Goal: Information Seeking & Learning: Learn about a topic

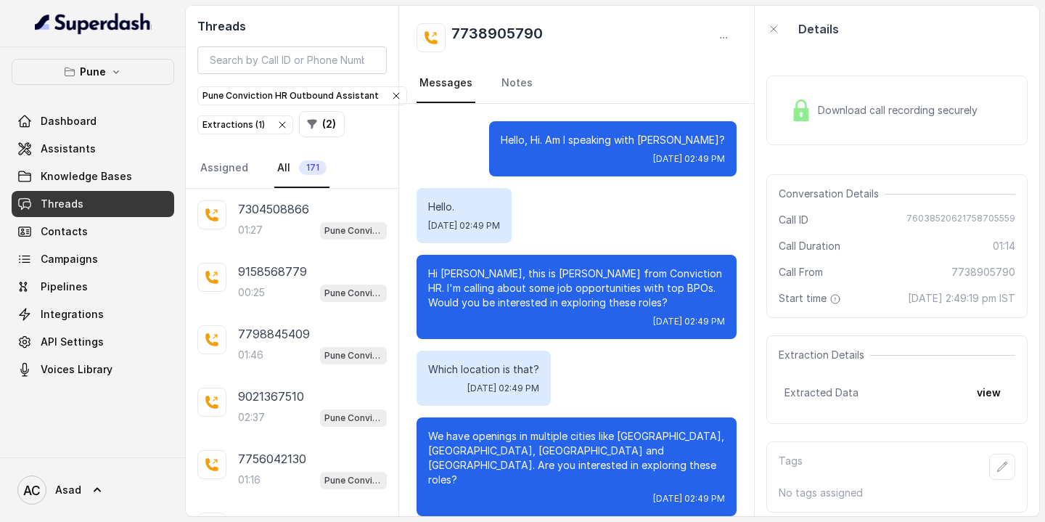
scroll to position [767, 0]
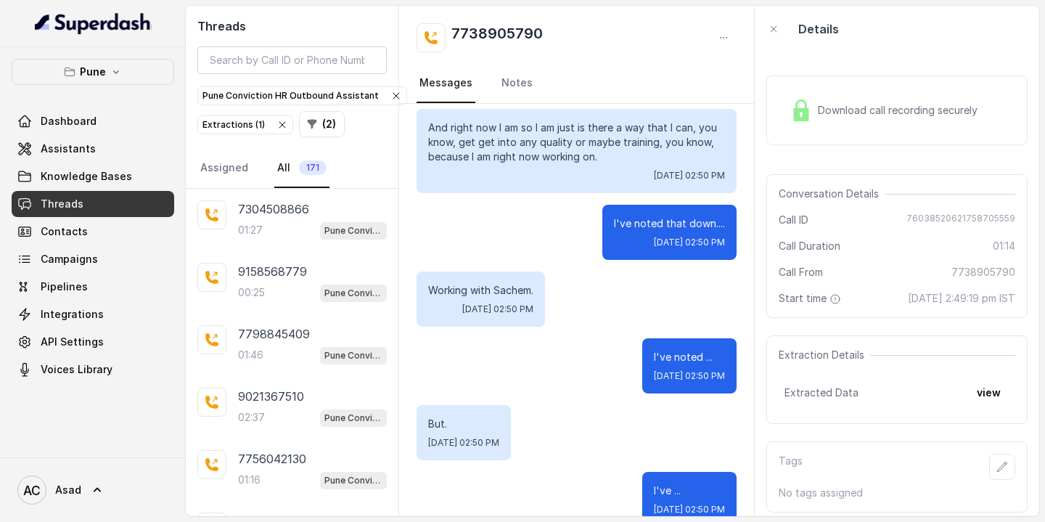
click at [301, 163] on span "171" at bounding box center [313, 167] width 28 height 15
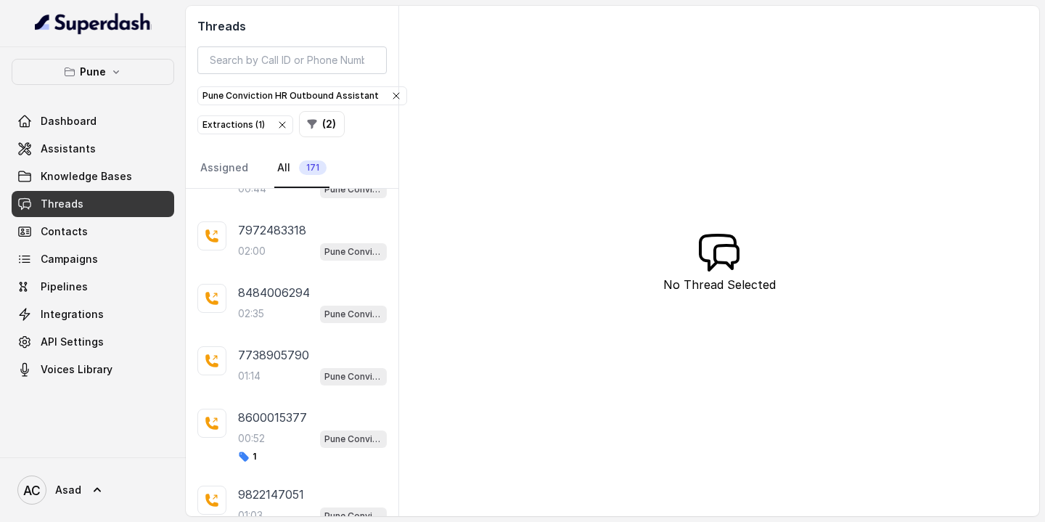
scroll to position [1537, 0]
click at [270, 419] on div "8600015377 00:52 Pune Conviction HR Outbound Assistant 1" at bounding box center [312, 437] width 149 height 54
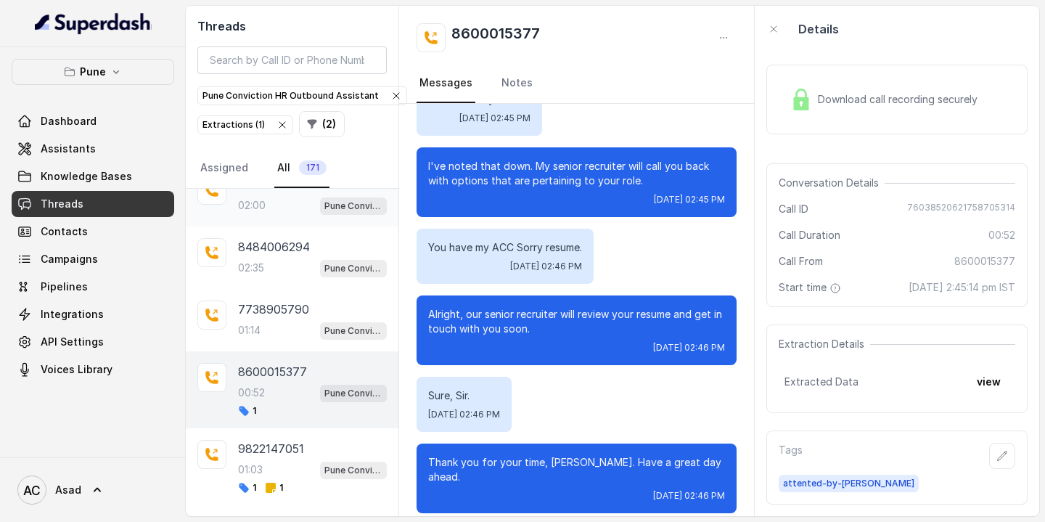
scroll to position [1603, 0]
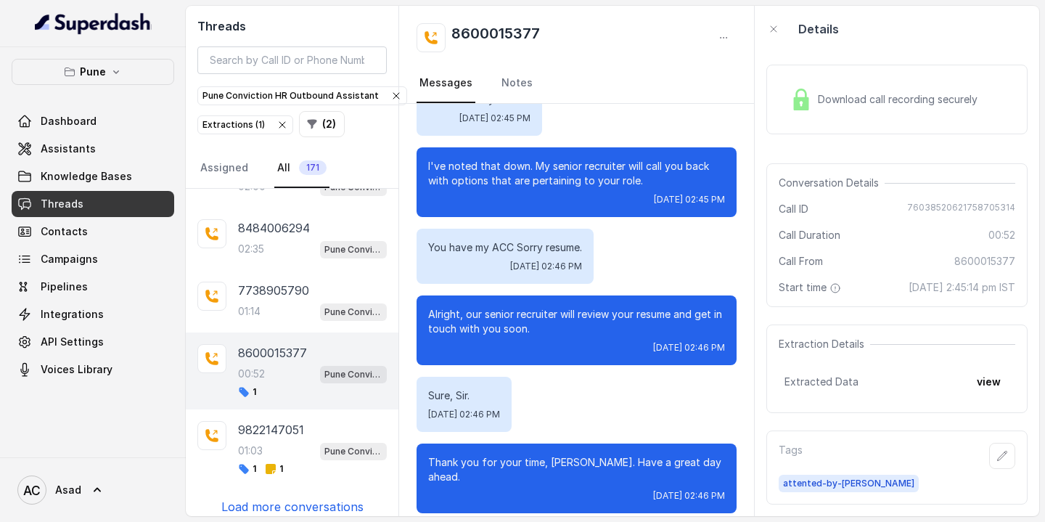
click at [268, 498] on p "Load more conversations" at bounding box center [292, 506] width 142 height 17
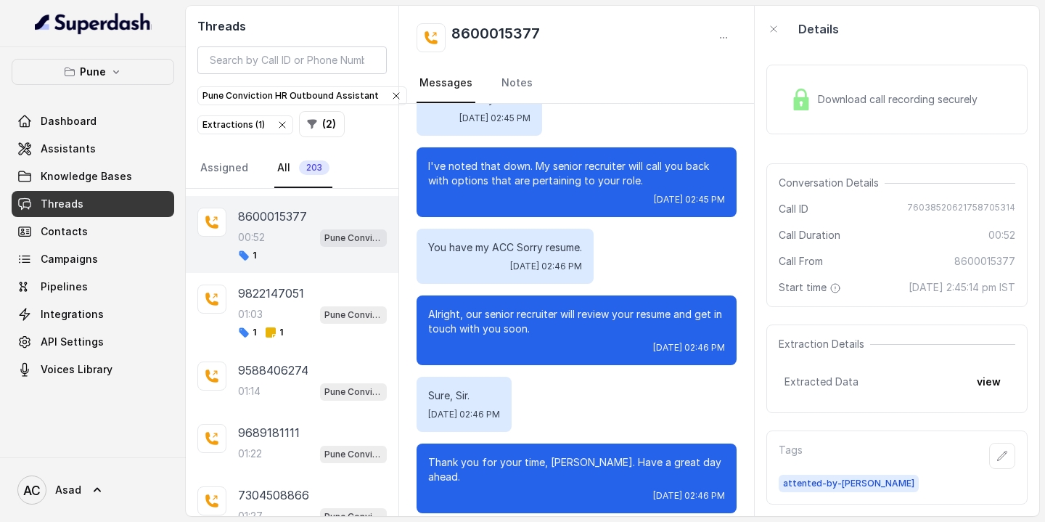
scroll to position [1745, 0]
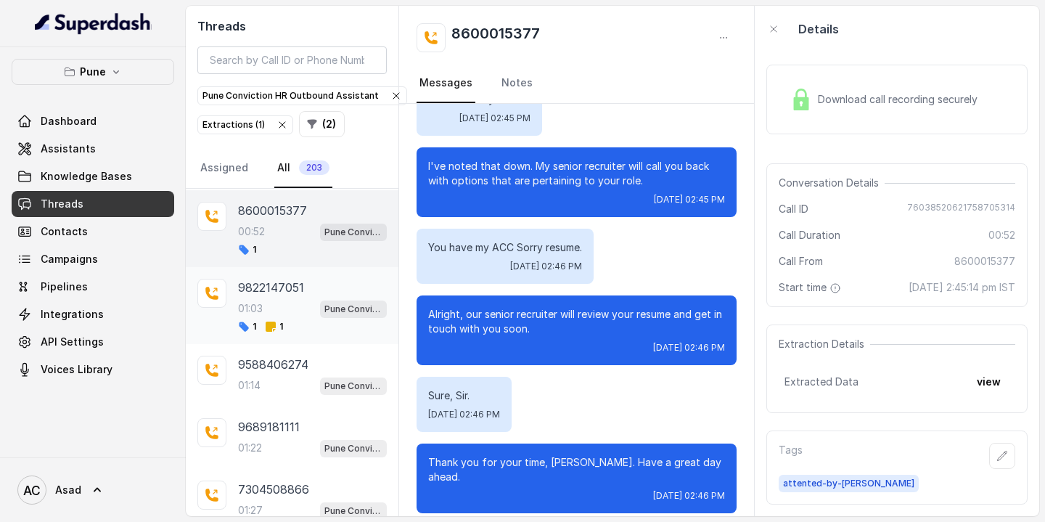
click at [292, 287] on div "9822147051 01:03 Pune Conviction HR Outbound Assistant 1 1" at bounding box center [312, 306] width 149 height 54
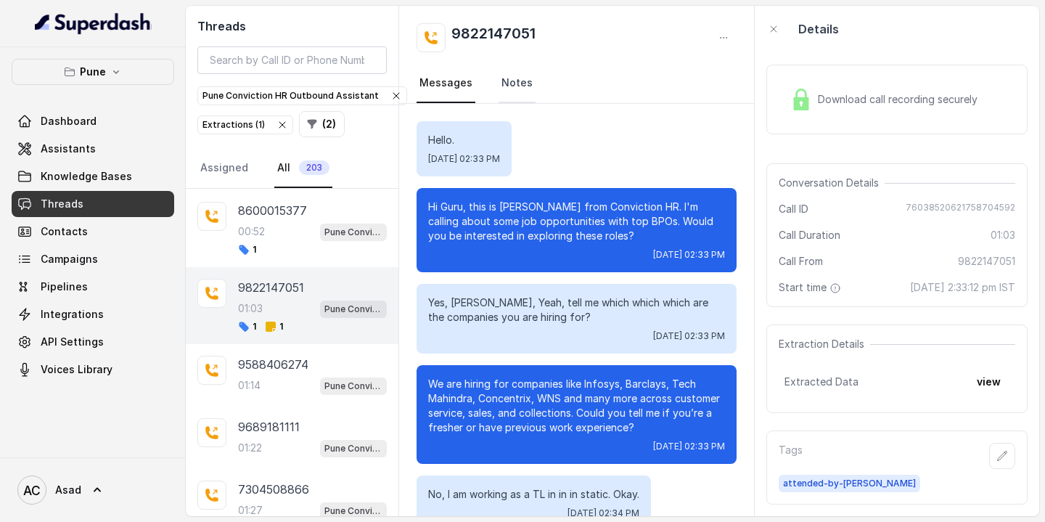
click at [525, 79] on link "Notes" at bounding box center [516, 83] width 37 height 39
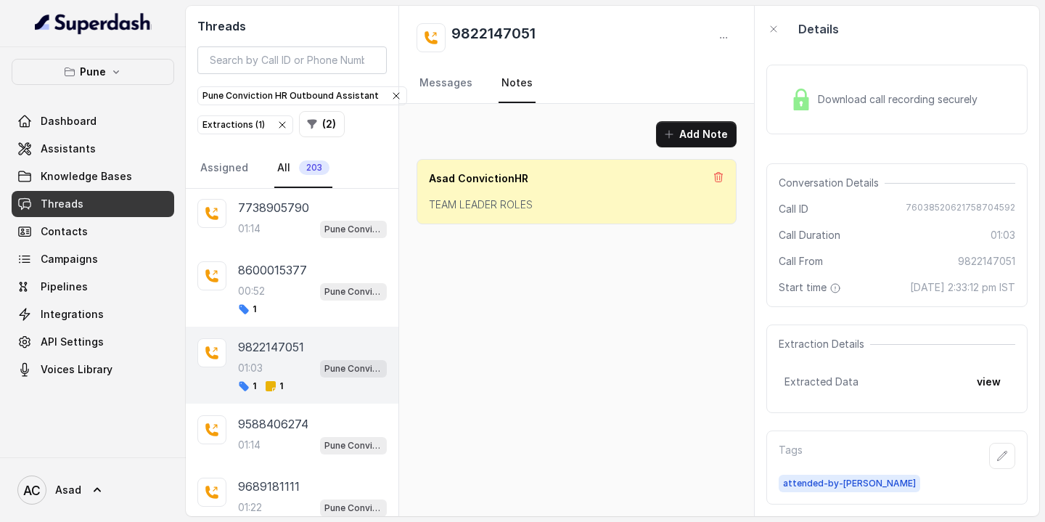
scroll to position [1665, 0]
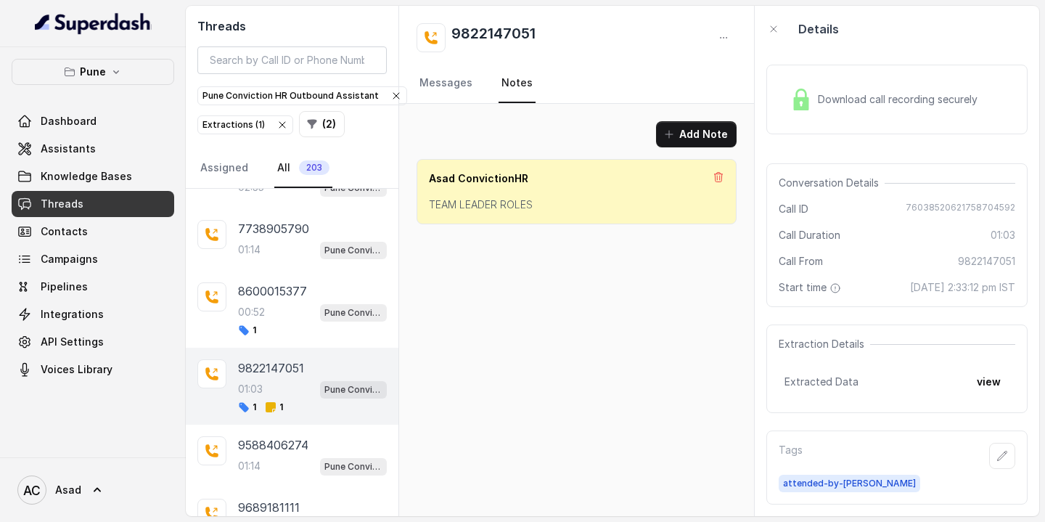
click at [263, 286] on p "8600015377" at bounding box center [272, 290] width 69 height 17
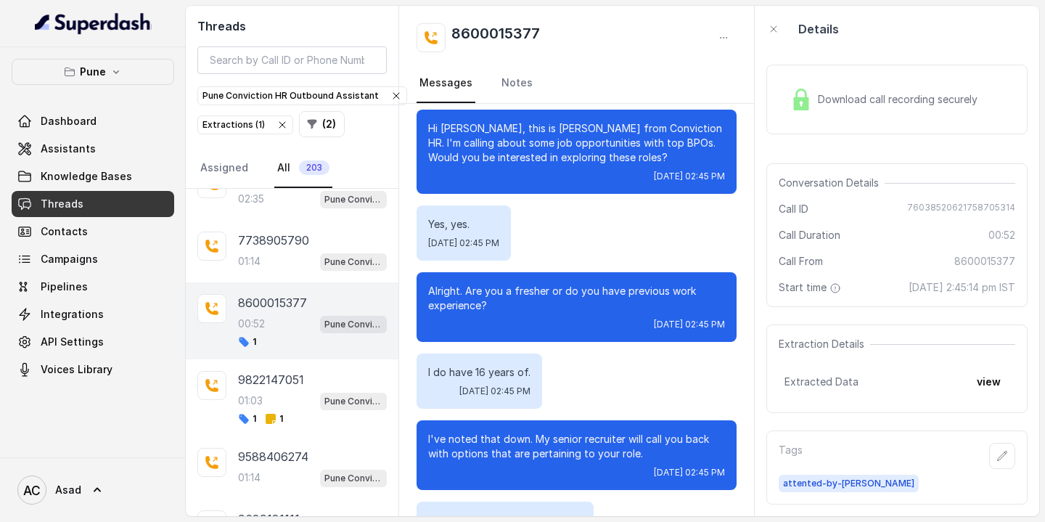
scroll to position [418, 0]
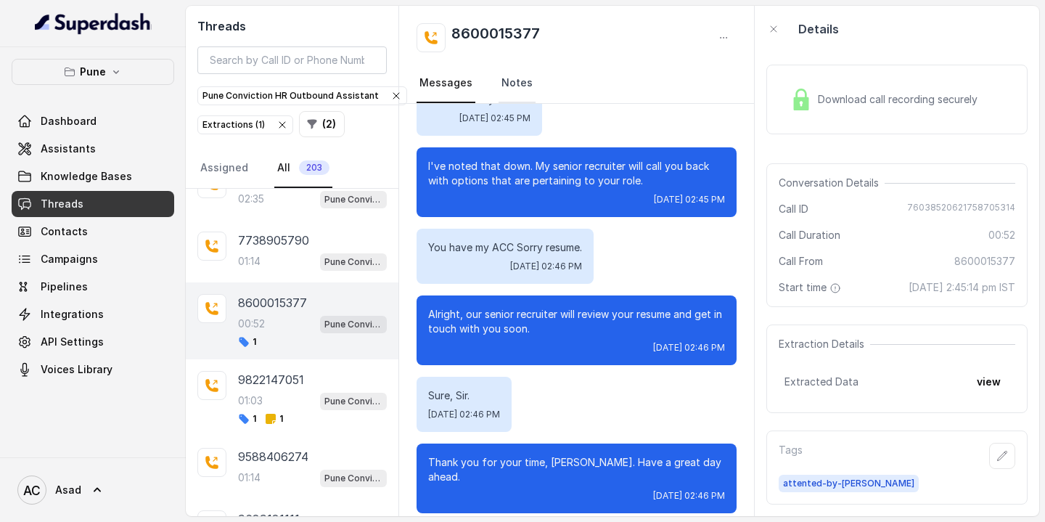
click at [511, 91] on link "Notes" at bounding box center [516, 83] width 37 height 39
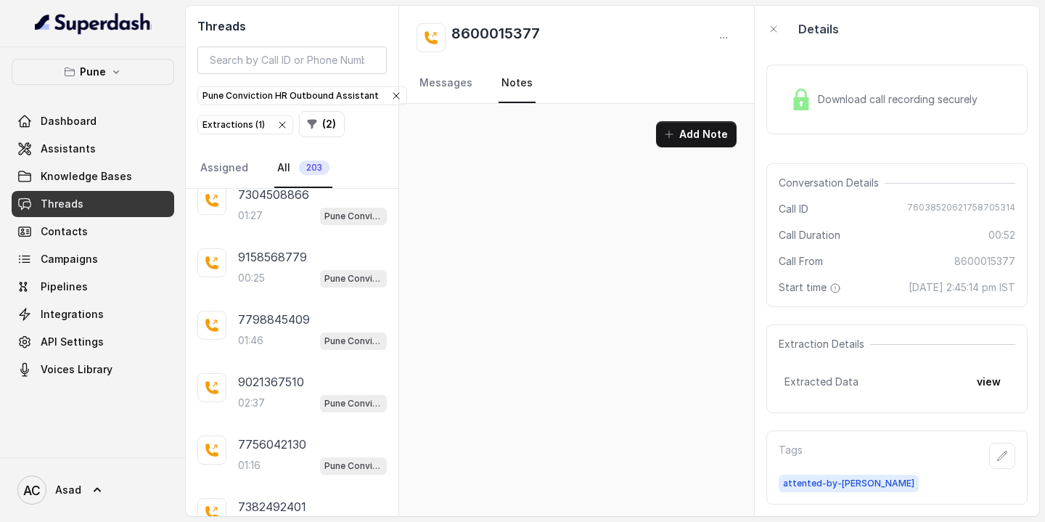
scroll to position [2224, 0]
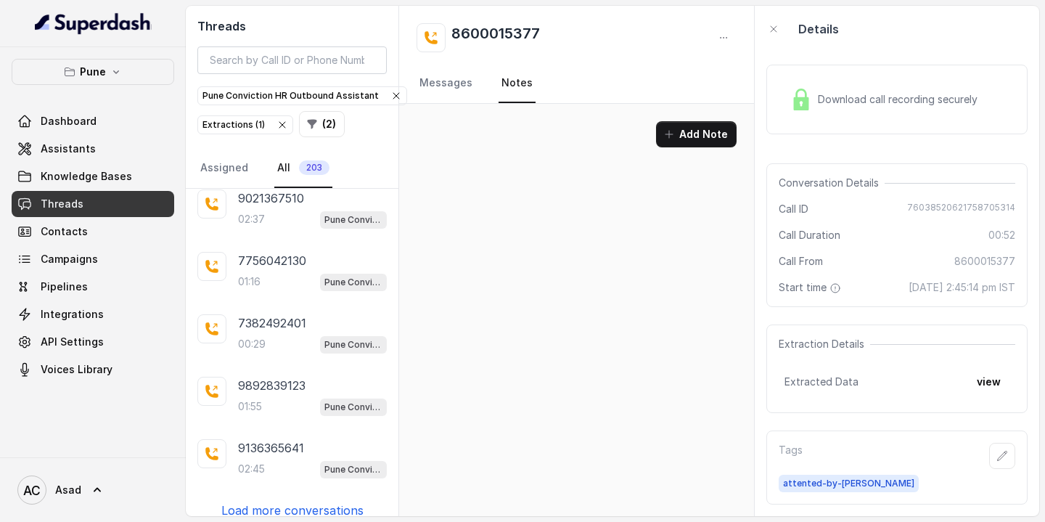
click at [307, 173] on span "203" at bounding box center [314, 167] width 30 height 15
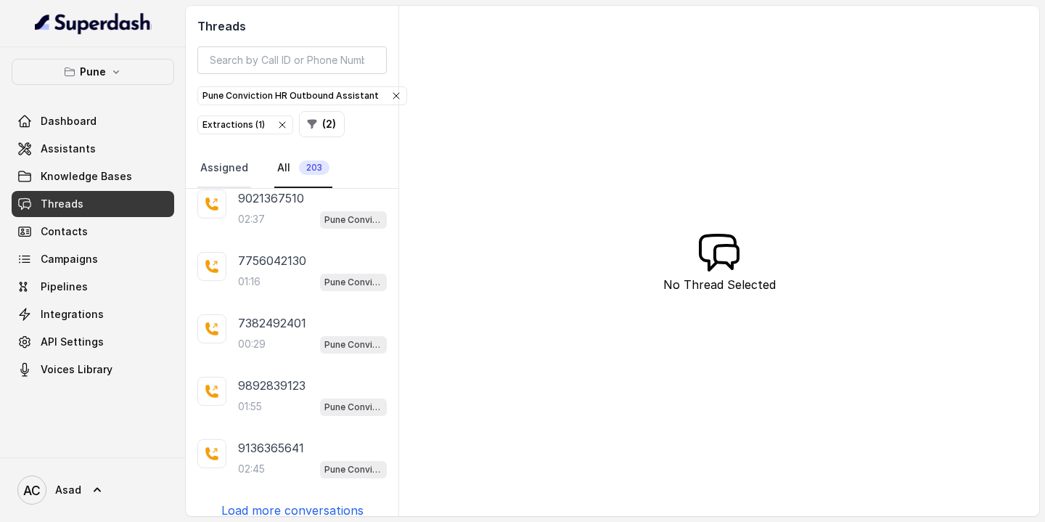
click at [225, 170] on link "Assigned" at bounding box center [224, 168] width 54 height 39
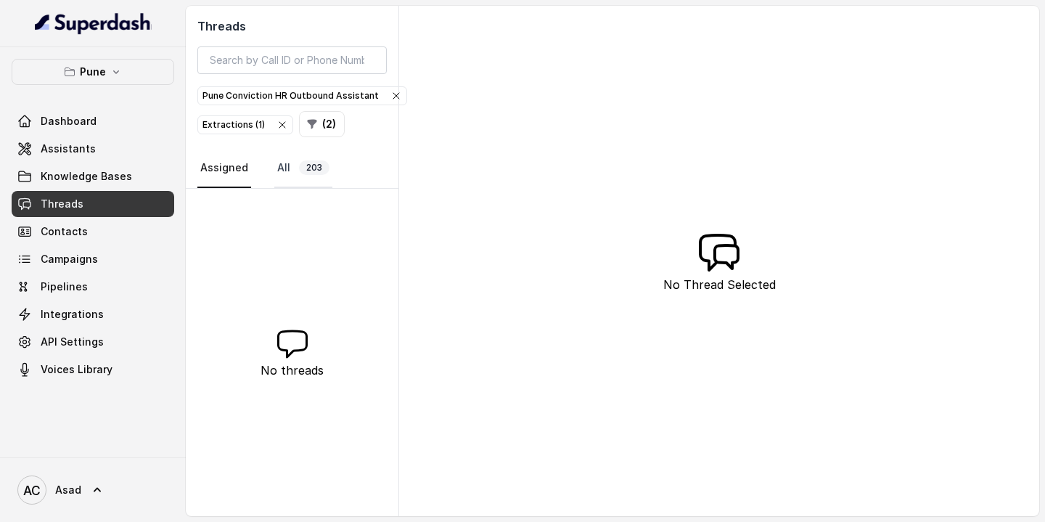
click at [310, 163] on span "203" at bounding box center [314, 167] width 30 height 15
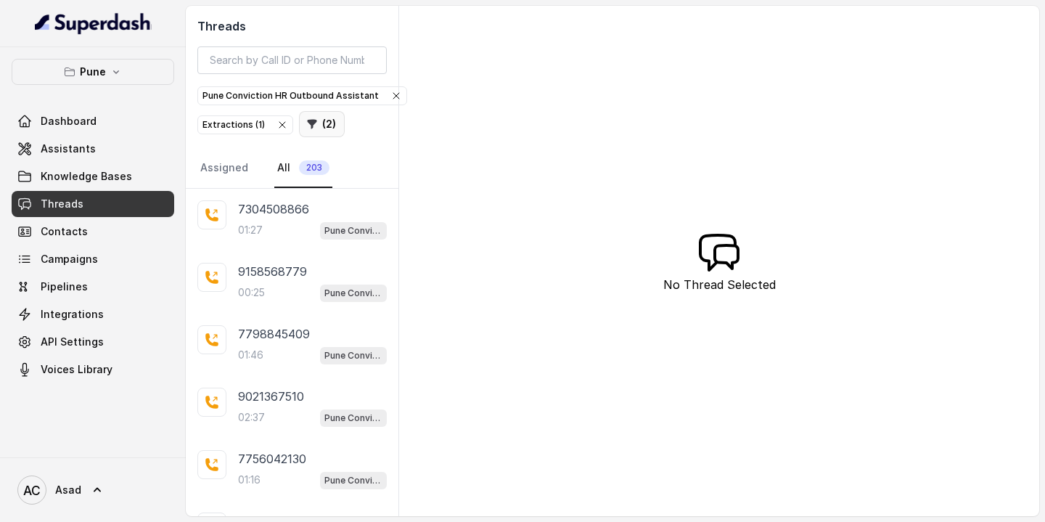
click at [323, 123] on button "( 2 )" at bounding box center [322, 124] width 46 height 26
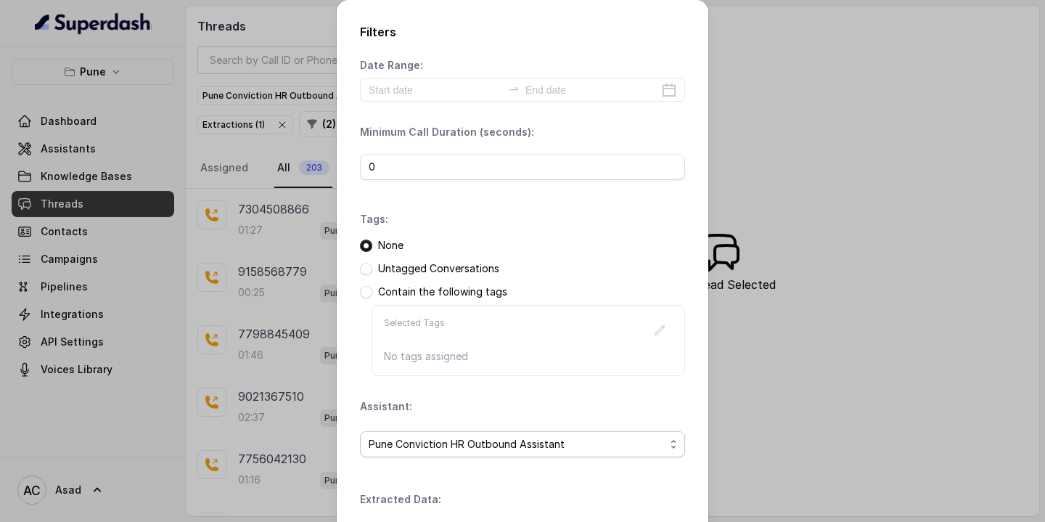
scroll to position [192, 0]
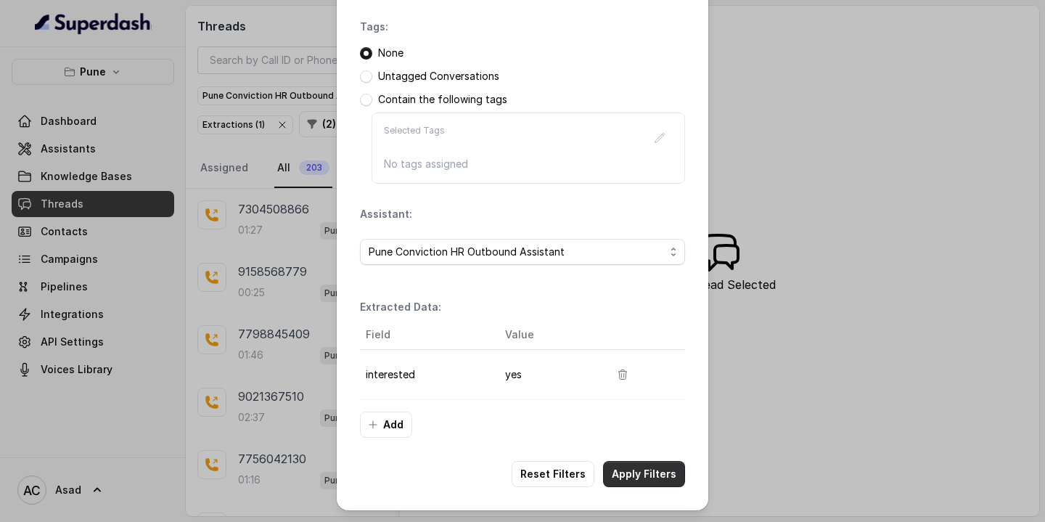
click at [638, 479] on button "Apply Filters" at bounding box center [644, 474] width 82 height 26
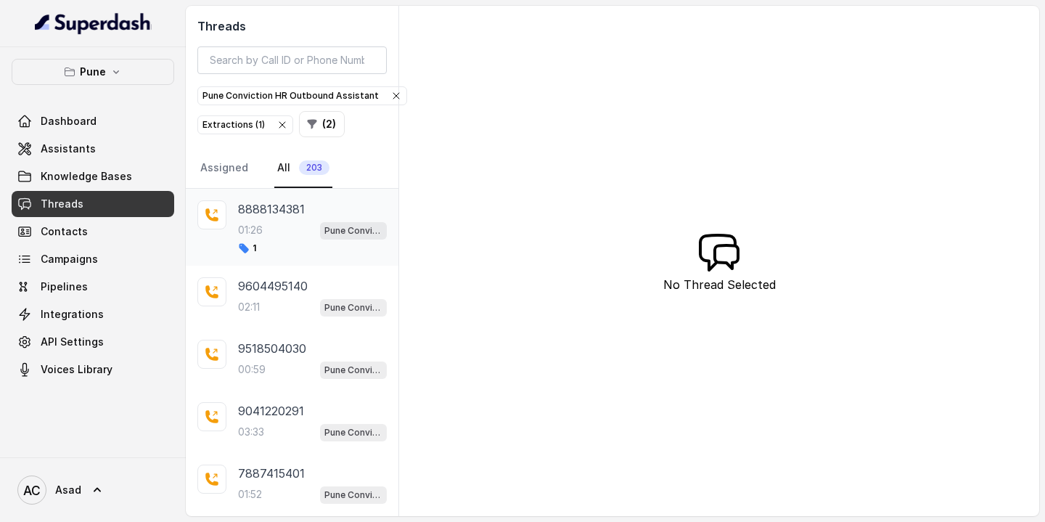
click at [276, 223] on div "01:26 Pune Conviction HR Outbound Assistant" at bounding box center [312, 230] width 149 height 19
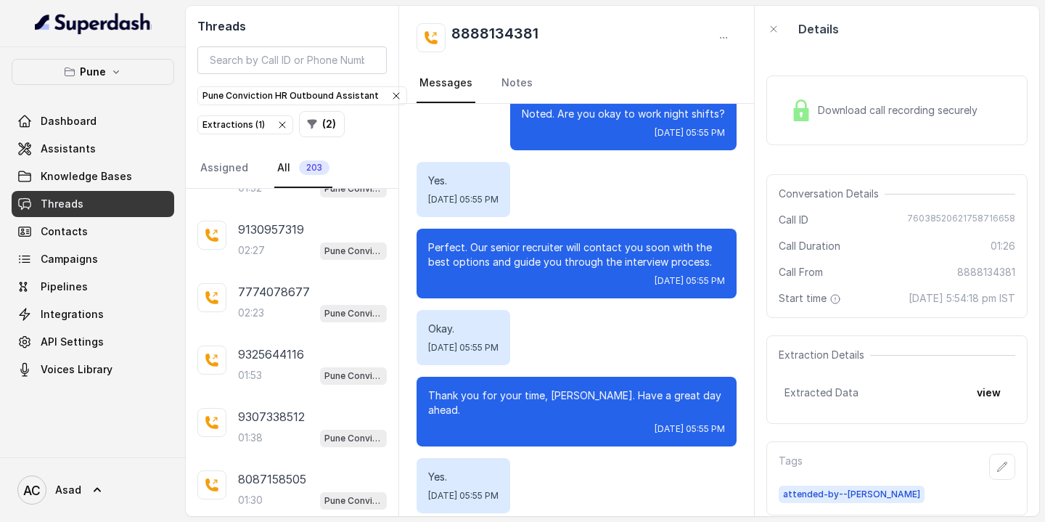
scroll to position [348, 0]
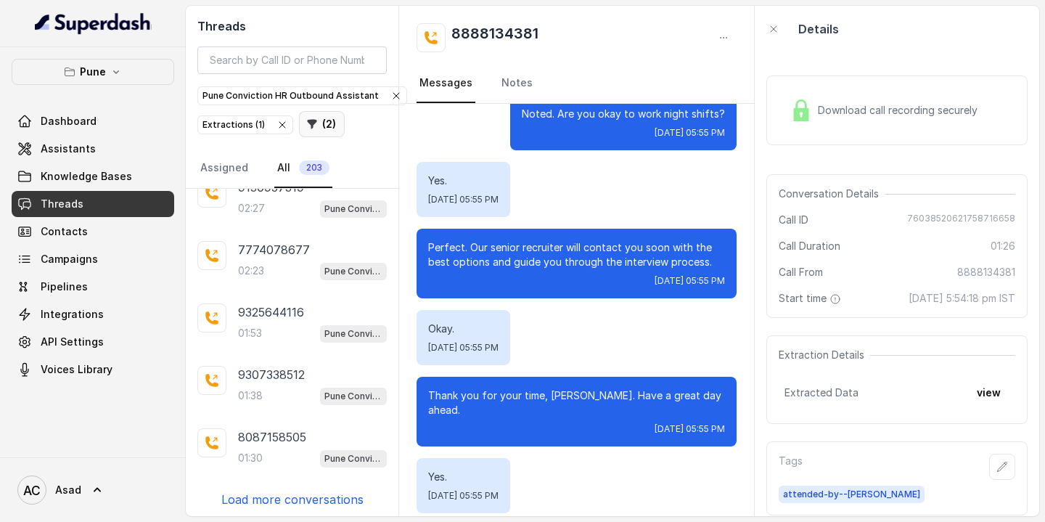
click at [316, 122] on button "( 2 )" at bounding box center [322, 124] width 46 height 26
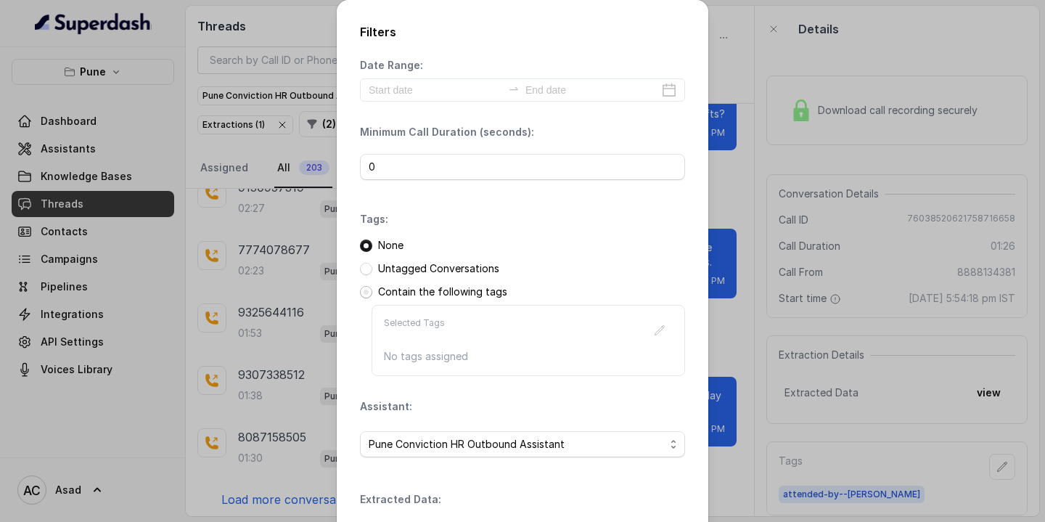
click at [367, 289] on span at bounding box center [366, 292] width 12 height 12
click at [422, 334] on p "Selected Tags" at bounding box center [414, 330] width 61 height 26
click at [425, 324] on p "Selected Tags" at bounding box center [414, 330] width 61 height 26
click at [659, 326] on icon "button" at bounding box center [660, 330] width 12 height 12
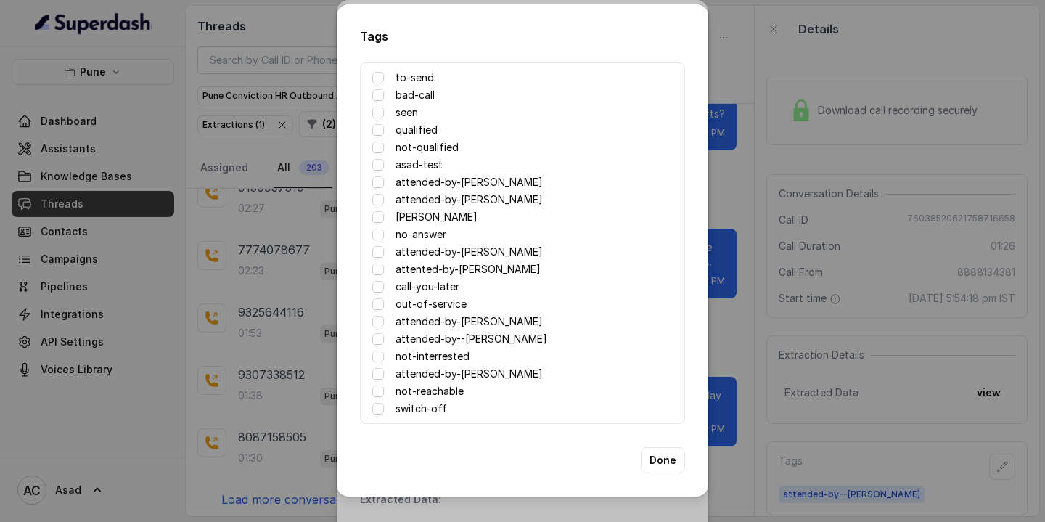
click at [433, 340] on label "attended-by--[PERSON_NAME]" at bounding box center [471, 338] width 152 height 17
click at [666, 461] on button "Done" at bounding box center [663, 460] width 44 height 26
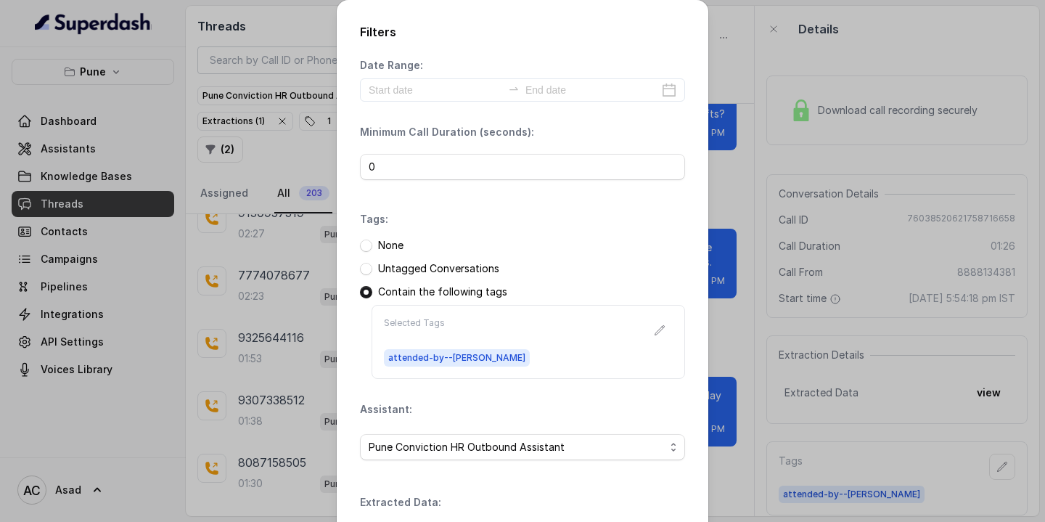
scroll to position [195, 0]
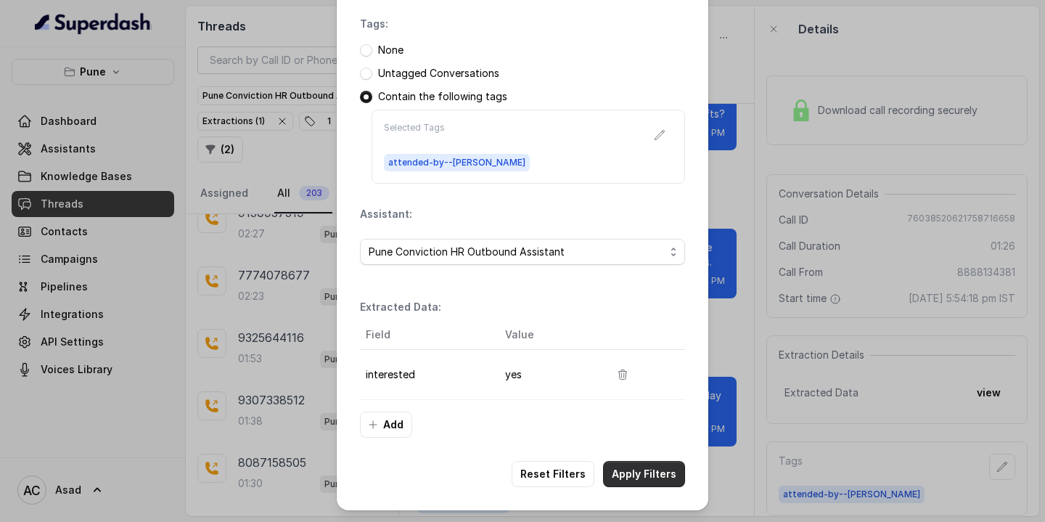
click at [633, 472] on button "Apply Filters" at bounding box center [644, 474] width 82 height 26
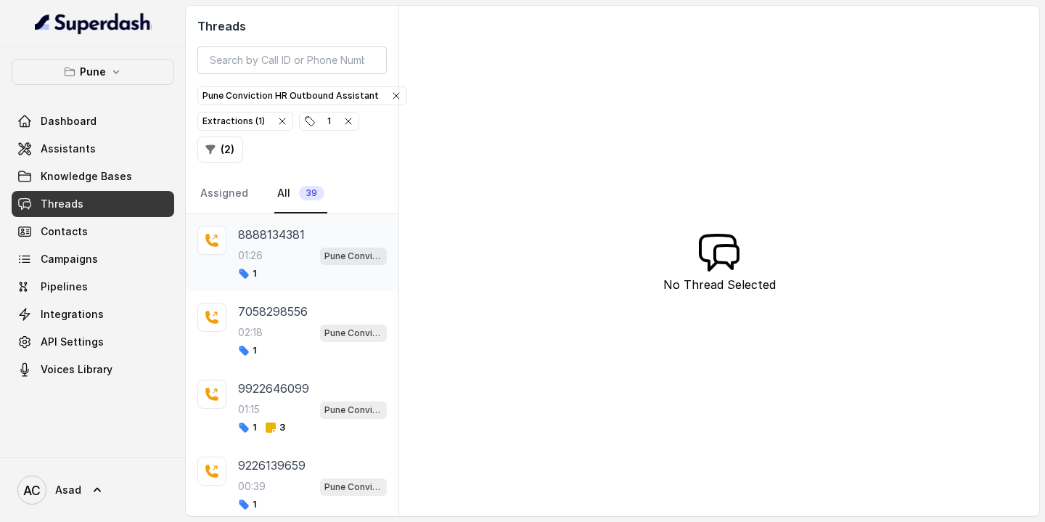
click at [274, 249] on div "01:26 Pune Conviction HR Outbound Assistant" at bounding box center [312, 255] width 149 height 19
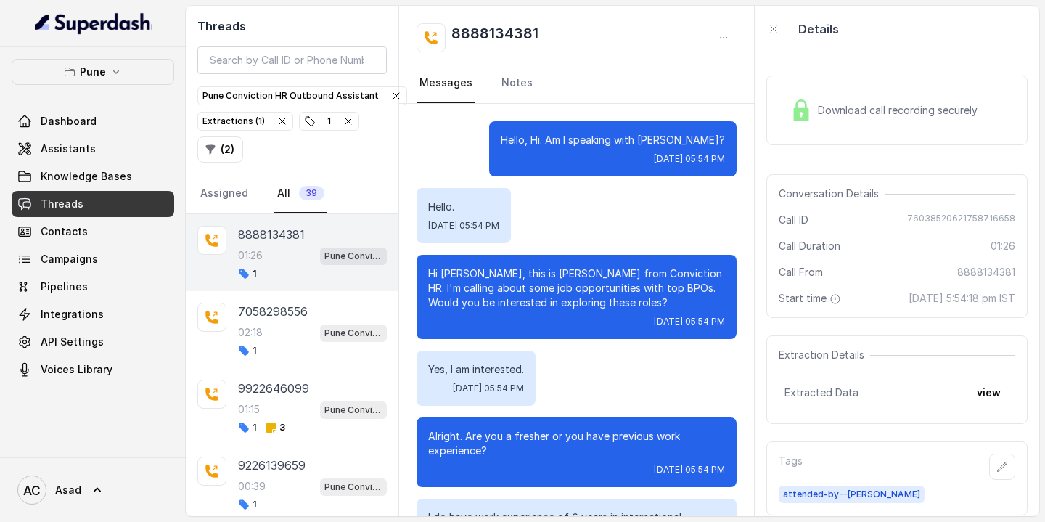
scroll to position [1114, 0]
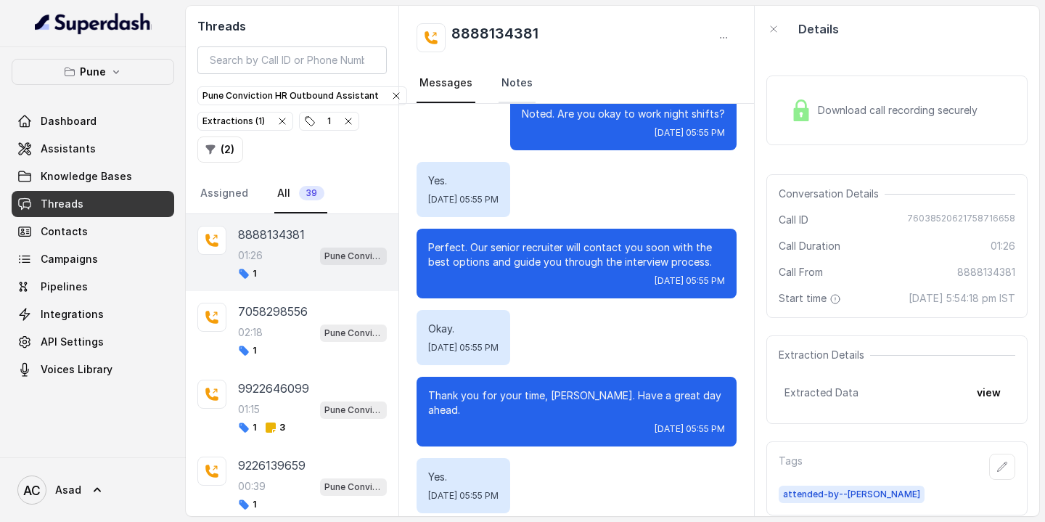
click at [518, 79] on link "Notes" at bounding box center [516, 83] width 37 height 39
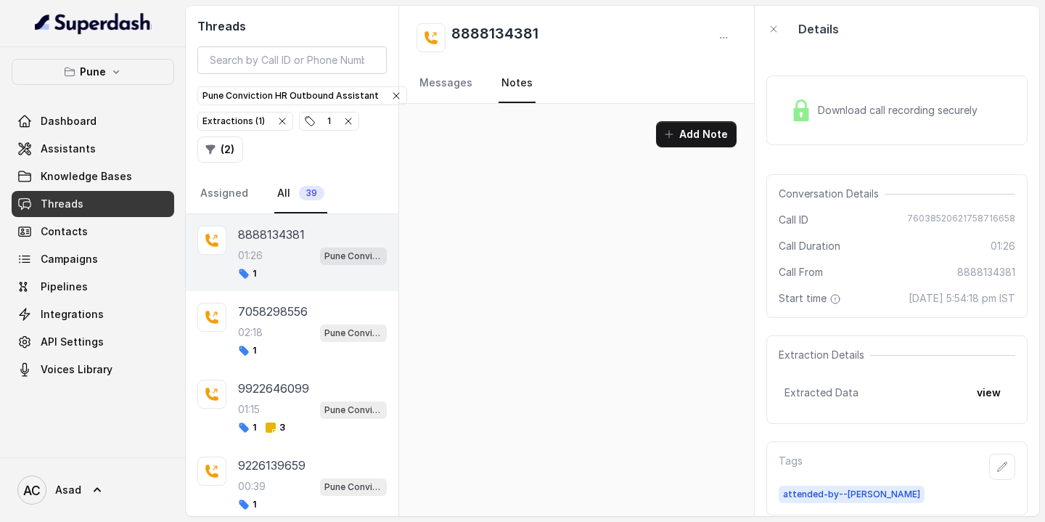
scroll to position [0, 0]
click at [279, 330] on div "02:18 Pune Conviction HR Outbound Assistant" at bounding box center [312, 332] width 149 height 19
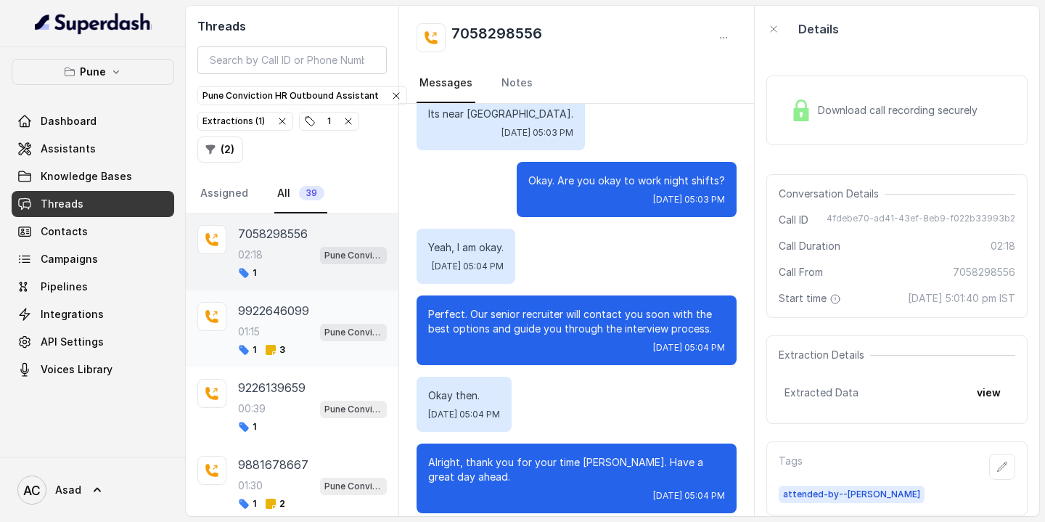
scroll to position [78, 0]
click at [272, 395] on div "9226139659 00:39 Pune Conviction HR Outbound Assistant 1" at bounding box center [312, 405] width 149 height 54
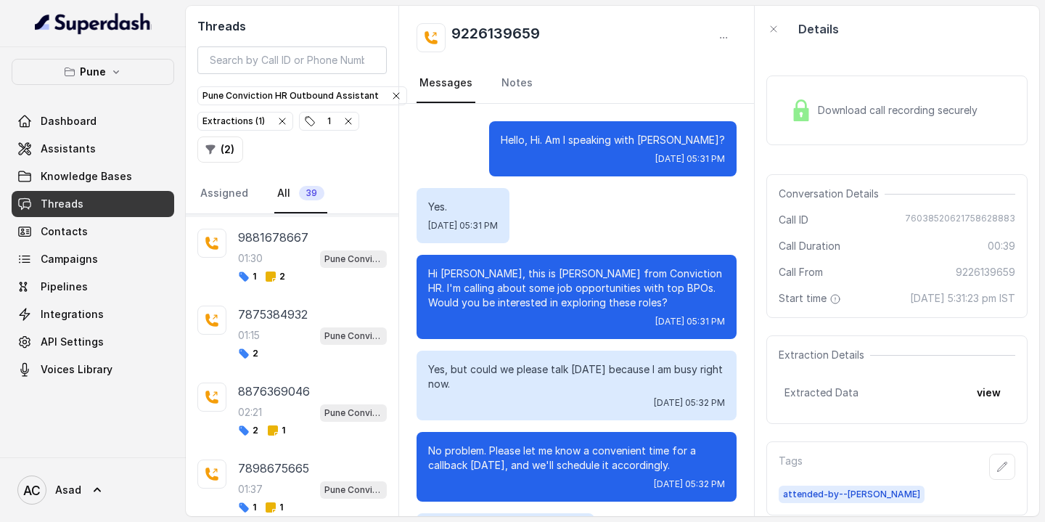
scroll to position [305, 0]
click at [277, 332] on div "01:15 Pune Conviction HR Outbound Assistant" at bounding box center [312, 334] width 149 height 19
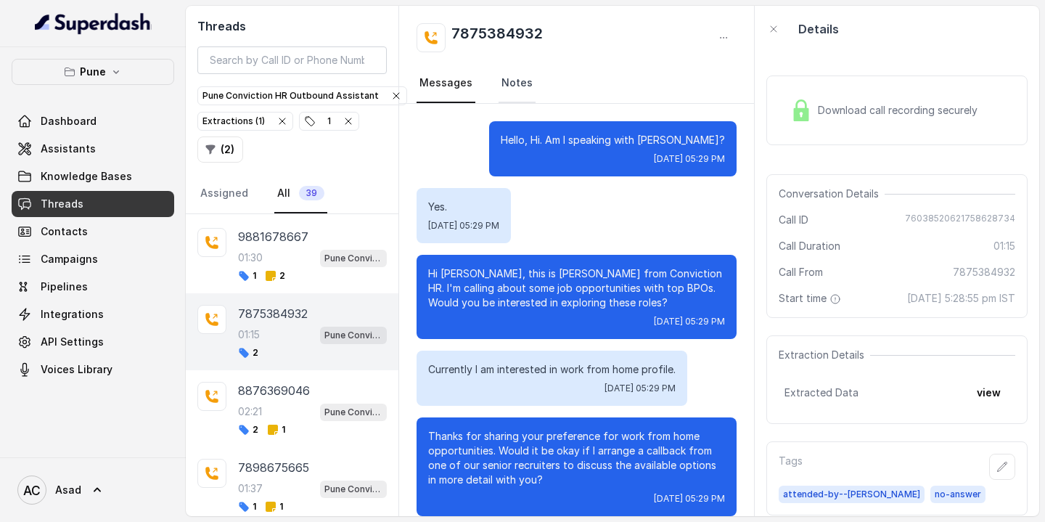
click at [509, 84] on link "Notes" at bounding box center [516, 83] width 37 height 39
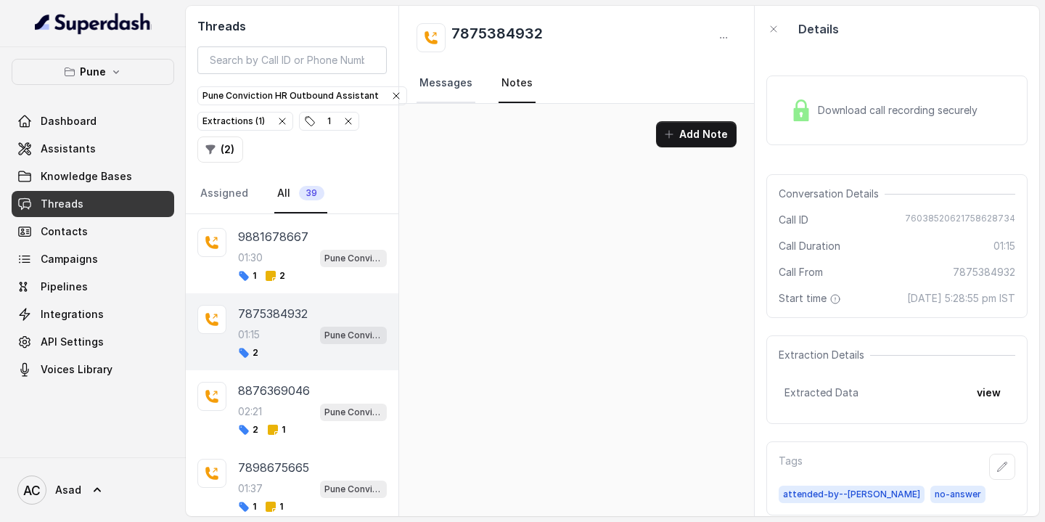
click at [451, 80] on link "Messages" at bounding box center [445, 83] width 59 height 39
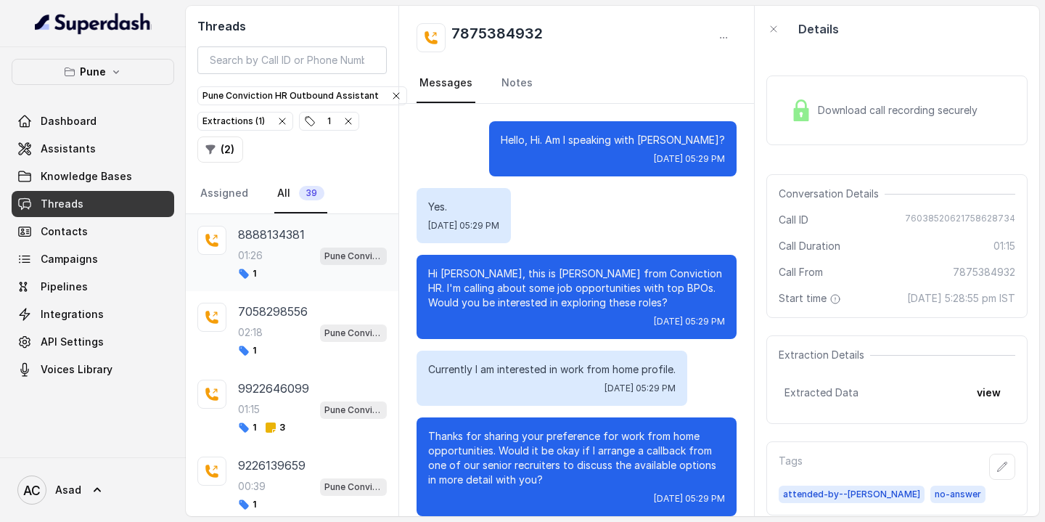
click at [265, 235] on p "8888134381" at bounding box center [271, 234] width 67 height 17
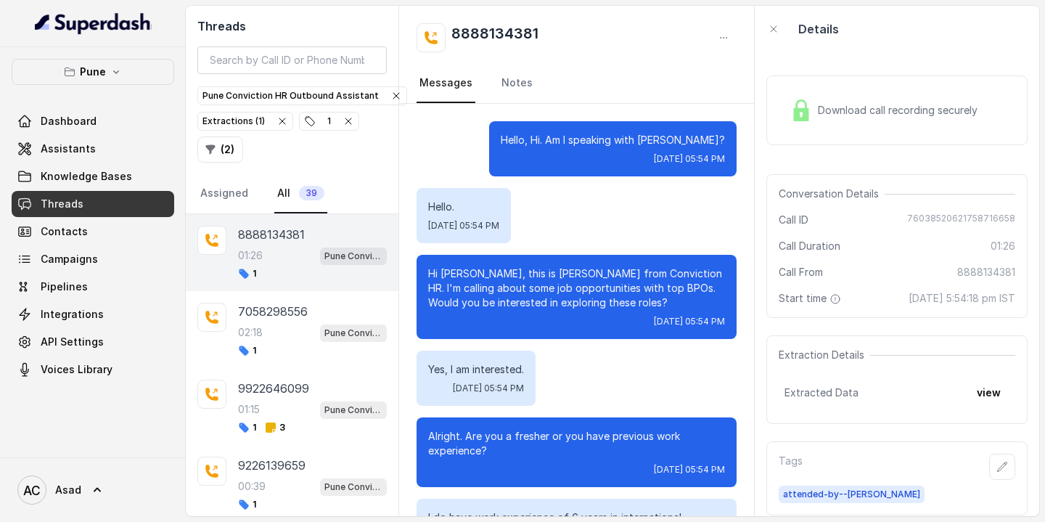
scroll to position [1114, 0]
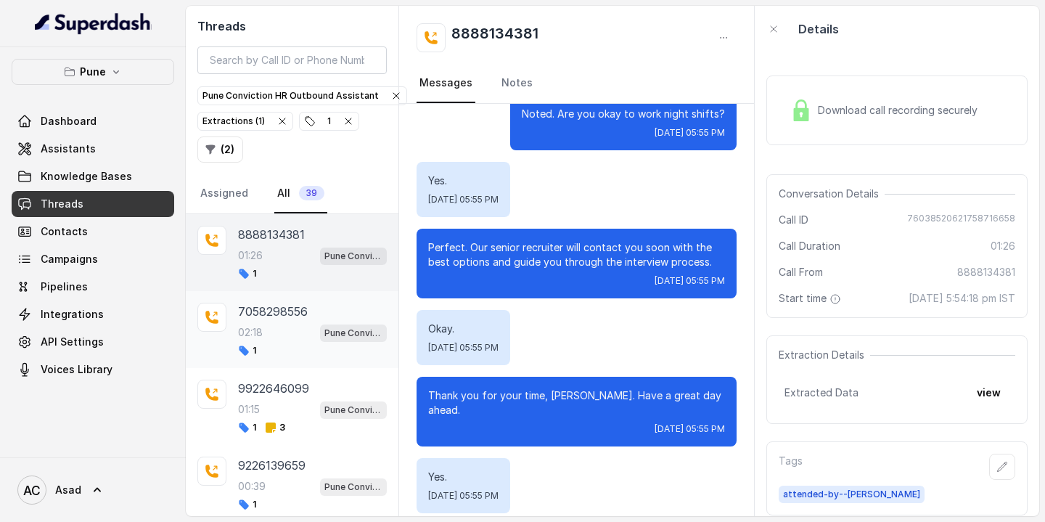
click at [254, 316] on p "7058298556" at bounding box center [273, 311] width 70 height 17
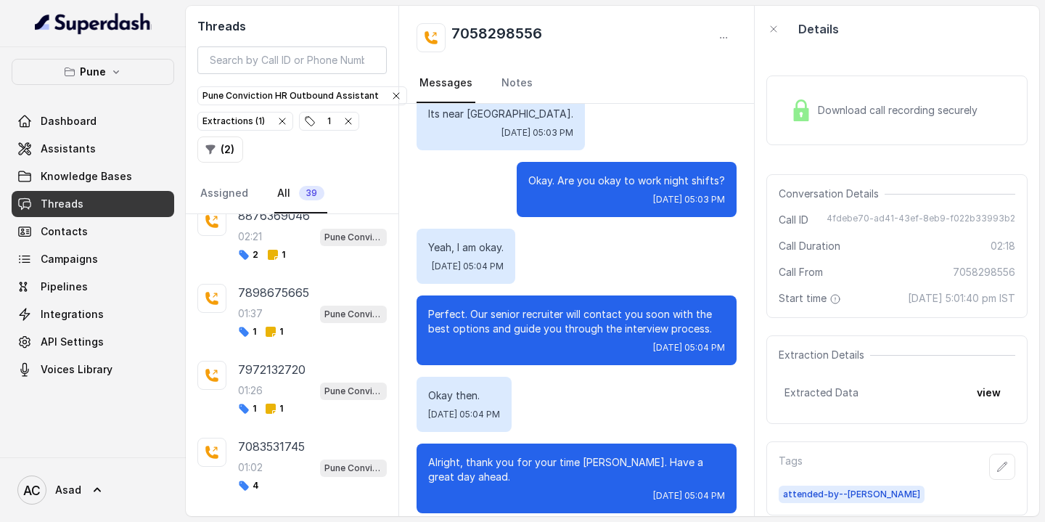
scroll to position [503, 0]
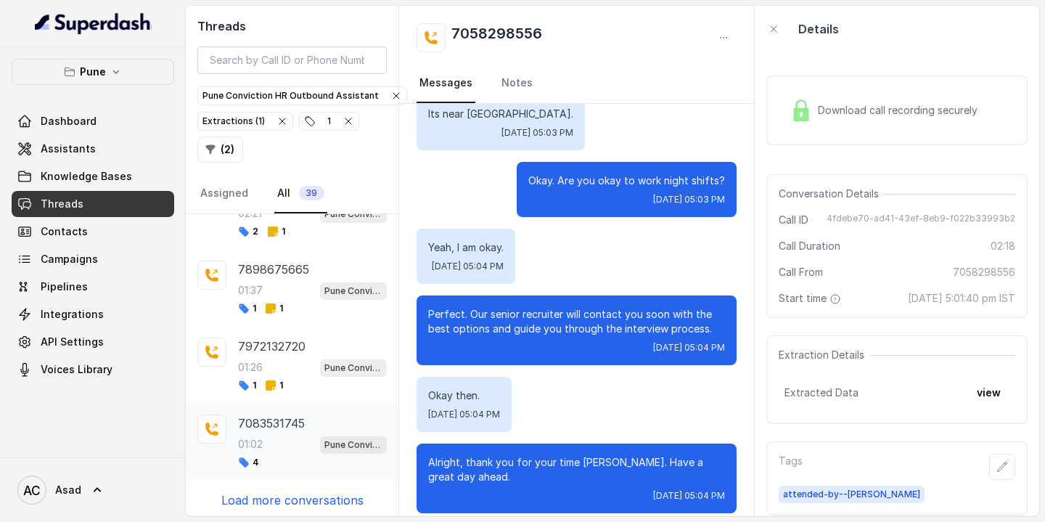
click at [271, 441] on div "01:02 Pune Conviction HR Outbound Assistant" at bounding box center [312, 444] width 149 height 19
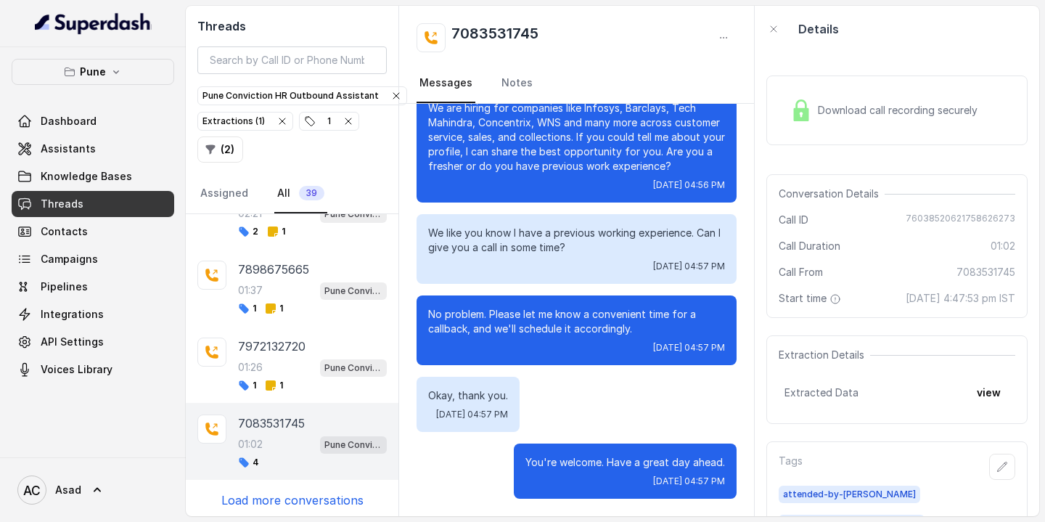
click at [535, 339] on div "No problem. Please let me know a convenient time for a callback, and we'll sche…" at bounding box center [576, 330] width 320 height 70
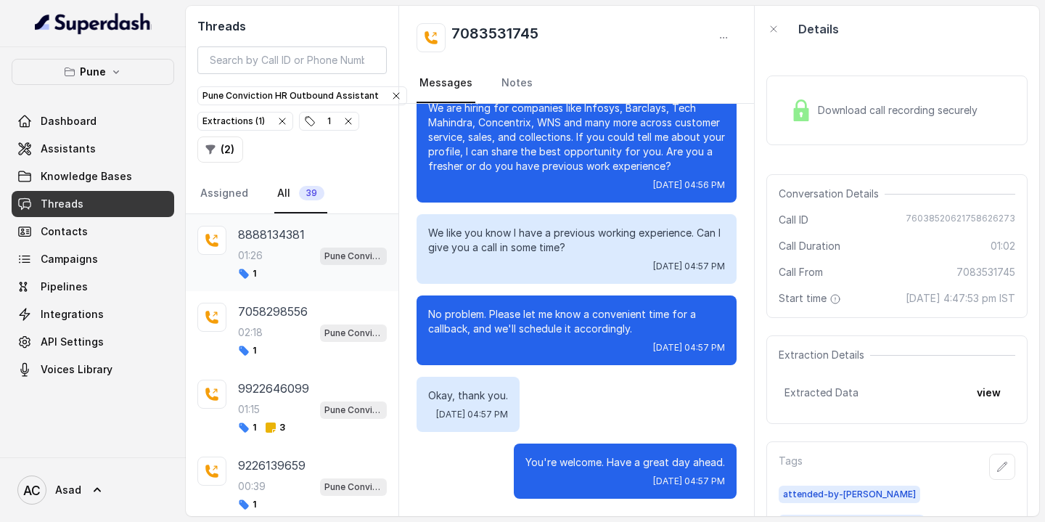
click at [299, 259] on div "01:26 Pune Conviction HR Outbound Assistant" at bounding box center [312, 255] width 149 height 19
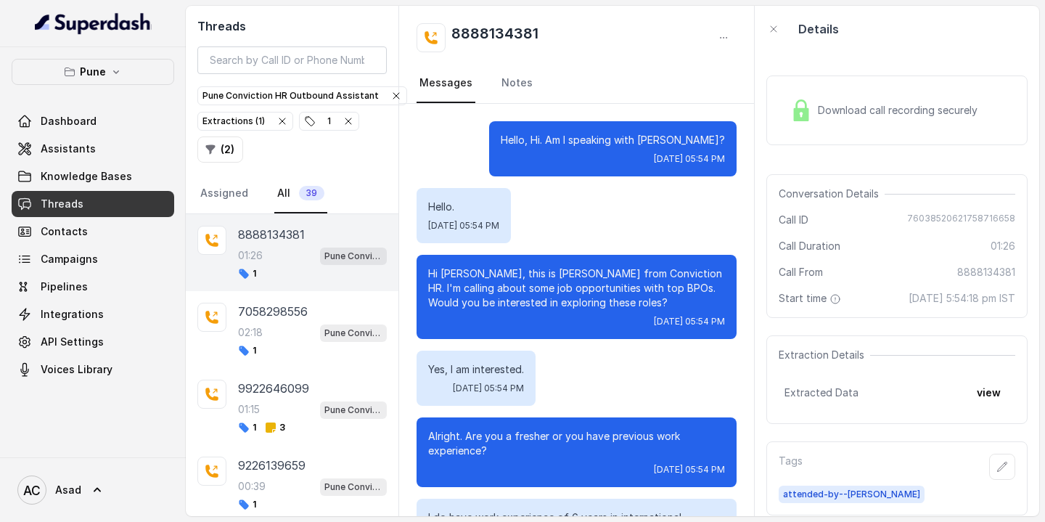
click at [490, 30] on h2 "8888134381" at bounding box center [494, 37] width 87 height 29
copy h2 "8888134381"
click at [324, 68] on input "search" at bounding box center [291, 60] width 189 height 28
paste input "8888134381"
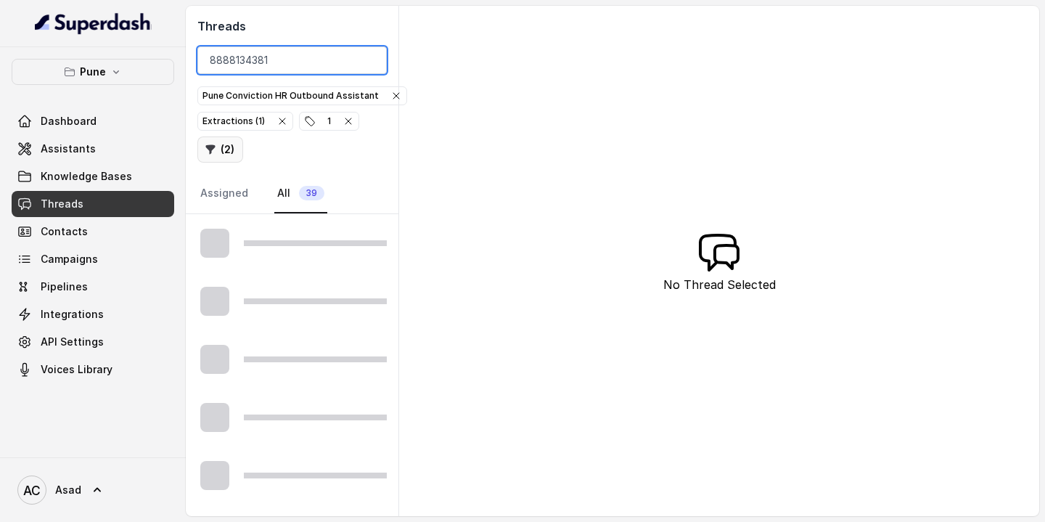
type input "8888134381"
click at [233, 152] on button "( 2 )" at bounding box center [220, 149] width 46 height 26
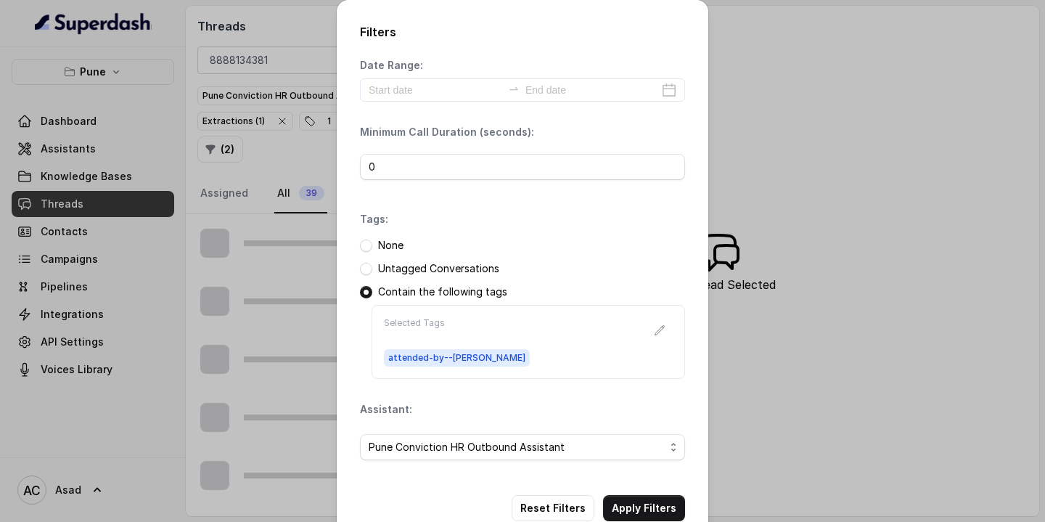
click at [383, 251] on p "None" at bounding box center [390, 245] width 25 height 15
click at [366, 249] on span at bounding box center [366, 245] width 12 height 12
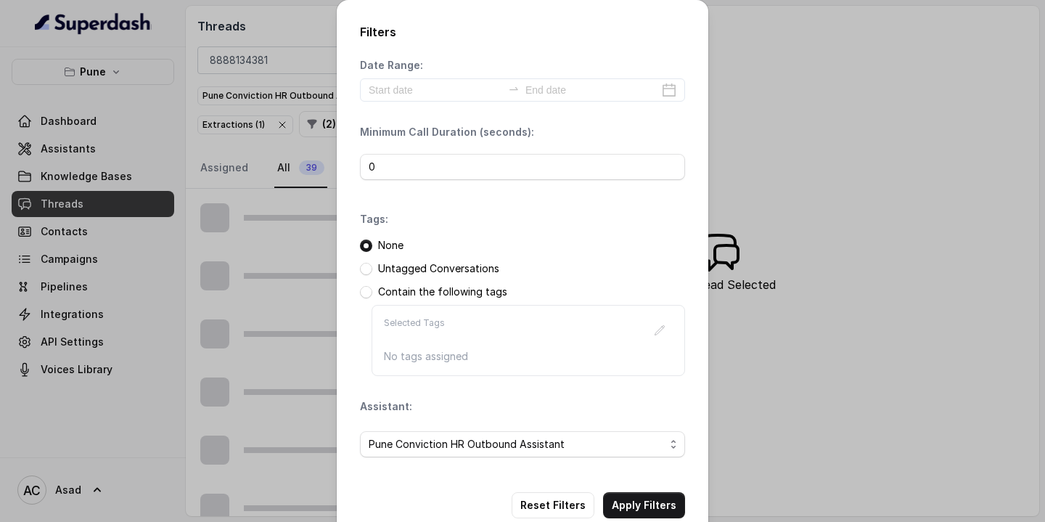
scroll to position [31, 0]
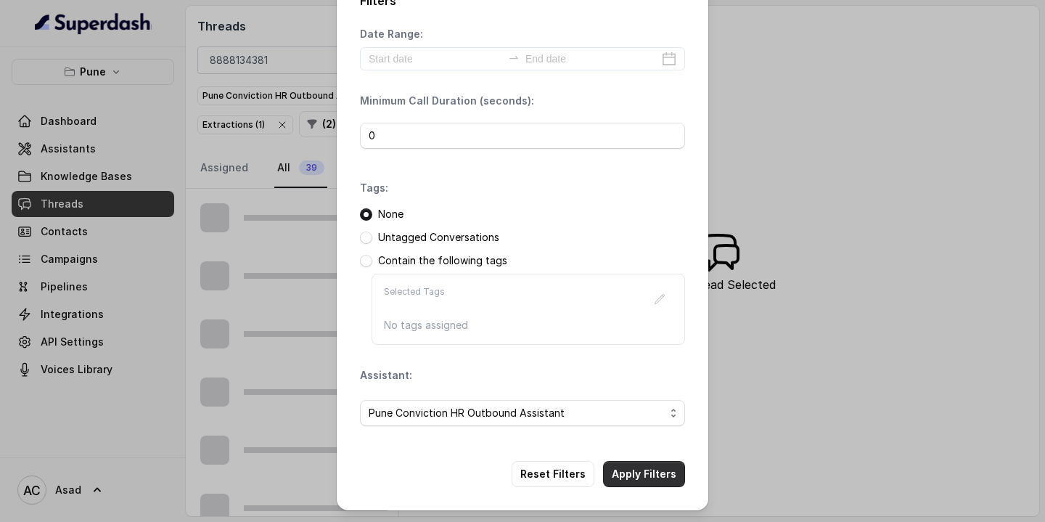
click at [636, 472] on button "Apply Filters" at bounding box center [644, 474] width 82 height 26
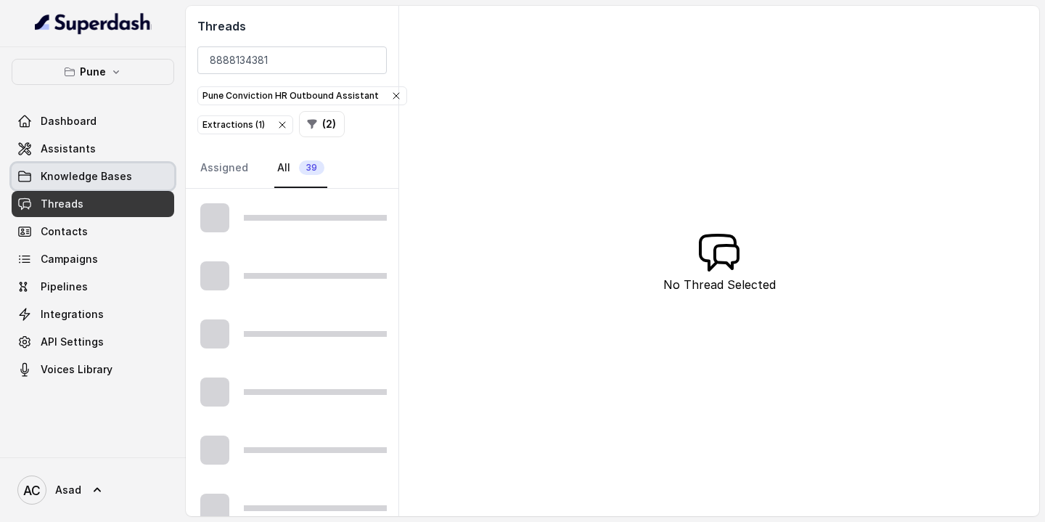
click at [76, 172] on span "Knowledge Bases" at bounding box center [86, 176] width 91 height 15
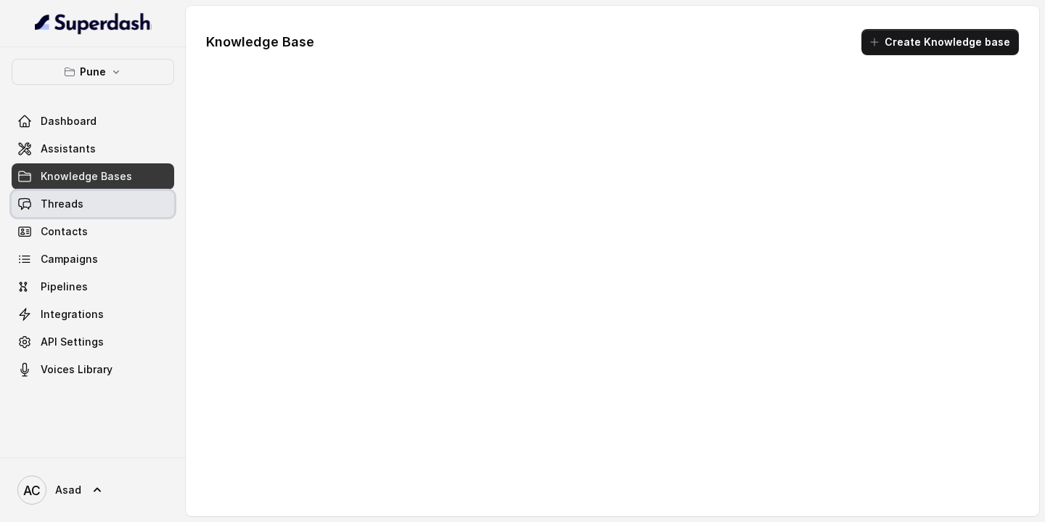
click at [76, 206] on span "Threads" at bounding box center [62, 204] width 43 height 15
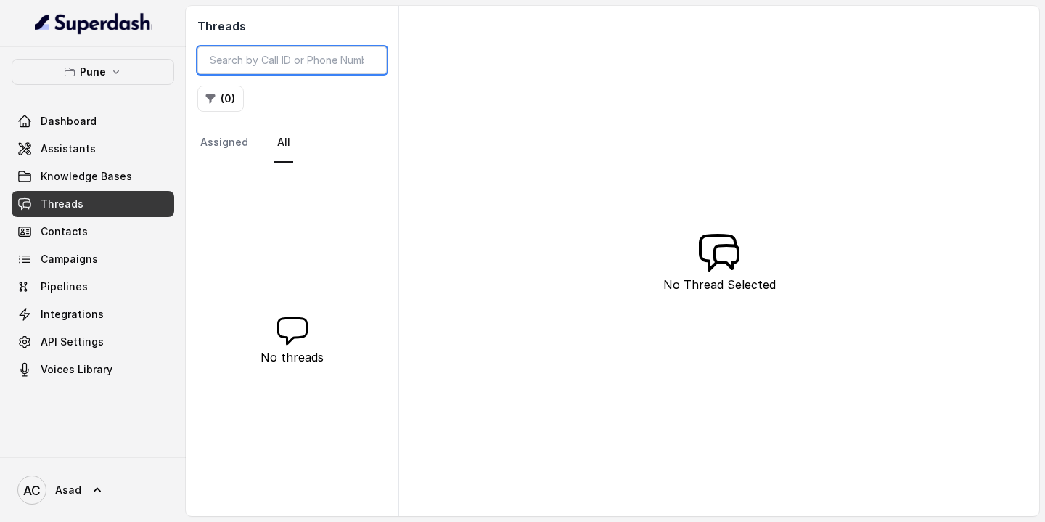
click at [277, 57] on input "search" at bounding box center [291, 60] width 189 height 28
paste input "8888134381"
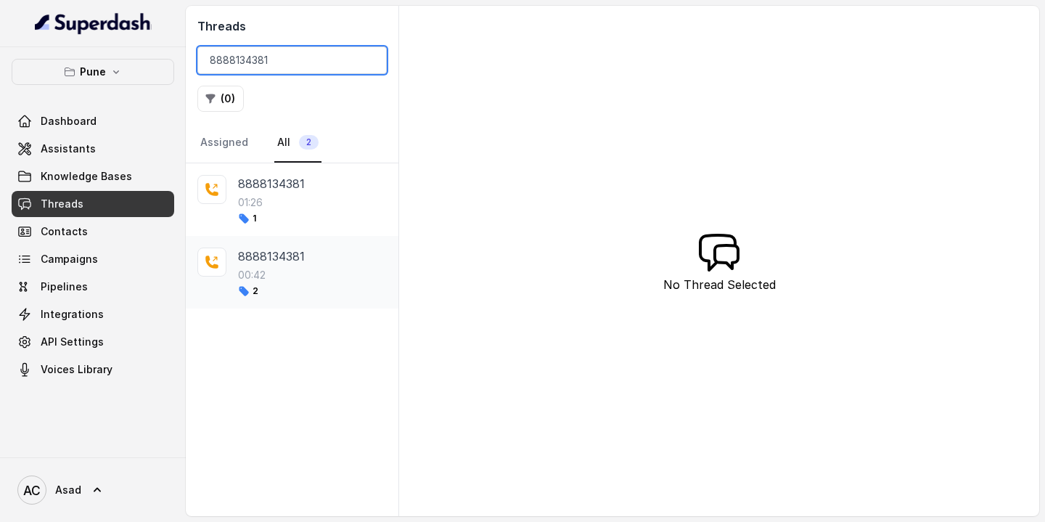
type input "8888134381"
click at [282, 276] on div "00:42" at bounding box center [312, 275] width 149 height 15
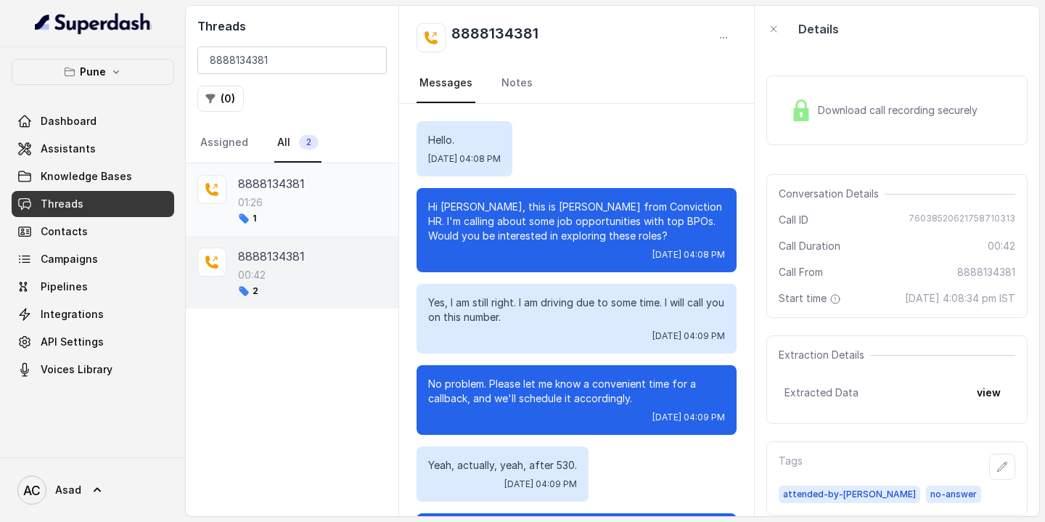
click at [283, 205] on div "01:26" at bounding box center [312, 202] width 149 height 15
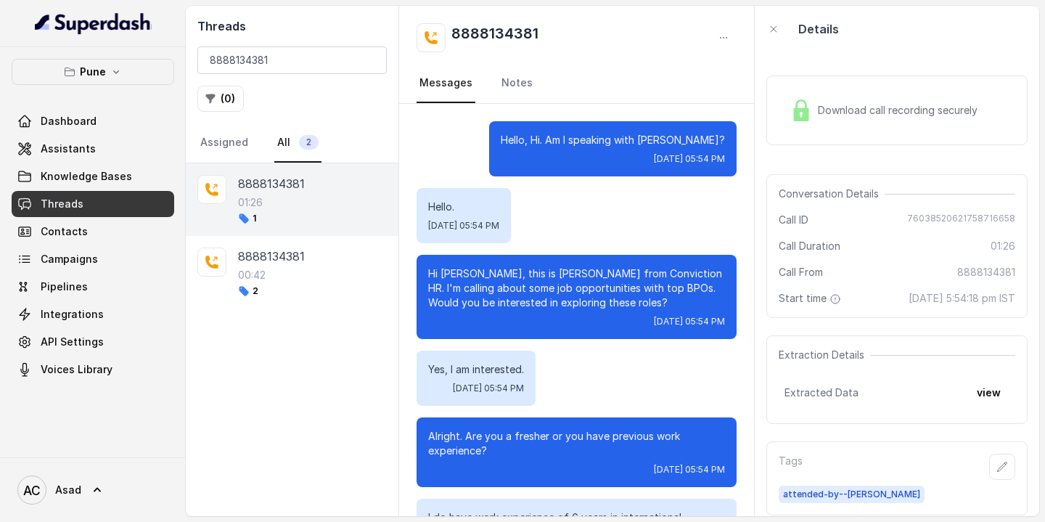
scroll to position [1114, 0]
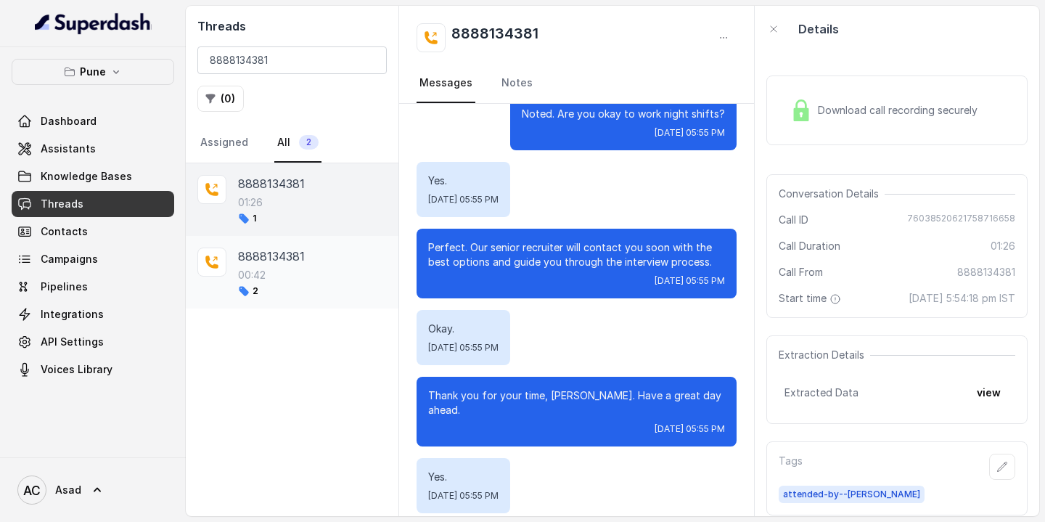
click at [270, 263] on p "8888134381" at bounding box center [271, 255] width 67 height 17
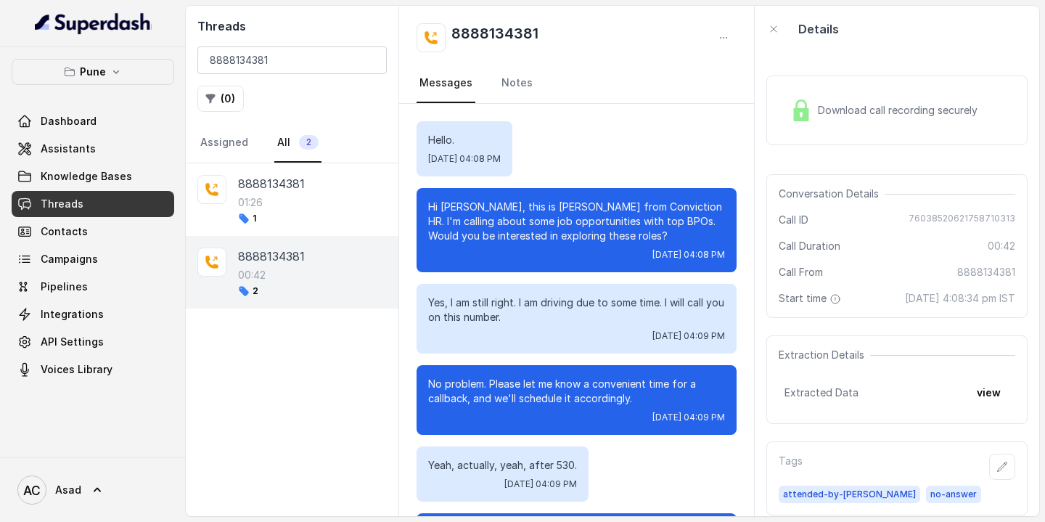
scroll to position [84, 0]
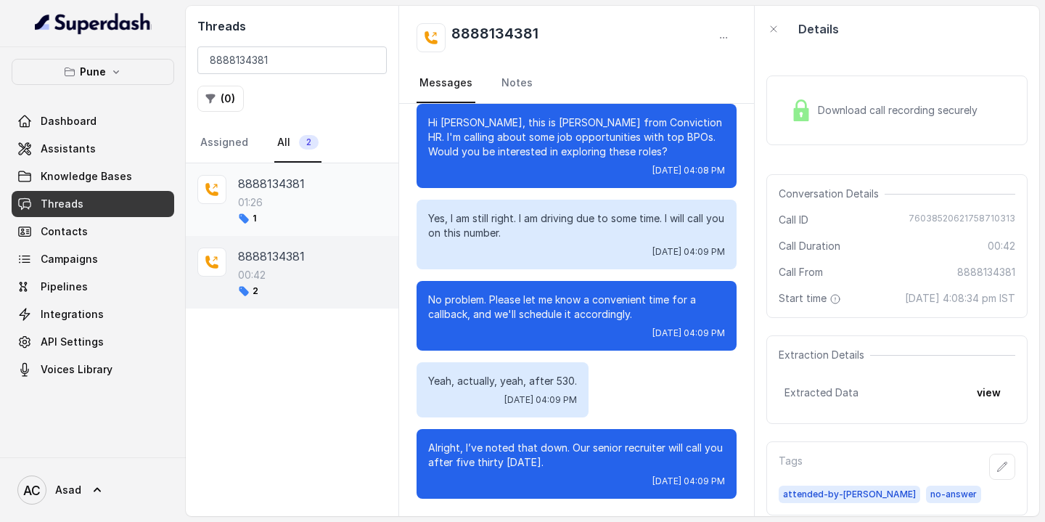
click at [308, 170] on div "8888134381 01:26 1" at bounding box center [292, 199] width 213 height 73
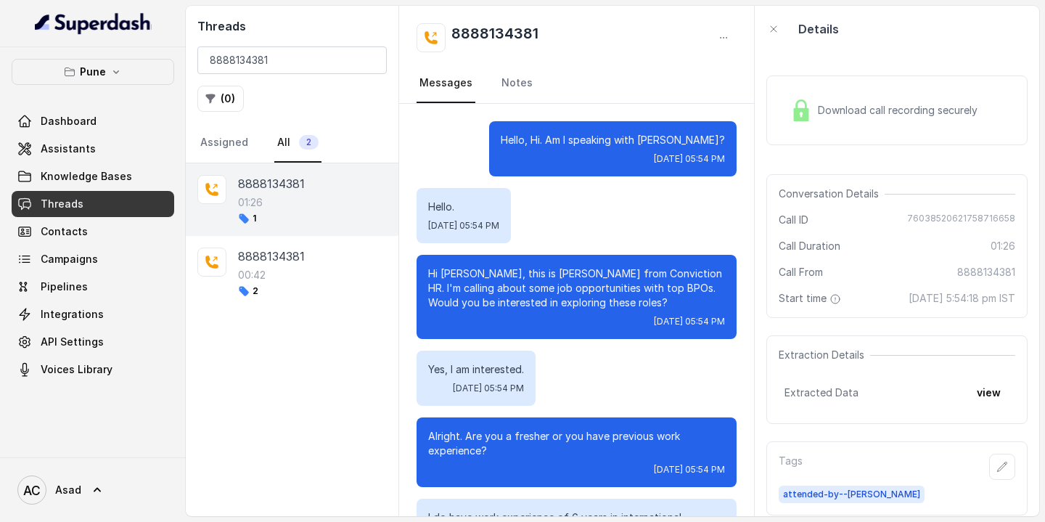
scroll to position [1114, 0]
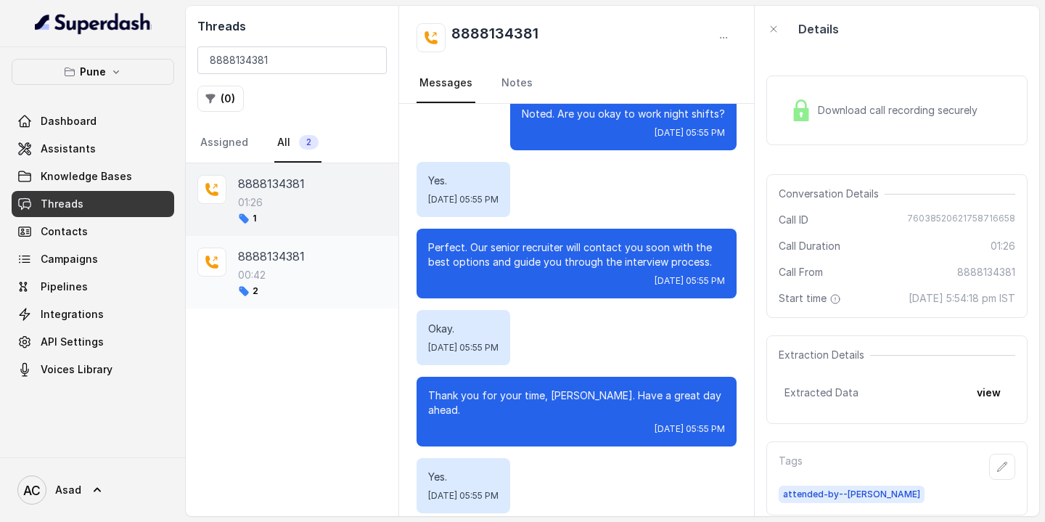
click at [288, 287] on div "2" at bounding box center [312, 291] width 149 height 12
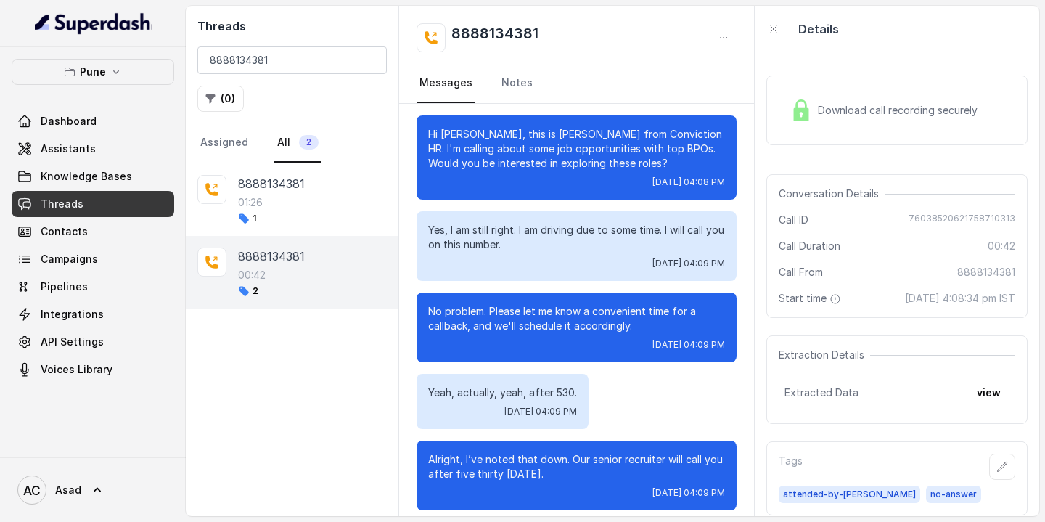
scroll to position [84, 0]
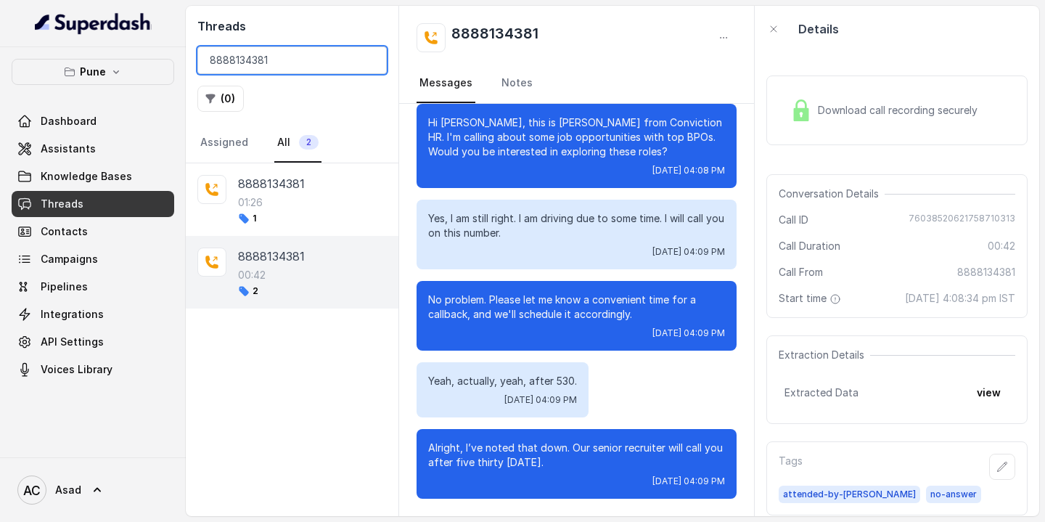
click at [252, 55] on input "8888134381" at bounding box center [291, 60] width 189 height 28
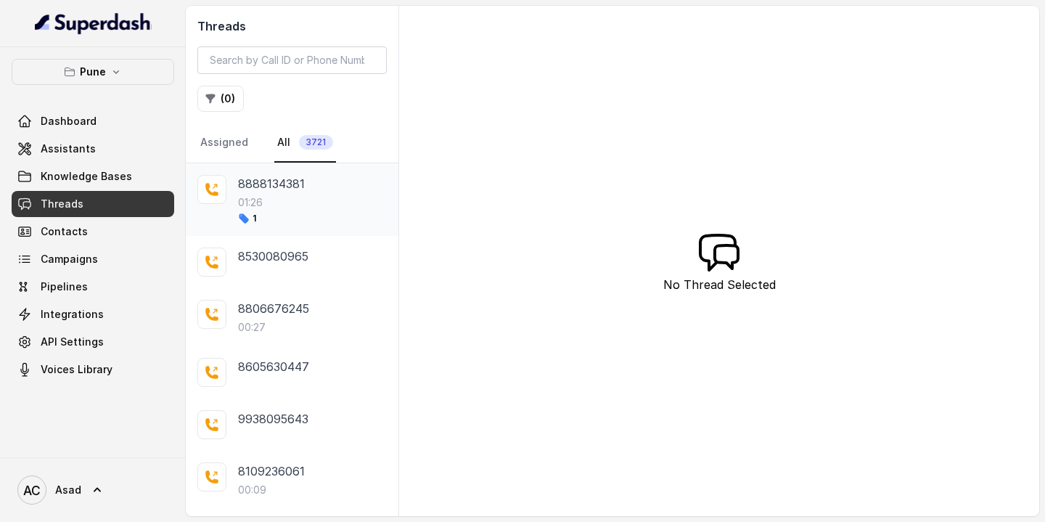
click at [284, 188] on p "8888134381" at bounding box center [271, 183] width 67 height 17
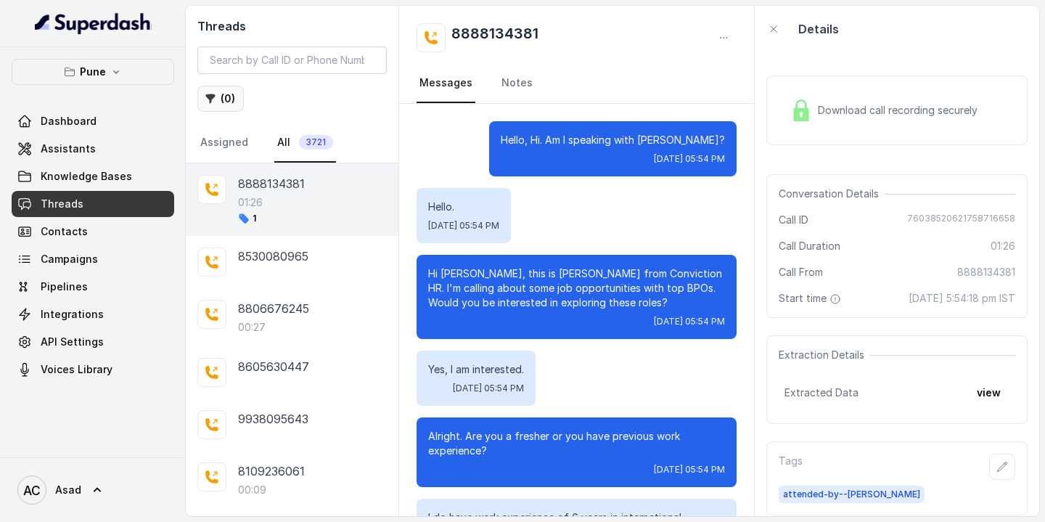
click at [223, 105] on button "( 0 )" at bounding box center [220, 99] width 46 height 26
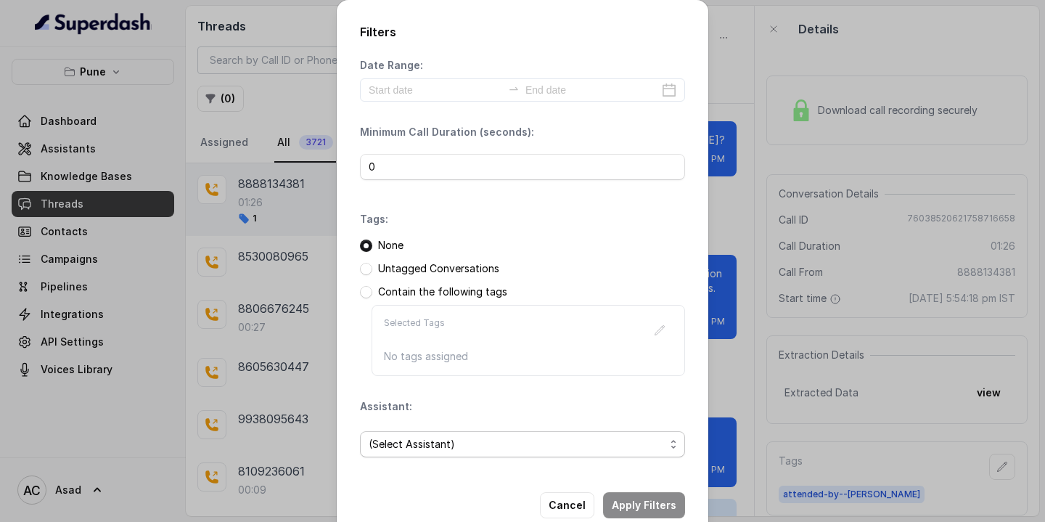
click at [420, 433] on span "(Select Assistant)" at bounding box center [522, 444] width 325 height 26
click at [467, 160] on div "Date Range: Minimum Call Duration (seconds): 0 Tags: None Untagged Conversation…" at bounding box center [522, 263] width 325 height 411
click at [449, 207] on div "Date Range: Minimum Call Duration (seconds): 0 Tags: None Untagged Conversation…" at bounding box center [522, 263] width 325 height 411
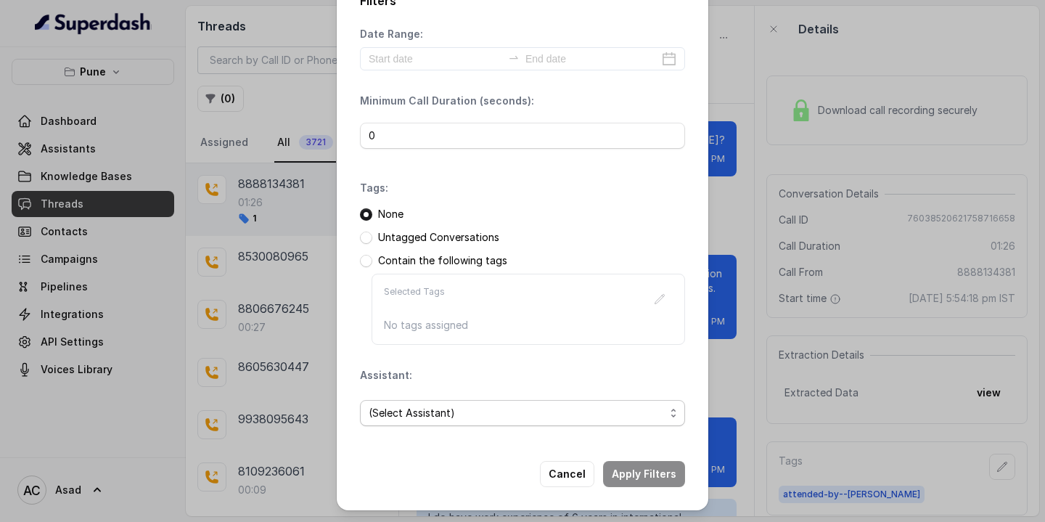
click at [427, 409] on span "(Select Assistant)" at bounding box center [517, 412] width 296 height 17
click at [408, 487] on div "Filters Date Range: Minimum Call Duration (seconds): 0 Tags: None Untagged Conv…" at bounding box center [522, 239] width 371 height 541
click at [565, 474] on button "Cancel" at bounding box center [567, 474] width 54 height 26
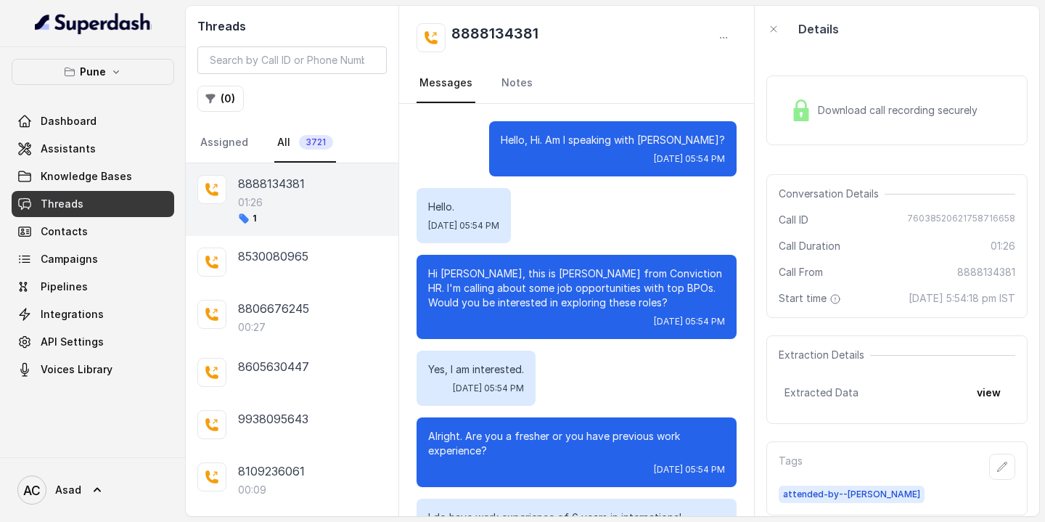
click at [304, 136] on span "3721" at bounding box center [316, 142] width 34 height 15
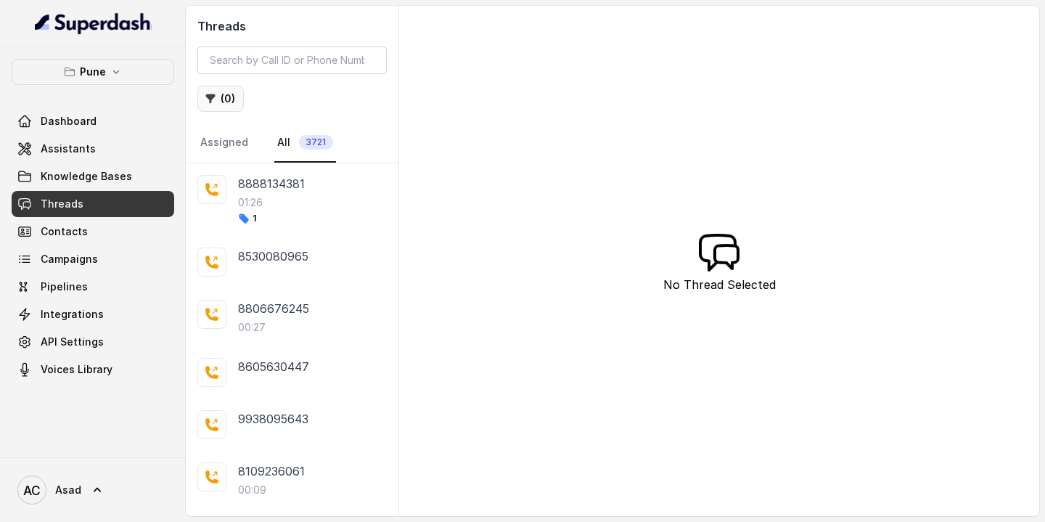
click at [224, 98] on button "( 0 )" at bounding box center [220, 99] width 46 height 26
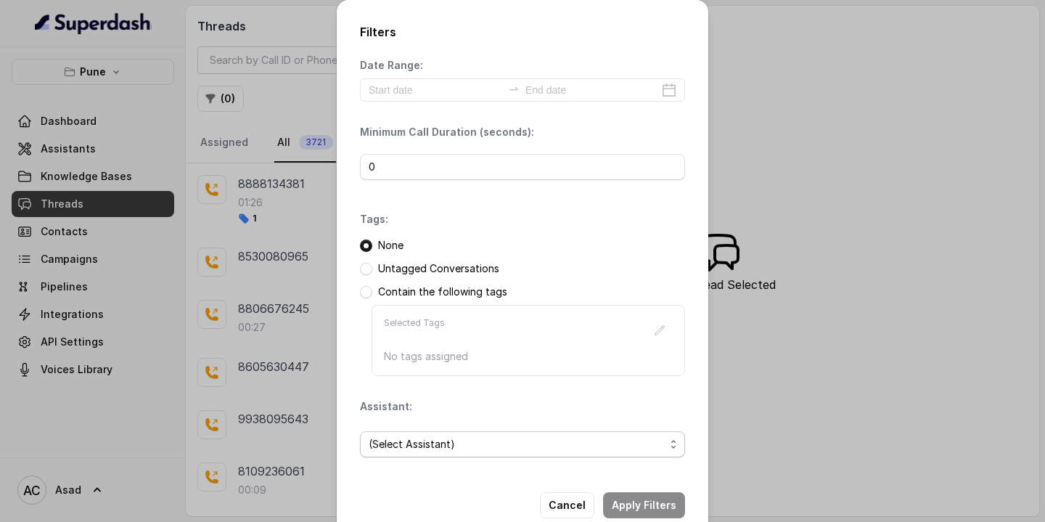
click at [422, 450] on span "(Select Assistant)" at bounding box center [517, 443] width 296 height 17
click at [424, 166] on div "Date Range: Minimum Call Duration (seconds): 0 Tags: None Untagged Conversation…" at bounding box center [522, 263] width 325 height 411
click at [235, 137] on div "Filters Date Range: Minimum Call Duration (seconds): 0 Tags: None Untagged Conv…" at bounding box center [522, 261] width 1045 height 522
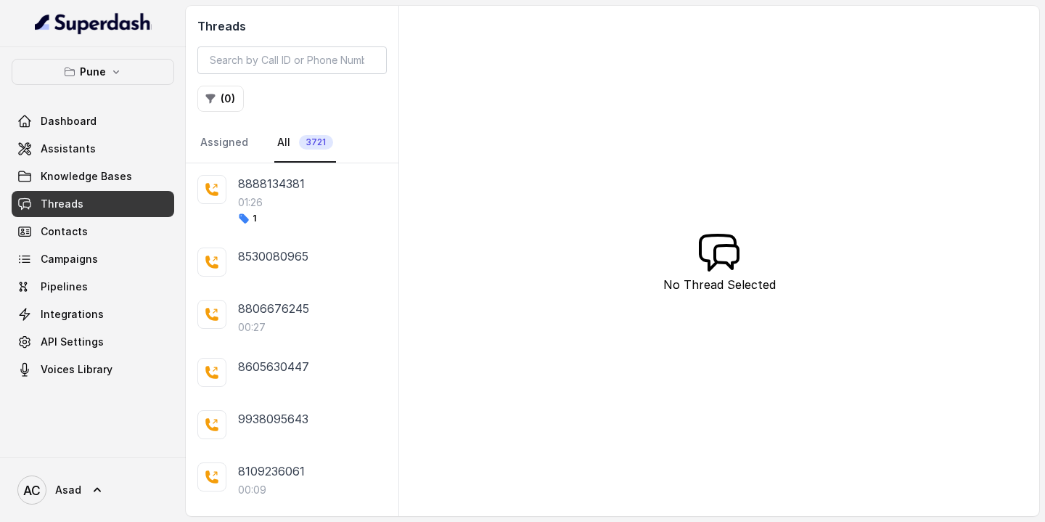
click at [235, 137] on link "Assigned" at bounding box center [224, 142] width 54 height 39
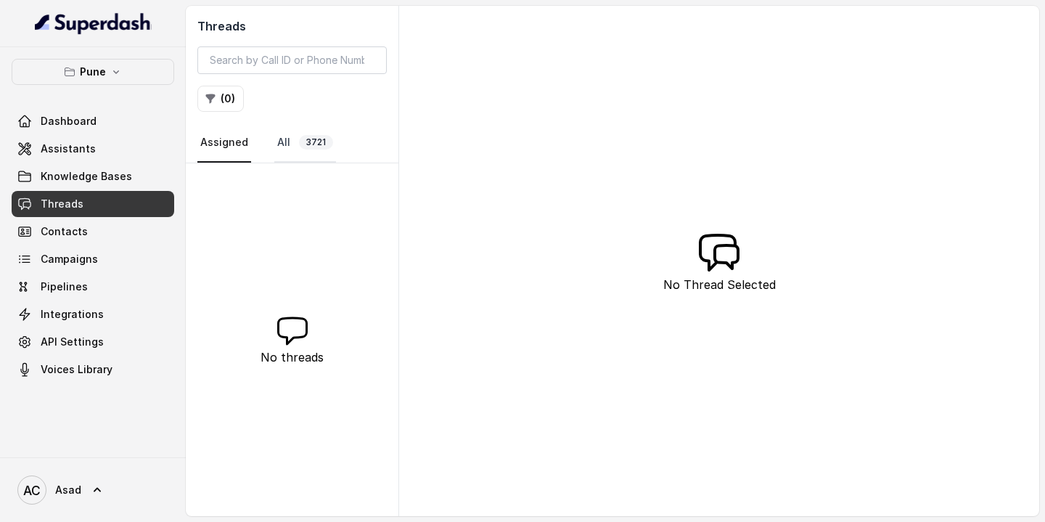
click at [295, 143] on link "All 3721" at bounding box center [305, 142] width 62 height 39
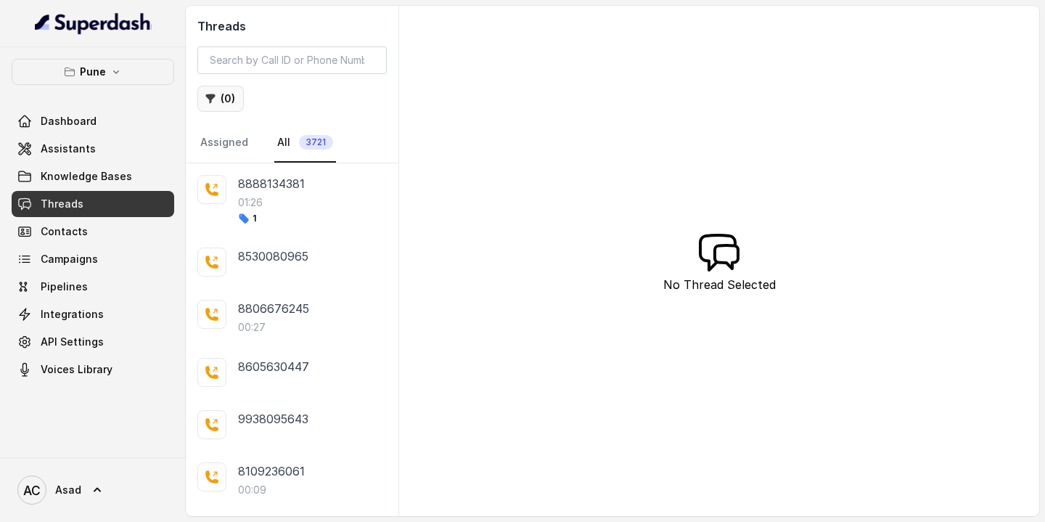
click at [218, 102] on button "( 0 )" at bounding box center [220, 99] width 46 height 26
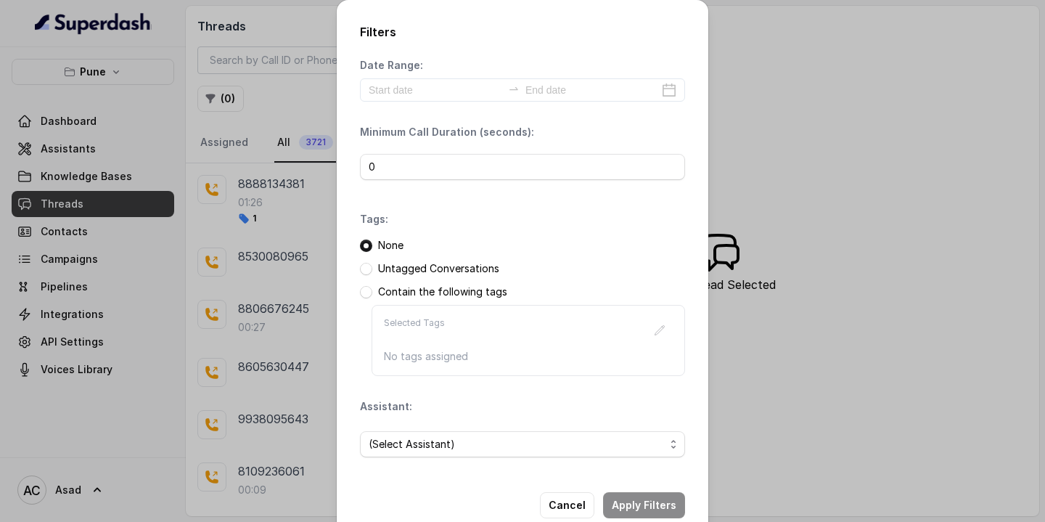
click at [385, 267] on p "Untagged Conversations" at bounding box center [438, 268] width 121 height 15
click at [365, 270] on span at bounding box center [366, 269] width 12 height 12
click at [438, 440] on span "(Select Assistant)" at bounding box center [517, 443] width 296 height 17
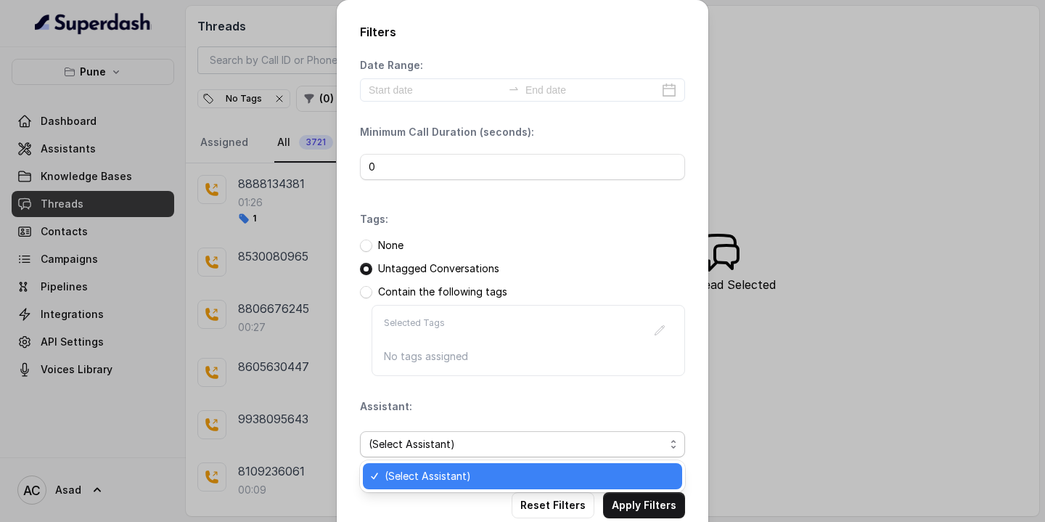
click at [436, 443] on span "(Select Assistant)" at bounding box center [517, 443] width 296 height 17
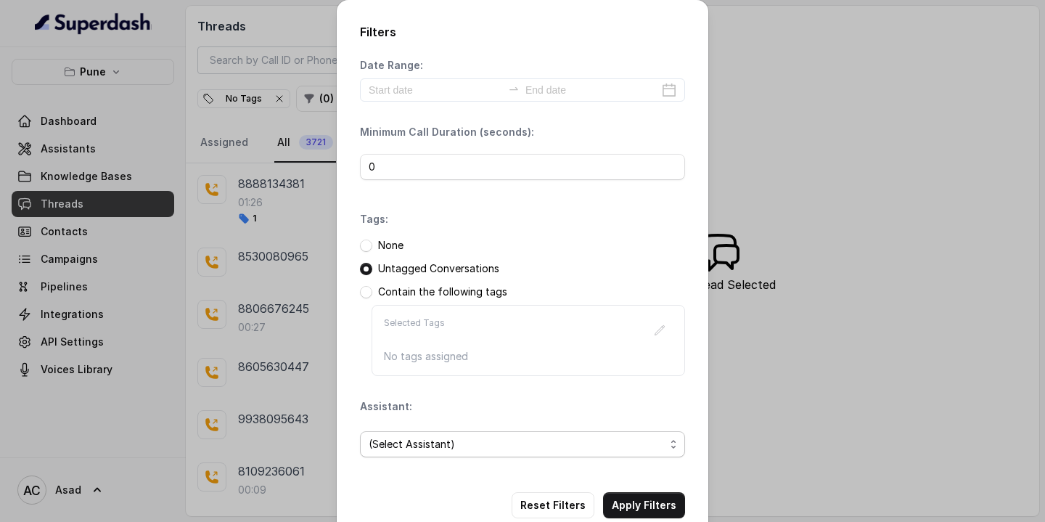
scroll to position [31, 0]
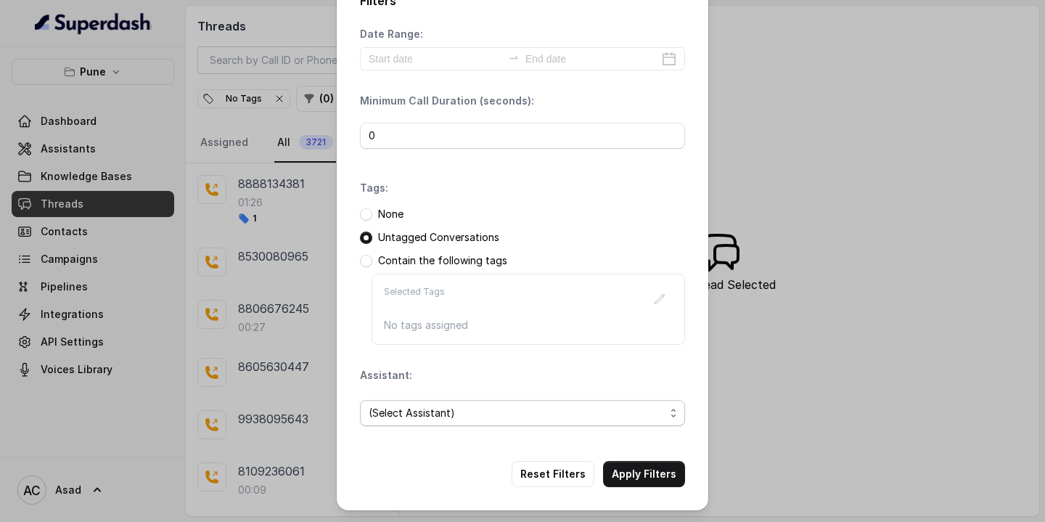
click at [436, 415] on span "(Select Assistant)" at bounding box center [517, 412] width 296 height 17
click at [380, 216] on div "Date Range: Minimum Call Duration (seconds): 0 Tags: None Untagged Conversation…" at bounding box center [522, 232] width 325 height 411
click at [380, 216] on p "None" at bounding box center [390, 214] width 25 height 15
click at [369, 213] on span at bounding box center [366, 214] width 12 height 12
click at [445, 416] on span "(Select Assistant)" at bounding box center [517, 412] width 296 height 17
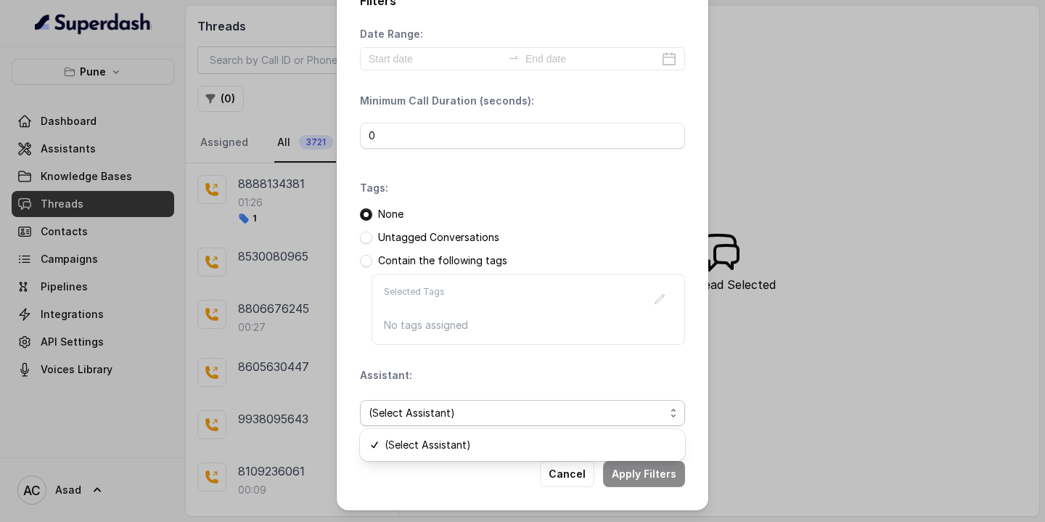
click at [430, 482] on div "Filters Date Range: Minimum Call Duration (seconds): 0 Tags: None Untagged Conv…" at bounding box center [522, 239] width 371 height 541
click at [254, 127] on div "Filters Date Range: Minimum Call Duration (seconds): 0 Tags: None Untagged Conv…" at bounding box center [522, 261] width 1045 height 522
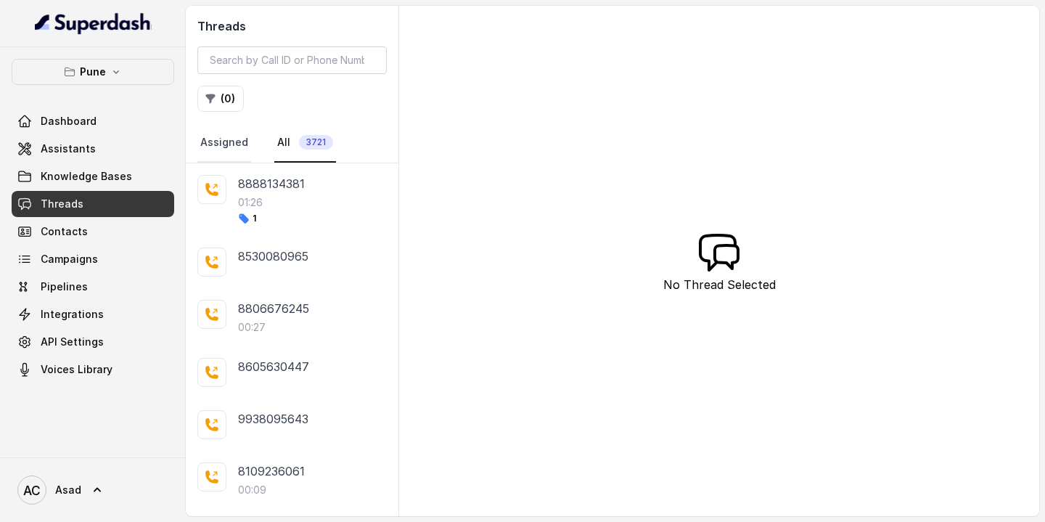
click at [217, 146] on link "Assigned" at bounding box center [224, 142] width 54 height 39
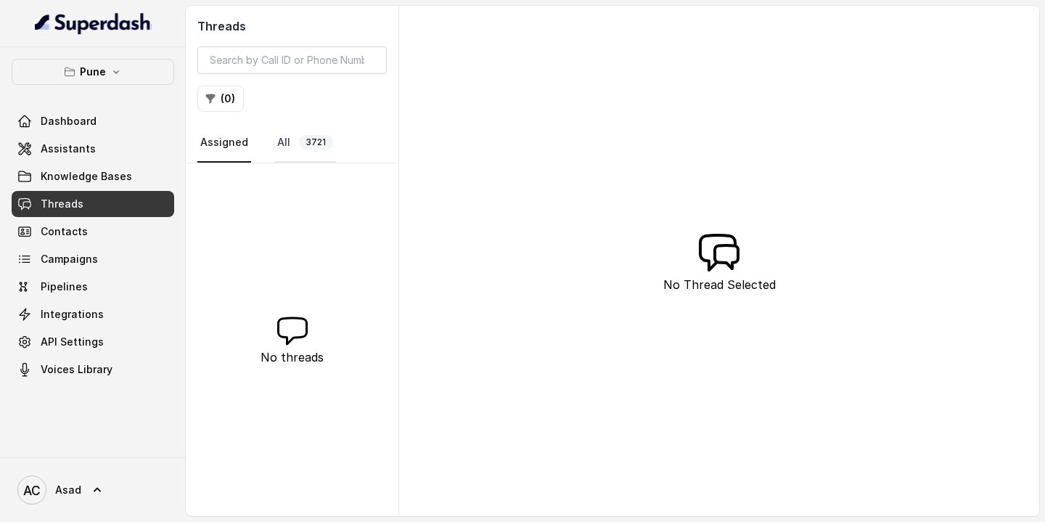
click at [309, 144] on span "3721" at bounding box center [316, 142] width 34 height 15
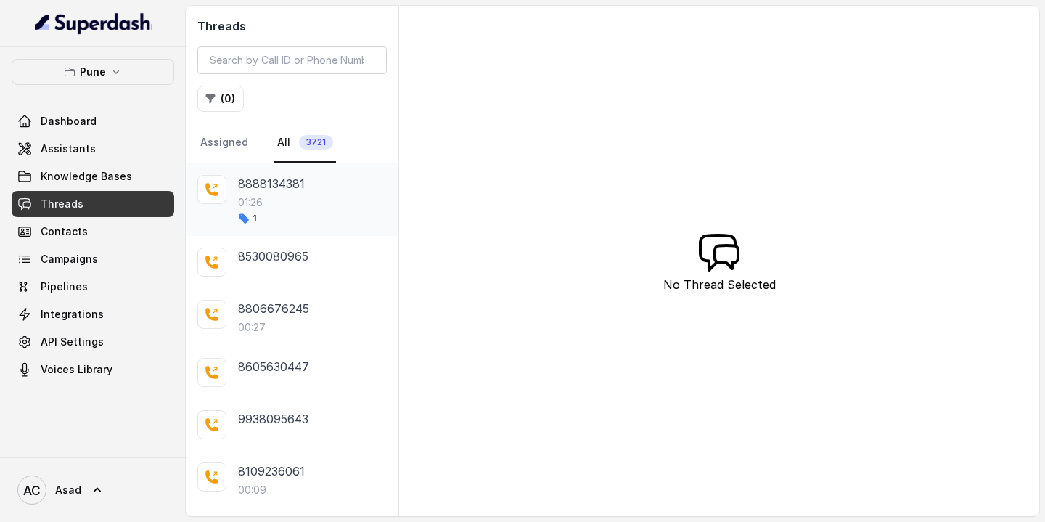
click at [287, 210] on div "8888134381 01:26 1" at bounding box center [312, 199] width 149 height 49
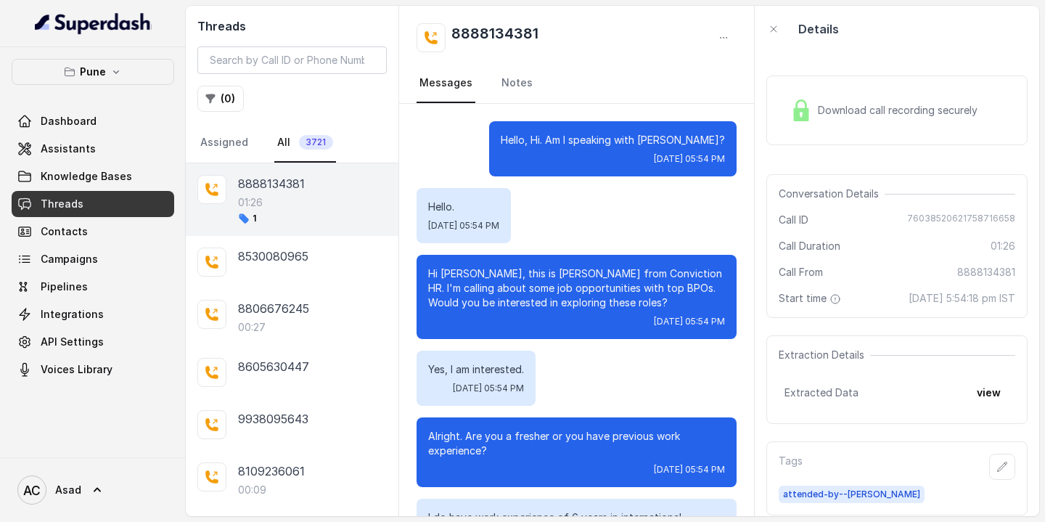
scroll to position [1114, 0]
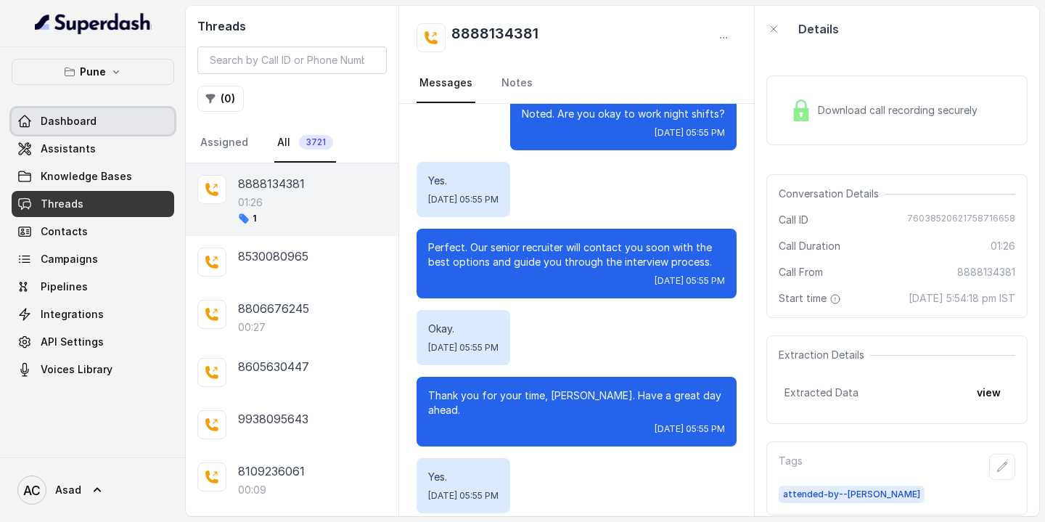
click at [62, 132] on link "Dashboard" at bounding box center [93, 121] width 163 height 26
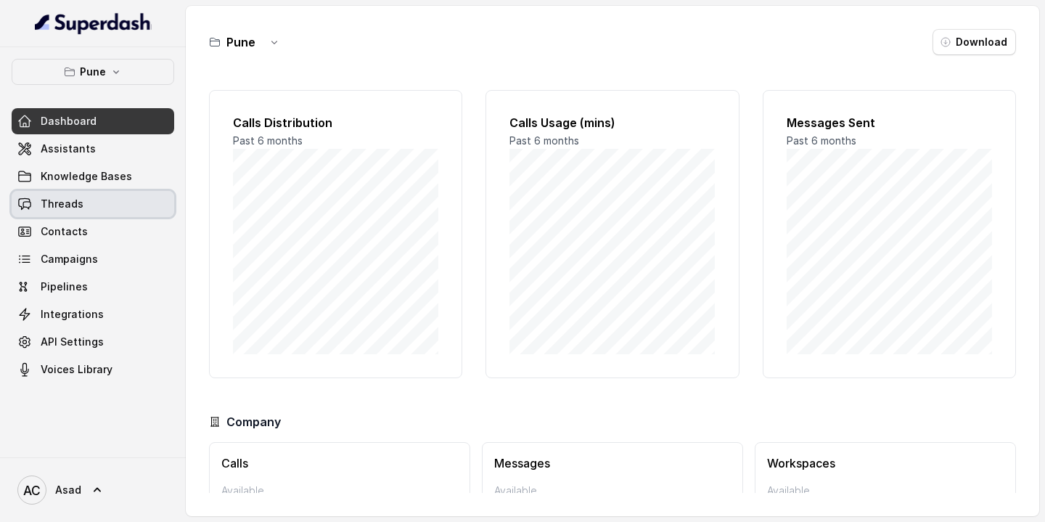
click at [76, 205] on span "Threads" at bounding box center [62, 204] width 43 height 15
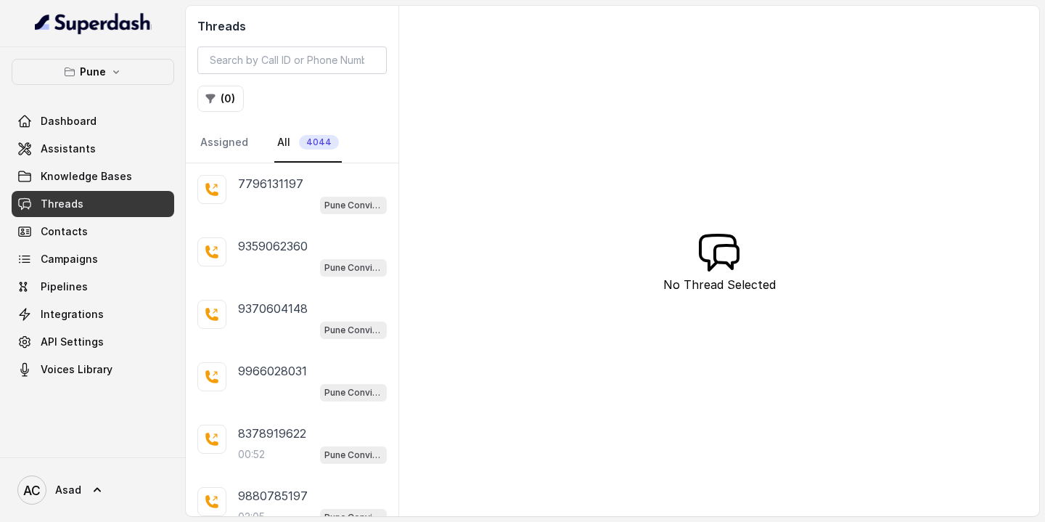
click at [309, 143] on span "4044" at bounding box center [319, 142] width 40 height 15
click at [227, 105] on button "( 0 )" at bounding box center [220, 99] width 46 height 26
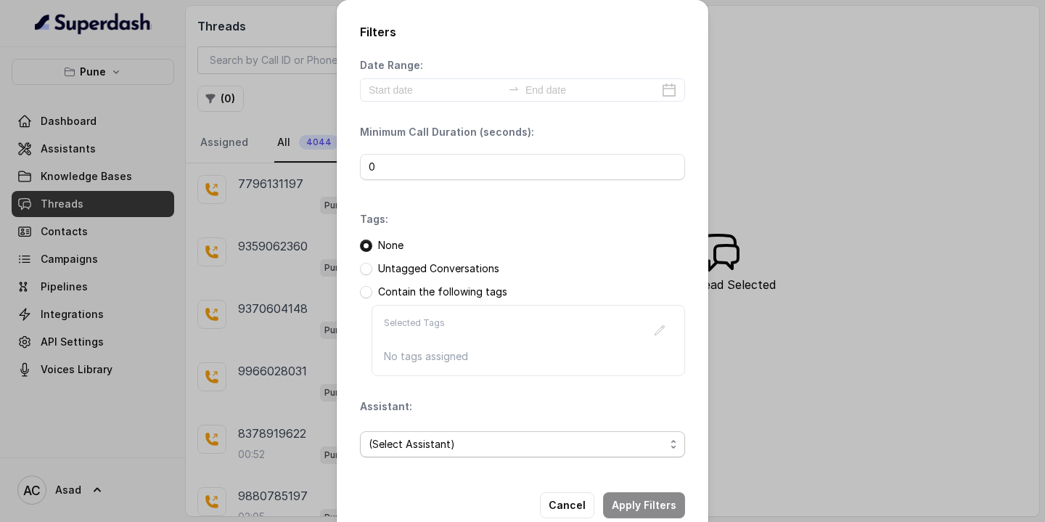
click at [435, 436] on span "(Select Assistant)" at bounding box center [517, 443] width 296 height 17
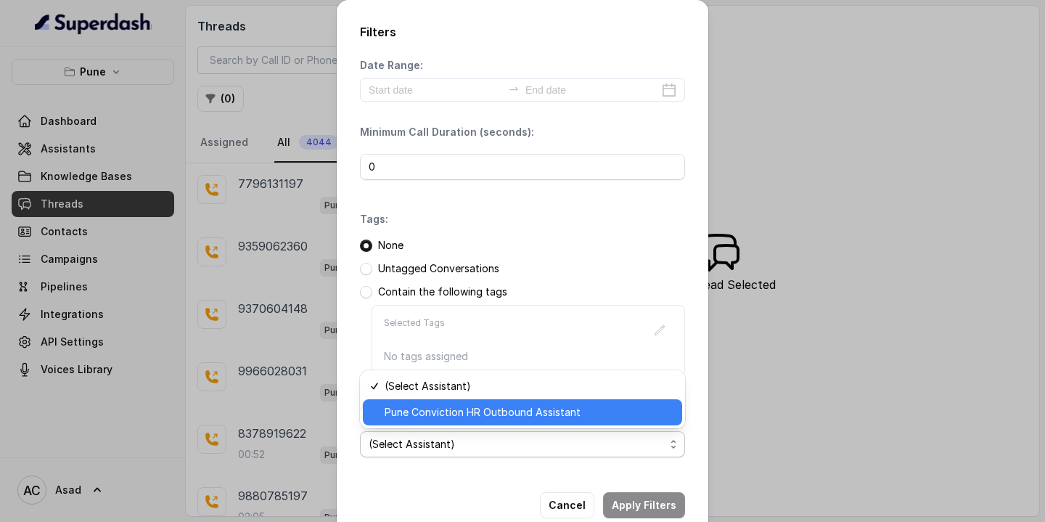
click at [424, 416] on span "Pune Conviction HR Outbound Assistant" at bounding box center [529, 411] width 289 height 17
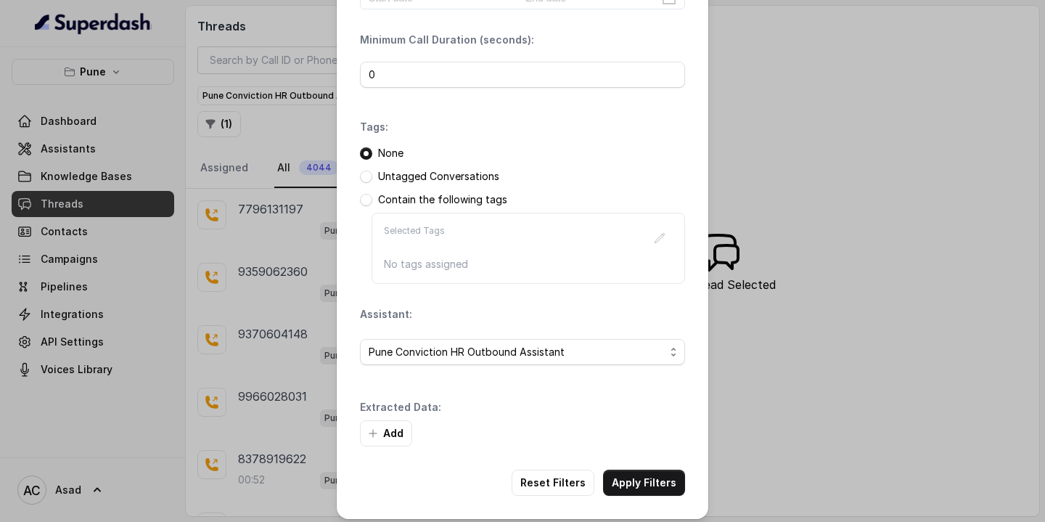
scroll to position [101, 0]
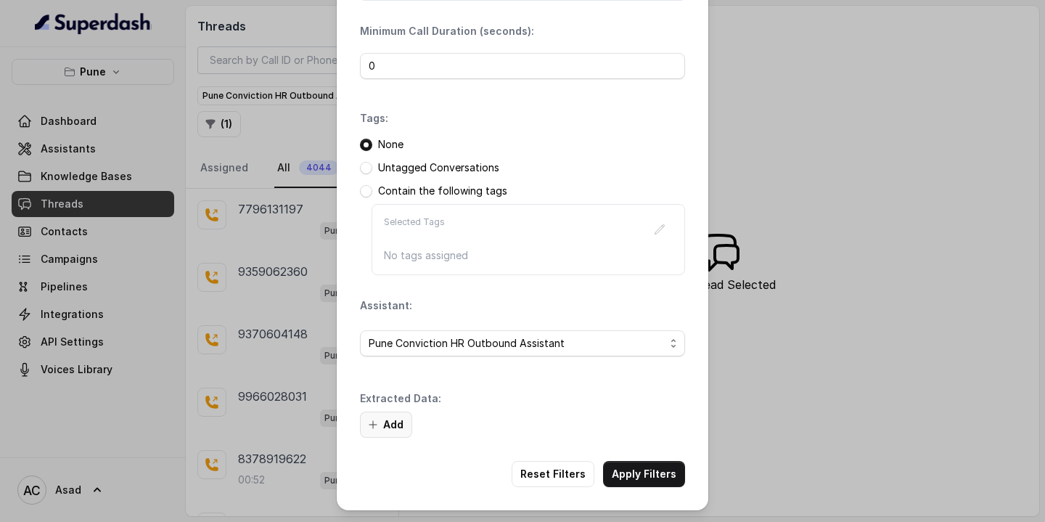
click at [389, 428] on button "Add" at bounding box center [386, 424] width 52 height 26
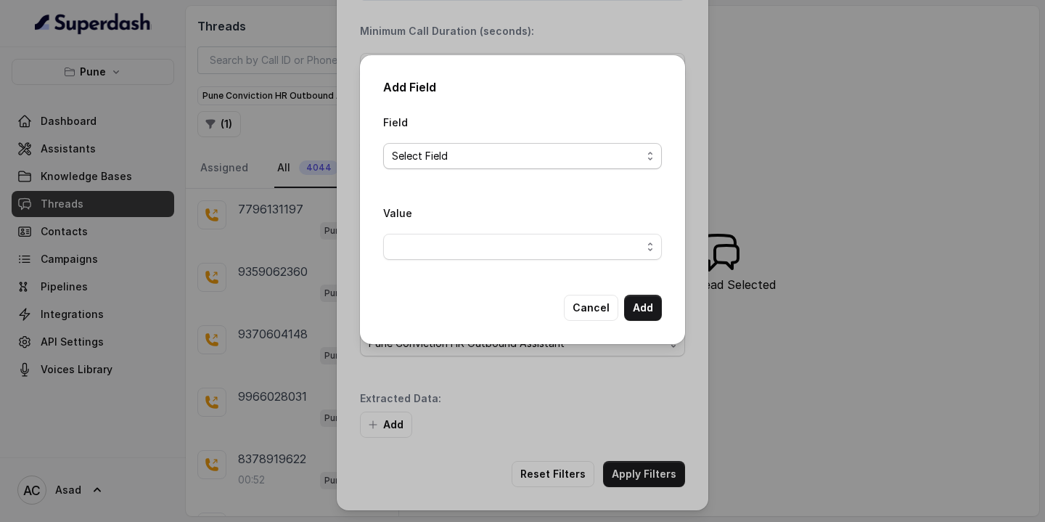
click at [468, 162] on span "Select Field" at bounding box center [517, 155] width 250 height 17
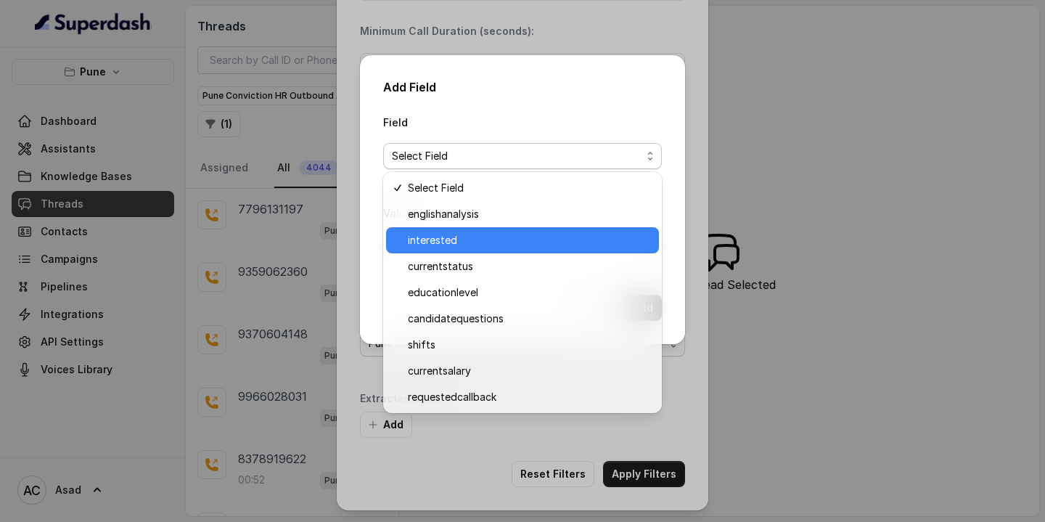
click at [435, 240] on span "interested" at bounding box center [529, 239] width 242 height 17
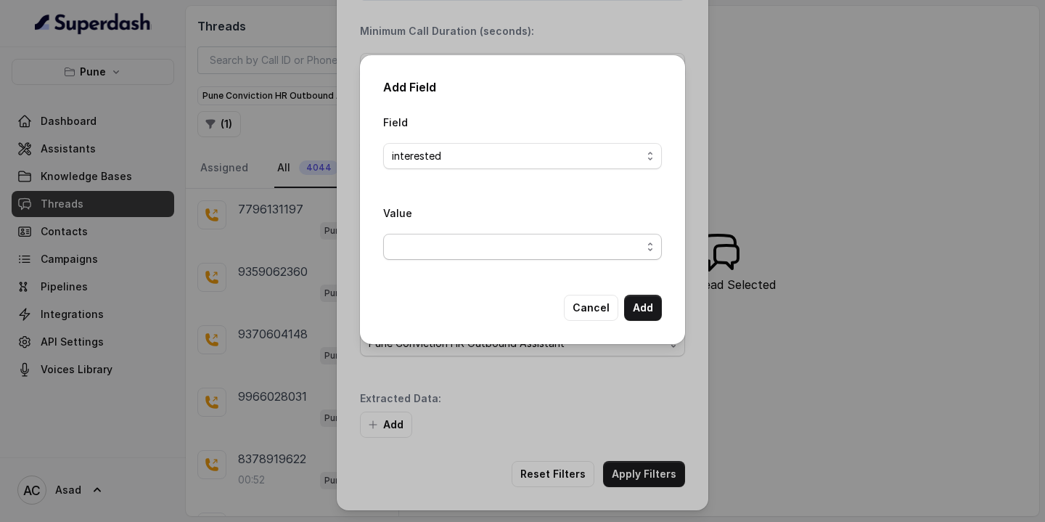
click at [435, 244] on span "button" at bounding box center [522, 247] width 279 height 26
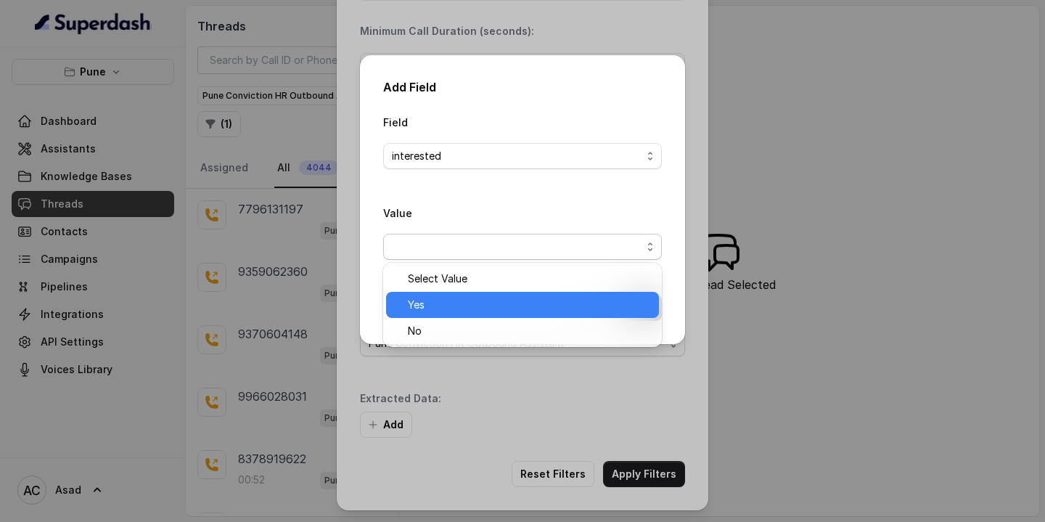
click at [423, 298] on span "Yes" at bounding box center [529, 304] width 242 height 17
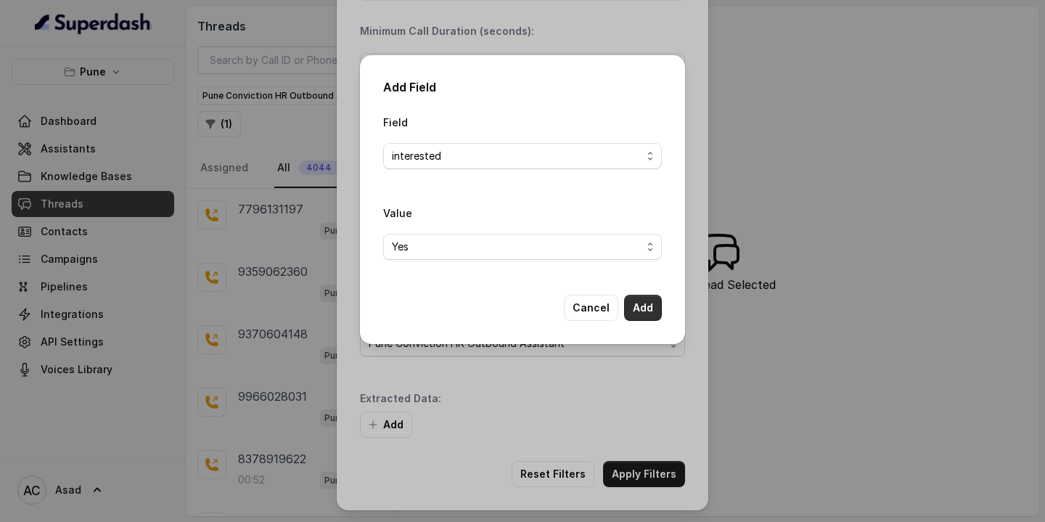
click at [653, 313] on button "Add" at bounding box center [643, 308] width 38 height 26
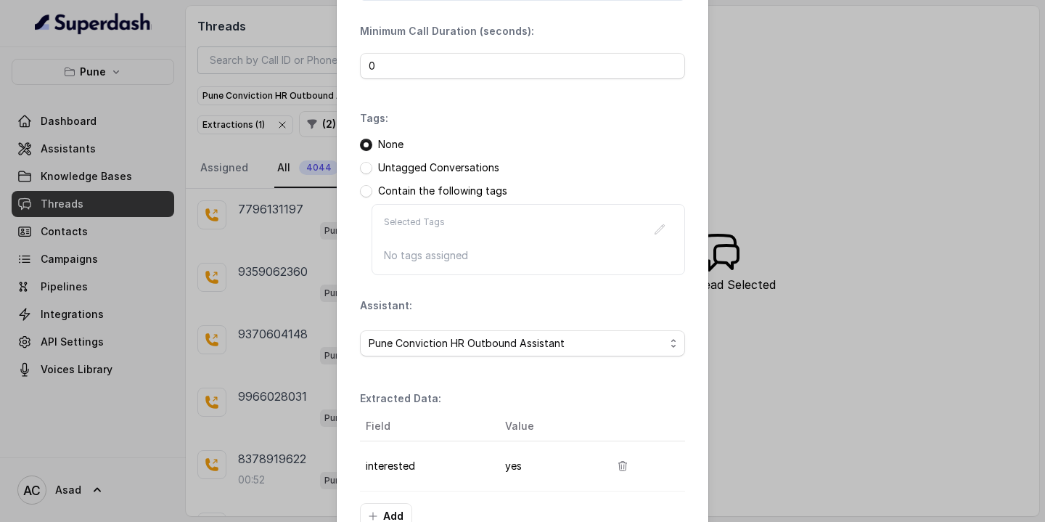
scroll to position [192, 0]
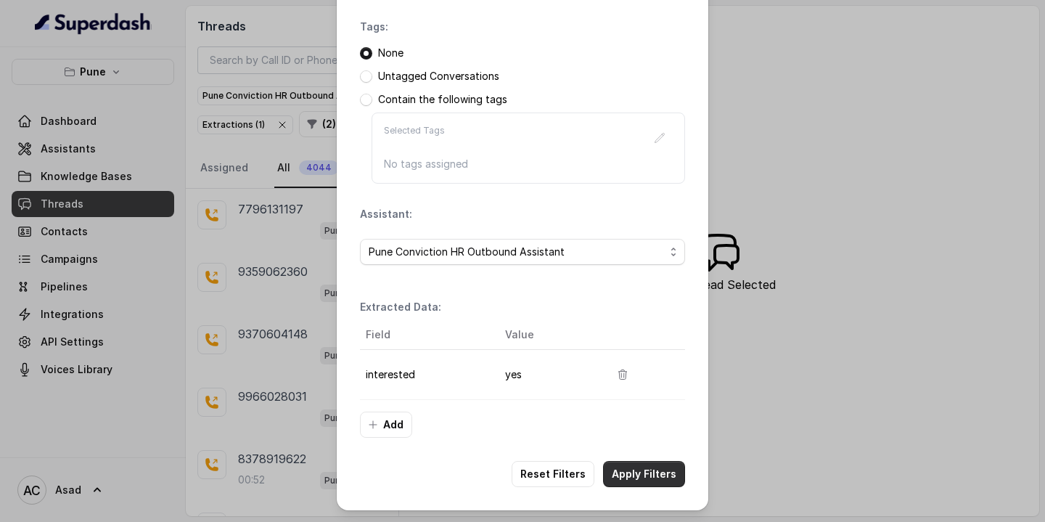
click at [629, 472] on button "Apply Filters" at bounding box center [644, 474] width 82 height 26
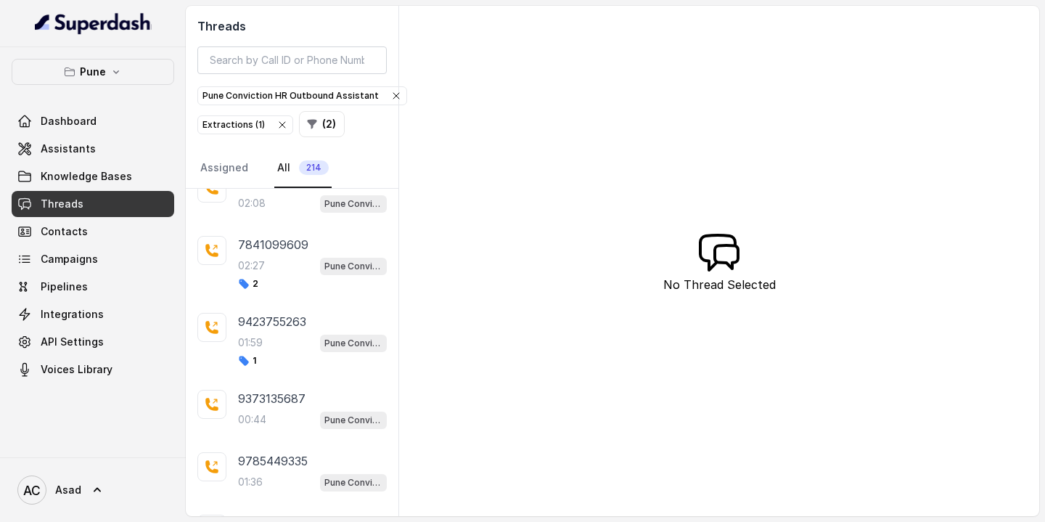
scroll to position [377, 0]
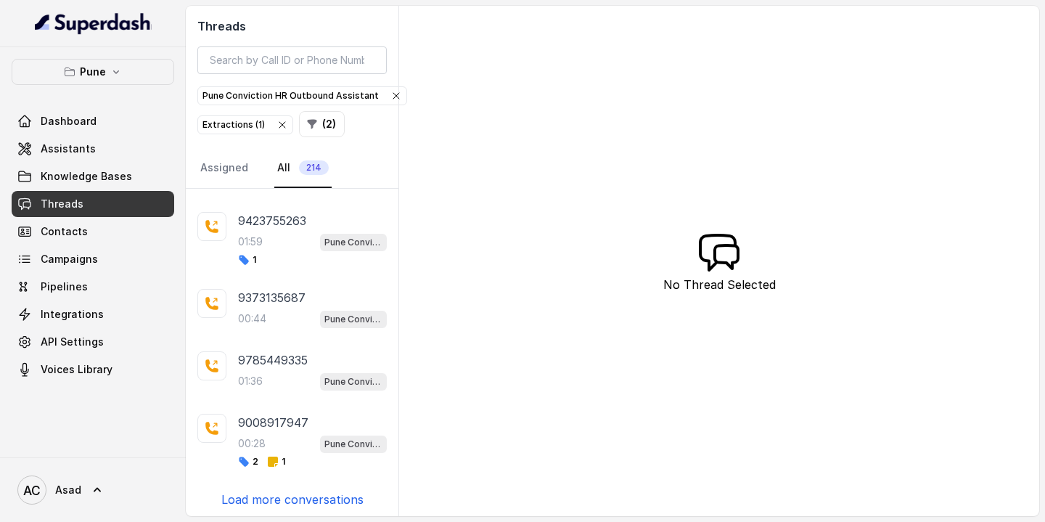
click at [262, 498] on p "Load more conversations" at bounding box center [292, 498] width 142 height 17
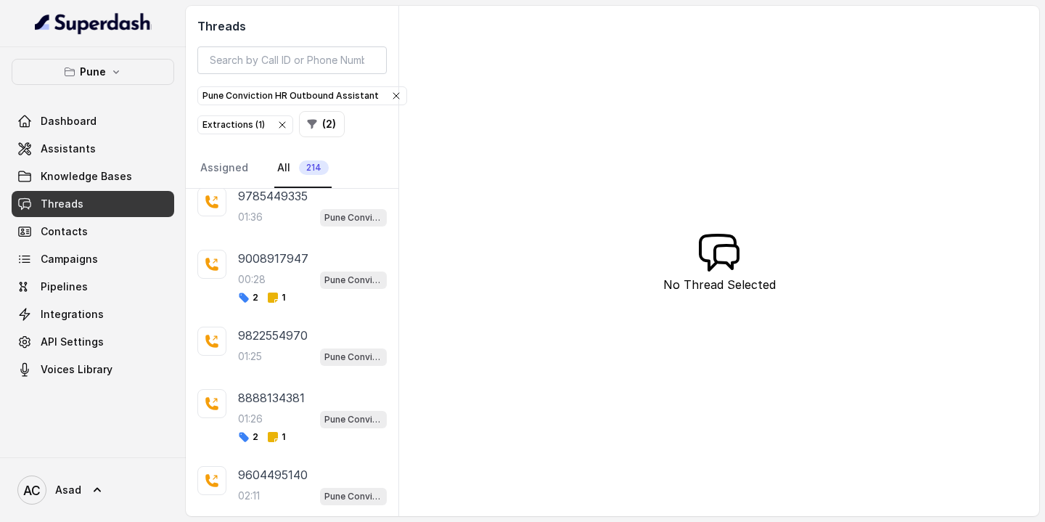
scroll to position [535, 0]
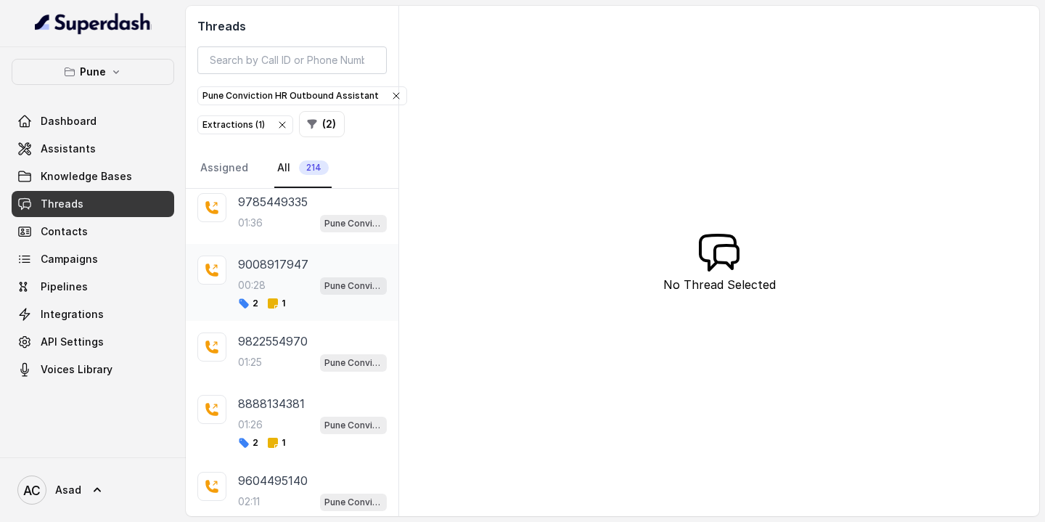
click at [264, 301] on div "2 1" at bounding box center [261, 303] width 47 height 12
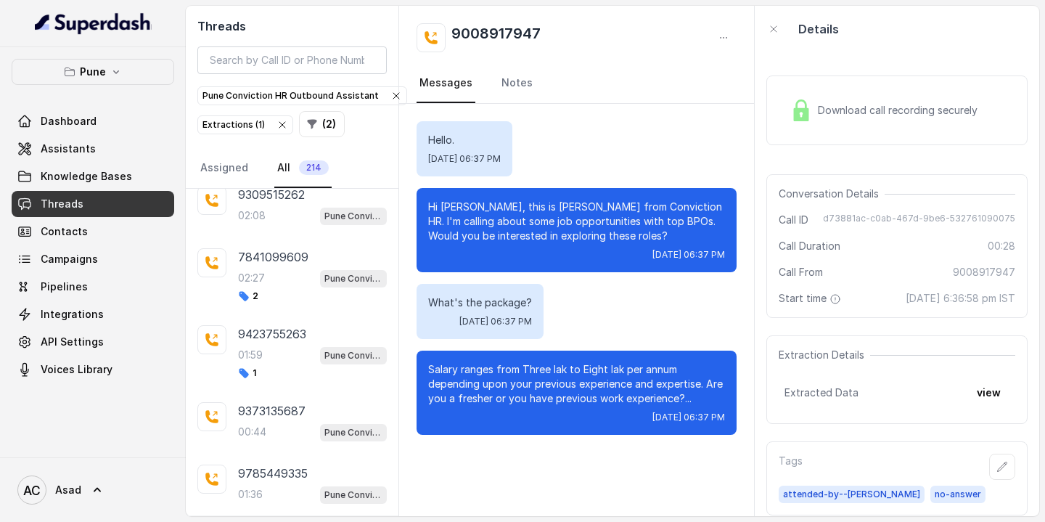
scroll to position [310, 0]
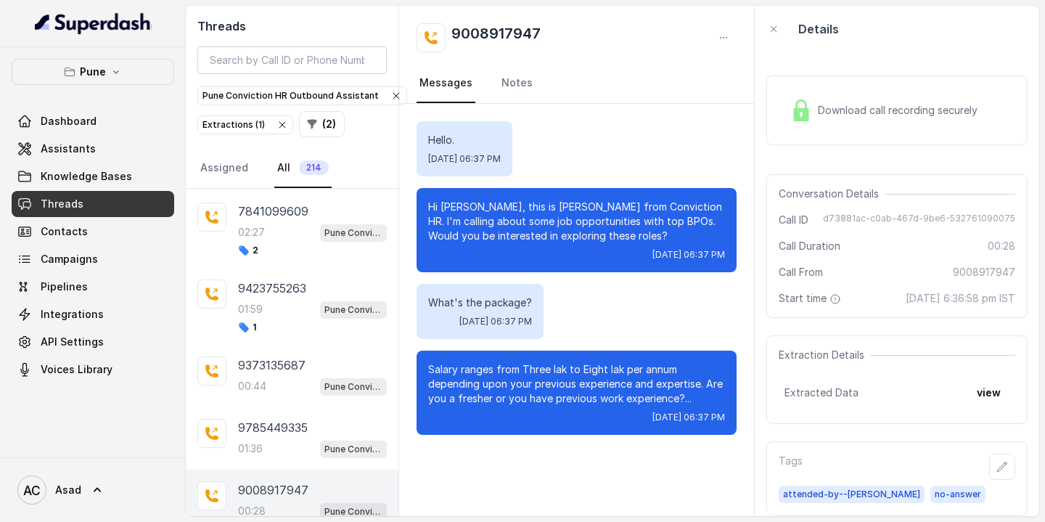
click at [293, 236] on div "02:27 Pune Conviction HR Outbound Assistant" at bounding box center [312, 232] width 149 height 19
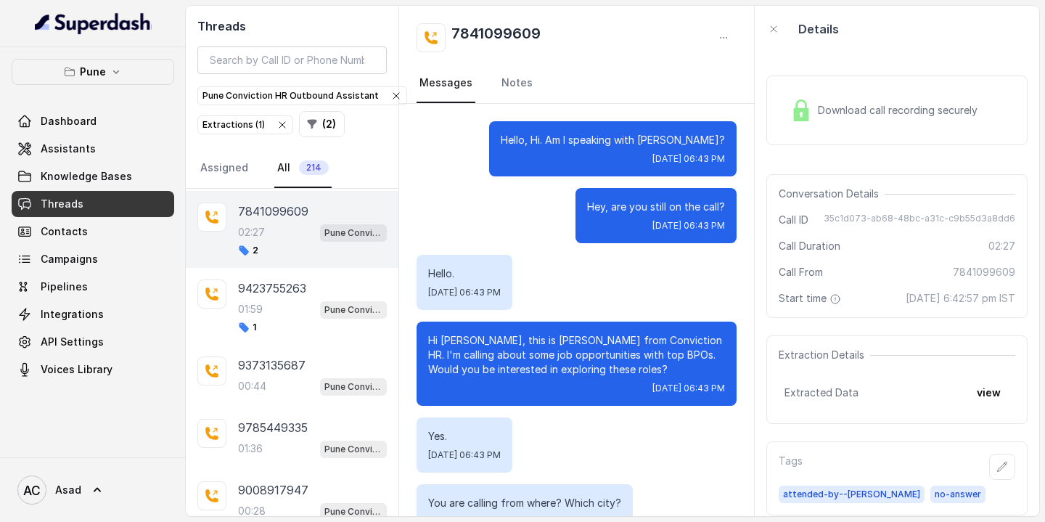
scroll to position [1521, 0]
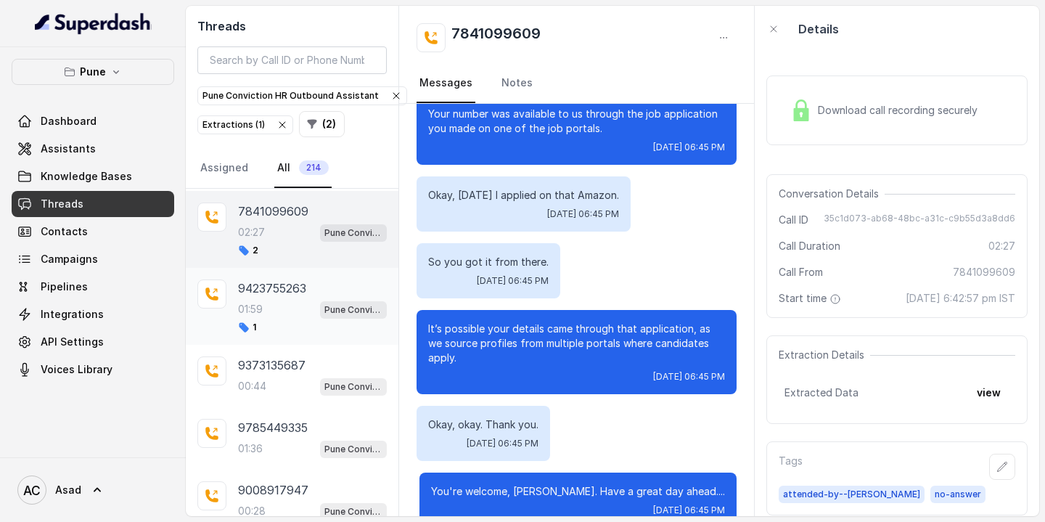
click at [267, 313] on div "01:59 Pune Conviction HR Outbound Assistant" at bounding box center [312, 309] width 149 height 19
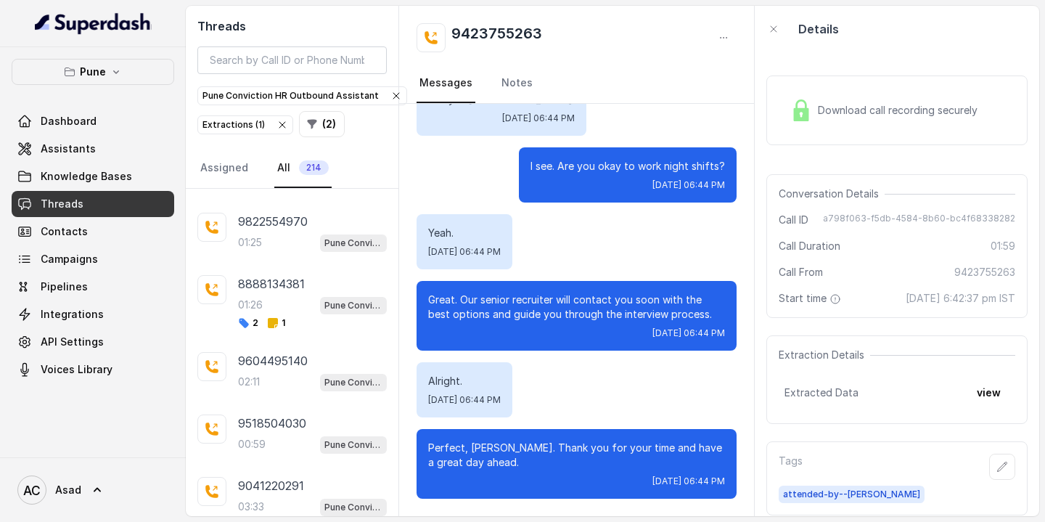
scroll to position [656, 0]
click at [288, 274] on p "8888134381" at bounding box center [271, 282] width 67 height 17
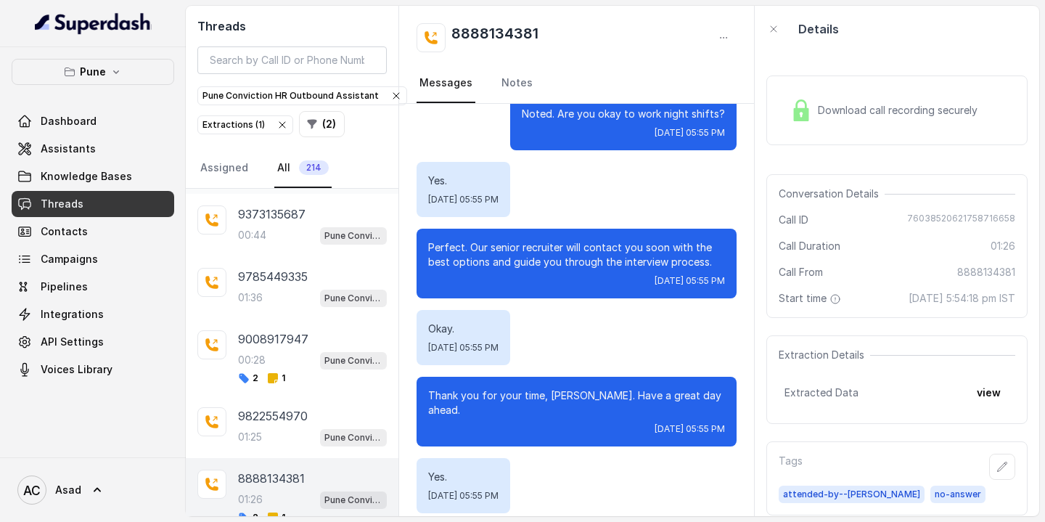
scroll to position [454, 0]
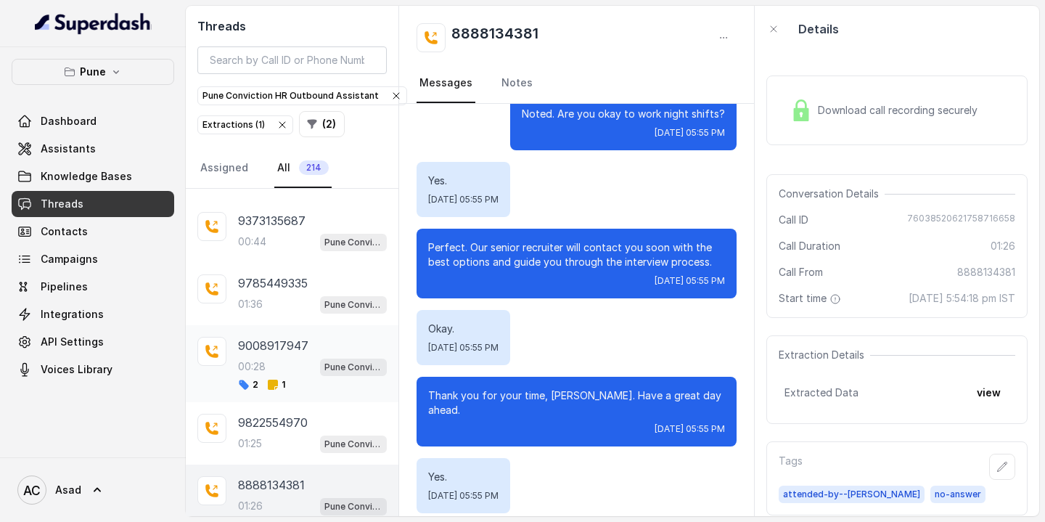
click at [268, 361] on div "00:28 Pune Conviction HR Outbound Assistant" at bounding box center [312, 366] width 149 height 19
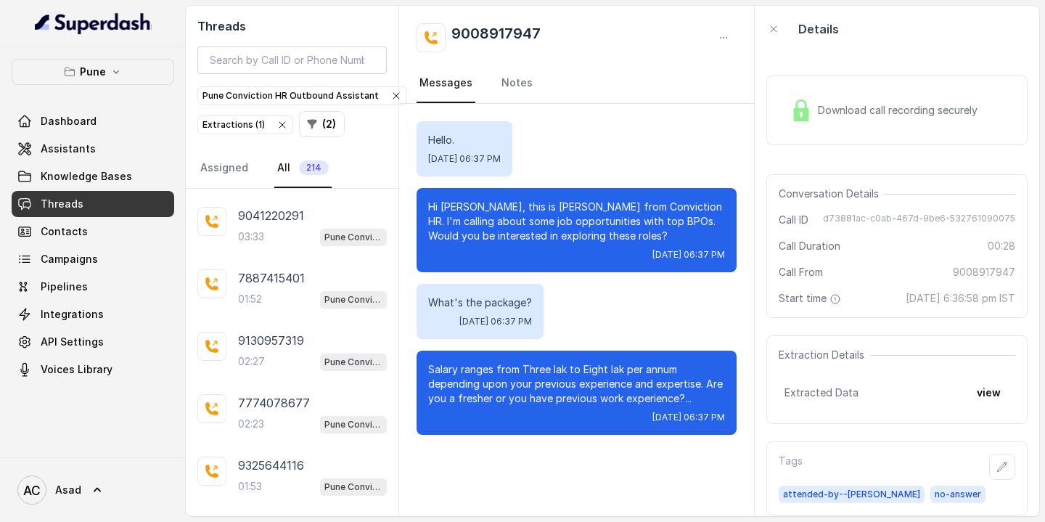
scroll to position [1012, 0]
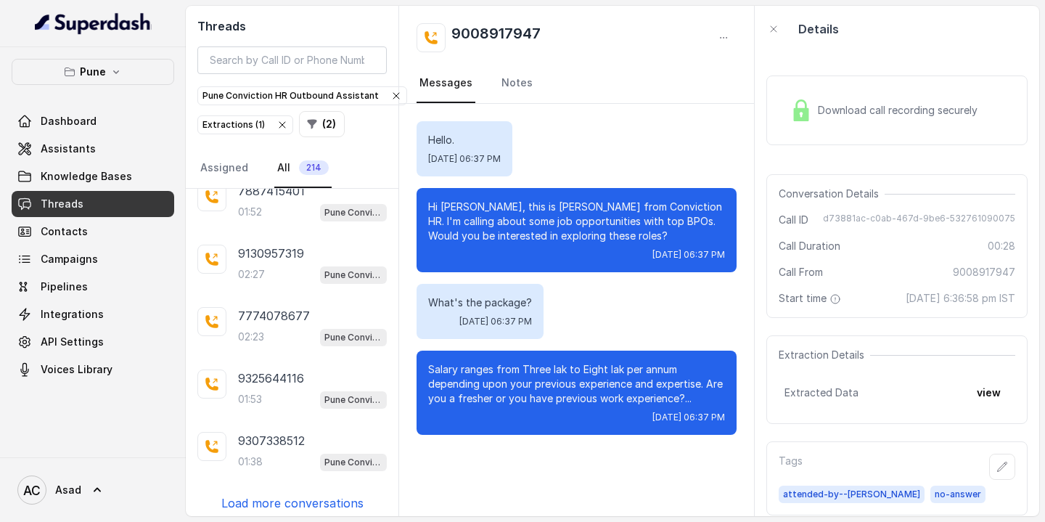
click at [292, 494] on p "Load more conversations" at bounding box center [292, 502] width 142 height 17
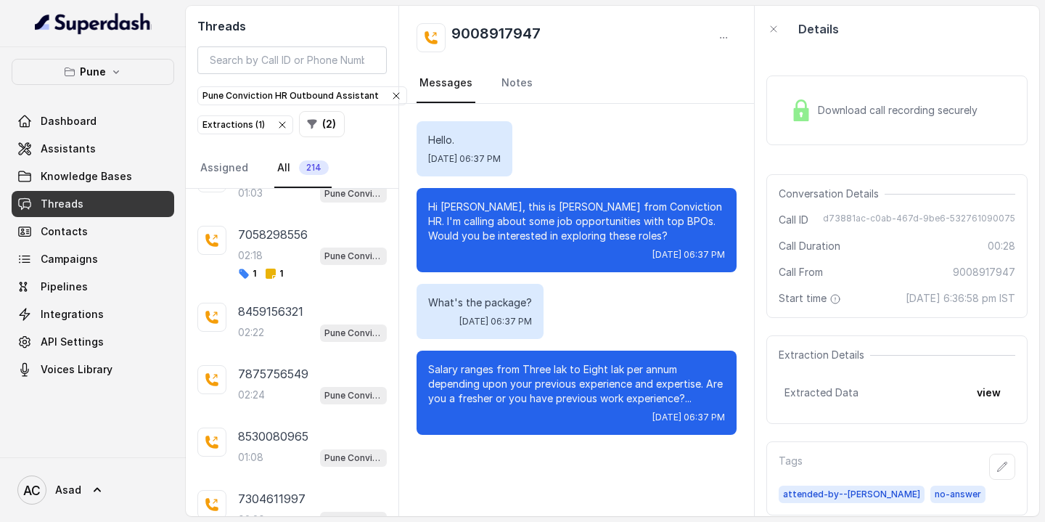
scroll to position [1407, 0]
click at [274, 251] on div "02:18 Pune Conviction HR Outbound Assistant" at bounding box center [312, 253] width 149 height 19
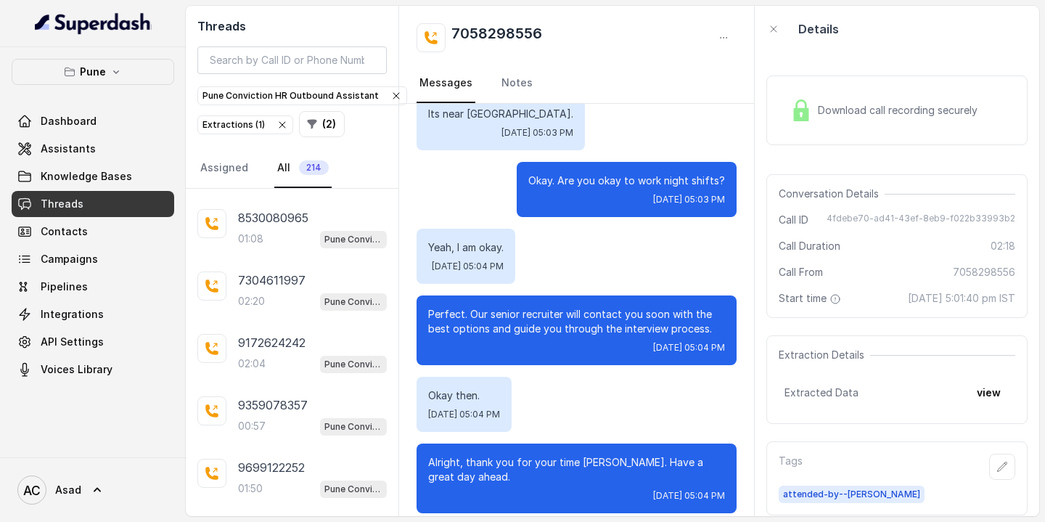
scroll to position [1647, 0]
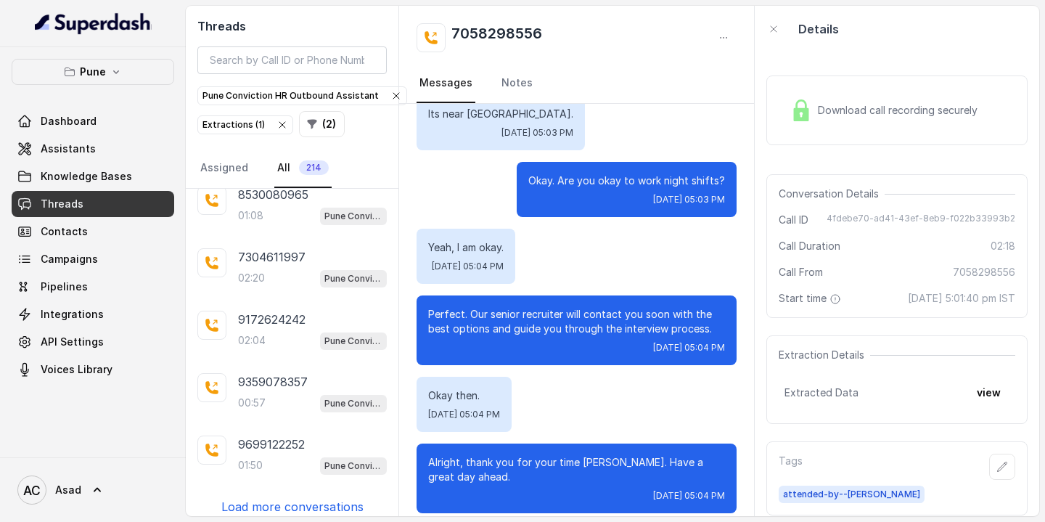
click at [285, 498] on p "Load more conversations" at bounding box center [292, 506] width 142 height 17
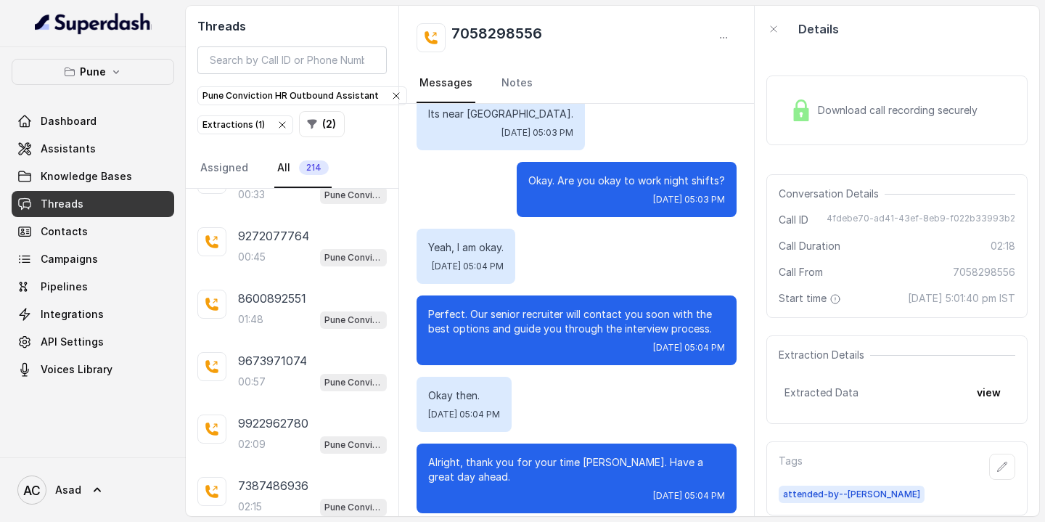
scroll to position [2267, 0]
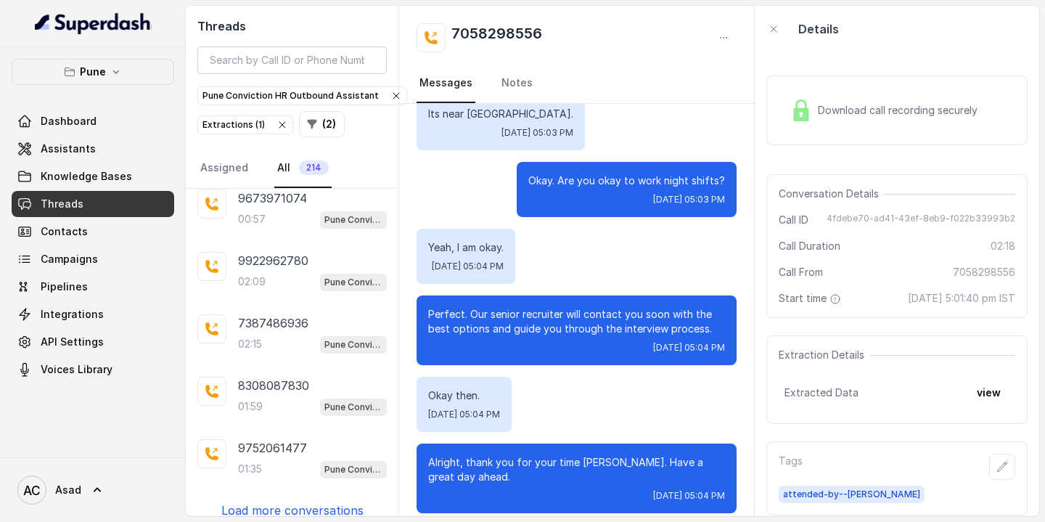
click at [275, 501] on p "Load more conversations" at bounding box center [292, 509] width 142 height 17
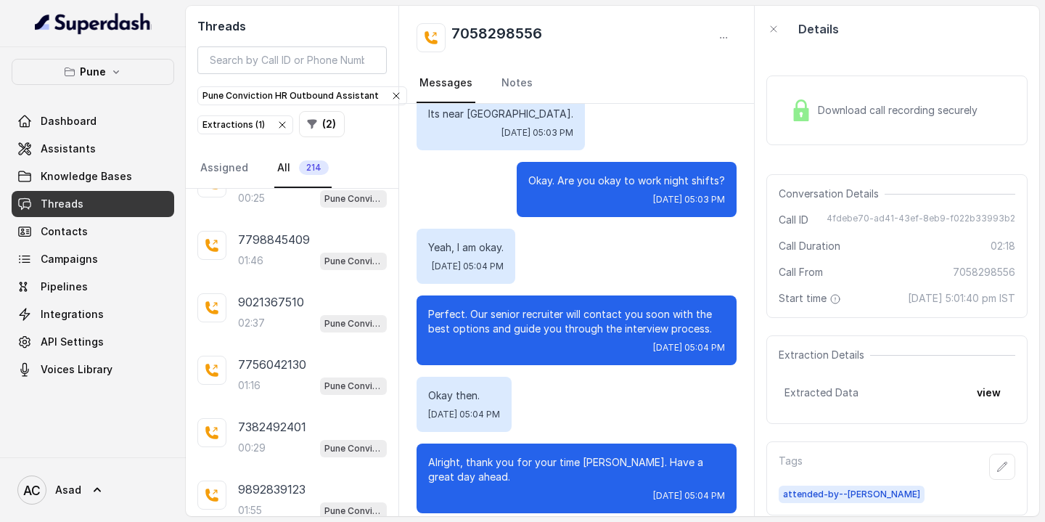
scroll to position [2887, 0]
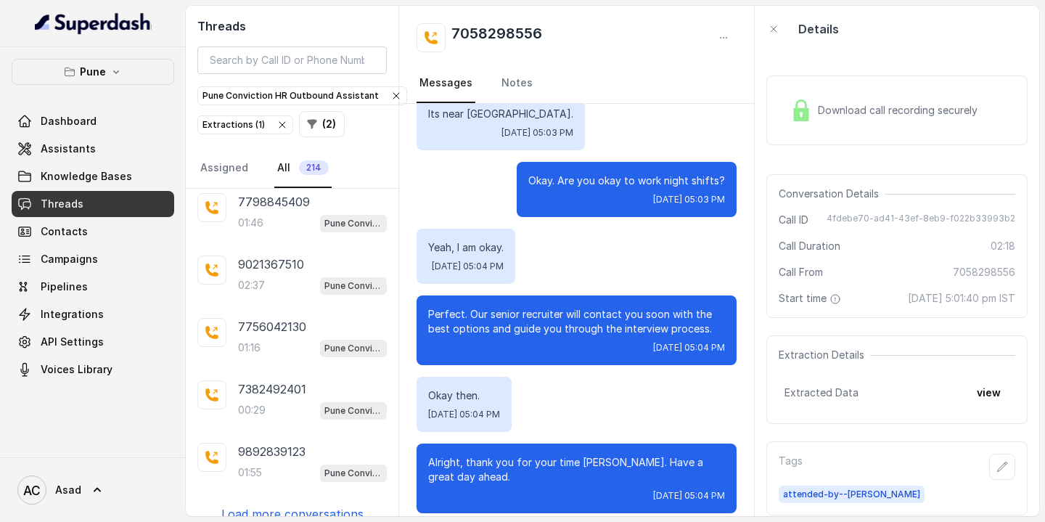
click at [275, 505] on p "Load more conversations" at bounding box center [292, 513] width 142 height 17
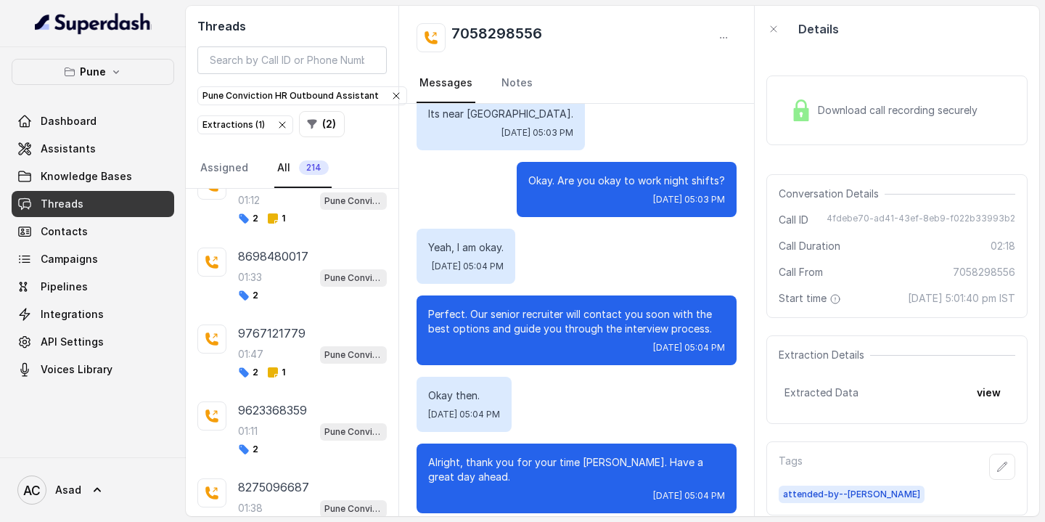
scroll to position [3548, 0]
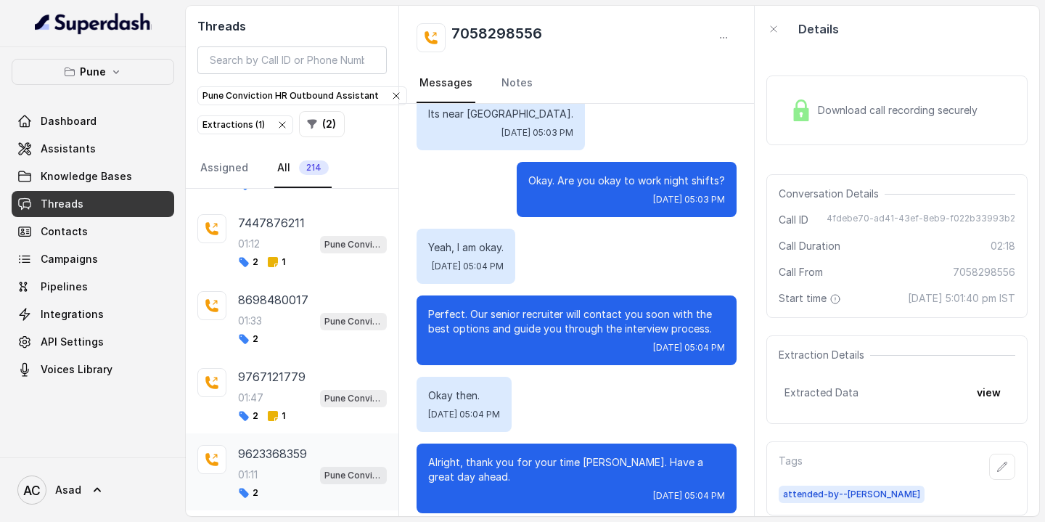
click at [275, 487] on div "2" at bounding box center [312, 493] width 149 height 12
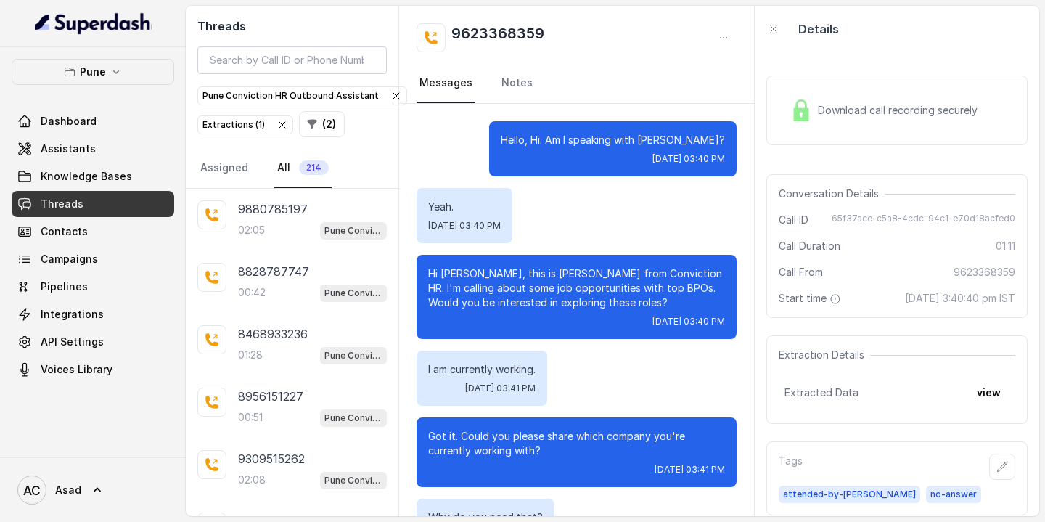
click at [305, 173] on span "214" at bounding box center [314, 167] width 30 height 15
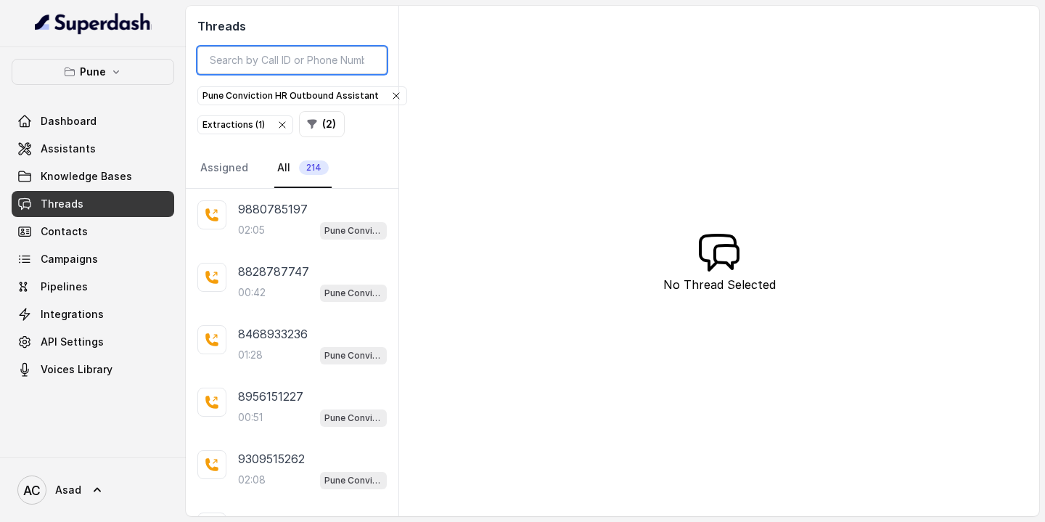
click at [284, 57] on input "search" at bounding box center [291, 60] width 189 height 28
paste input "8669417006"
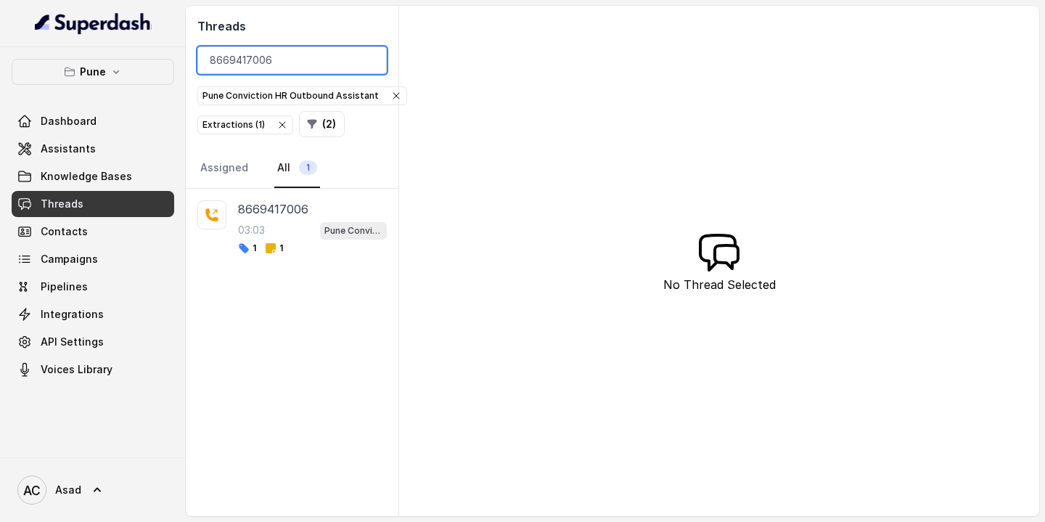
type input "8669417006"
click at [282, 213] on p "8669417006" at bounding box center [273, 208] width 70 height 17
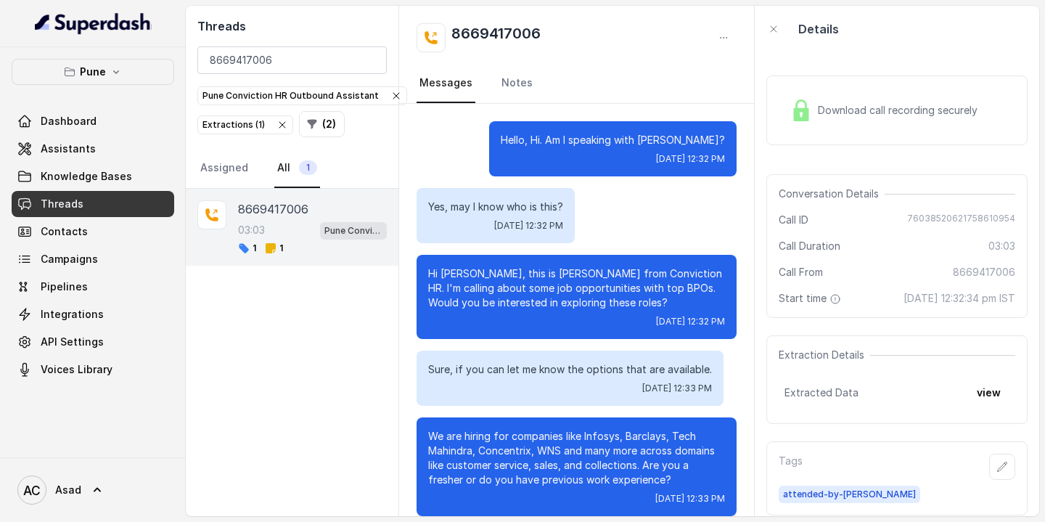
scroll to position [2281, 0]
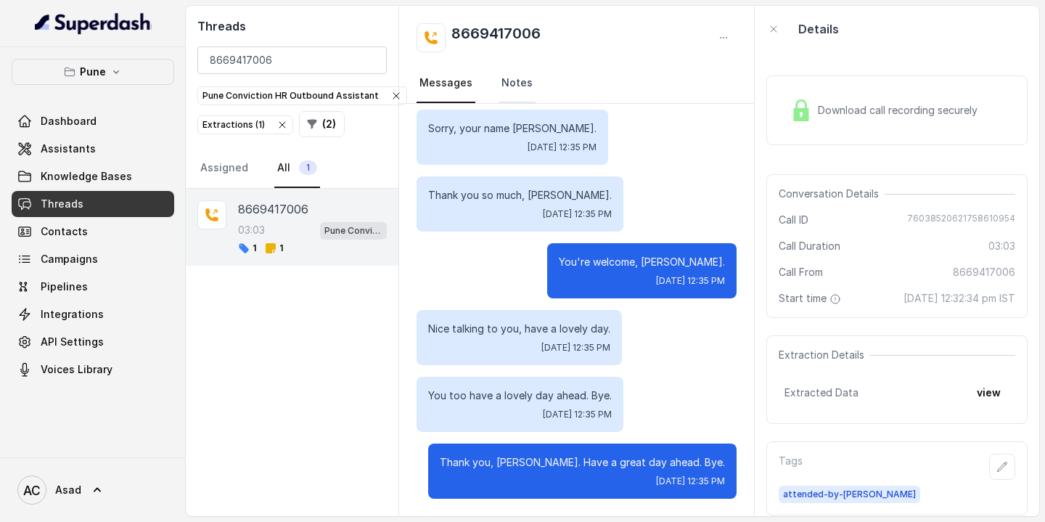
click at [516, 83] on link "Notes" at bounding box center [516, 83] width 37 height 39
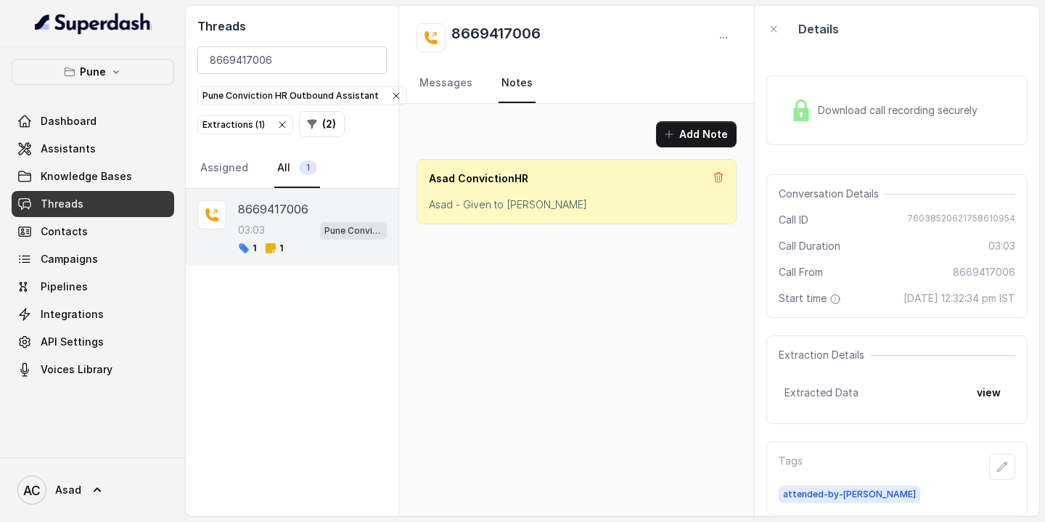
scroll to position [0, 0]
click at [443, 88] on link "Messages" at bounding box center [445, 83] width 59 height 39
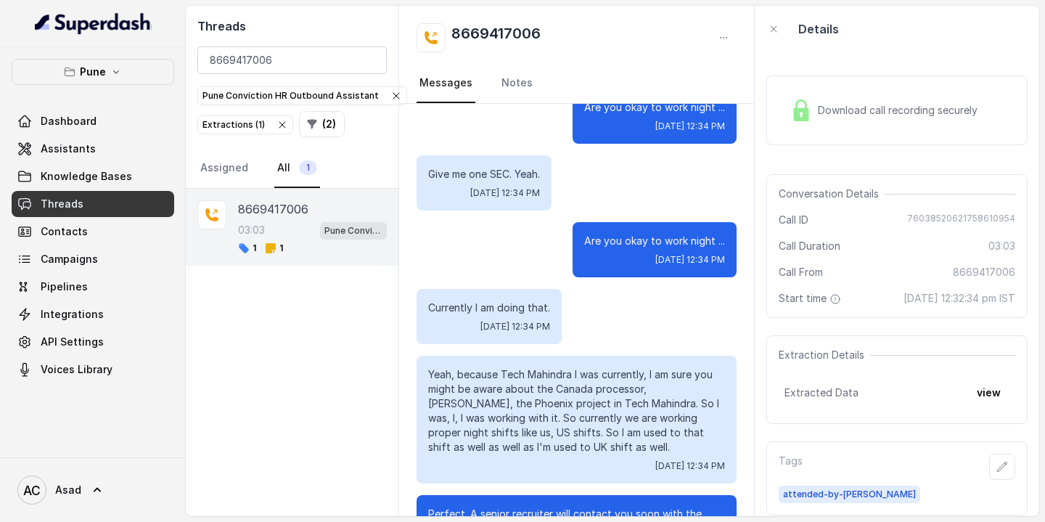
scroll to position [1230, 0]
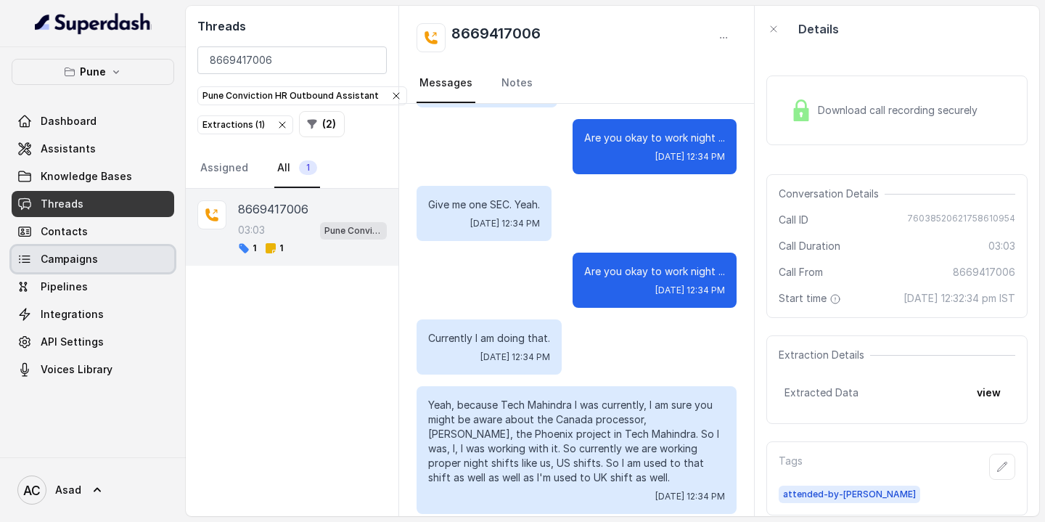
click at [89, 256] on span "Campaigns" at bounding box center [69, 259] width 57 height 15
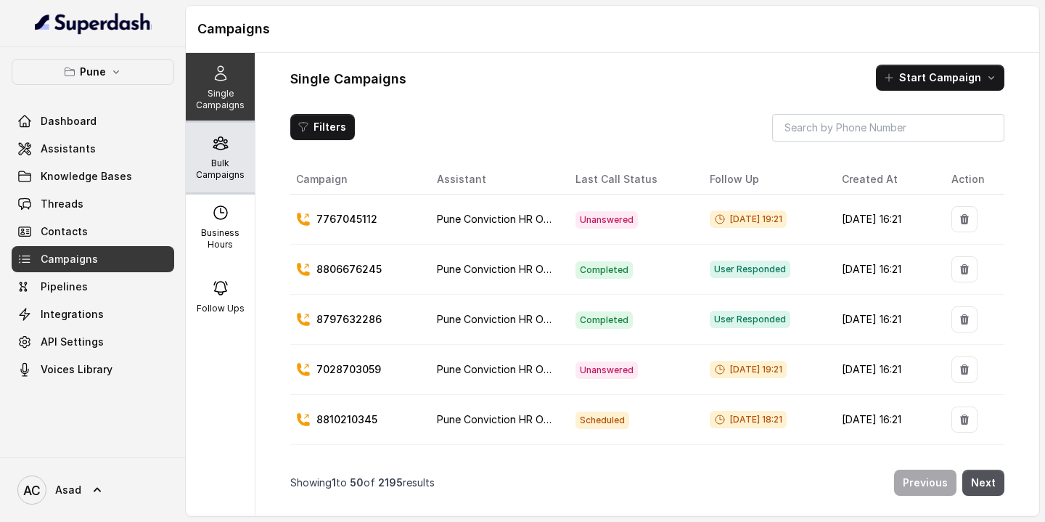
click at [220, 157] on div "Bulk Campaigns" at bounding box center [220, 158] width 69 height 70
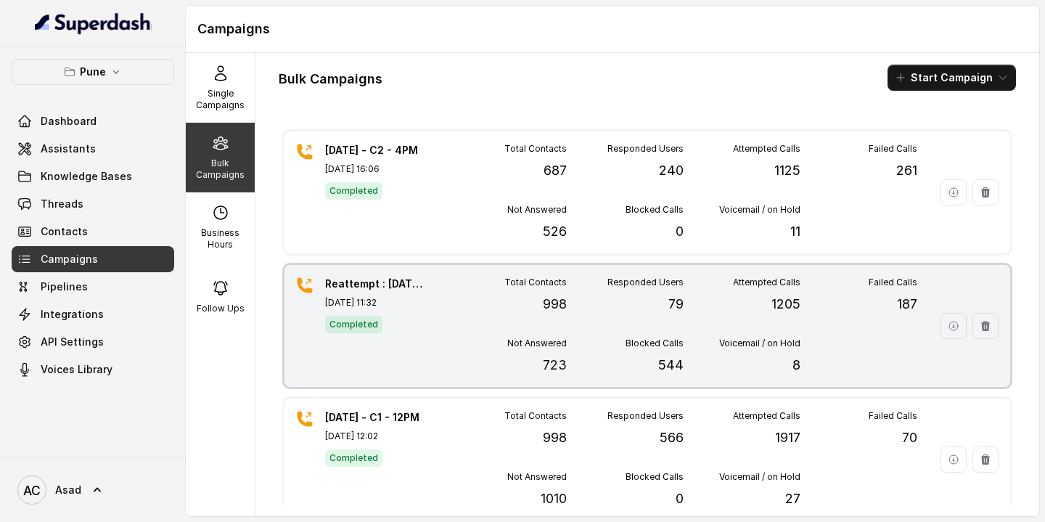
click at [442, 300] on div "Reattempt : [DATE] - C1 - 11AM [DATE] 11:32 Completed Total Contacts 998 Respon…" at bounding box center [646, 326] width 725 height 122
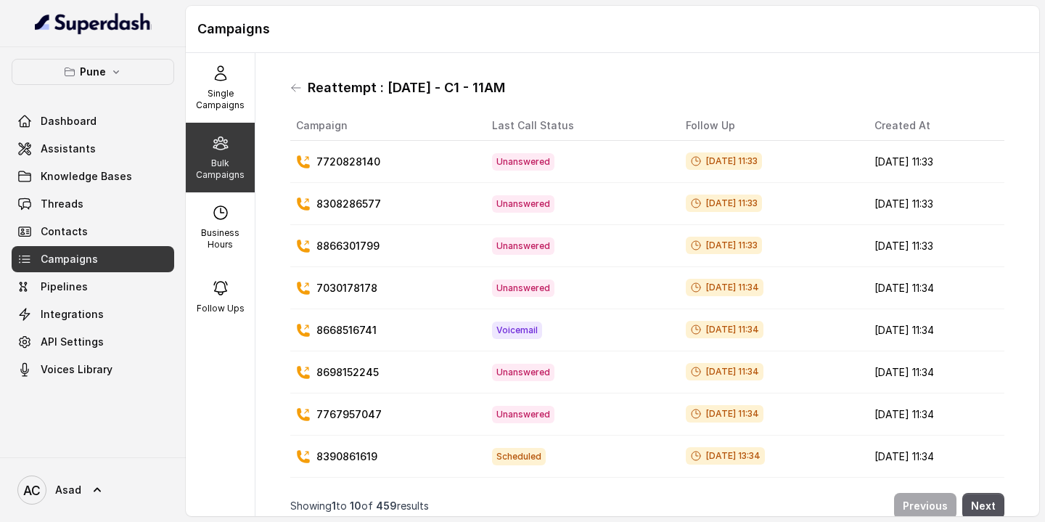
click at [224, 146] on icon at bounding box center [220, 143] width 14 height 12
click at [295, 86] on icon at bounding box center [296, 88] width 12 height 12
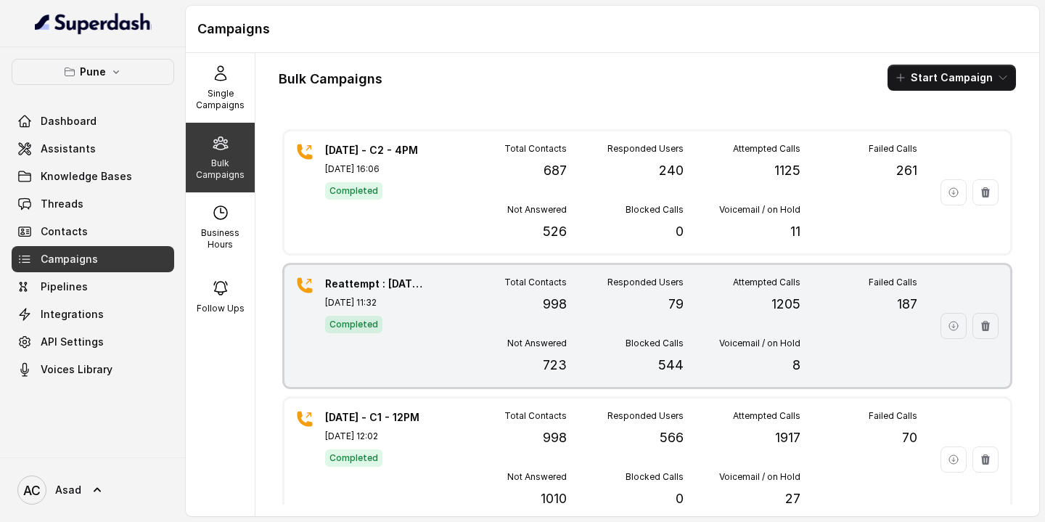
click at [672, 368] on p "544" at bounding box center [670, 365] width 25 height 20
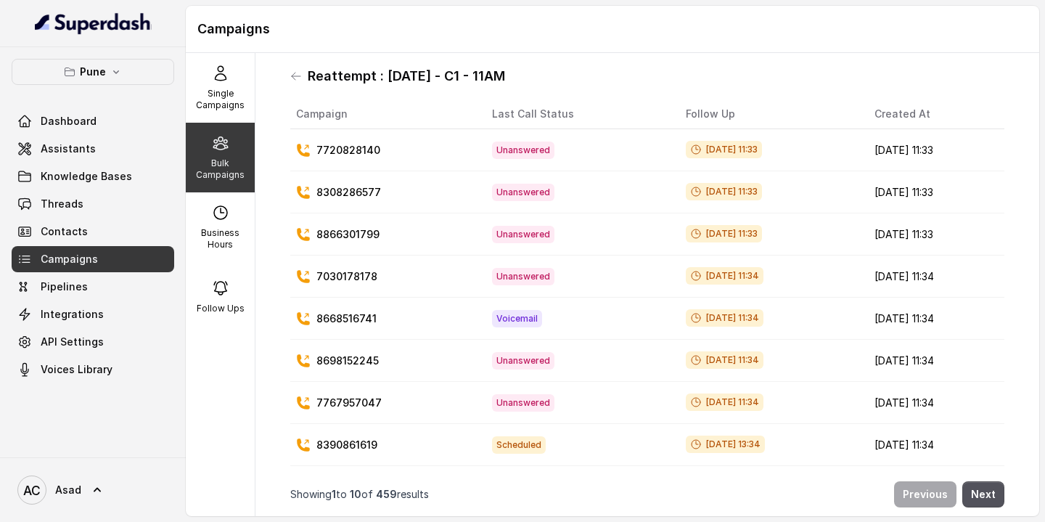
scroll to position [83, 0]
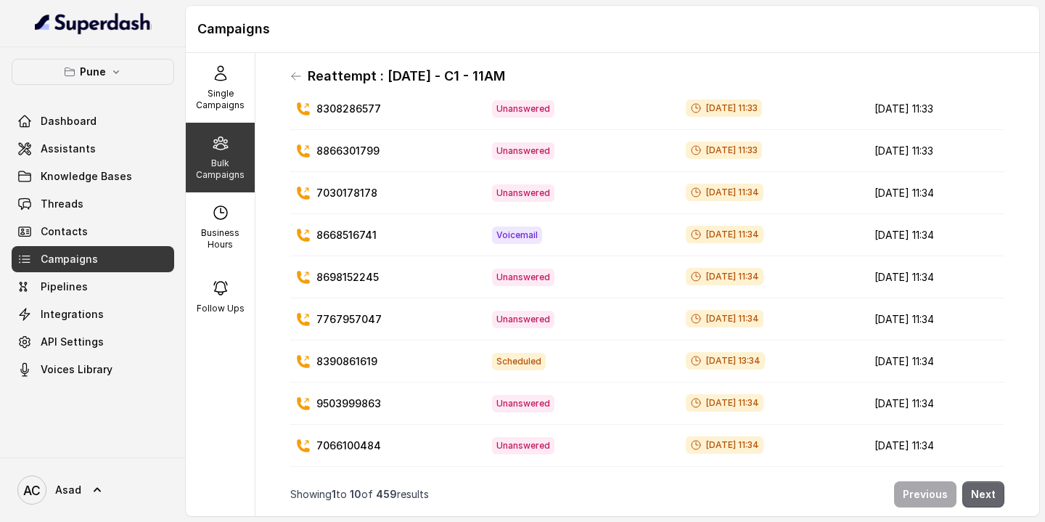
click at [982, 493] on button "Next" at bounding box center [983, 494] width 42 height 26
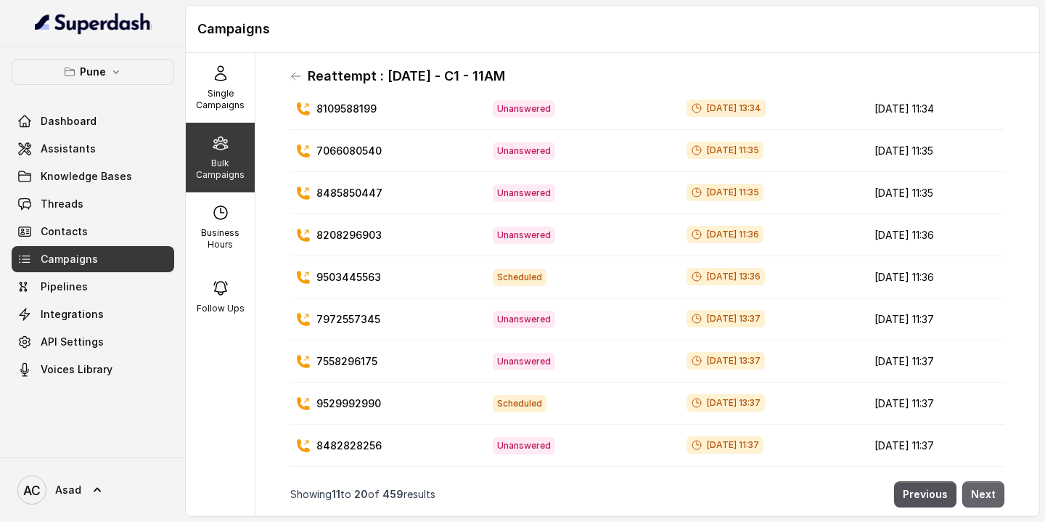
click at [985, 494] on button "Next" at bounding box center [983, 494] width 42 height 26
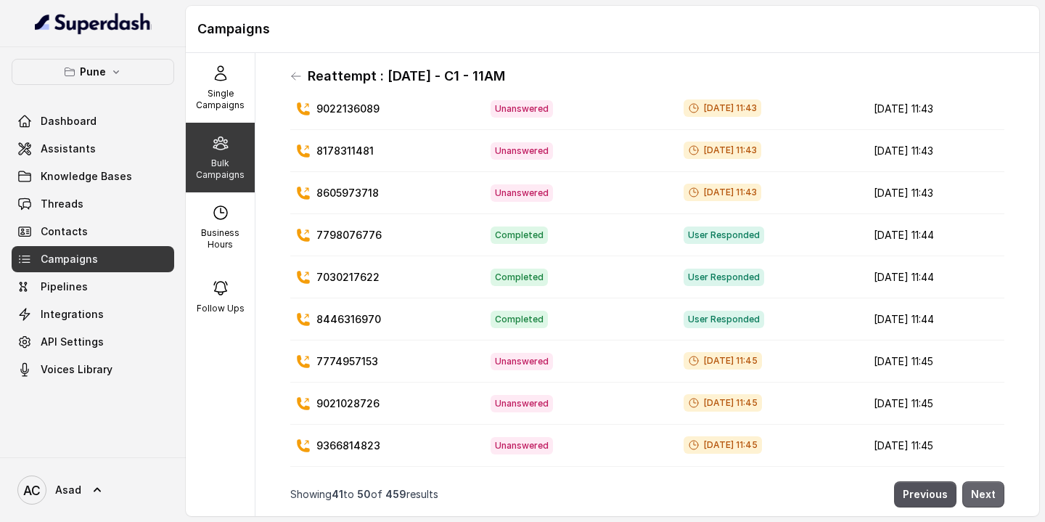
scroll to position [83, 0]
click at [985, 494] on button "Next" at bounding box center [983, 494] width 42 height 26
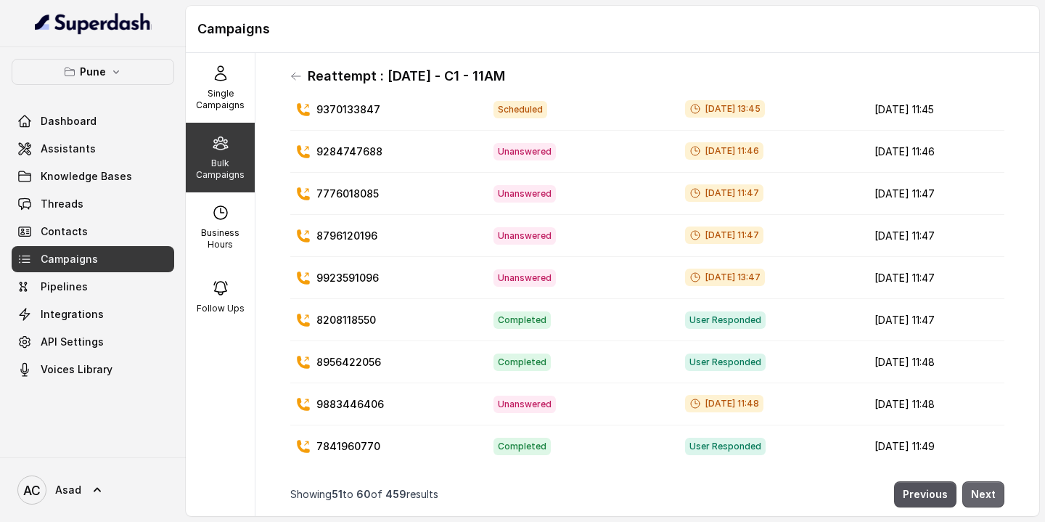
click at [985, 494] on button "Next" at bounding box center [983, 494] width 42 height 26
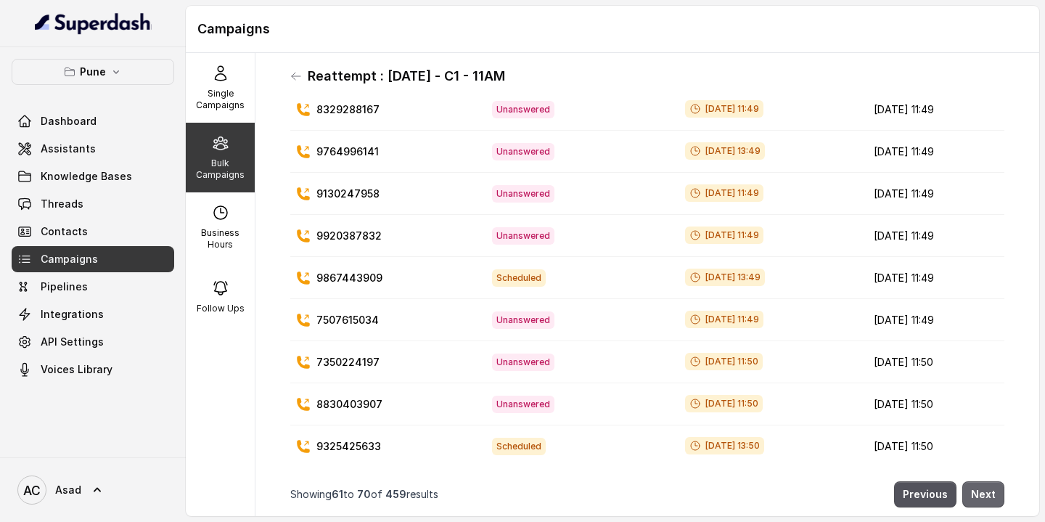
click at [985, 494] on button "Next" at bounding box center [983, 494] width 42 height 26
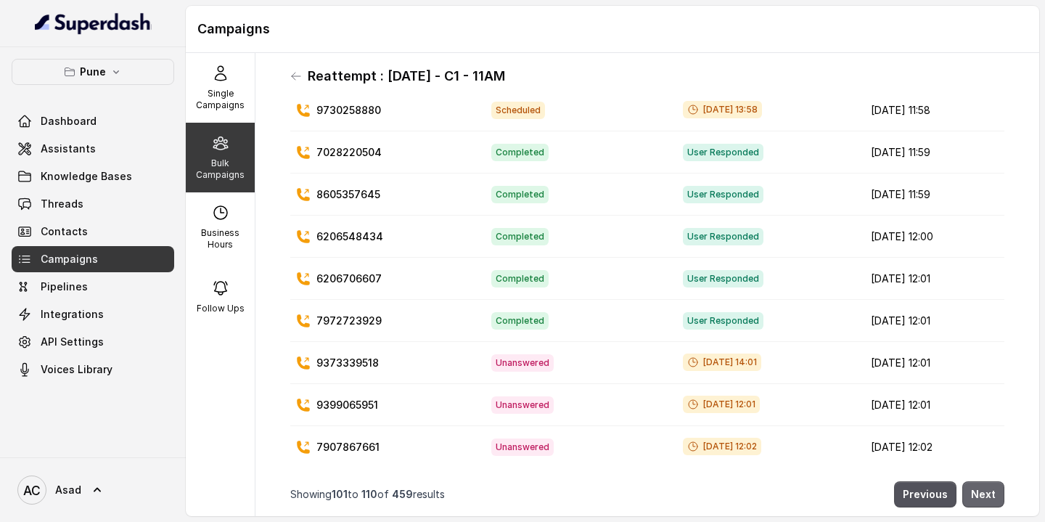
click at [985, 494] on button "Next" at bounding box center [983, 494] width 42 height 26
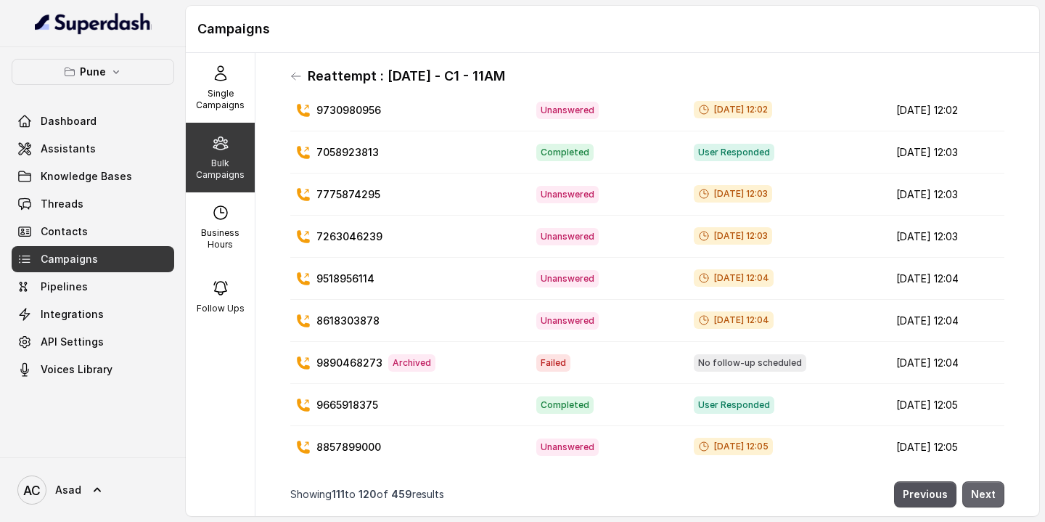
scroll to position [81, 0]
click at [984, 487] on button "Next" at bounding box center [983, 494] width 42 height 26
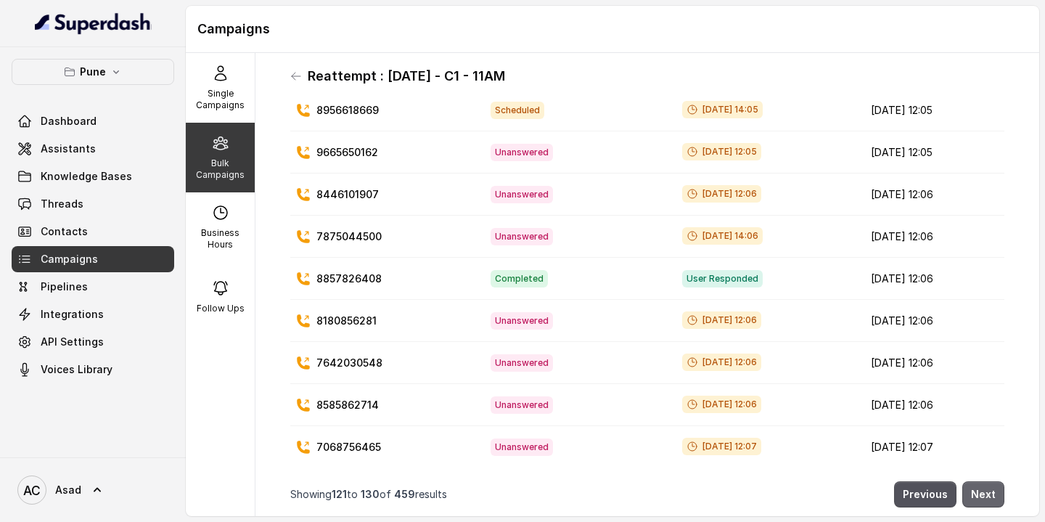
click at [984, 487] on button "Next" at bounding box center [983, 494] width 42 height 26
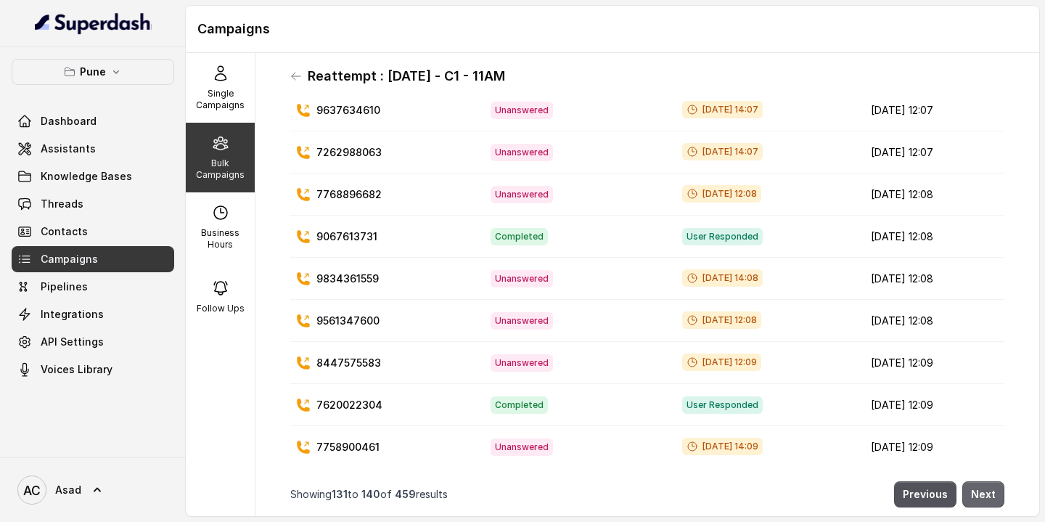
click at [984, 487] on button "Next" at bounding box center [983, 494] width 42 height 26
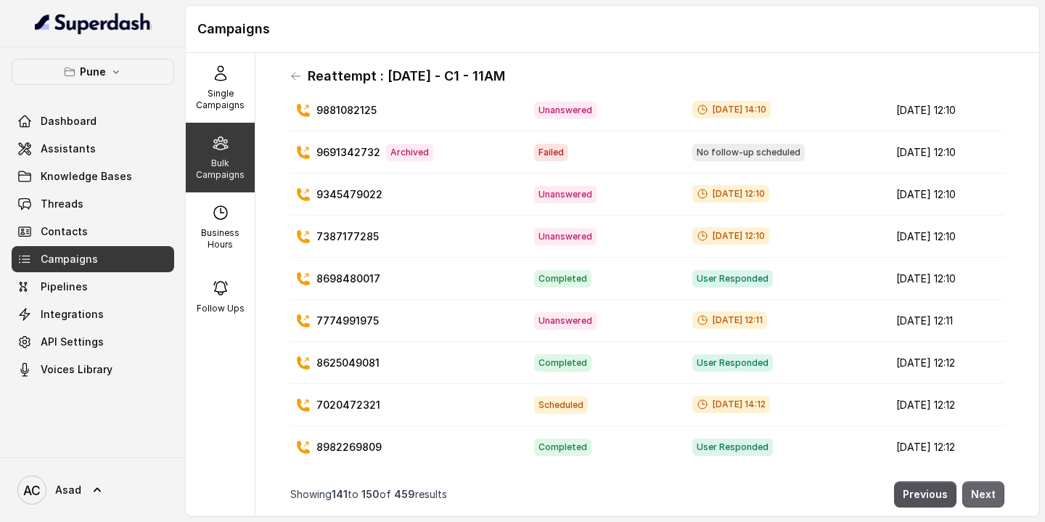
click at [984, 487] on button "Next" at bounding box center [983, 494] width 42 height 26
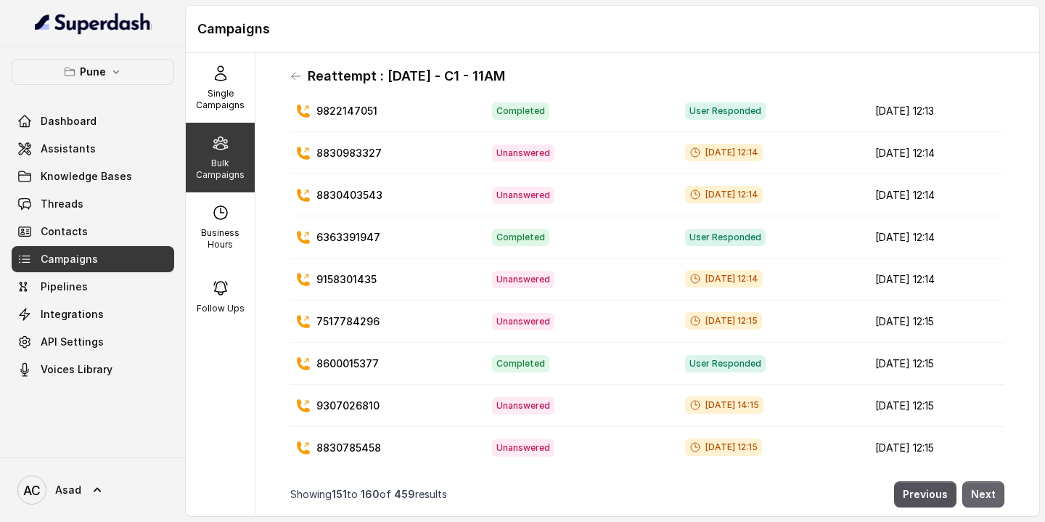
click at [984, 487] on button "Next" at bounding box center [983, 494] width 42 height 26
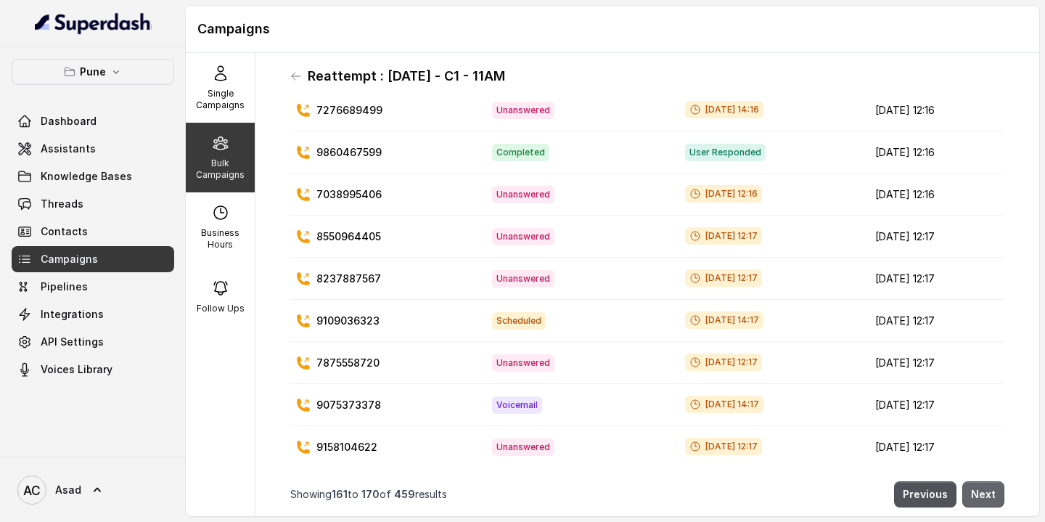
click at [984, 487] on button "Next" at bounding box center [983, 494] width 42 height 26
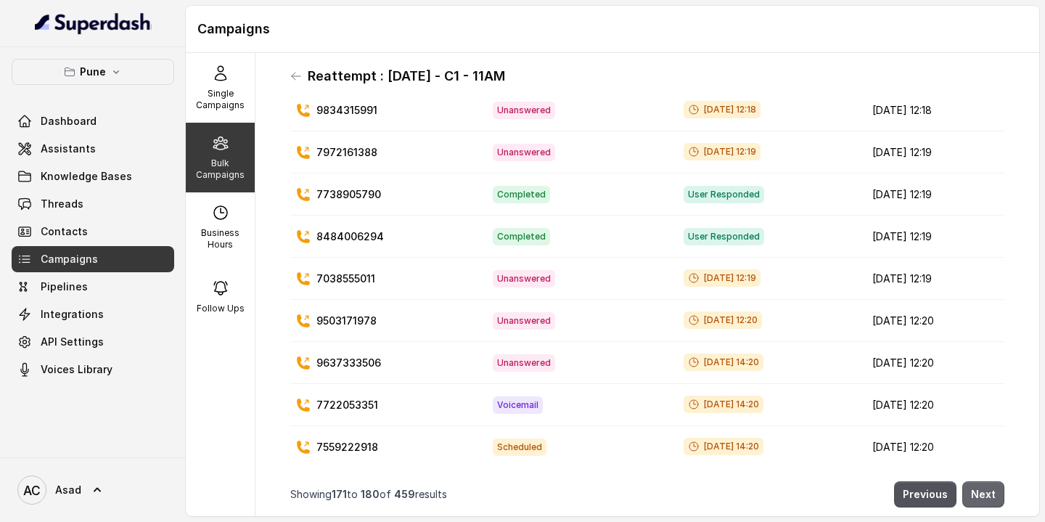
click at [984, 487] on button "Next" at bounding box center [983, 494] width 42 height 26
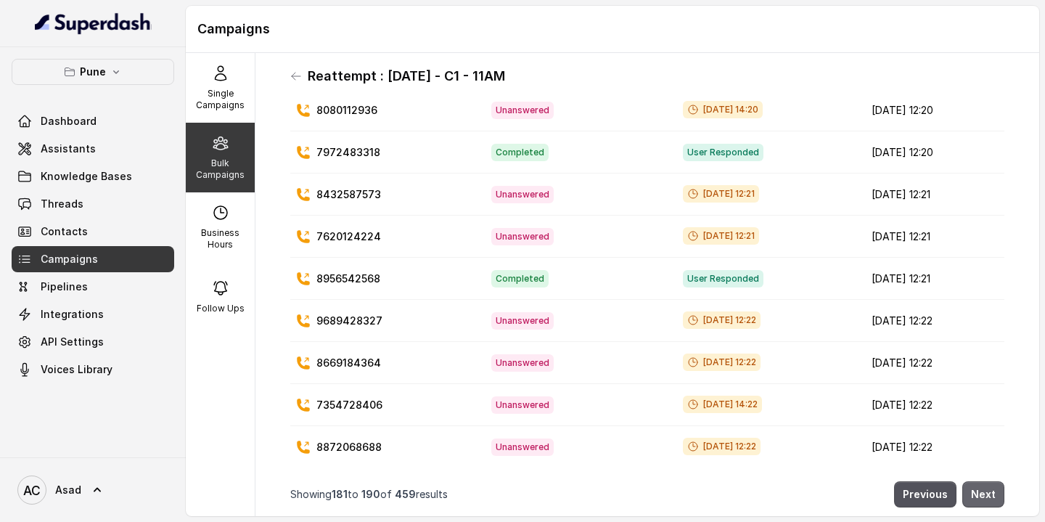
click at [984, 487] on button "Next" at bounding box center [983, 494] width 42 height 26
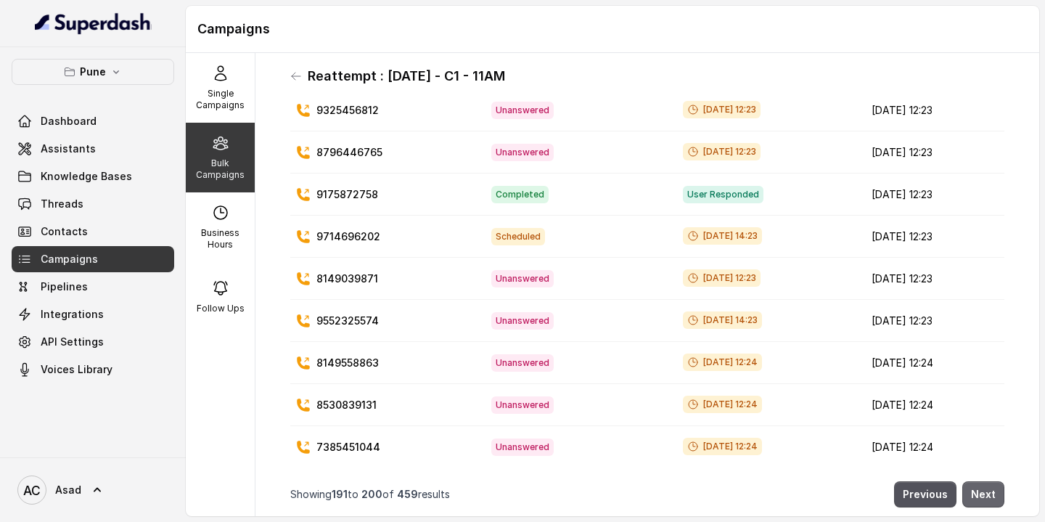
click at [984, 487] on button "Next" at bounding box center [983, 494] width 42 height 26
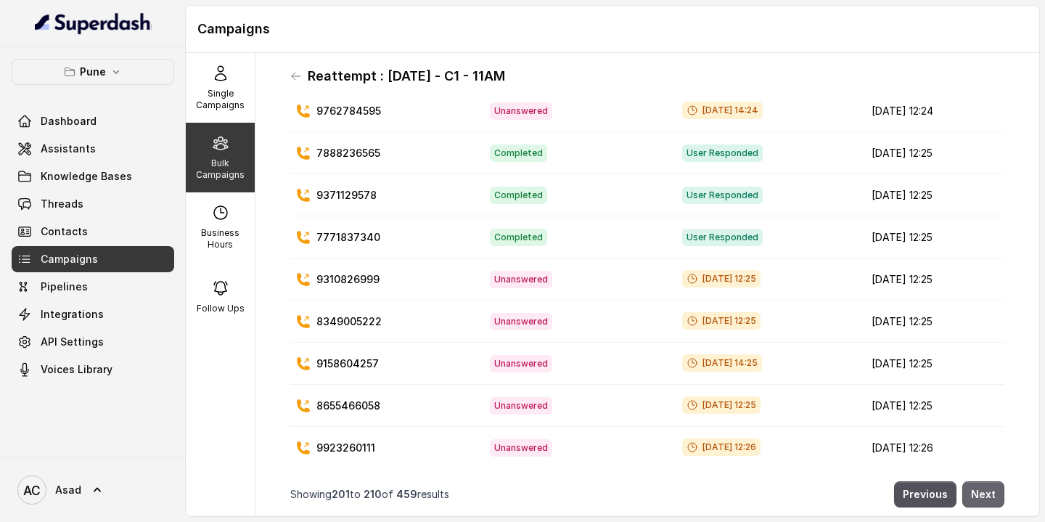
click at [984, 487] on button "Next" at bounding box center [983, 494] width 42 height 26
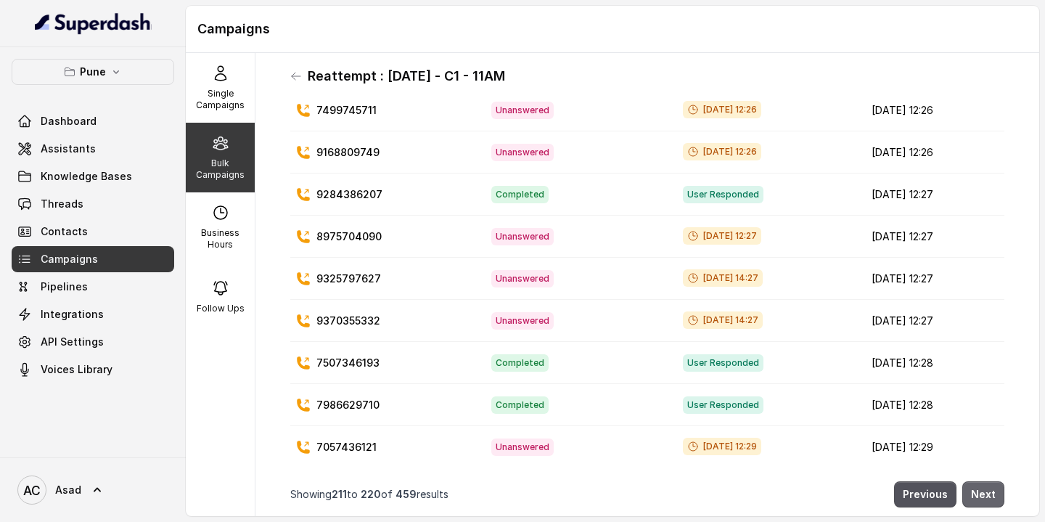
click at [984, 487] on button "Next" at bounding box center [983, 494] width 42 height 26
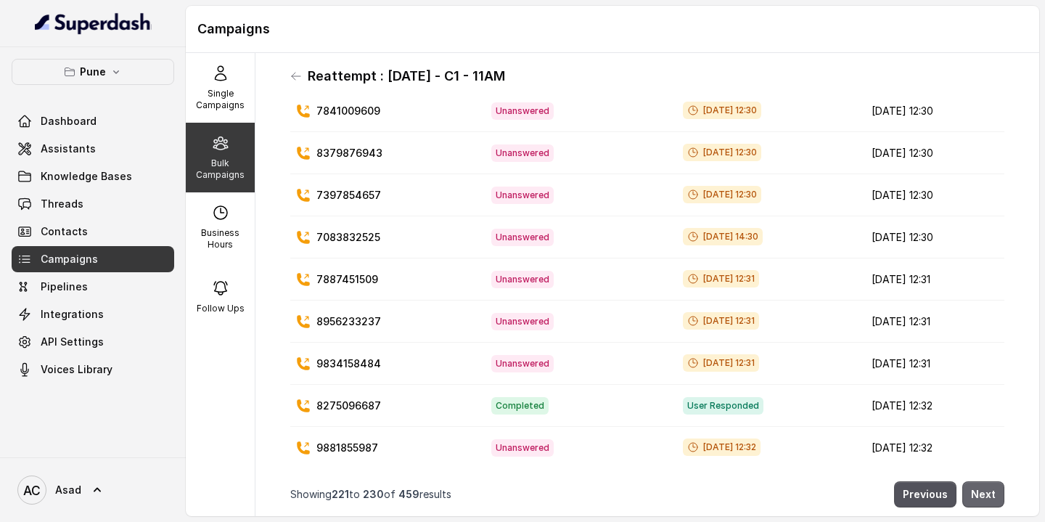
click at [984, 487] on button "Next" at bounding box center [983, 494] width 42 height 26
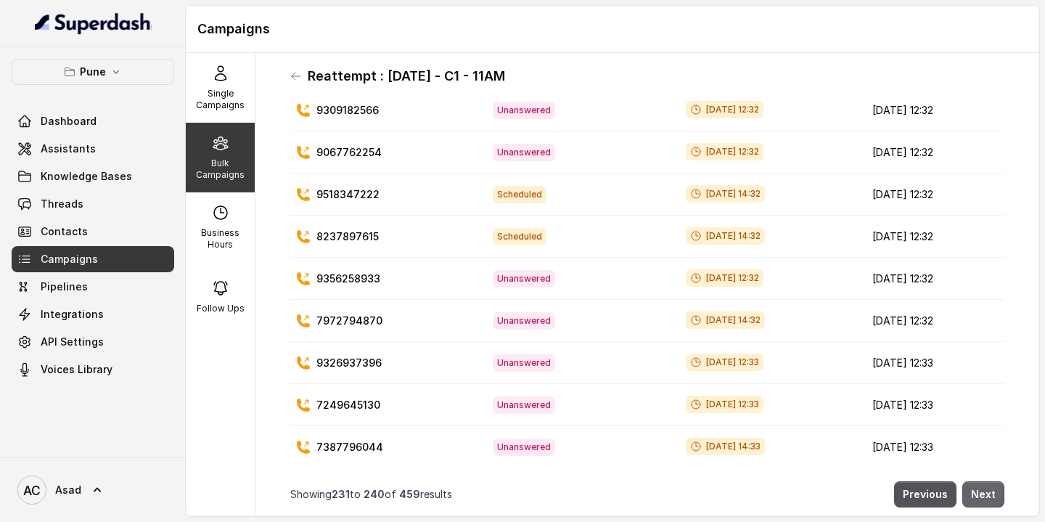
click at [984, 487] on button "Next" at bounding box center [983, 494] width 42 height 26
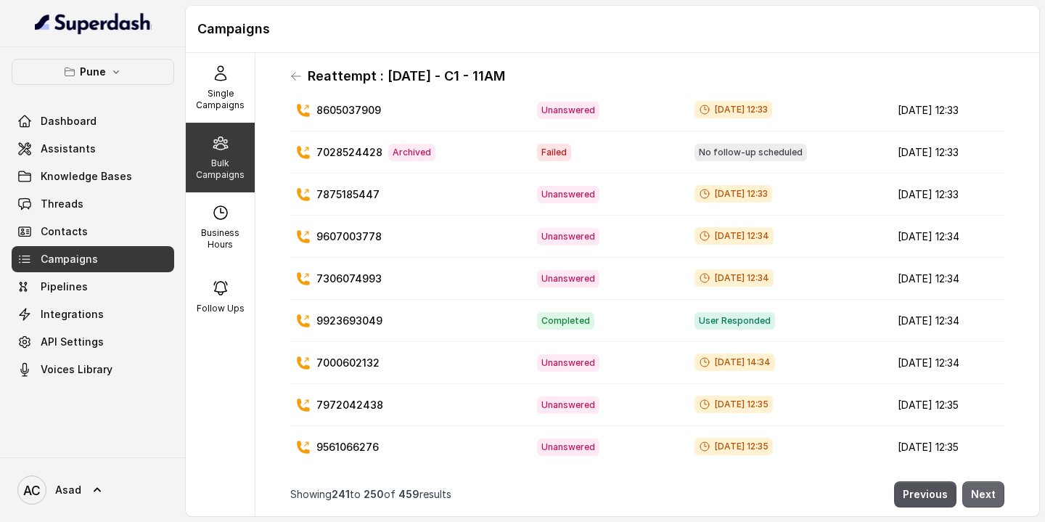
click at [984, 487] on button "Next" at bounding box center [983, 494] width 42 height 26
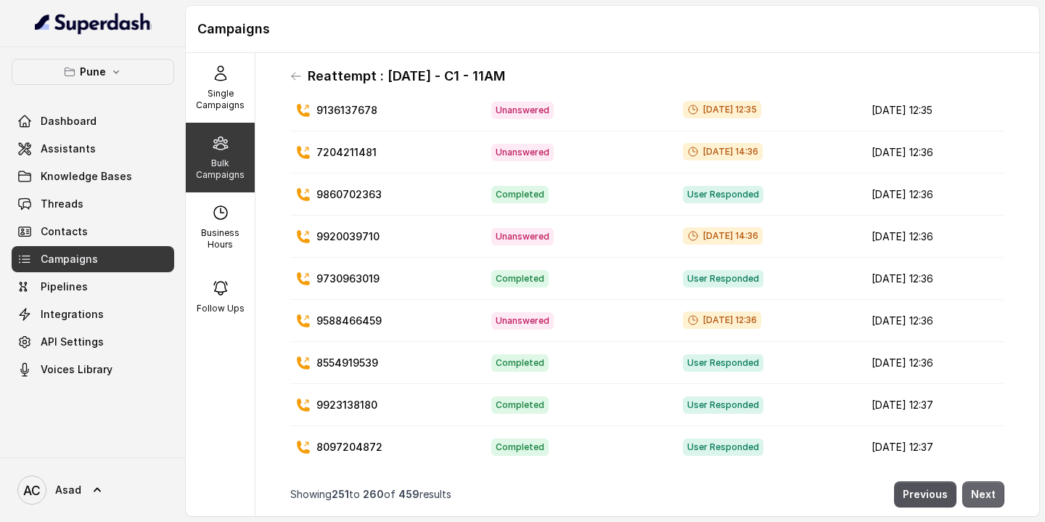
click at [984, 487] on button "Next" at bounding box center [983, 494] width 42 height 26
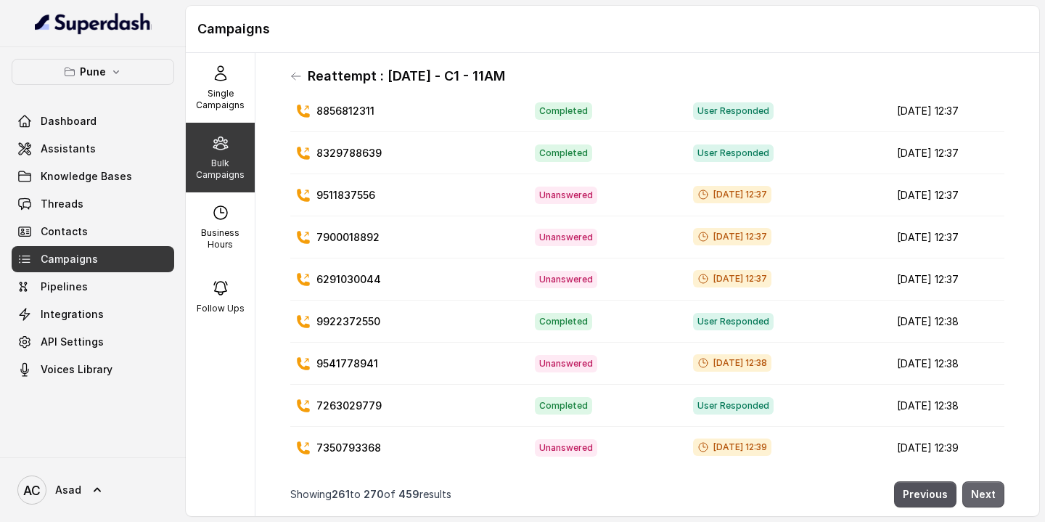
click at [984, 487] on button "Next" at bounding box center [983, 494] width 42 height 26
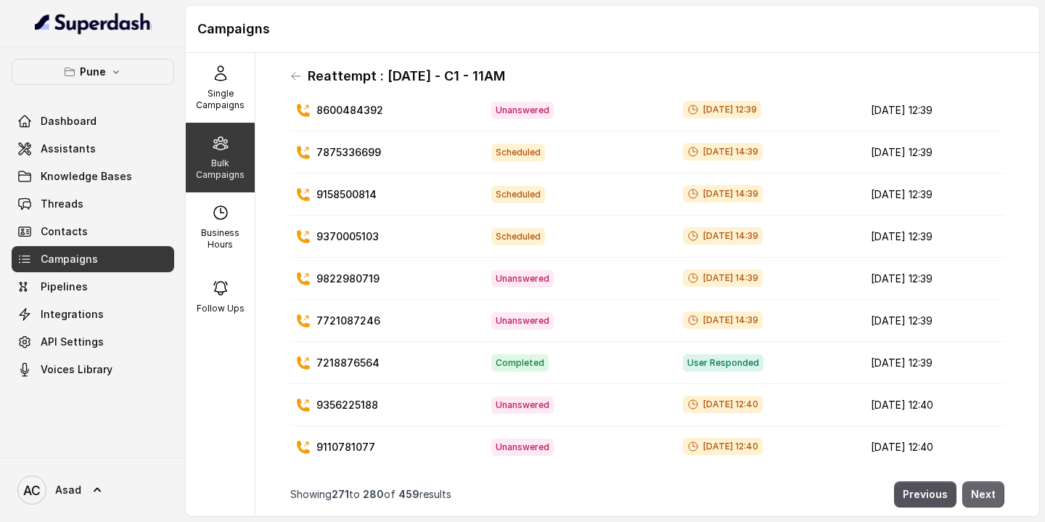
click at [984, 487] on button "Next" at bounding box center [983, 494] width 42 height 26
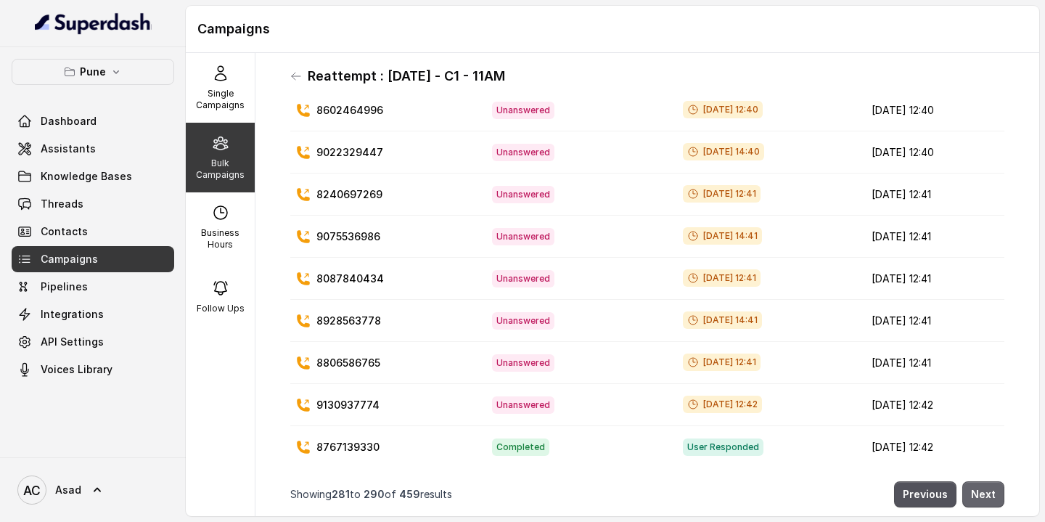
click at [984, 487] on button "Next" at bounding box center [983, 494] width 42 height 26
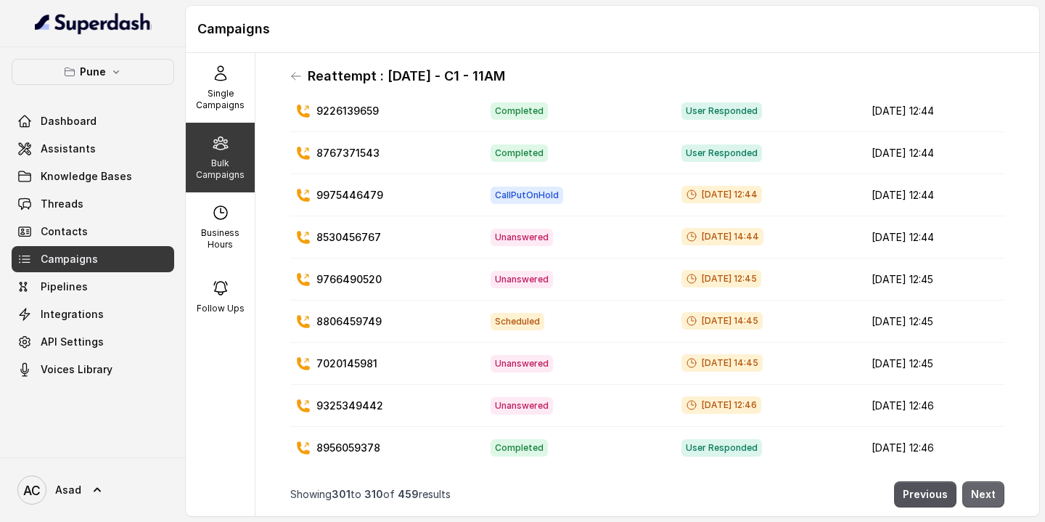
click at [984, 487] on button "Next" at bounding box center [983, 494] width 42 height 26
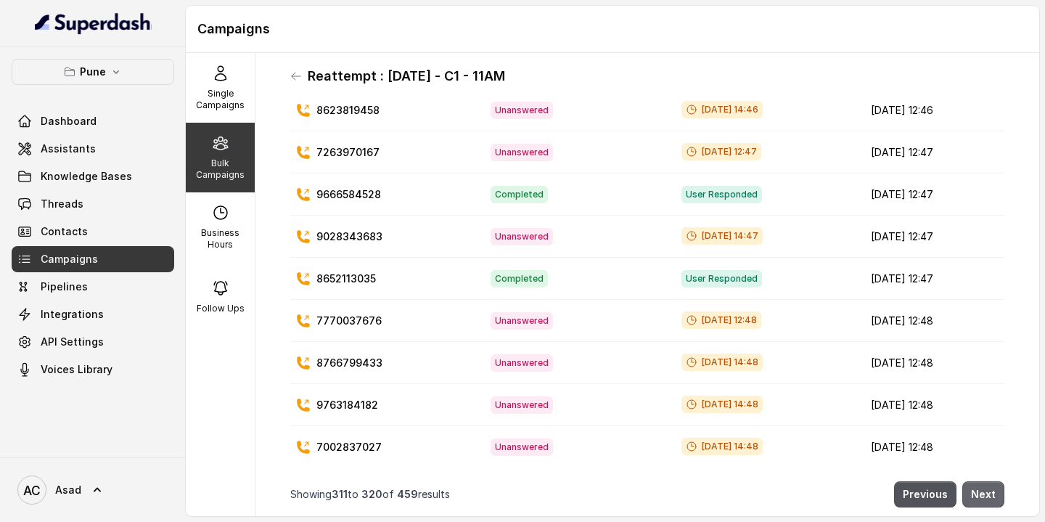
click at [984, 487] on button "Next" at bounding box center [983, 494] width 42 height 26
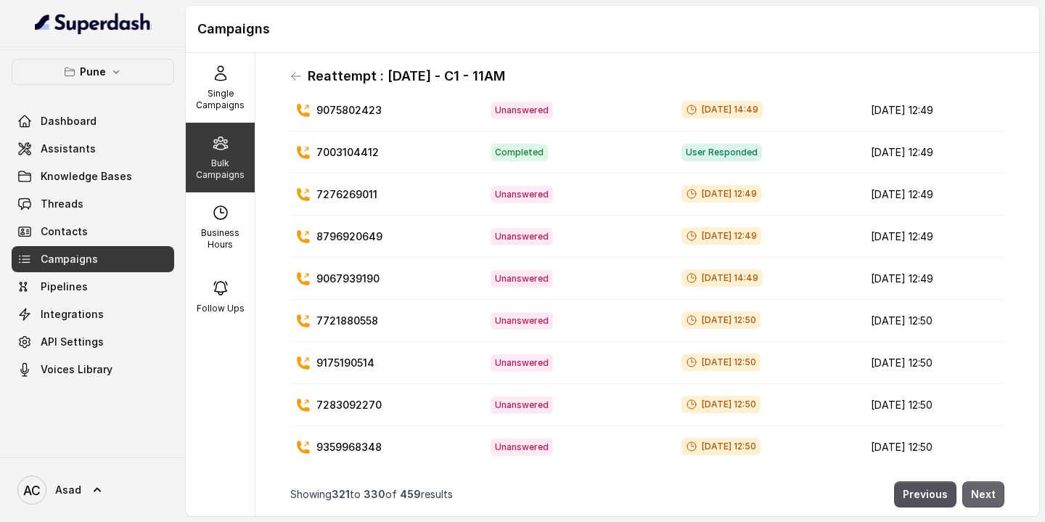
click at [984, 487] on button "Next" at bounding box center [983, 494] width 42 height 26
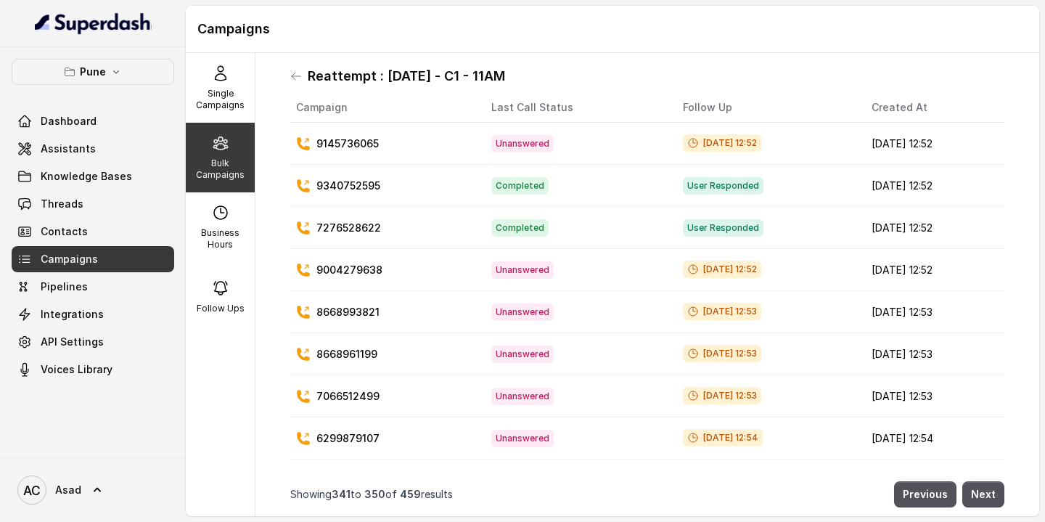
scroll to position [0, 0]
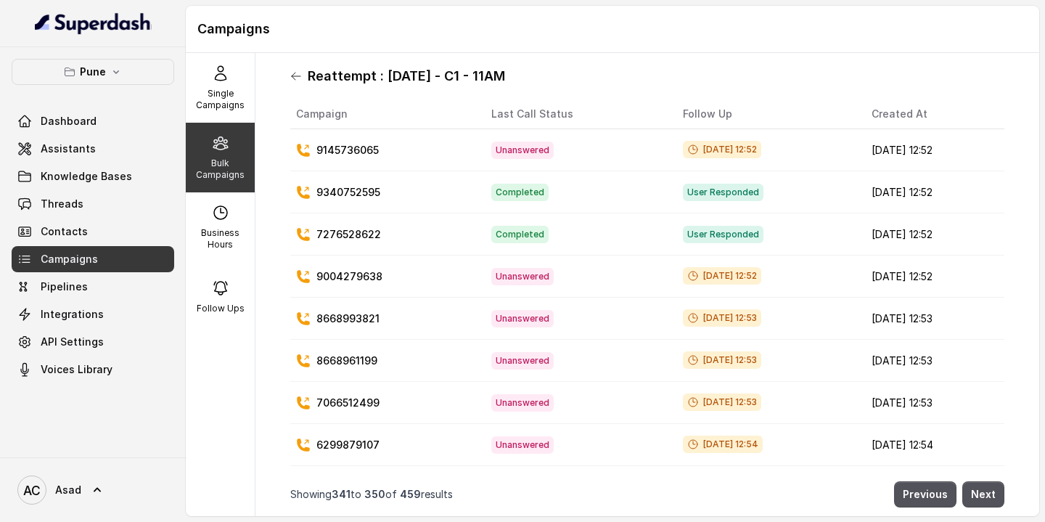
click at [295, 75] on icon at bounding box center [296, 76] width 12 height 12
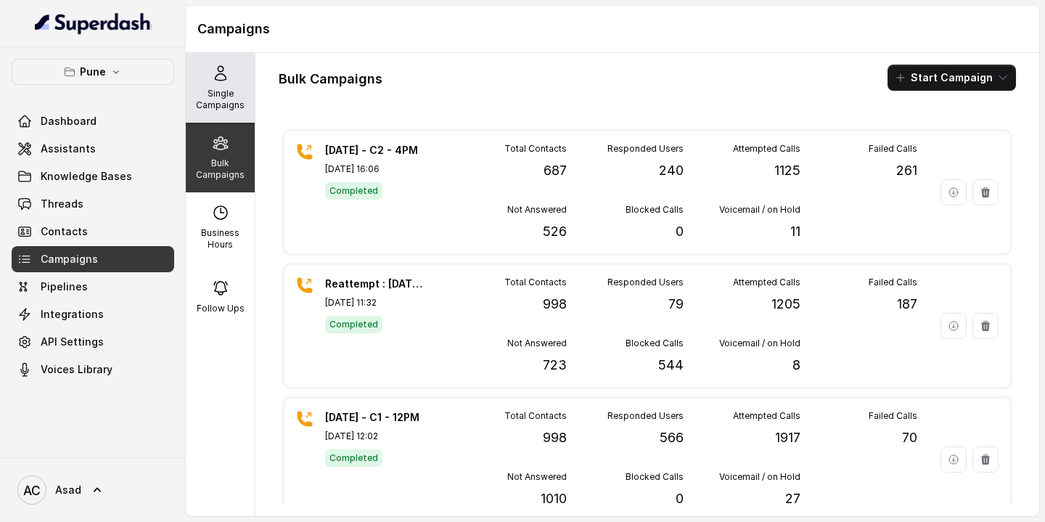
click at [231, 96] on p "Single Campaigns" at bounding box center [220, 99] width 57 height 23
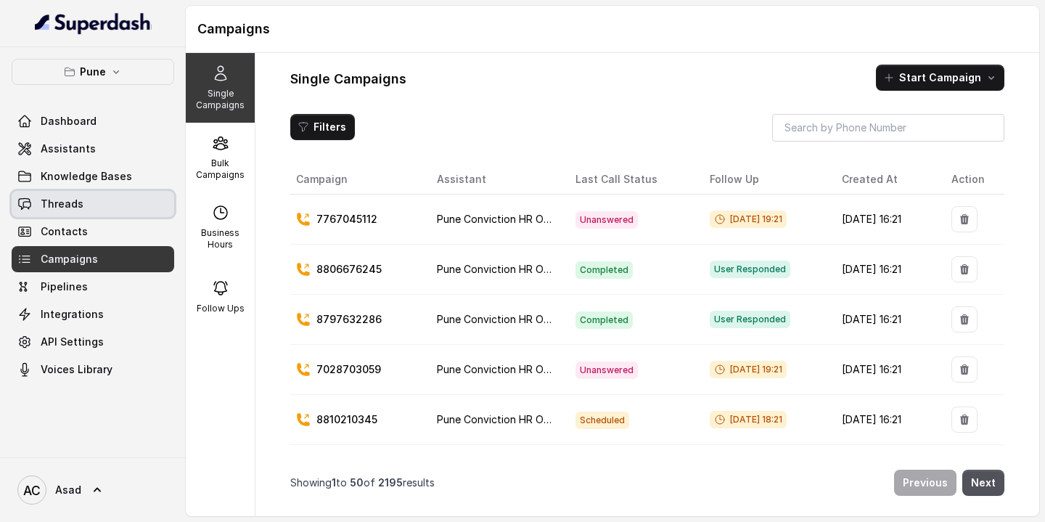
click at [81, 205] on span "Threads" at bounding box center [62, 204] width 43 height 15
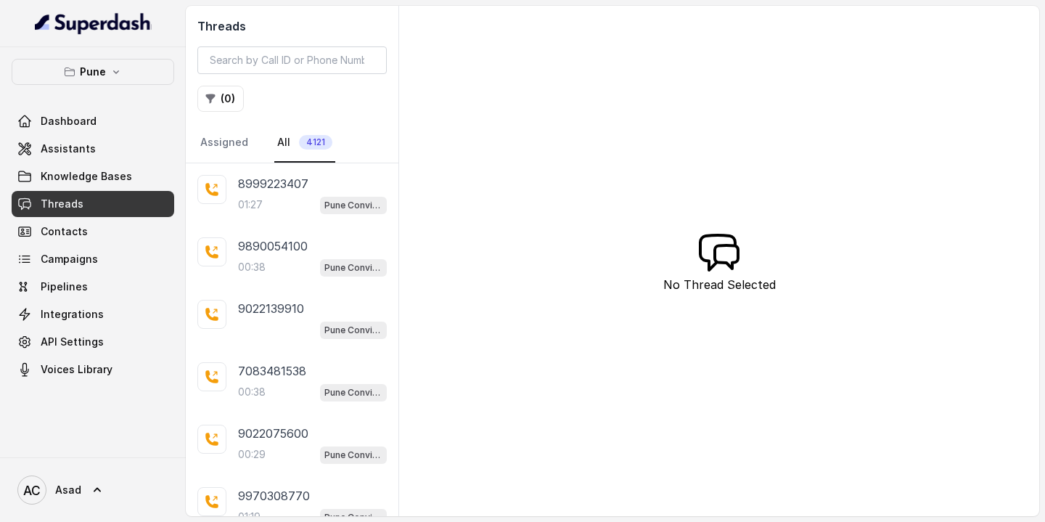
click at [314, 147] on span "4121" at bounding box center [315, 142] width 33 height 15
click at [218, 93] on button "( 0 )" at bounding box center [220, 99] width 46 height 26
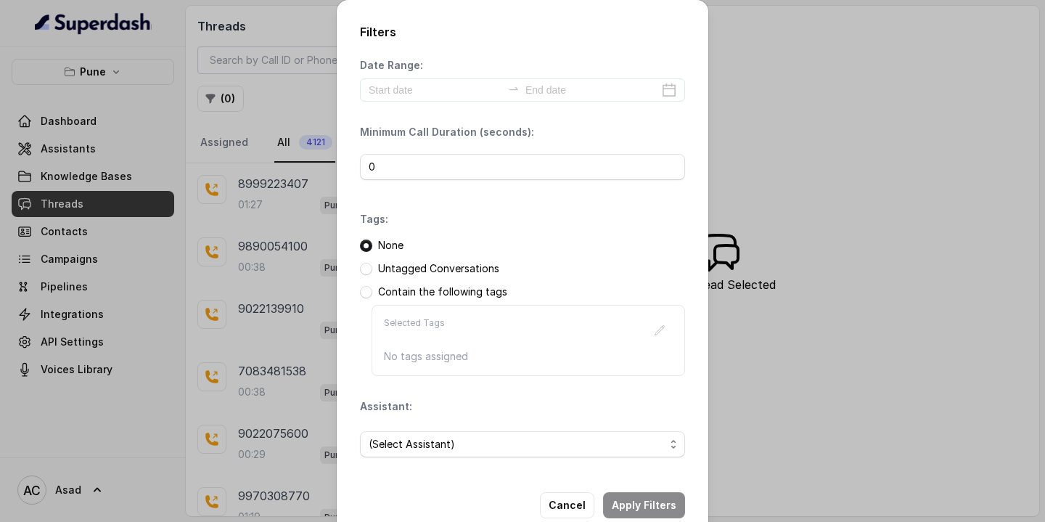
scroll to position [31, 0]
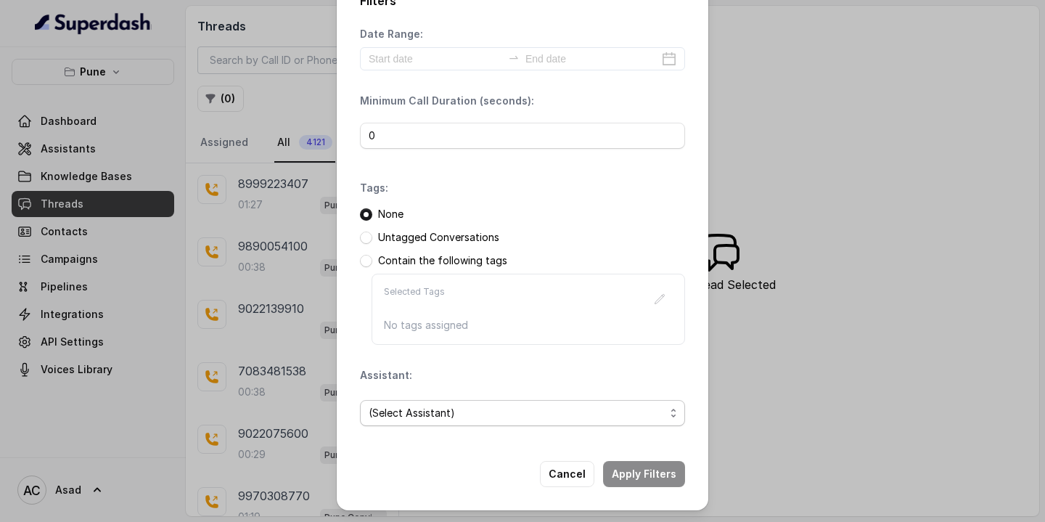
click at [509, 422] on span "(Select Assistant)" at bounding box center [522, 413] width 325 height 26
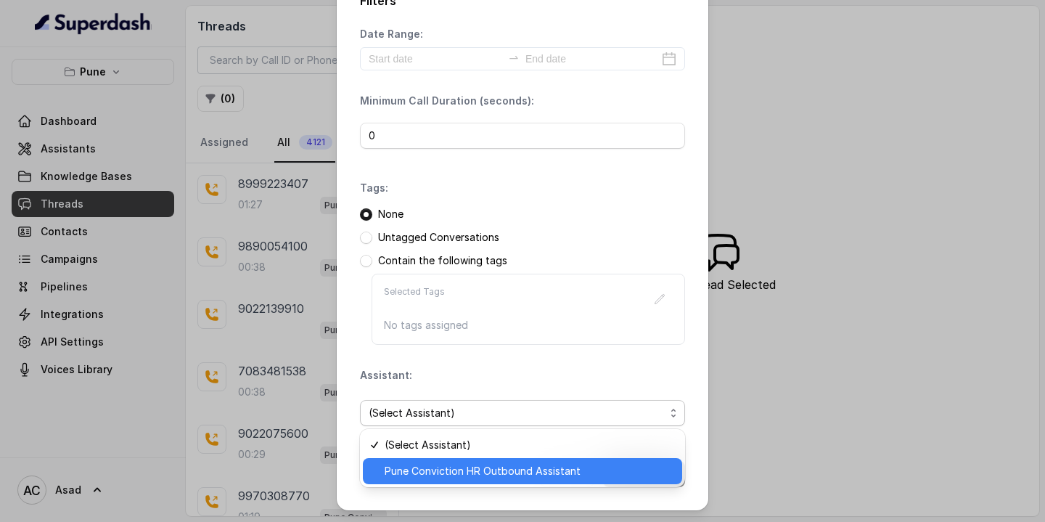
click at [446, 479] on span "Pune Conviction HR Outbound Assistant" at bounding box center [529, 470] width 289 height 17
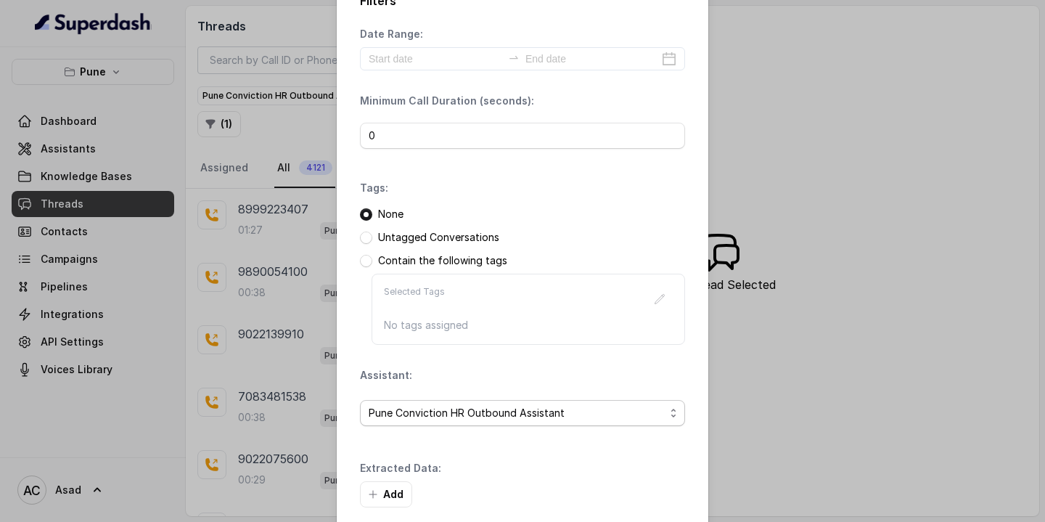
scroll to position [101, 0]
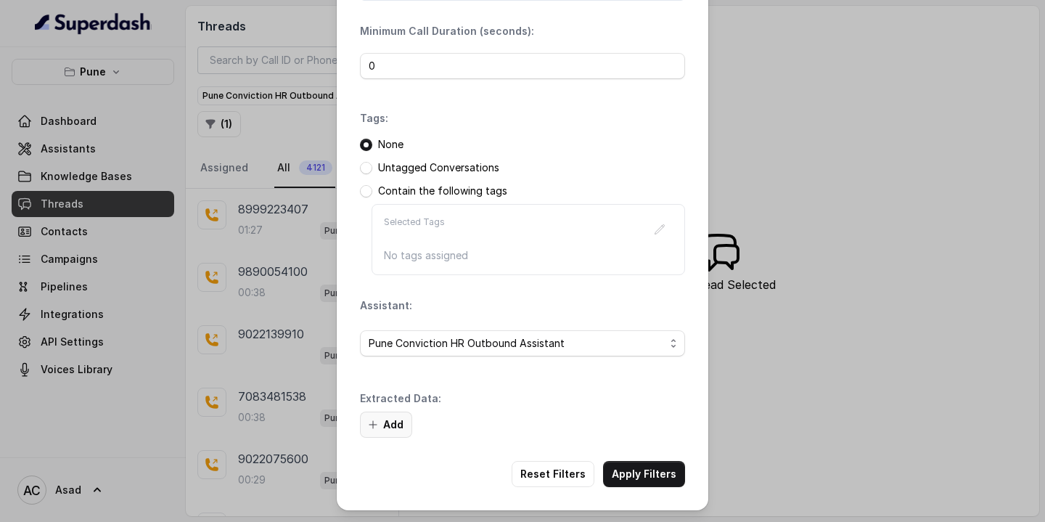
click at [395, 420] on button "Add" at bounding box center [386, 424] width 52 height 26
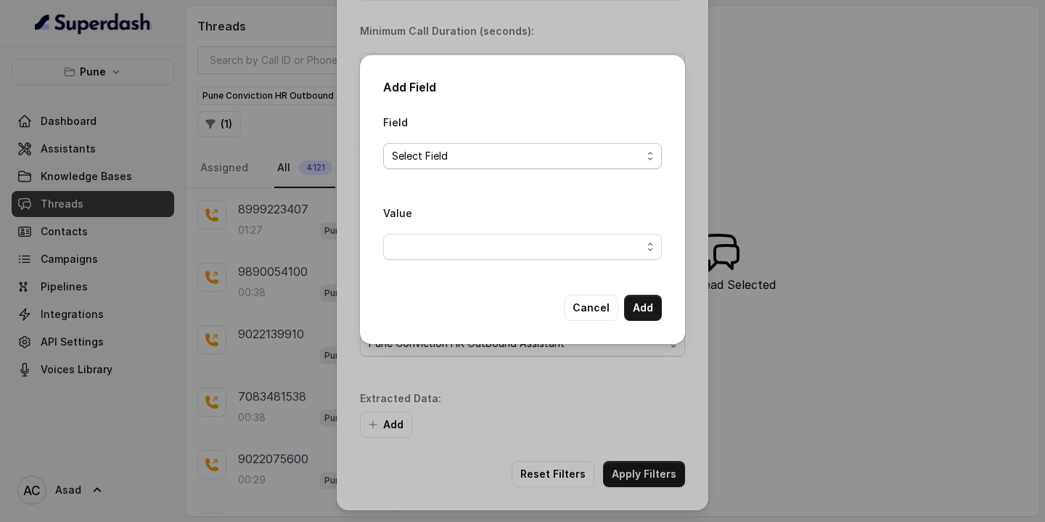
click at [443, 154] on span "Select Field" at bounding box center [517, 155] width 250 height 17
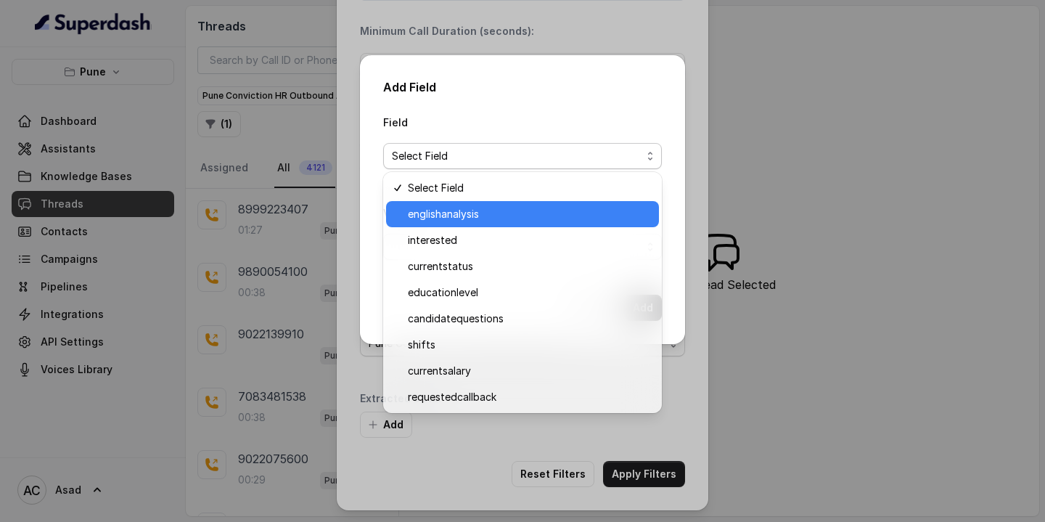
click at [462, 218] on span "englishanalysis" at bounding box center [529, 213] width 242 height 17
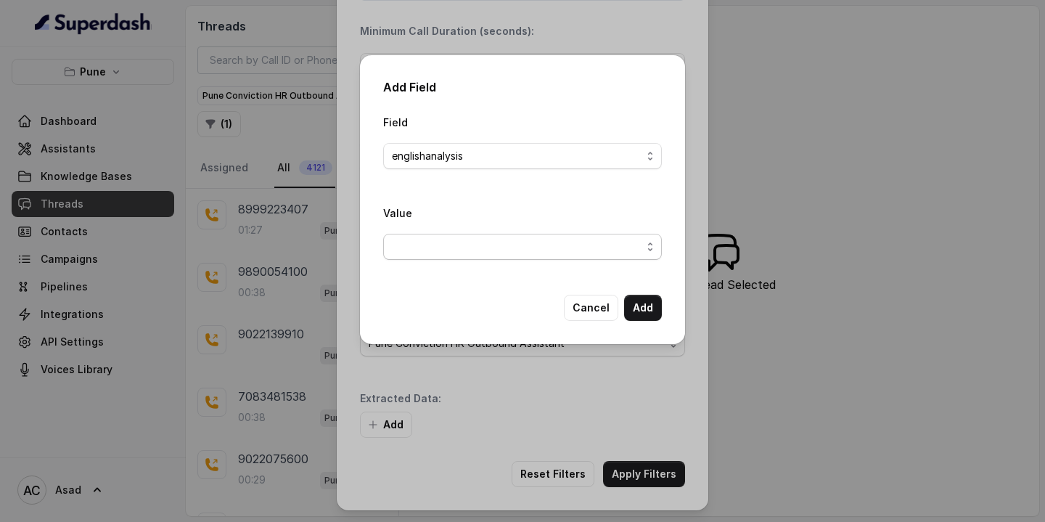
click at [450, 243] on span "button" at bounding box center [522, 247] width 279 height 26
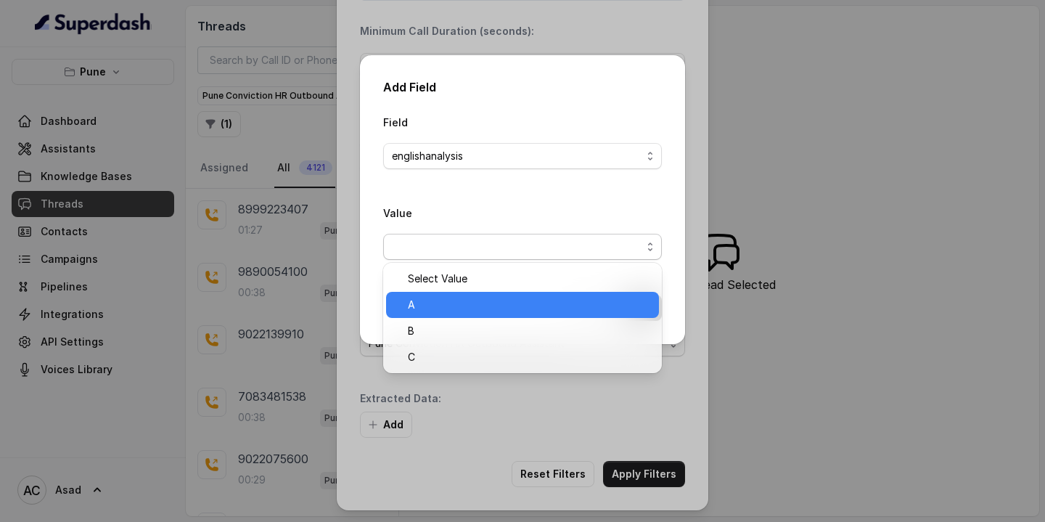
click at [427, 306] on span "A" at bounding box center [529, 304] width 242 height 17
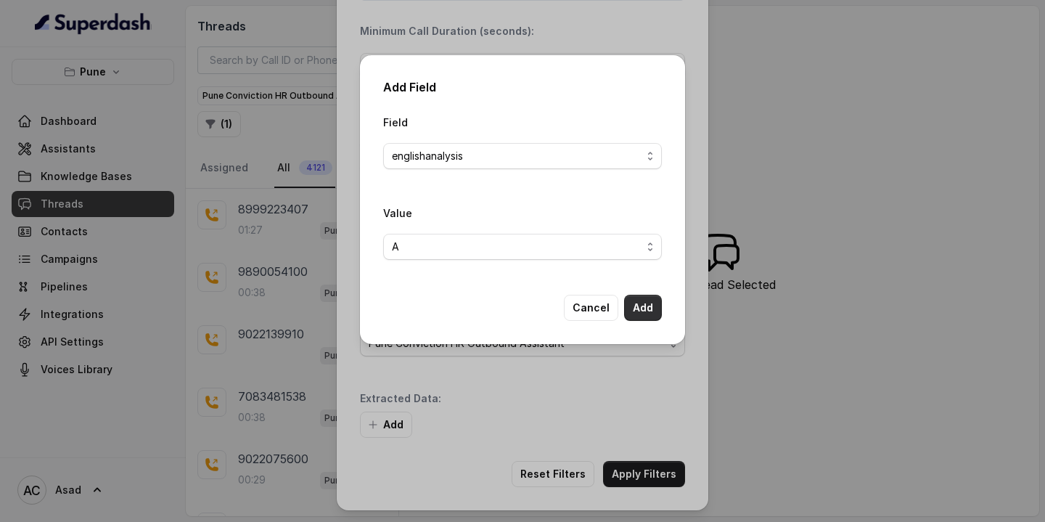
click at [630, 306] on button "Add" at bounding box center [643, 308] width 38 height 26
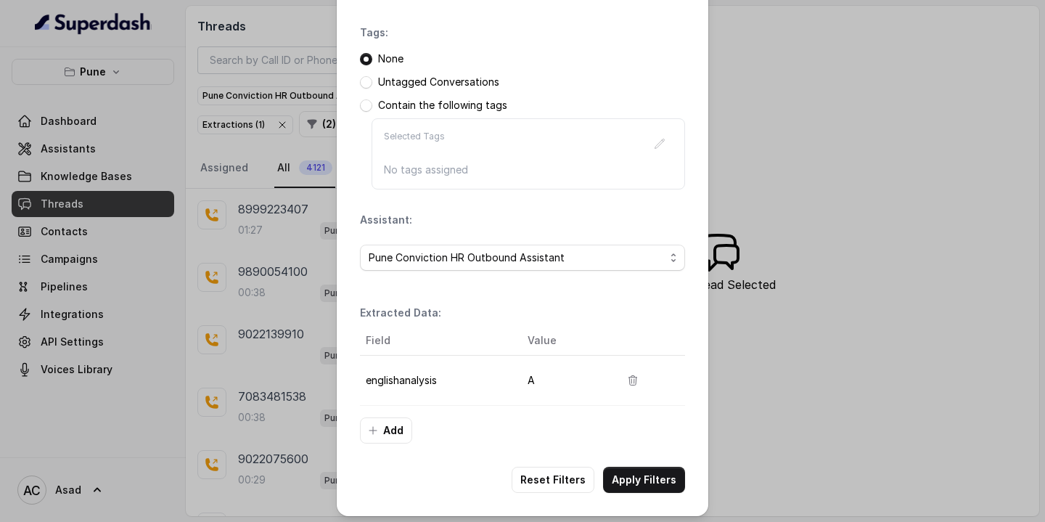
scroll to position [192, 0]
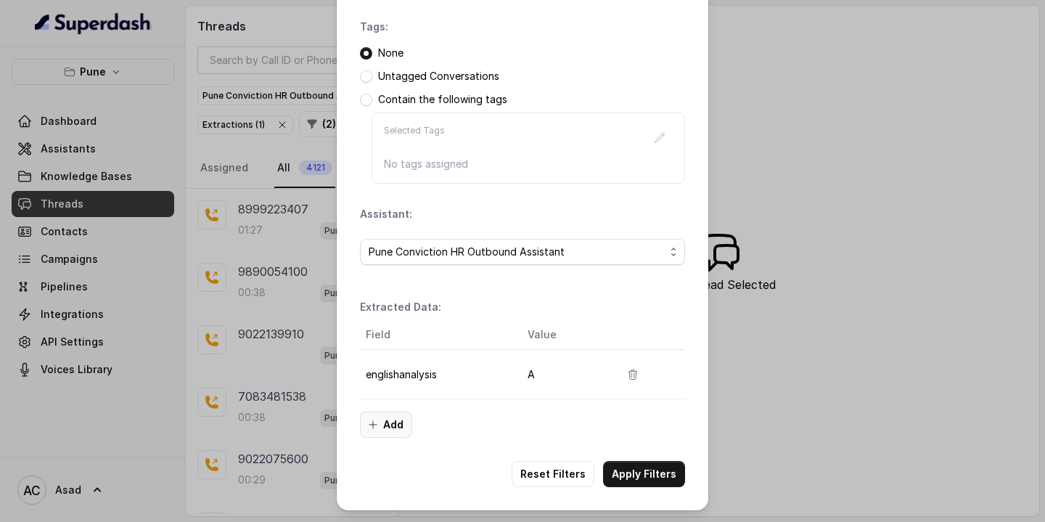
click at [384, 427] on button "Add" at bounding box center [386, 424] width 52 height 26
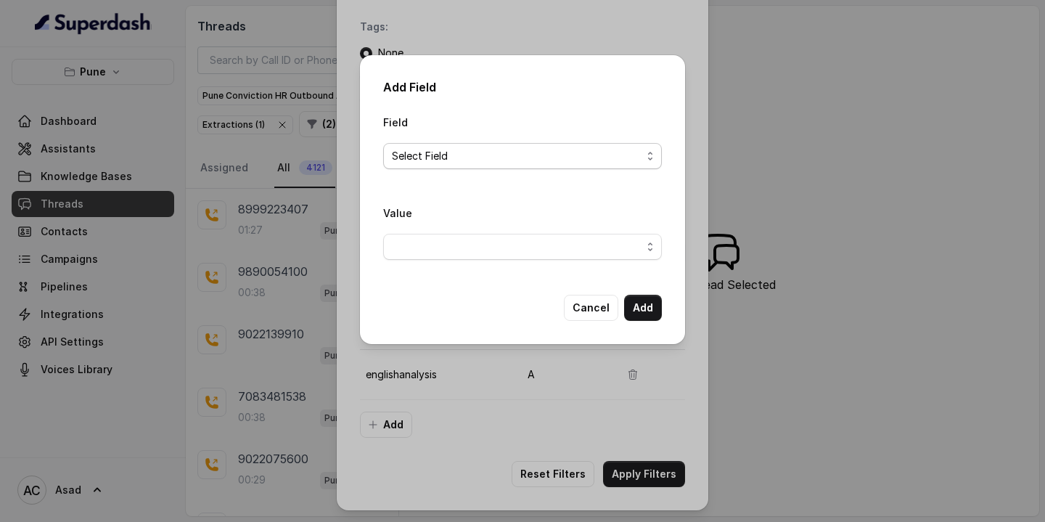
click at [481, 168] on span "Select Field" at bounding box center [522, 156] width 279 height 26
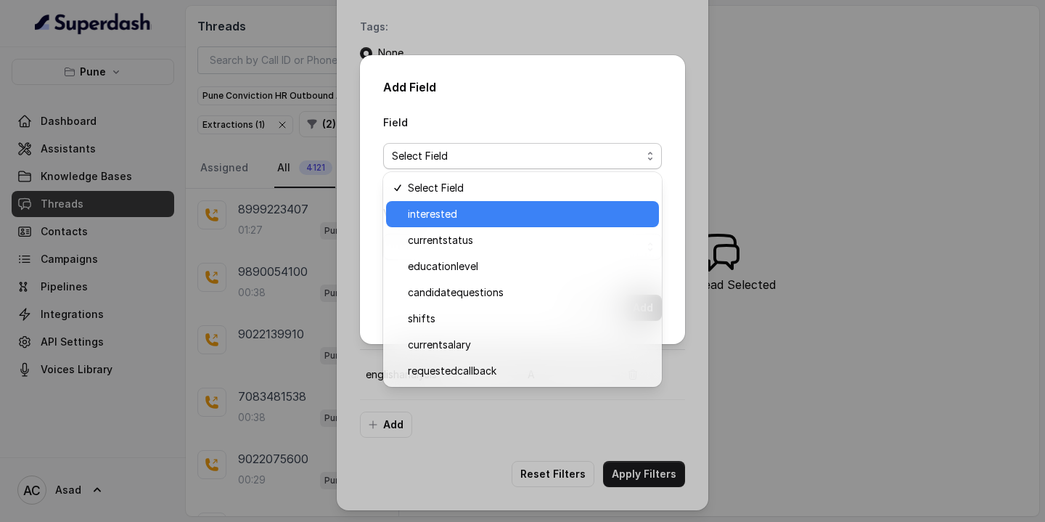
click at [451, 218] on span "interested" at bounding box center [529, 213] width 242 height 17
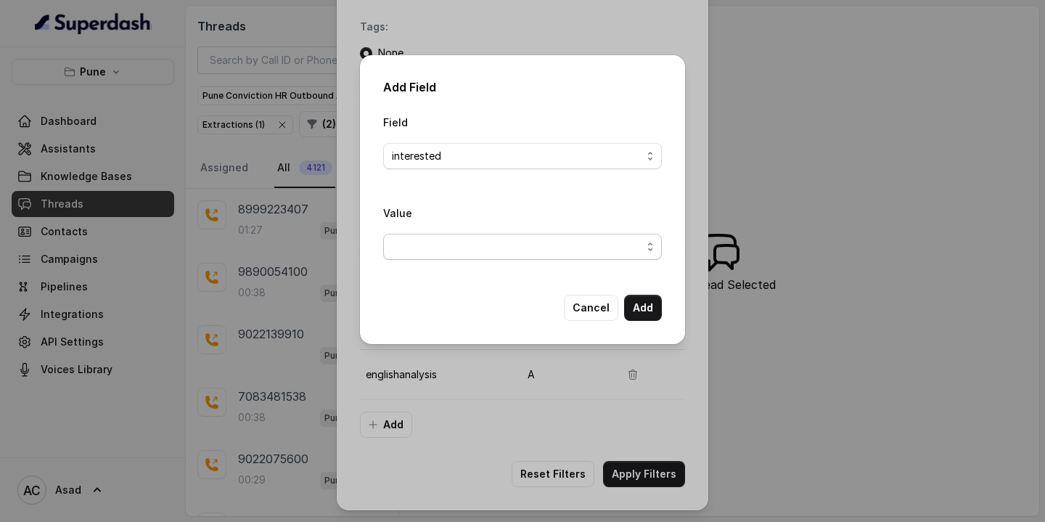
click at [459, 243] on span "button" at bounding box center [522, 247] width 279 height 26
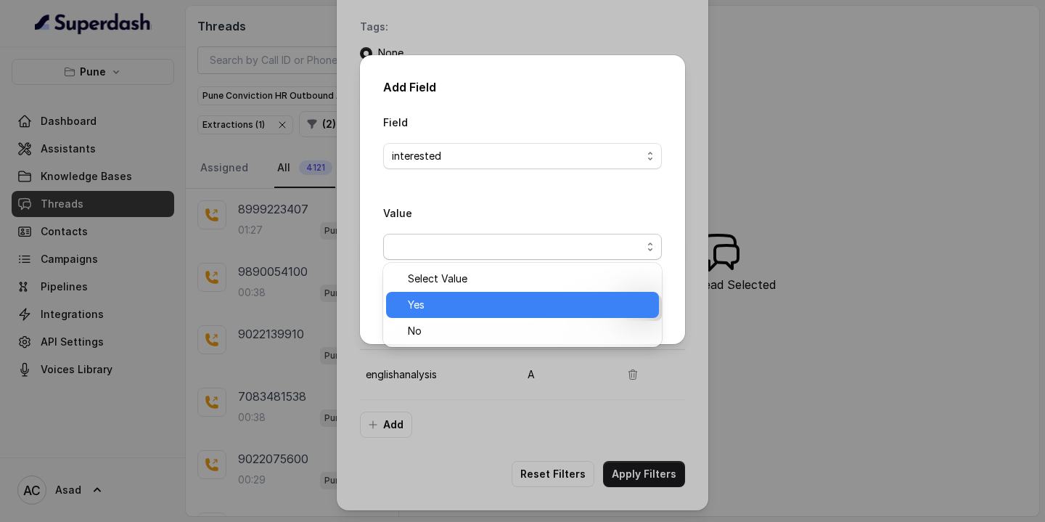
click at [436, 304] on span "Yes" at bounding box center [529, 304] width 242 height 17
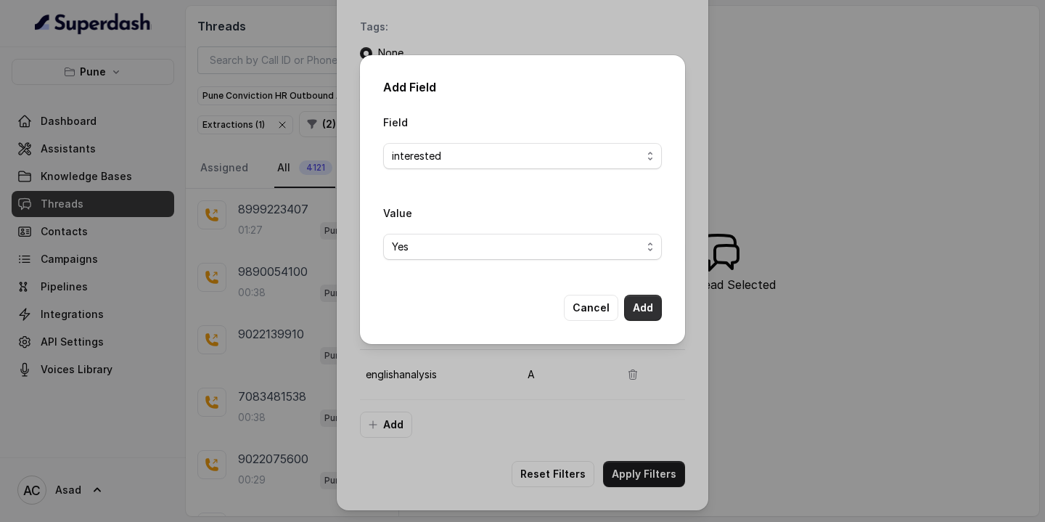
click at [649, 305] on button "Add" at bounding box center [643, 308] width 38 height 26
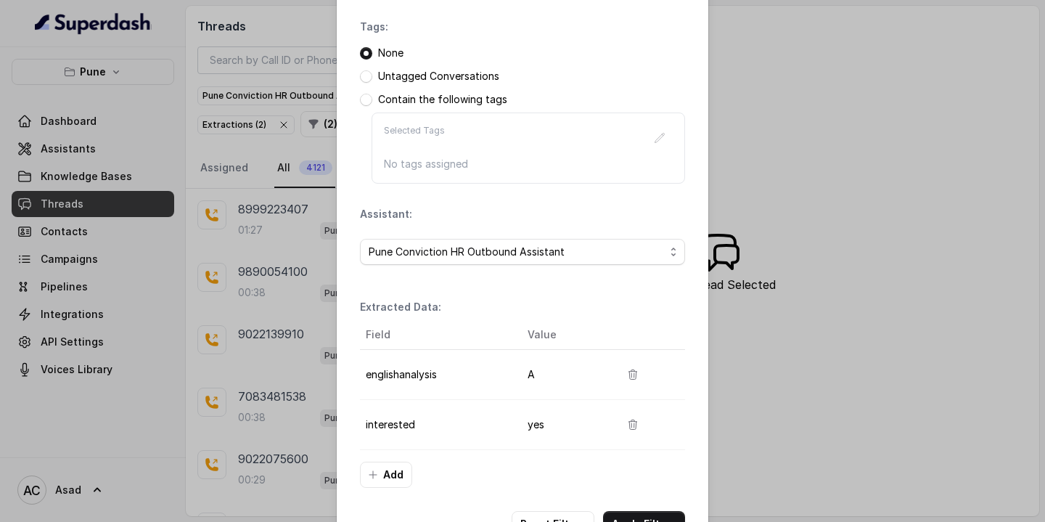
scroll to position [242, 0]
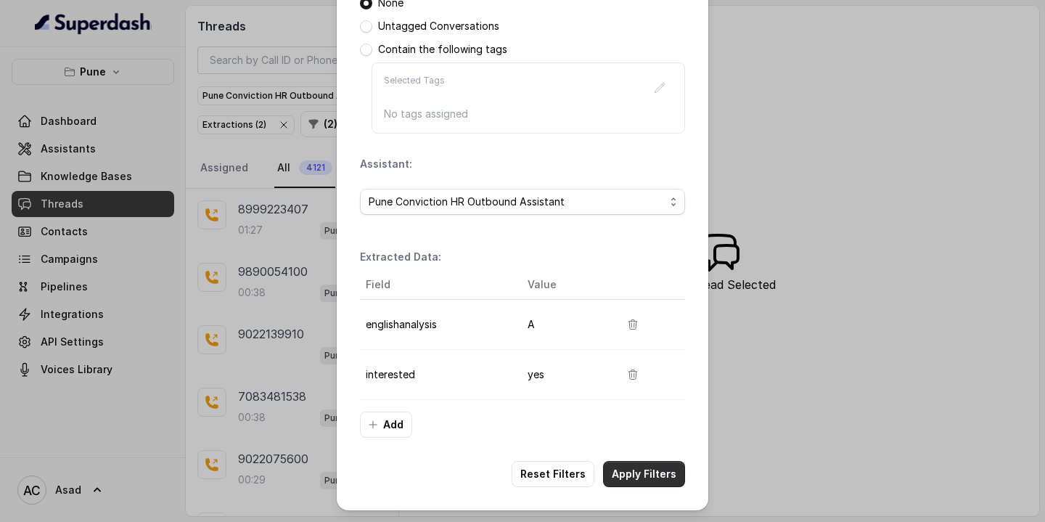
click at [650, 471] on button "Apply Filters" at bounding box center [644, 474] width 82 height 26
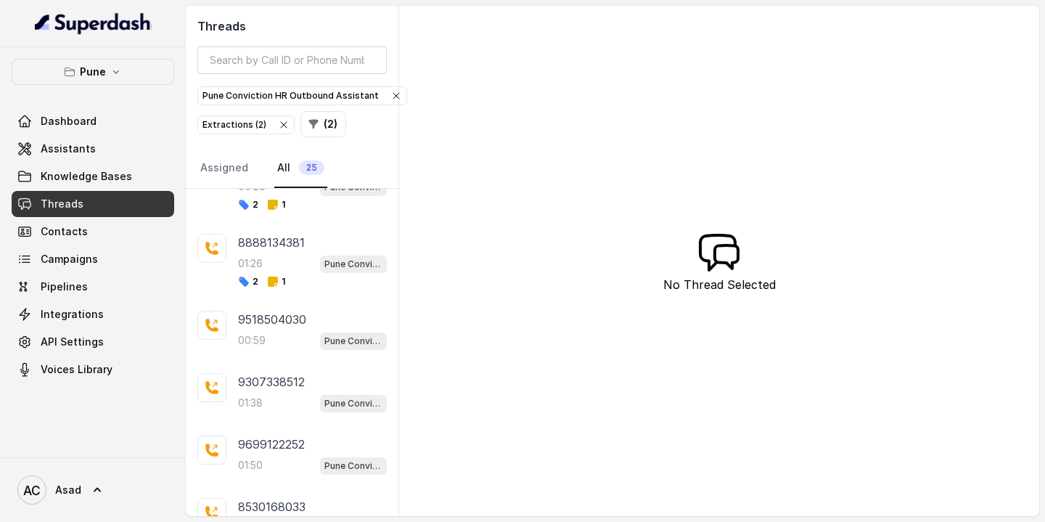
scroll to position [363, 0]
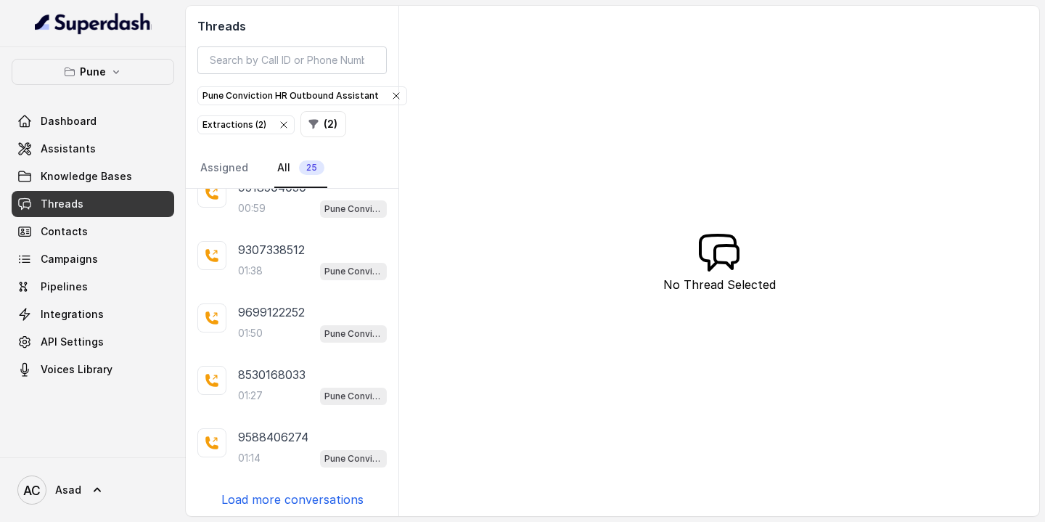
click at [301, 499] on p "Load more conversations" at bounding box center [292, 498] width 142 height 17
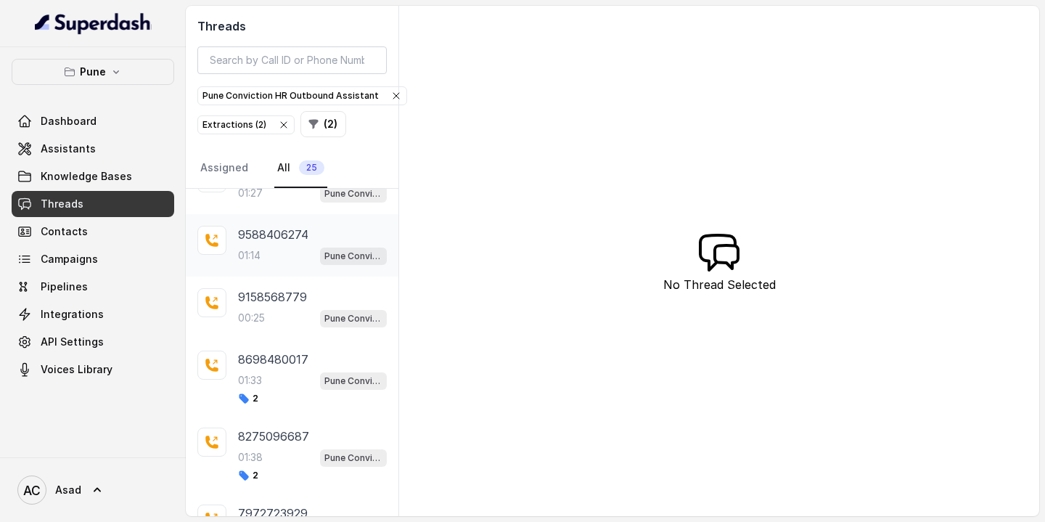
scroll to position [1114, 0]
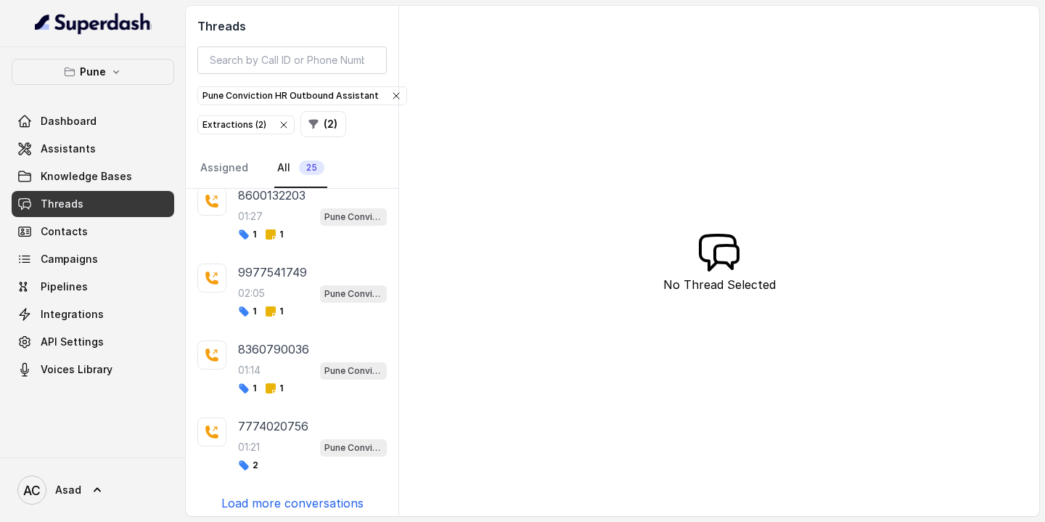
click at [287, 497] on p "Load more conversations" at bounding box center [292, 502] width 142 height 17
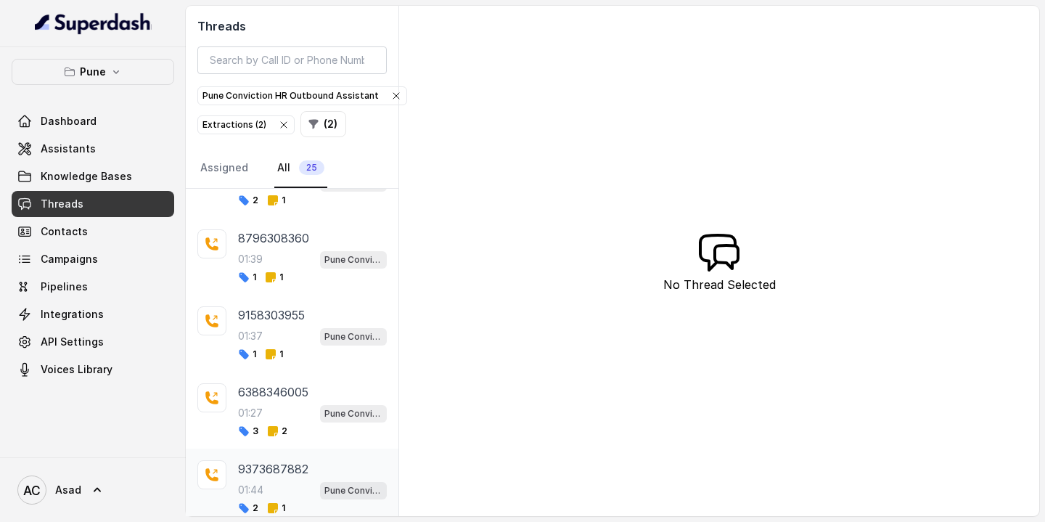
click at [277, 480] on div "01:44 Pune Conviction HR Outbound Assistant" at bounding box center [312, 489] width 149 height 19
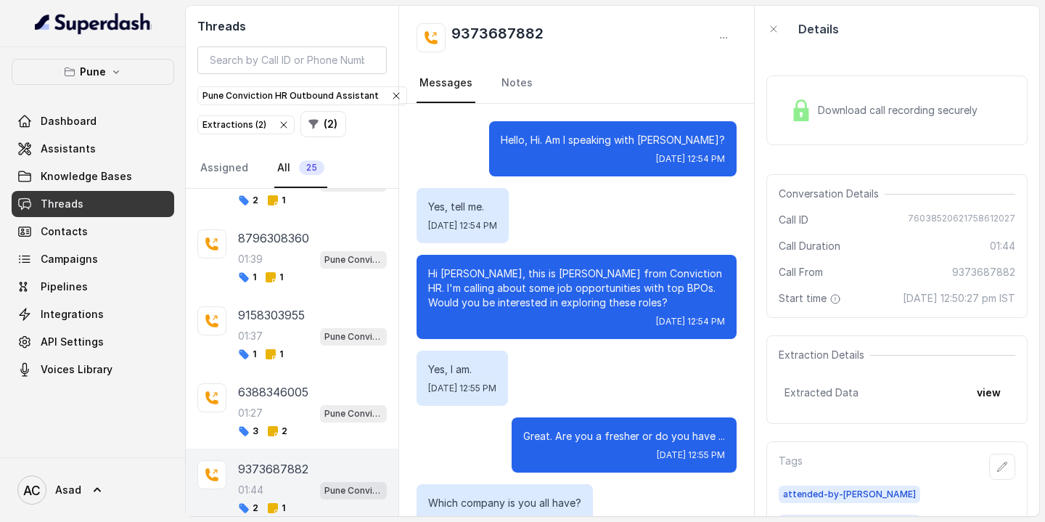
scroll to position [1172, 0]
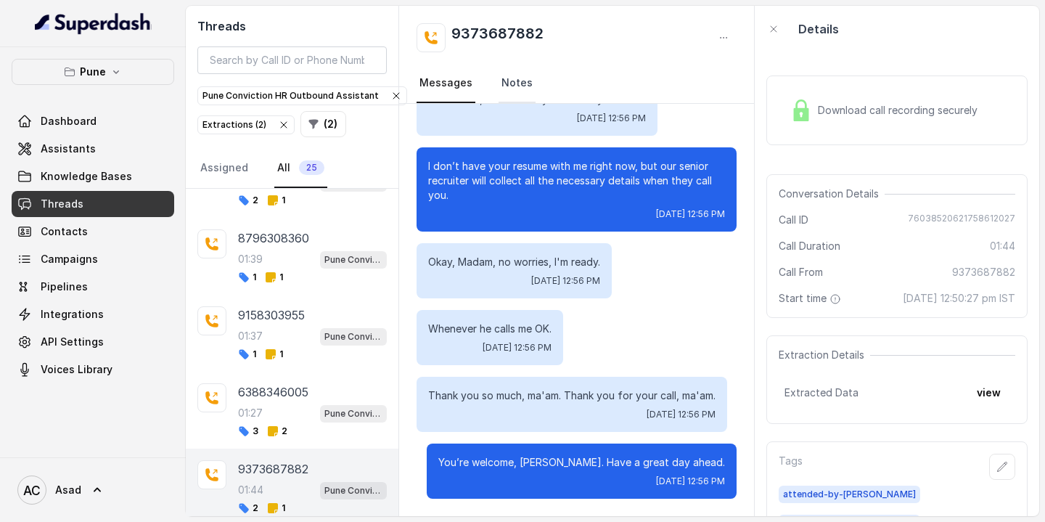
click at [517, 85] on link "Notes" at bounding box center [516, 83] width 37 height 39
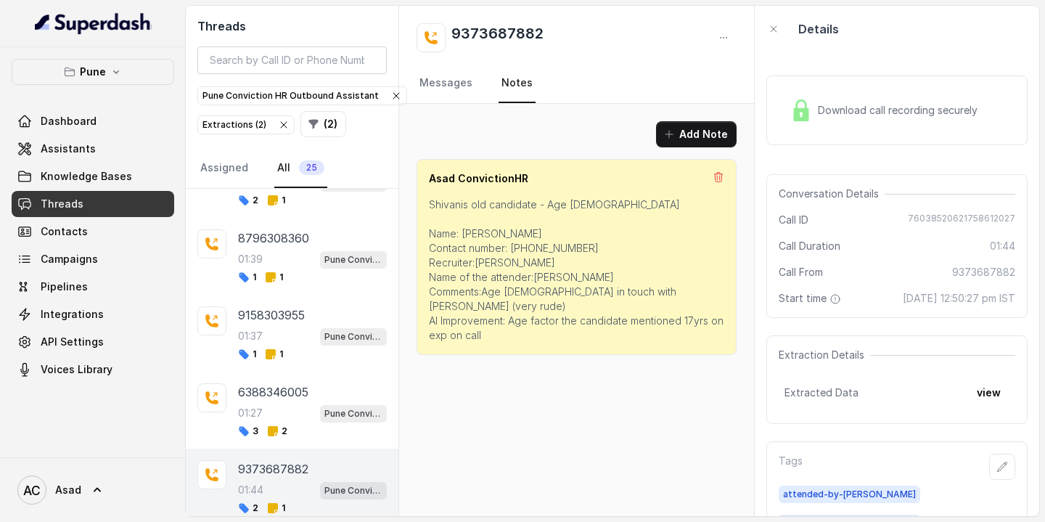
scroll to position [0, 0]
click at [271, 403] on div "01:27 Pune Conviction HR Outbound Assistant" at bounding box center [312, 412] width 149 height 19
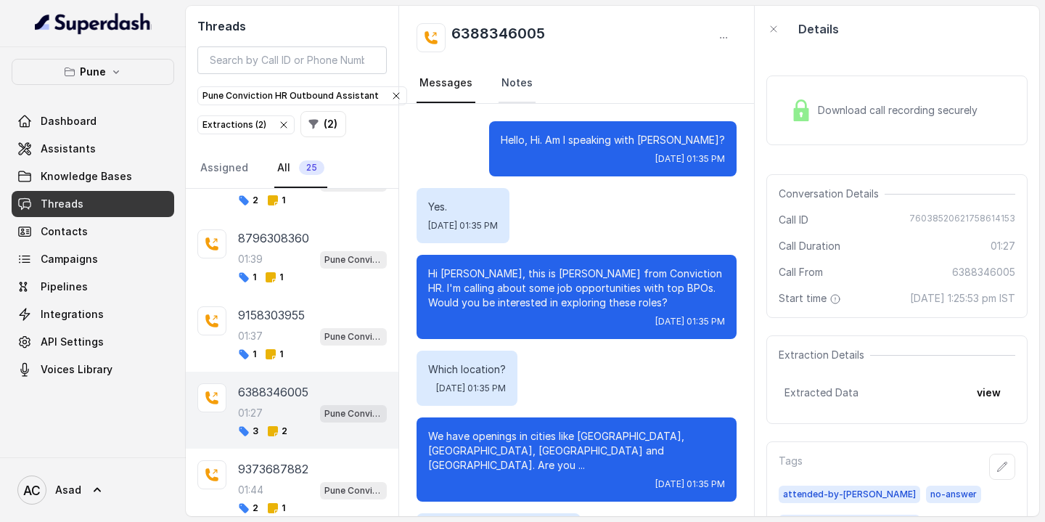
click at [515, 83] on link "Notes" at bounding box center [516, 83] width 37 height 39
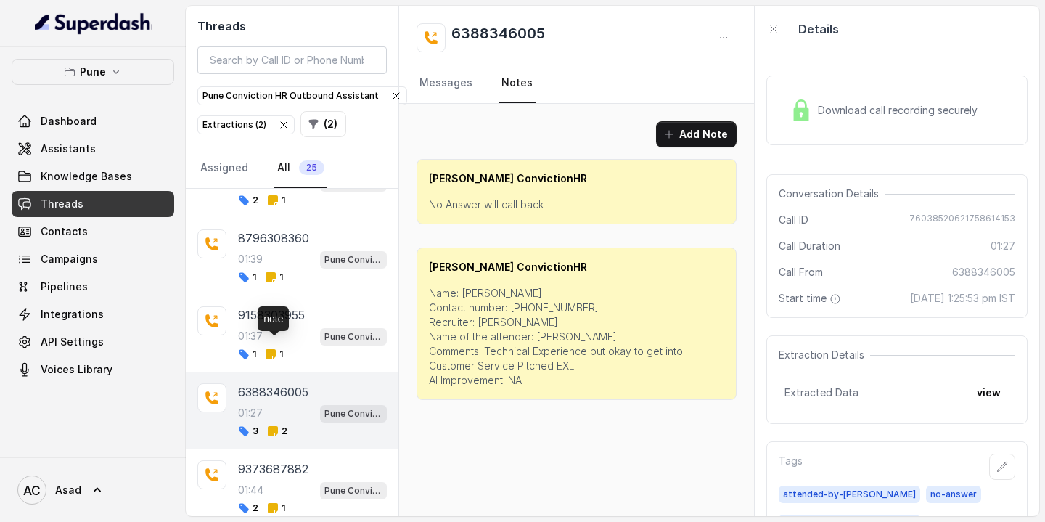
click at [283, 315] on div "note" at bounding box center [273, 318] width 31 height 25
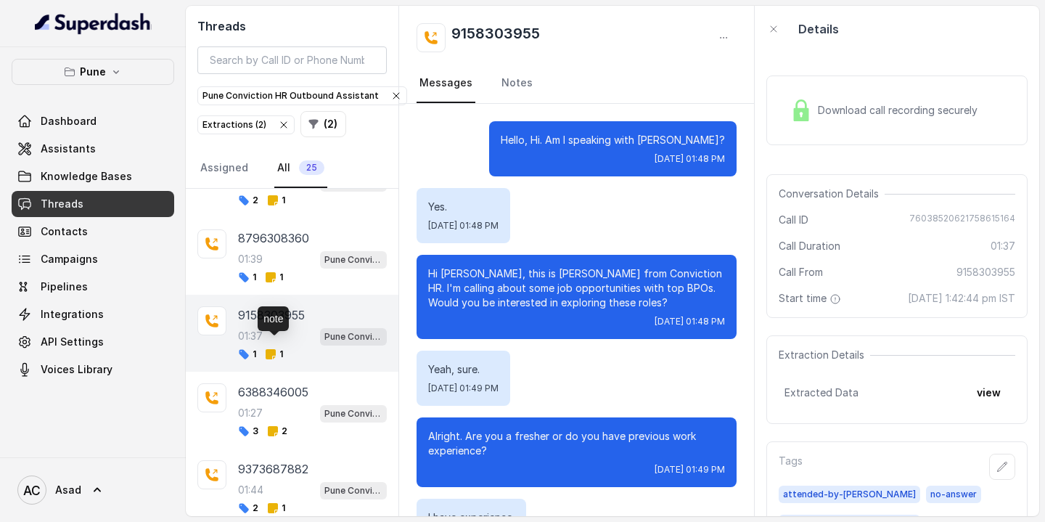
scroll to position [1010, 0]
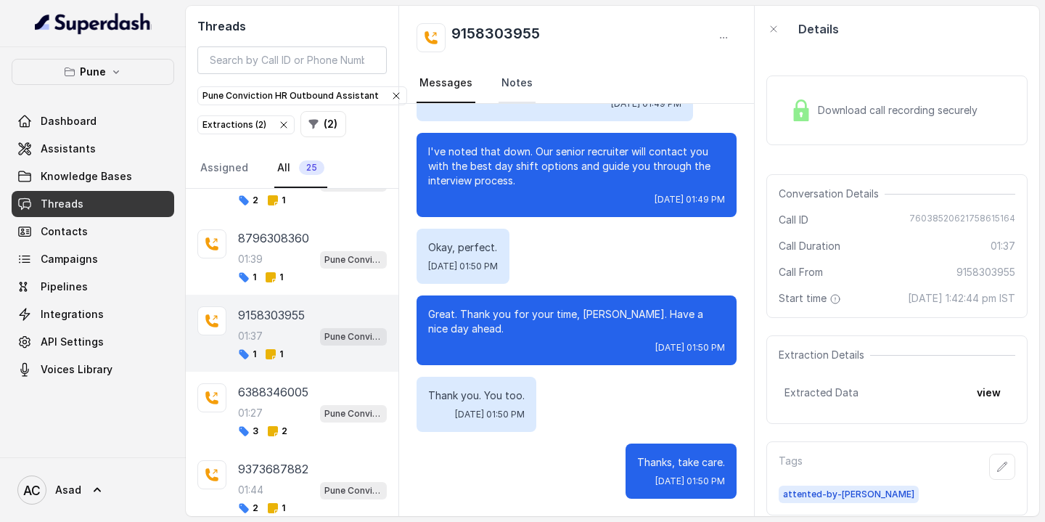
click at [517, 88] on link "Notes" at bounding box center [516, 83] width 37 height 39
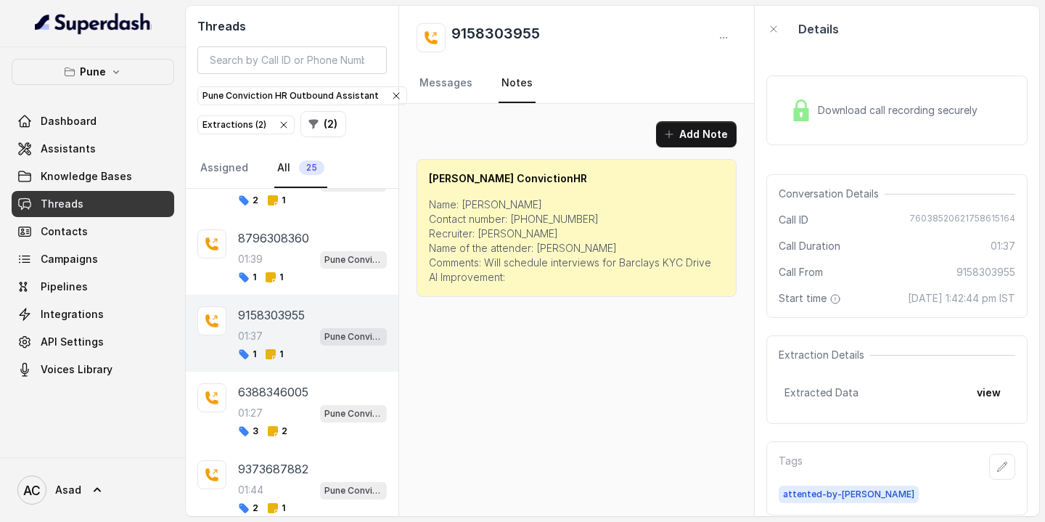
scroll to position [0, 0]
click at [277, 250] on div "01:39 Pune Conviction HR Outbound Assistant" at bounding box center [312, 259] width 149 height 19
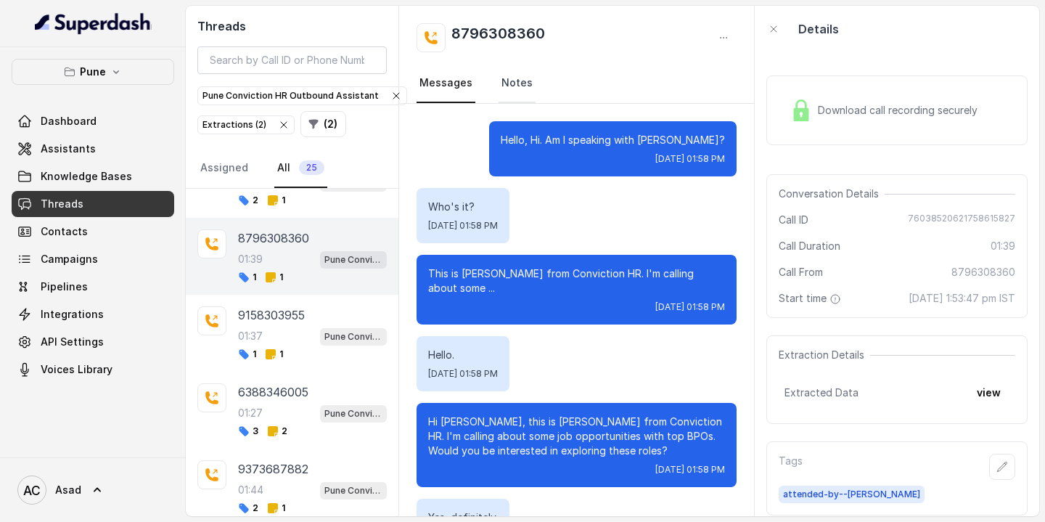
click at [510, 77] on link "Notes" at bounding box center [516, 83] width 37 height 39
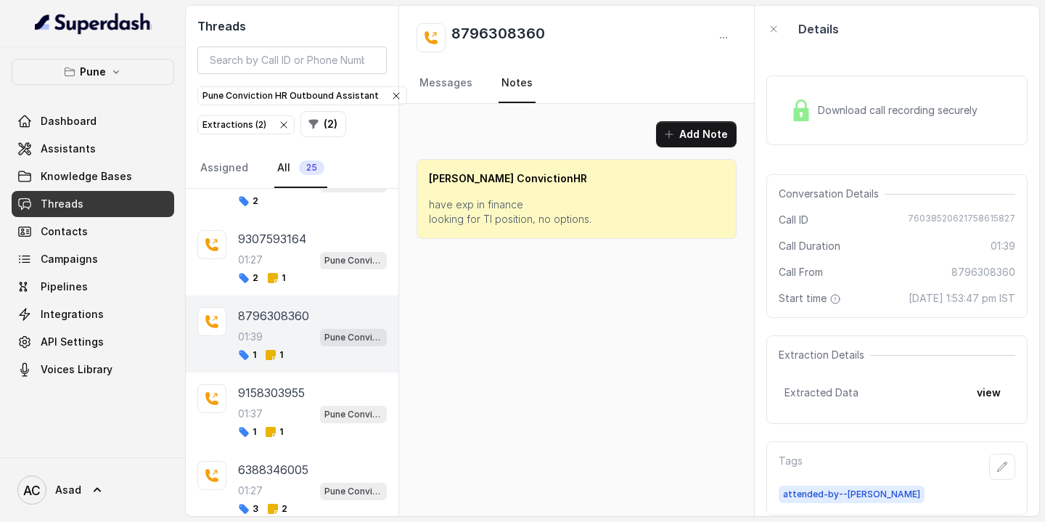
scroll to position [1376, 0]
click at [285, 238] on p "9307593164" at bounding box center [272, 239] width 68 height 17
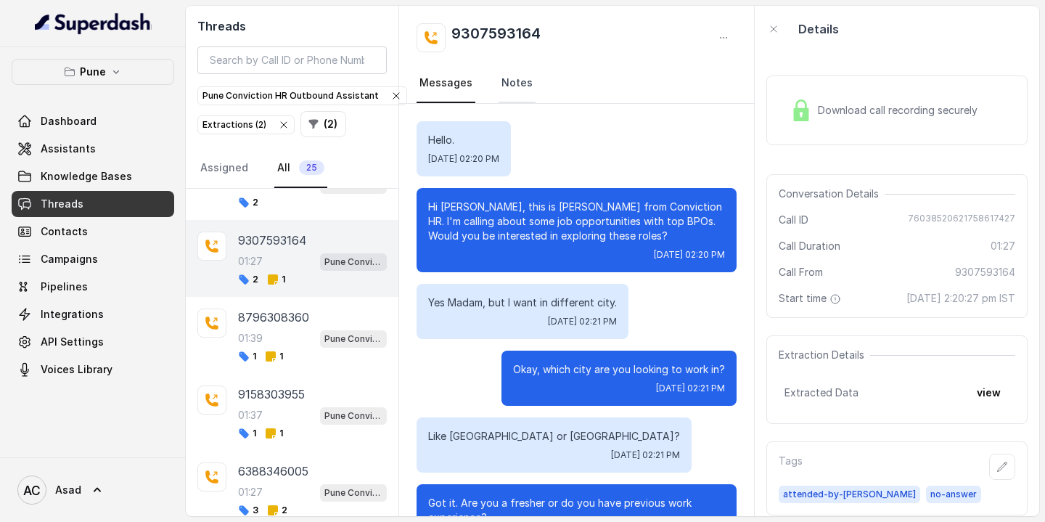
click at [509, 83] on link "Notes" at bounding box center [516, 83] width 37 height 39
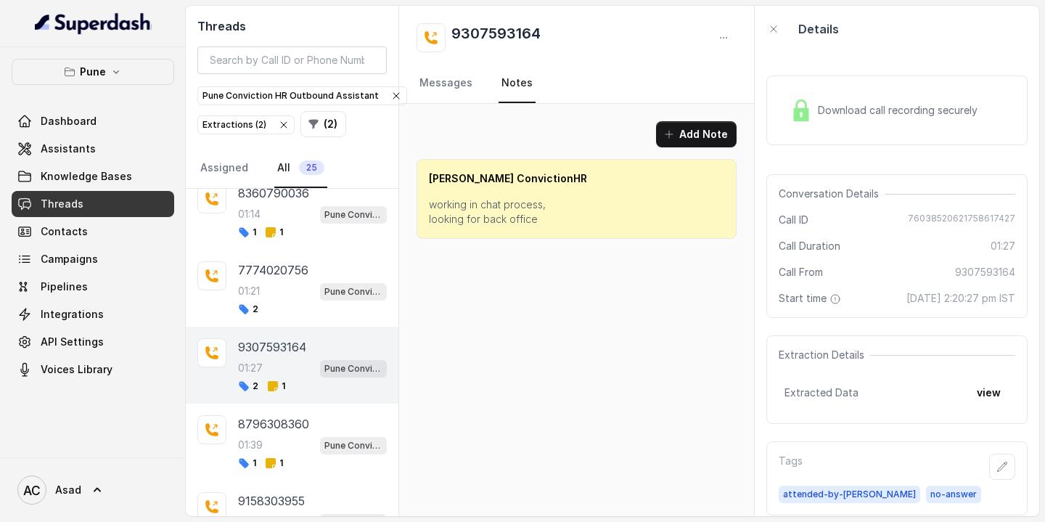
scroll to position [1273, 0]
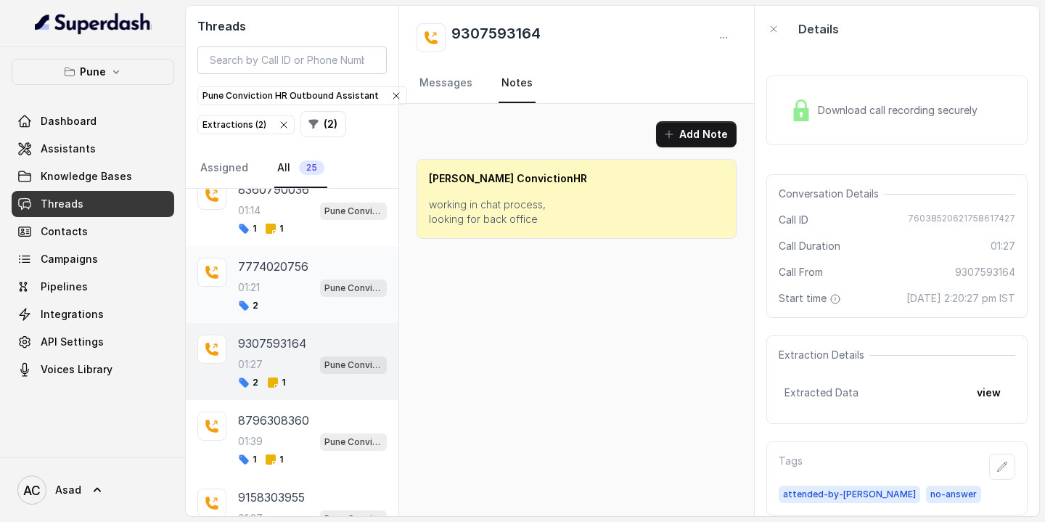
click at [278, 278] on div "01:21 Pune Conviction HR Outbound Assistant" at bounding box center [312, 287] width 149 height 19
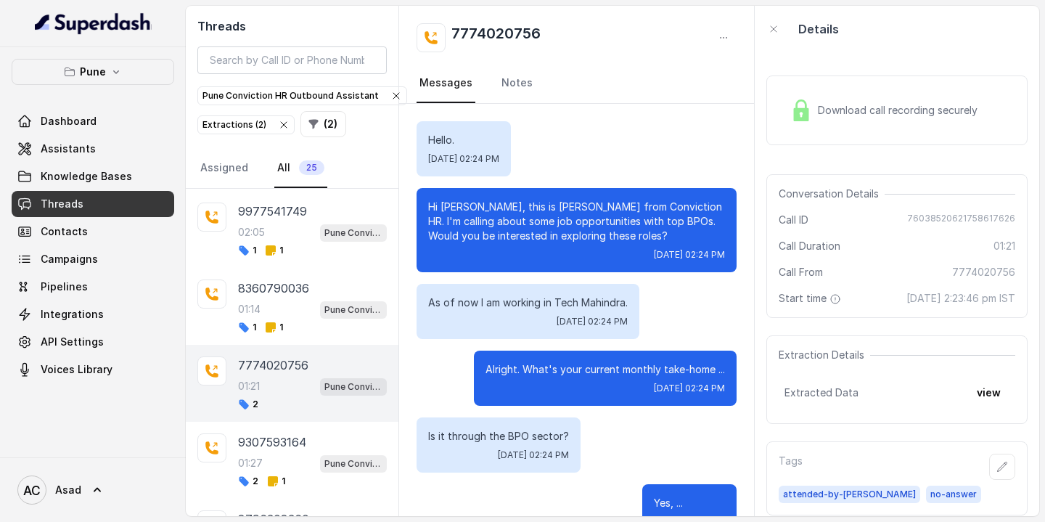
scroll to position [1174, 0]
click at [275, 300] on div "01:14 Pune Conviction HR Outbound Assistant" at bounding box center [312, 309] width 149 height 19
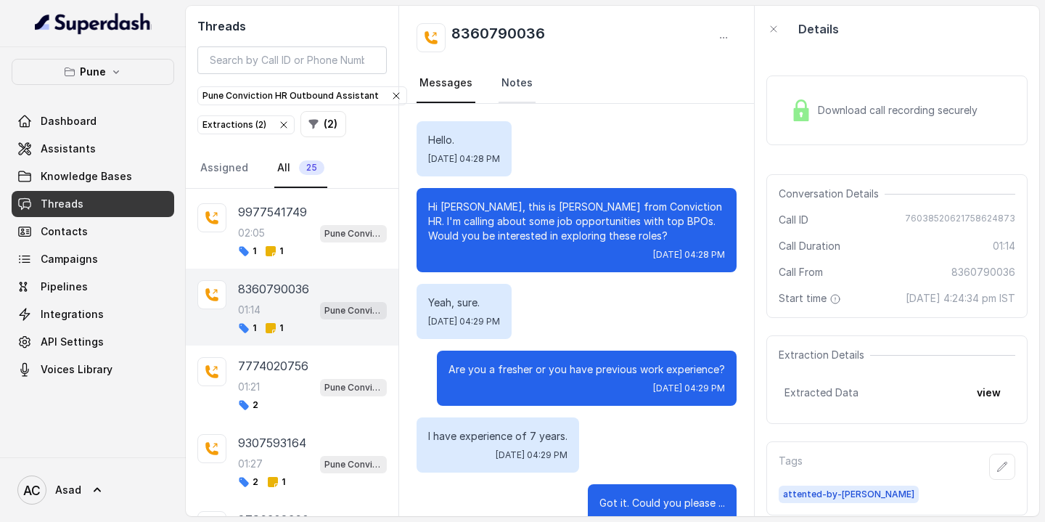
click at [517, 82] on link "Notes" at bounding box center [516, 83] width 37 height 39
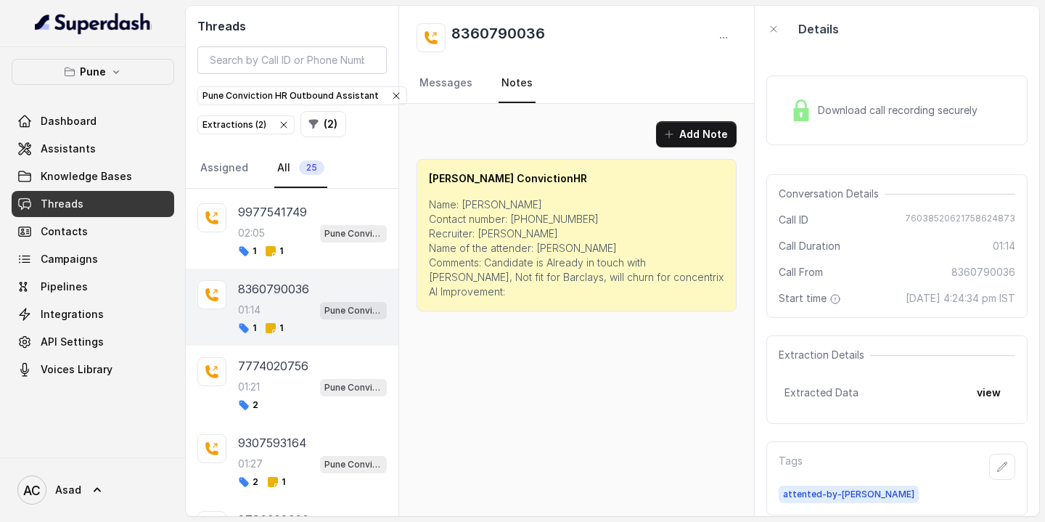
scroll to position [1133, 0]
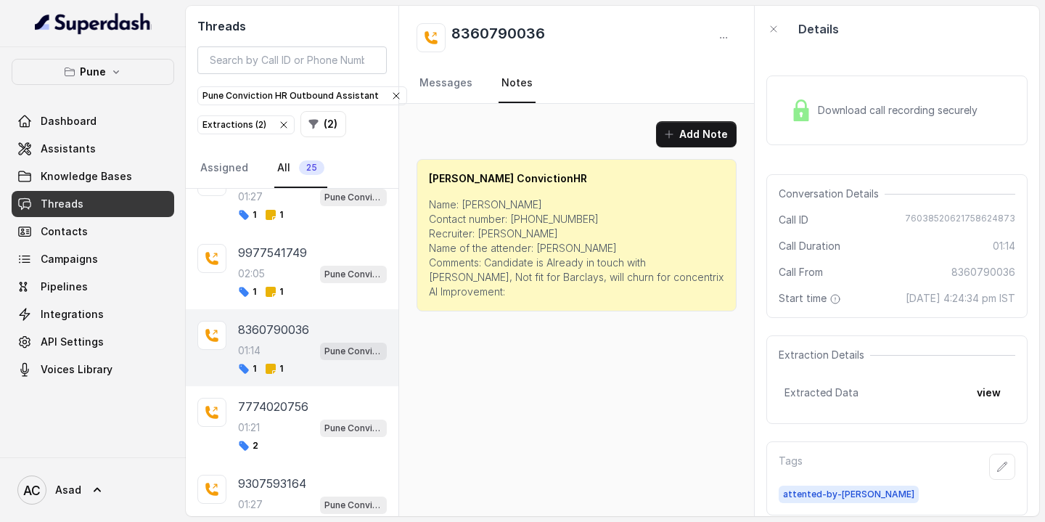
click at [269, 287] on icon at bounding box center [271, 292] width 10 height 10
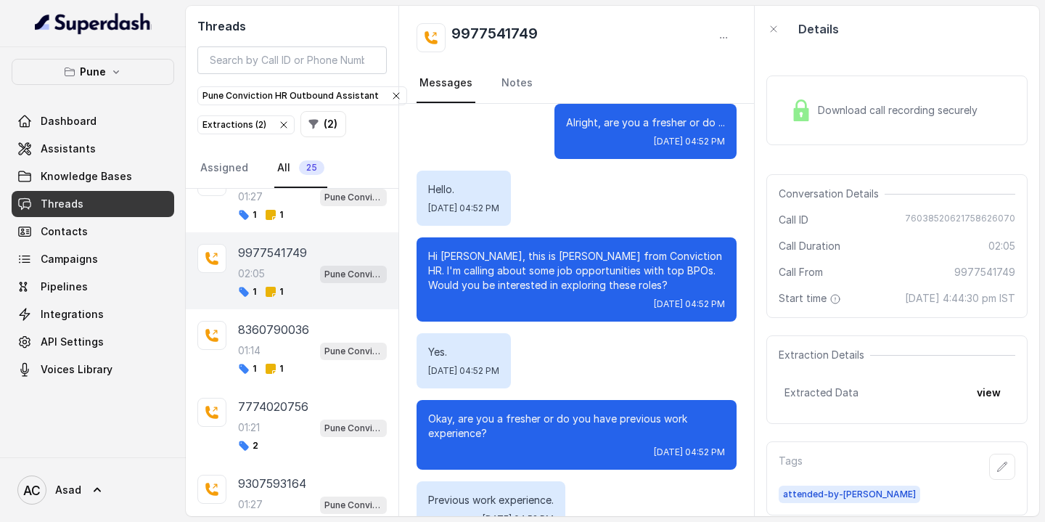
scroll to position [233, 0]
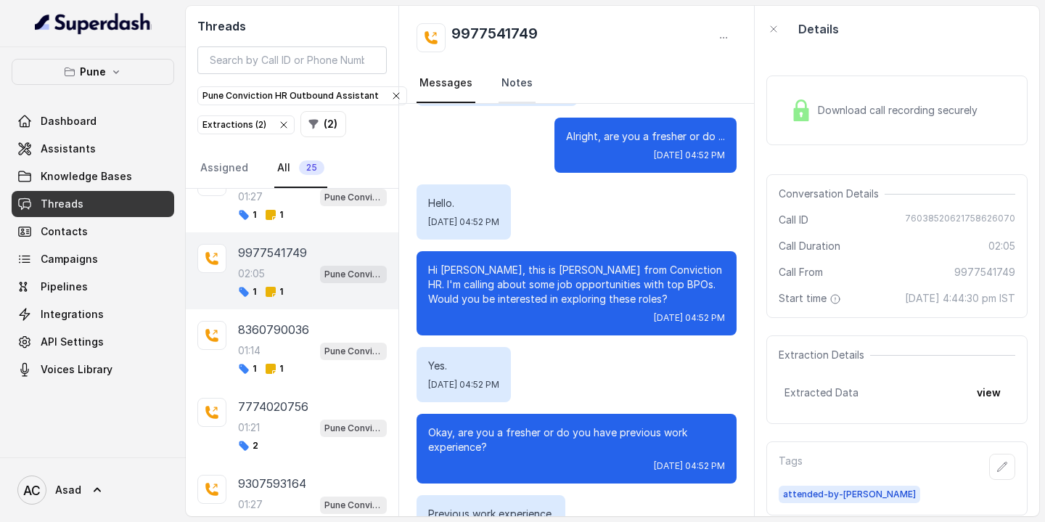
click at [508, 87] on link "Notes" at bounding box center [516, 83] width 37 height 39
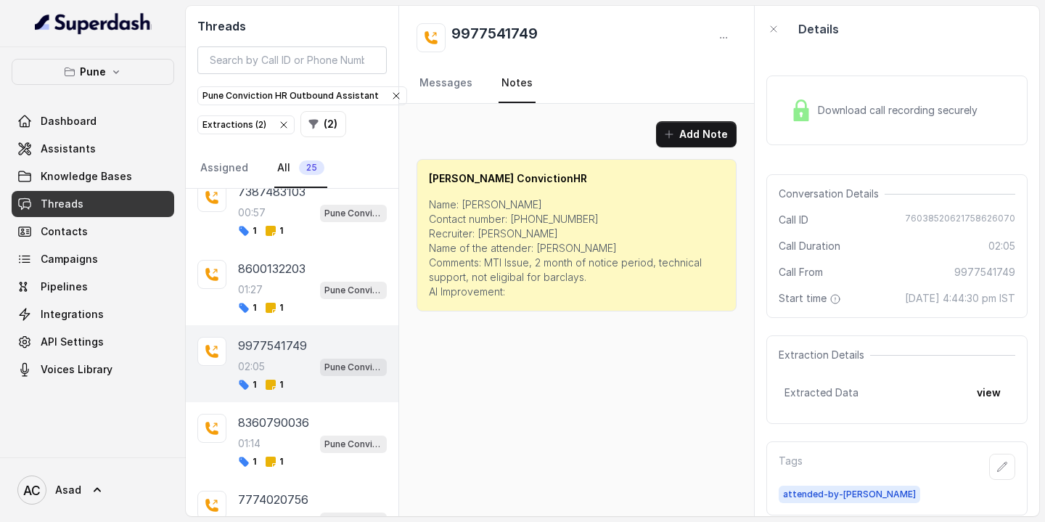
scroll to position [1041, 0]
click at [263, 281] on p "01:27" at bounding box center [250, 288] width 25 height 15
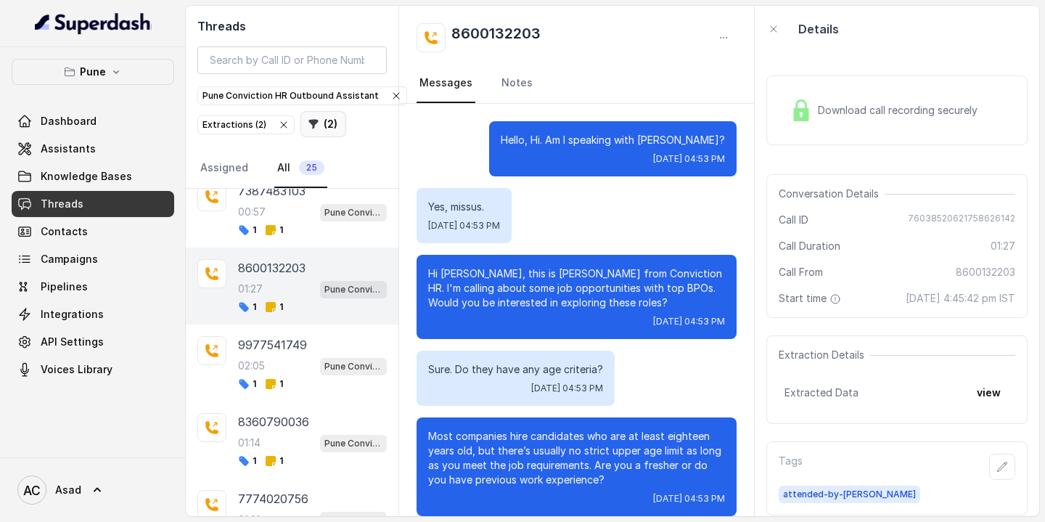
click at [327, 129] on button "( 2 )" at bounding box center [323, 124] width 46 height 26
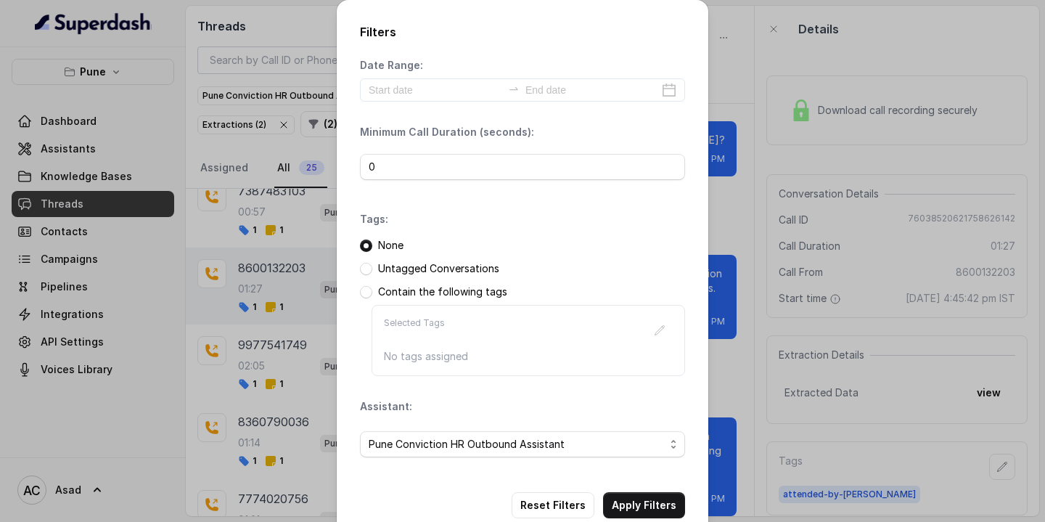
click at [221, 144] on div "Filters Date Range: Minimum Call Duration (seconds): 0 Tags: None Untagged Conv…" at bounding box center [522, 261] width 1045 height 522
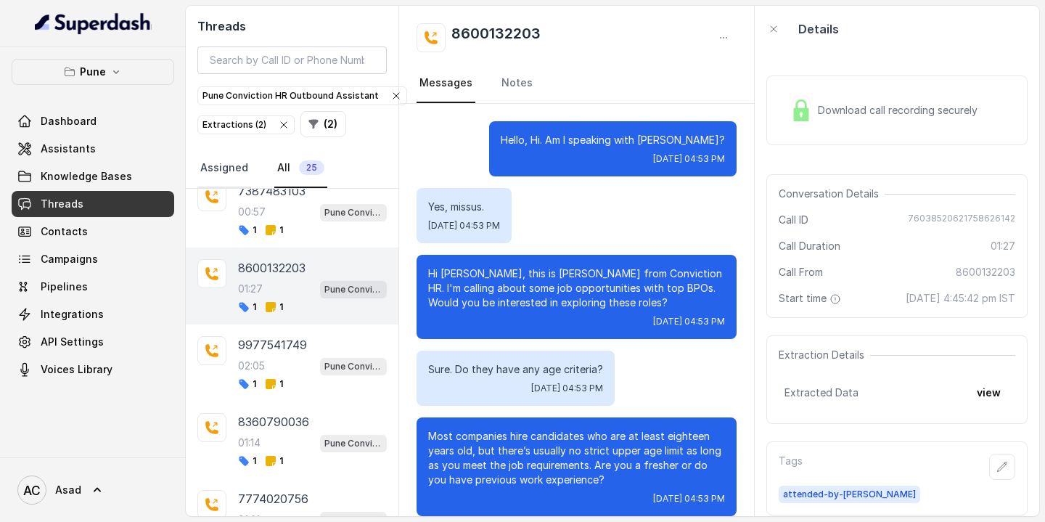
click at [220, 168] on link "Assigned" at bounding box center [224, 168] width 54 height 39
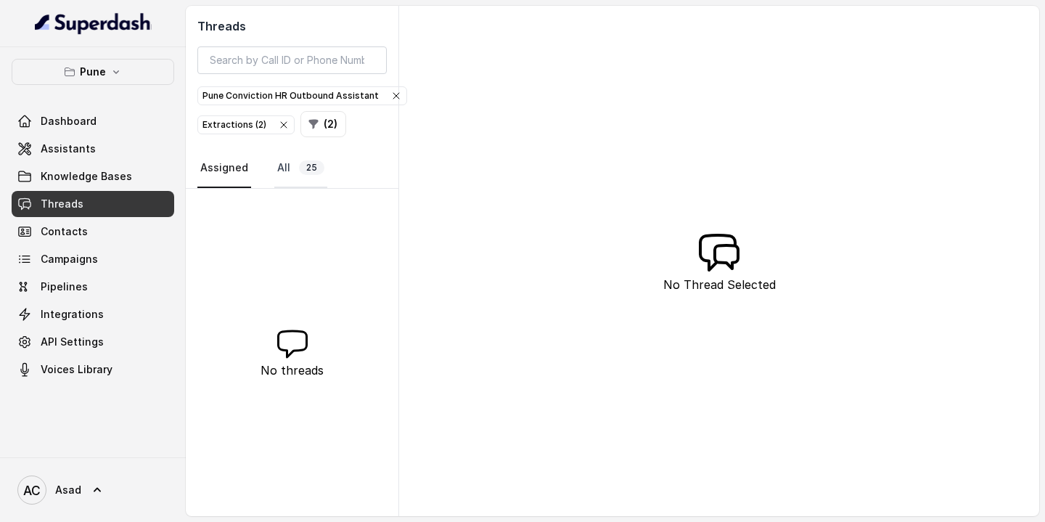
click at [297, 171] on link "All 25" at bounding box center [300, 168] width 53 height 39
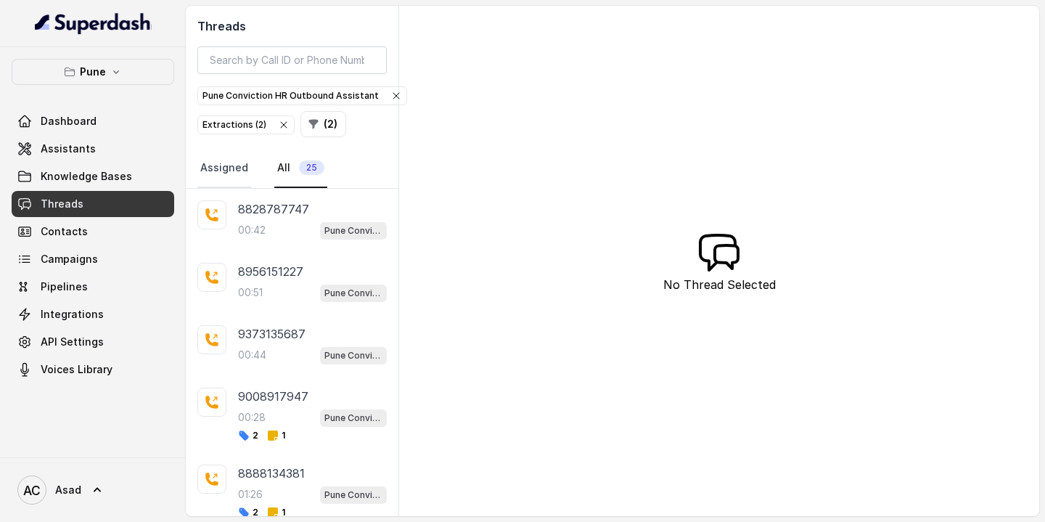
click at [224, 164] on link "Assigned" at bounding box center [224, 168] width 54 height 39
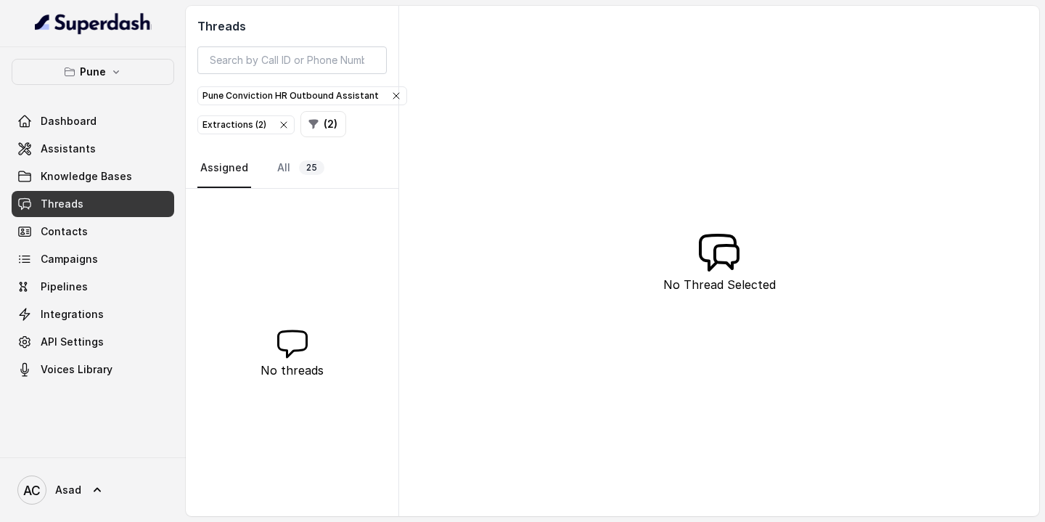
click at [284, 123] on icon "button" at bounding box center [284, 125] width 12 height 12
click at [222, 120] on button "( 1 )" at bounding box center [219, 124] width 44 height 26
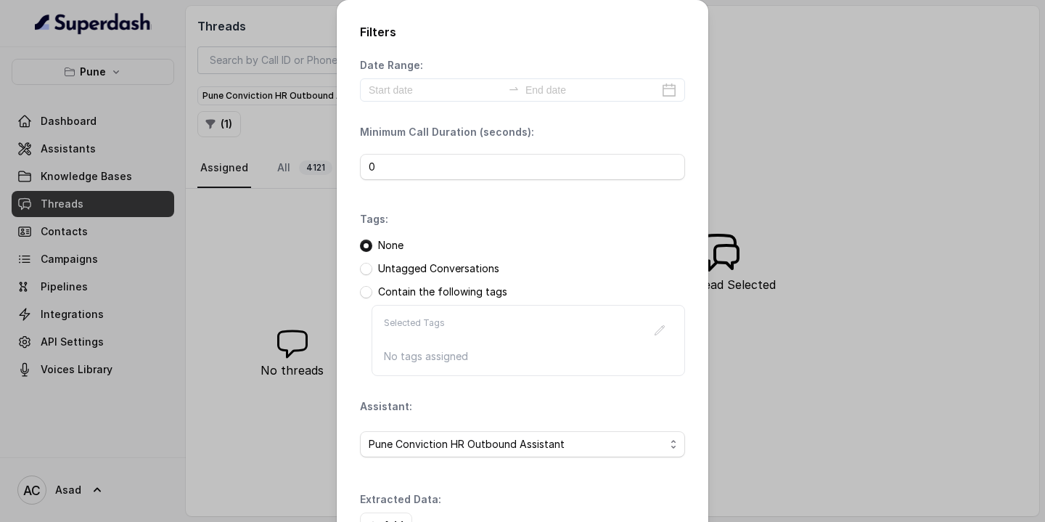
click at [302, 171] on div "Filters Date Range: Minimum Call Duration (seconds): 0 Tags: None Untagged Conv…" at bounding box center [522, 261] width 1045 height 522
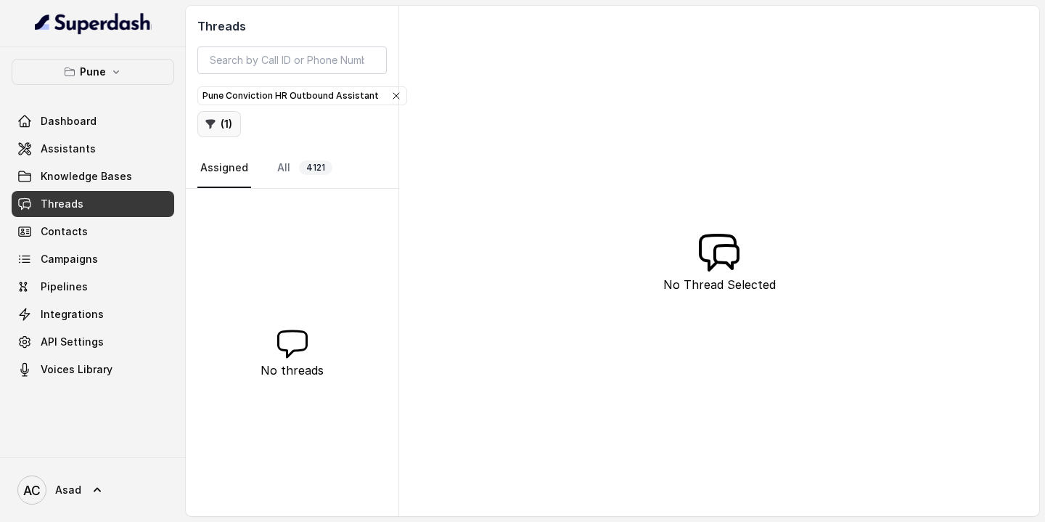
click at [219, 128] on button "( 1 )" at bounding box center [219, 124] width 44 height 26
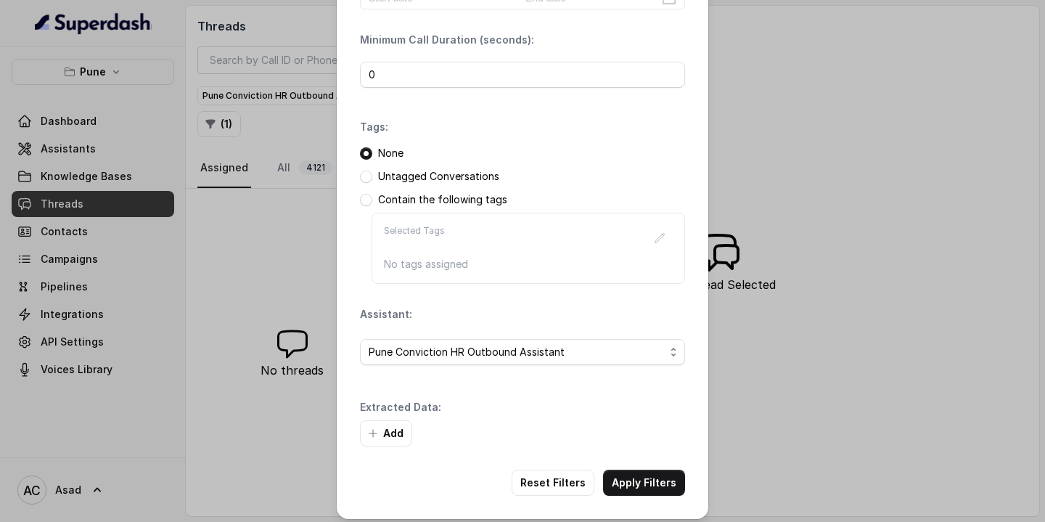
scroll to position [101, 0]
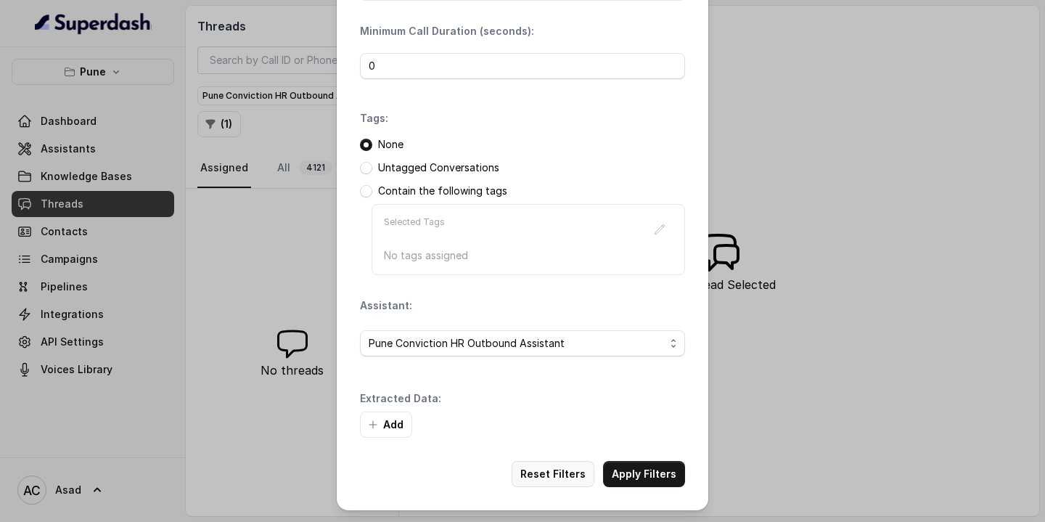
click at [557, 474] on button "Reset Filters" at bounding box center [552, 474] width 83 height 26
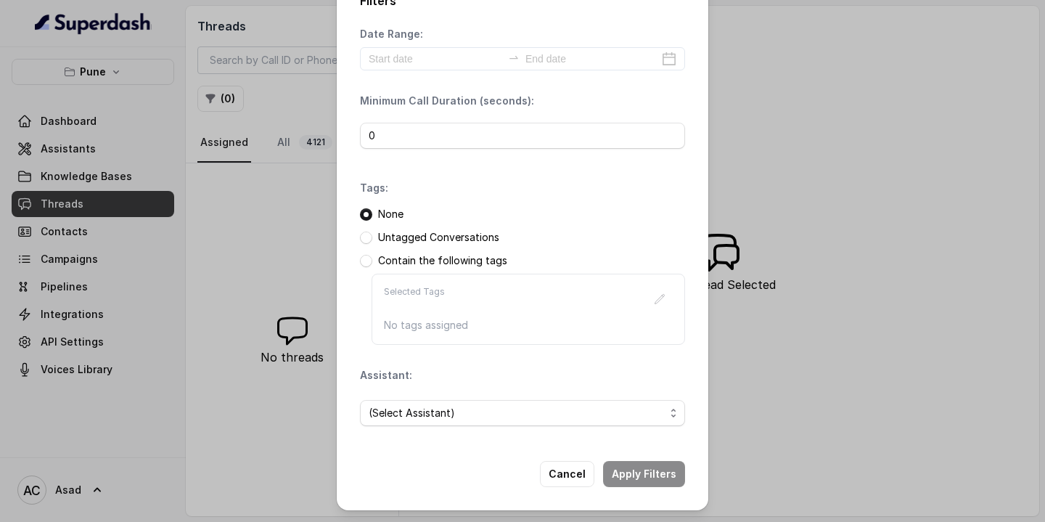
click at [268, 274] on div "Filters Date Range: Minimum Call Duration (seconds): 0 Tags: None Untagged Conv…" at bounding box center [522, 261] width 1045 height 522
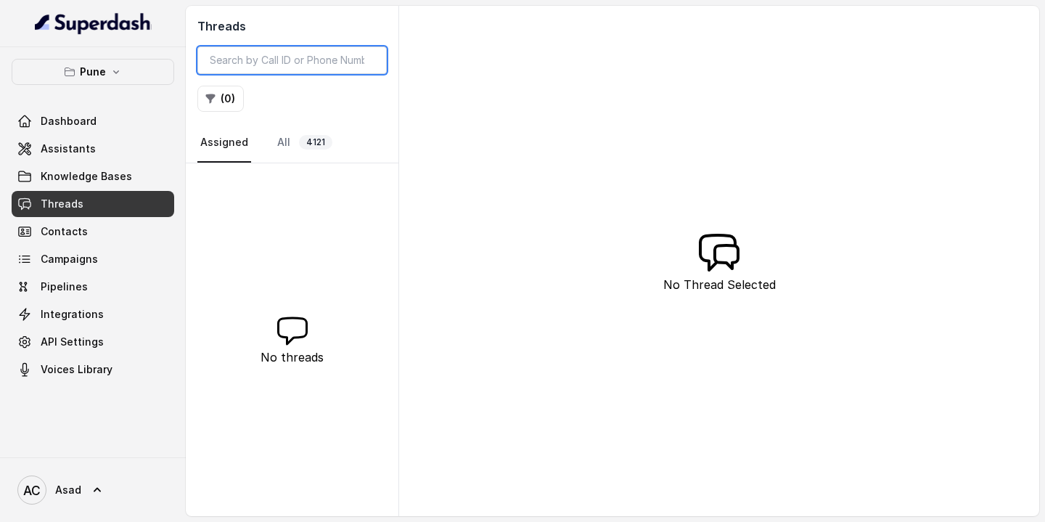
click at [266, 59] on input "search" at bounding box center [291, 60] width 189 height 28
type input "899967625"
click at [285, 141] on link "All" at bounding box center [283, 142] width 19 height 39
click at [271, 58] on input "899967625" at bounding box center [291, 60] width 189 height 28
click at [208, 147] on link "Assigned" at bounding box center [224, 142] width 54 height 39
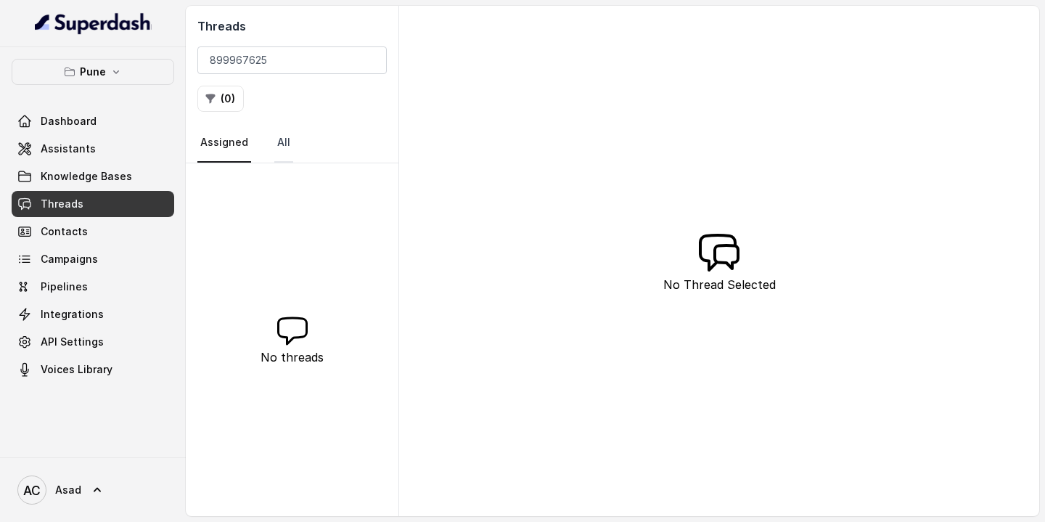
click at [289, 155] on link "All" at bounding box center [283, 142] width 19 height 39
click at [284, 59] on input "899967625" at bounding box center [291, 60] width 189 height 28
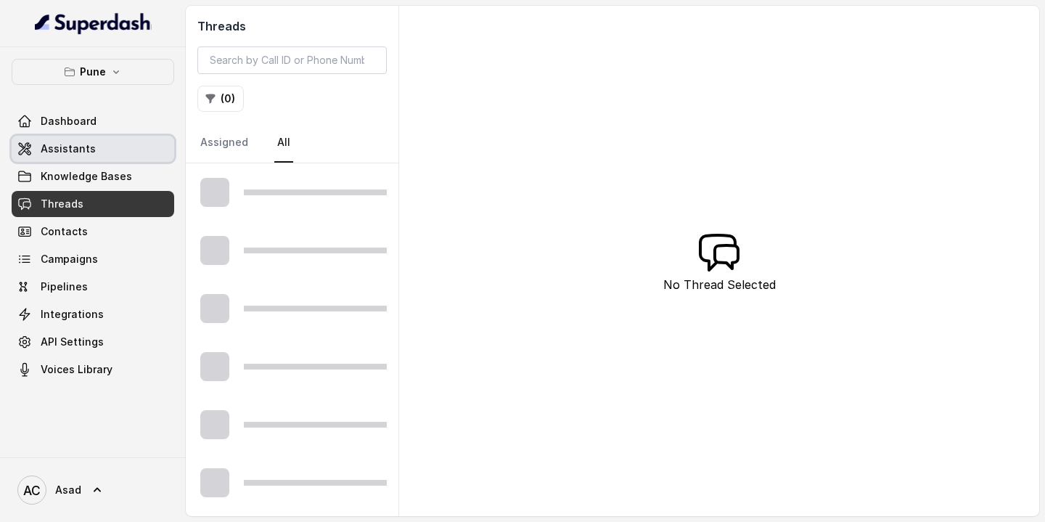
click at [86, 136] on link "Assistants" at bounding box center [93, 149] width 163 height 26
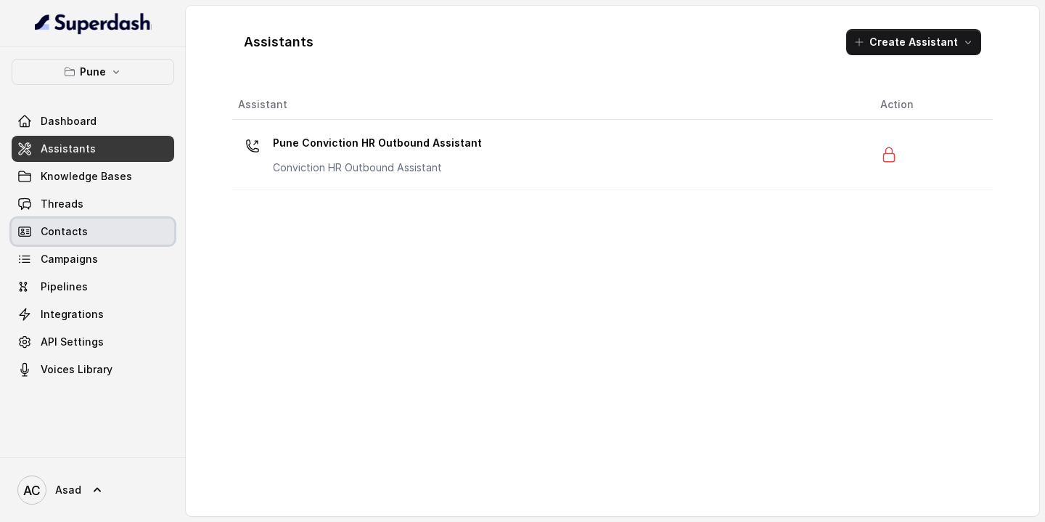
click at [78, 229] on span "Contacts" at bounding box center [64, 231] width 47 height 15
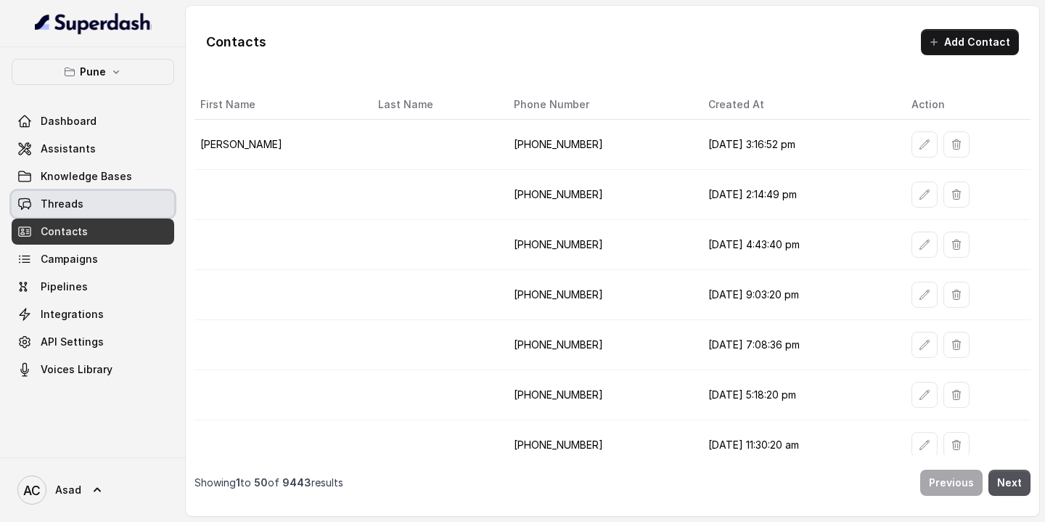
click at [89, 205] on link "Threads" at bounding box center [93, 204] width 163 height 26
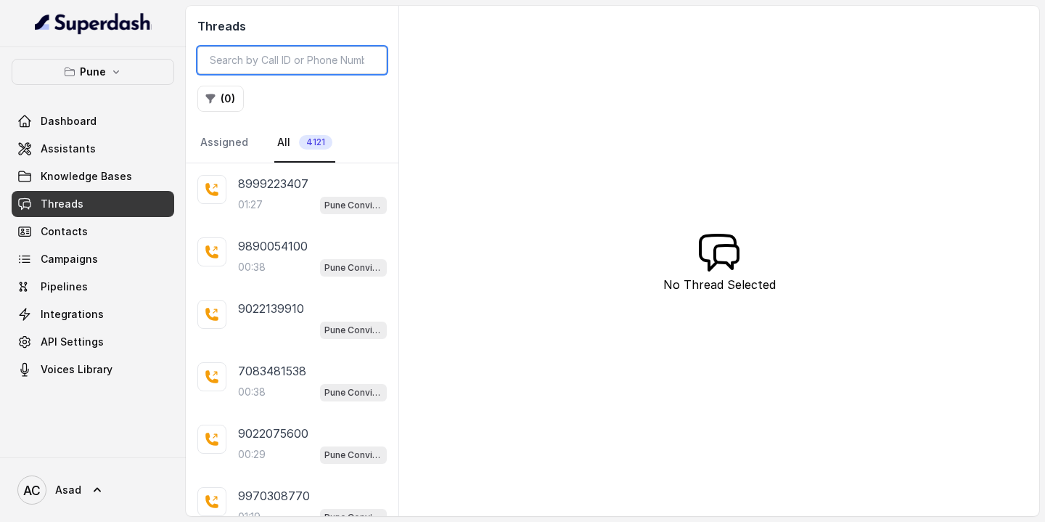
click at [266, 65] on input "search" at bounding box center [291, 60] width 189 height 28
paste input "899967625"
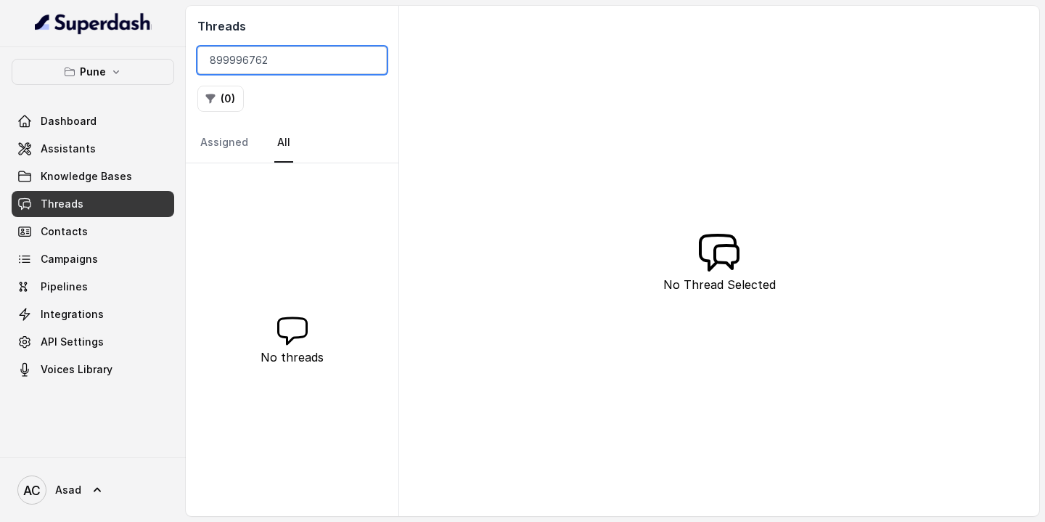
type input "8999967625"
click at [296, 62] on input "8999967625" at bounding box center [291, 60] width 189 height 28
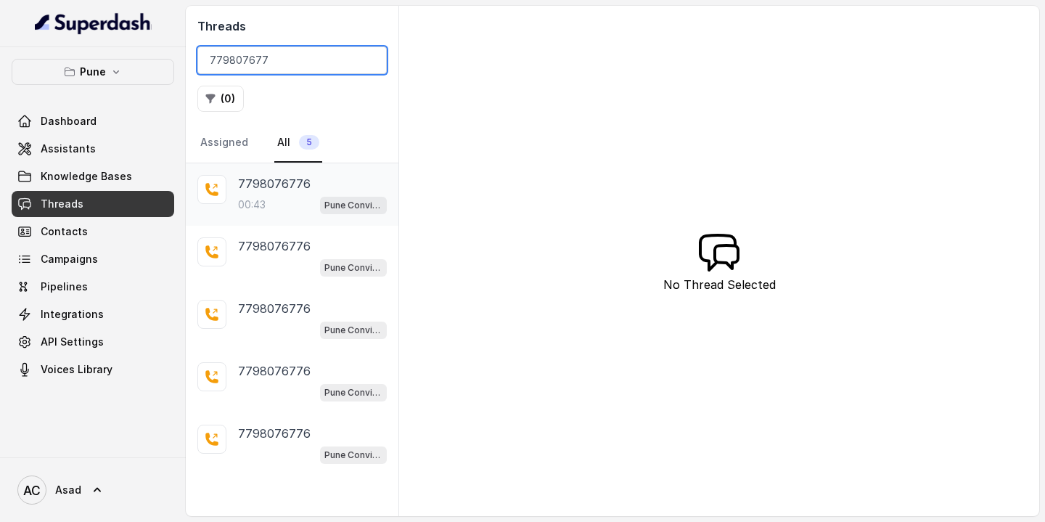
type input "779807677"
click at [288, 197] on div "00:43 Pune Conviction HR Outbound Assistant" at bounding box center [312, 204] width 149 height 19
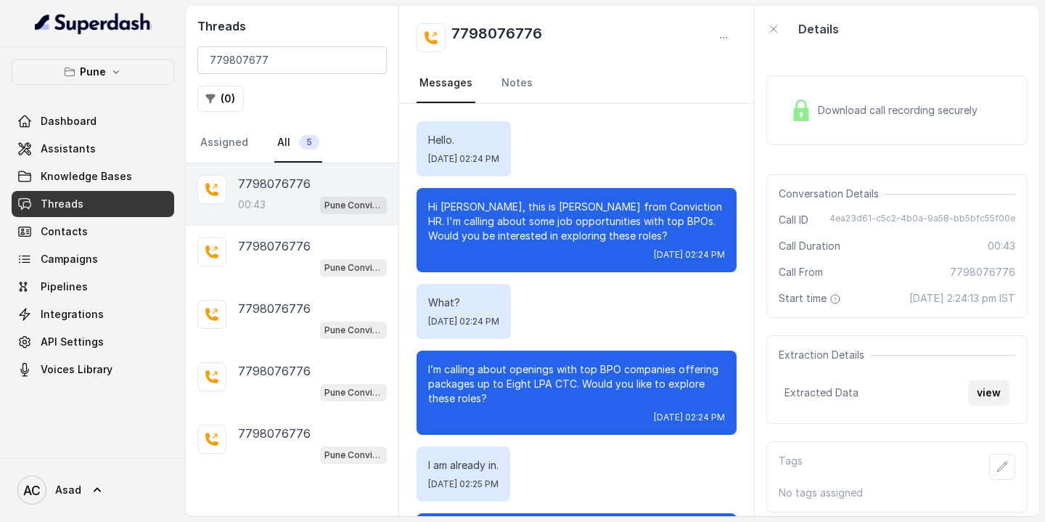
click at [988, 402] on button "view" at bounding box center [988, 392] width 41 height 26
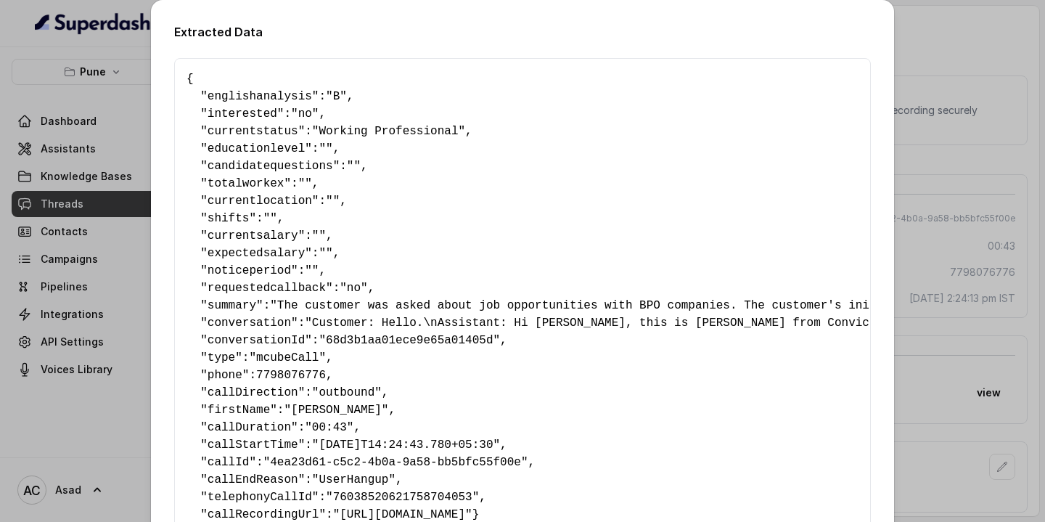
click at [346, 92] on span ""B"" at bounding box center [336, 96] width 21 height 13
click at [540, 191] on pre "{ " englishanalysis ": "B" , " interested ": "no" , " currentstatus ": "Working…" at bounding box center [522, 296] width 672 height 453
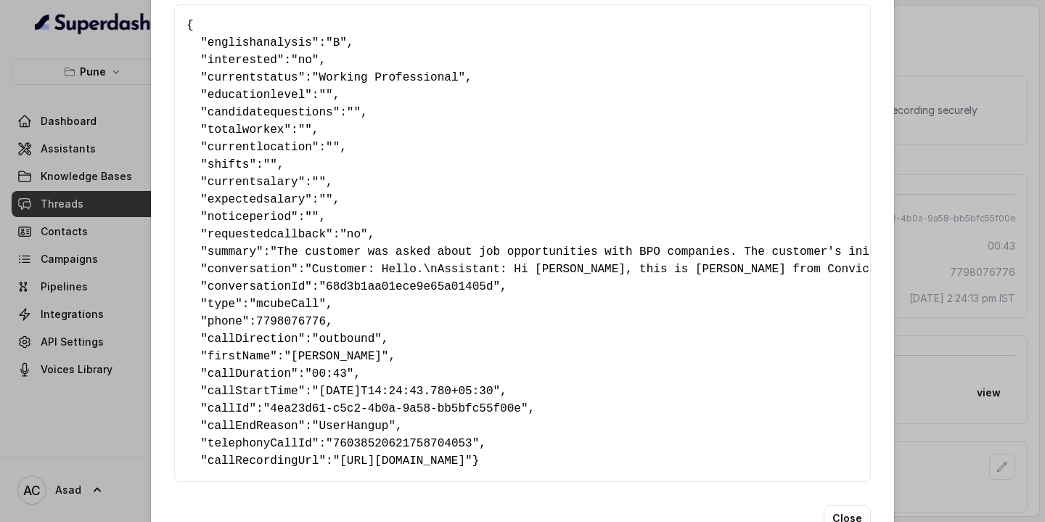
click at [108, 102] on div "Extracted Data { " englishanalysis ": "B" , " interested ": "no" , " currentsta…" at bounding box center [522, 261] width 1045 height 522
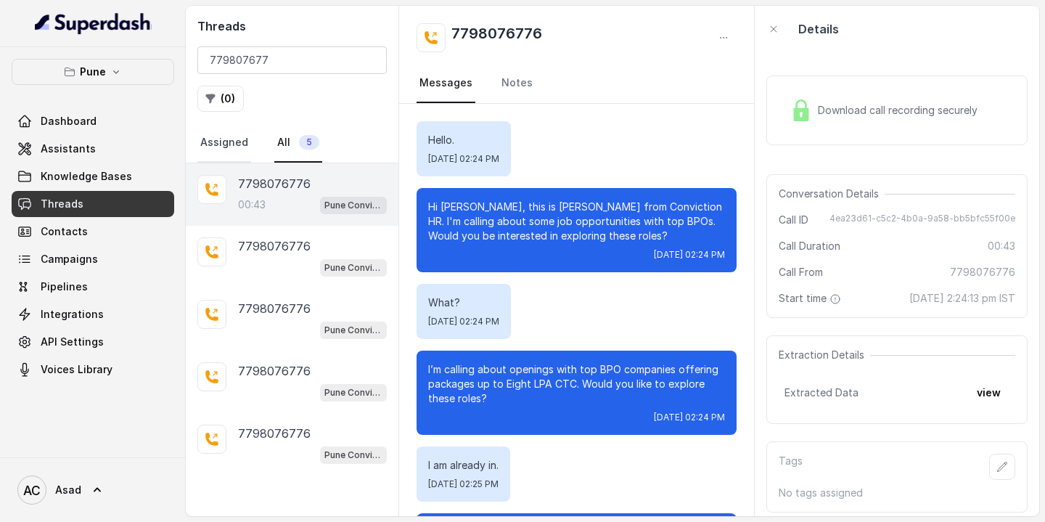
click at [229, 132] on link "Assigned" at bounding box center [224, 142] width 54 height 39
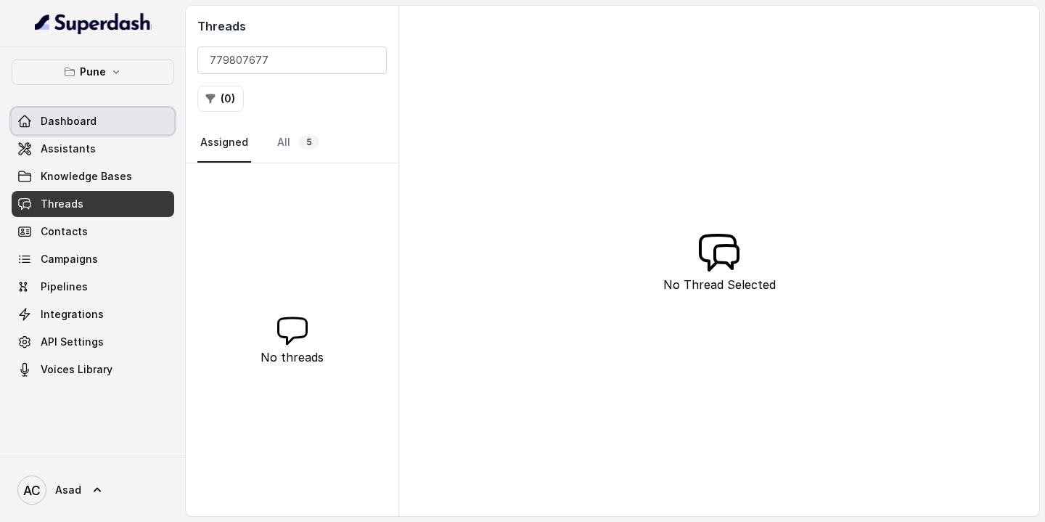
click at [91, 115] on span "Dashboard" at bounding box center [69, 121] width 56 height 15
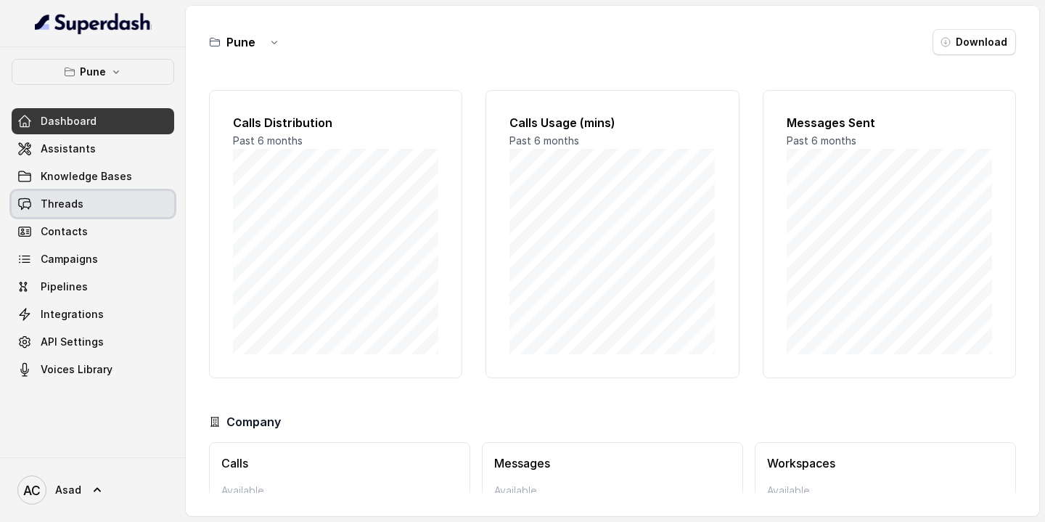
click at [75, 212] on link "Threads" at bounding box center [93, 204] width 163 height 26
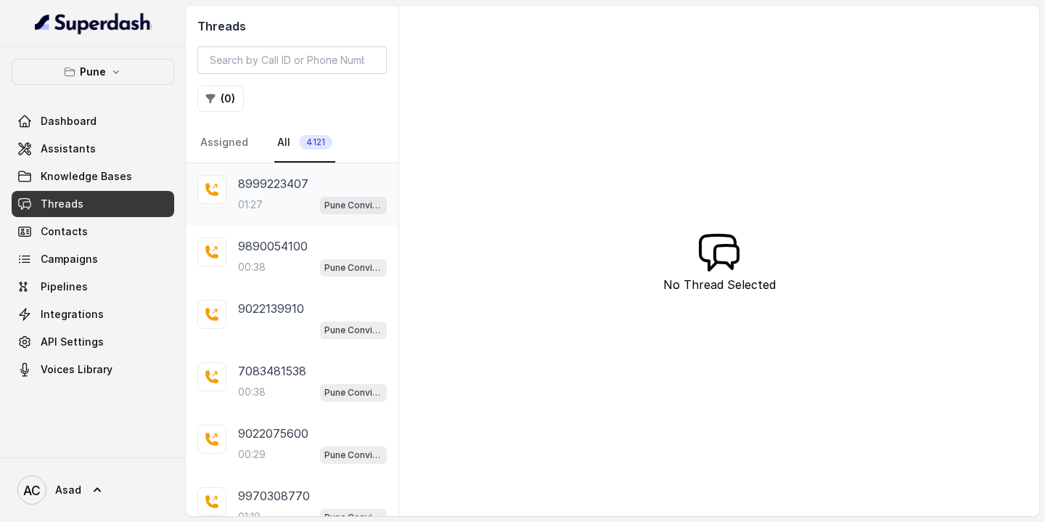
click at [264, 207] on div "01:27 Pune Conviction HR Outbound Assistant" at bounding box center [312, 204] width 149 height 19
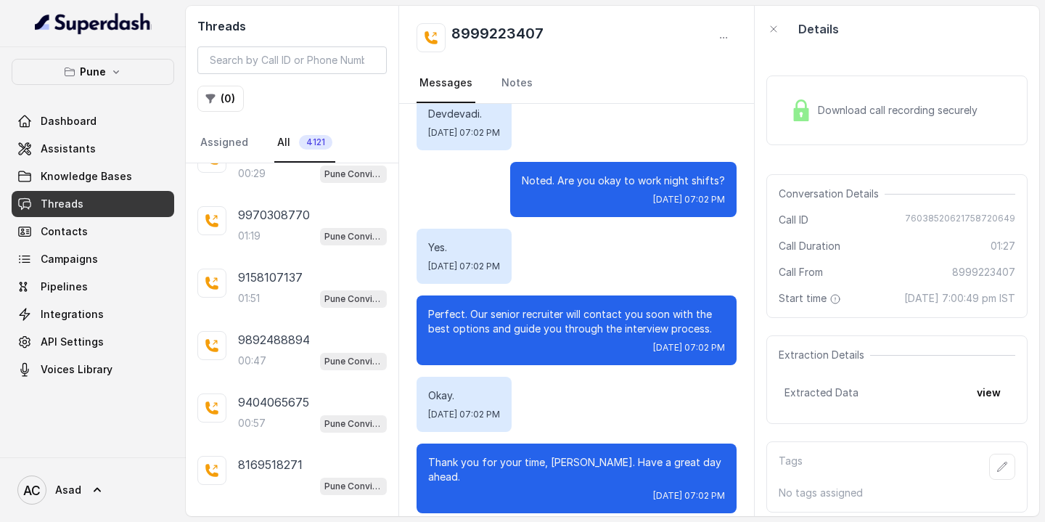
scroll to position [308, 0]
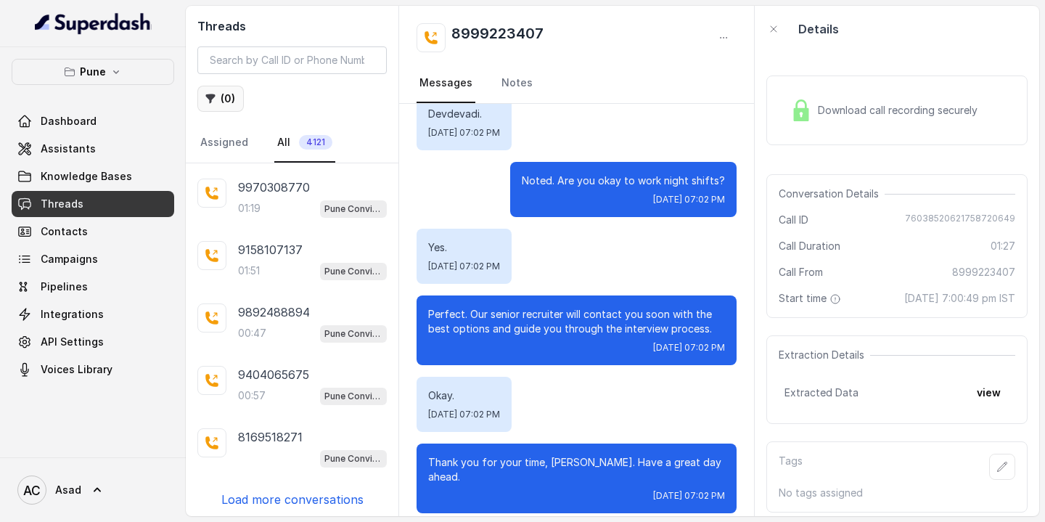
click at [221, 98] on button "( 0 )" at bounding box center [220, 99] width 46 height 26
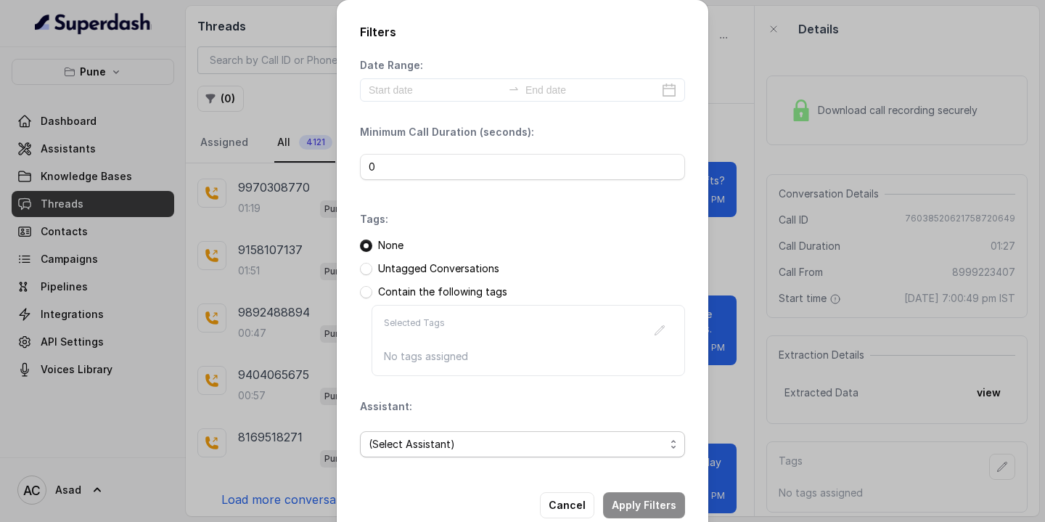
click at [403, 441] on span "(Select Assistant)" at bounding box center [517, 443] width 296 height 17
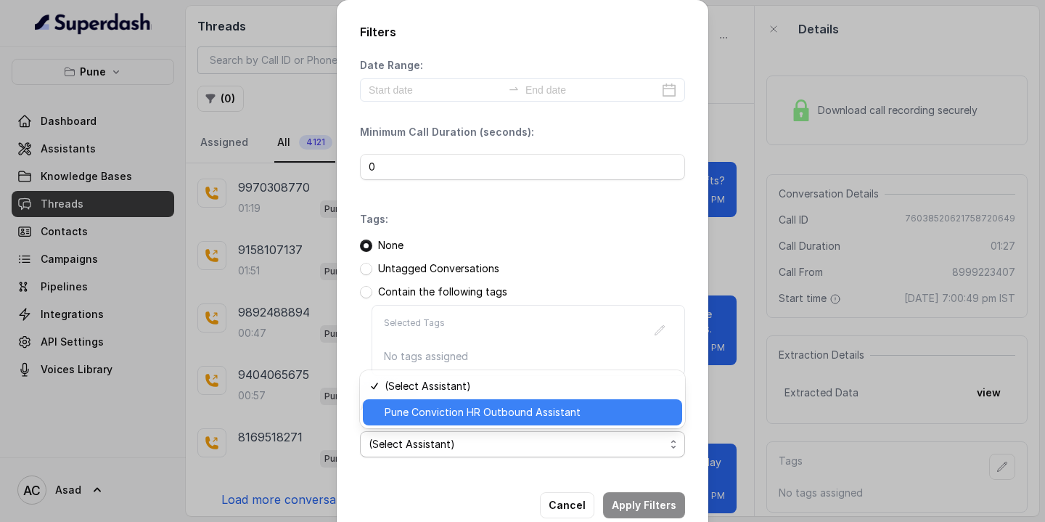
click at [408, 415] on span "Pune Conviction HR Outbound Assistant" at bounding box center [529, 411] width 289 height 17
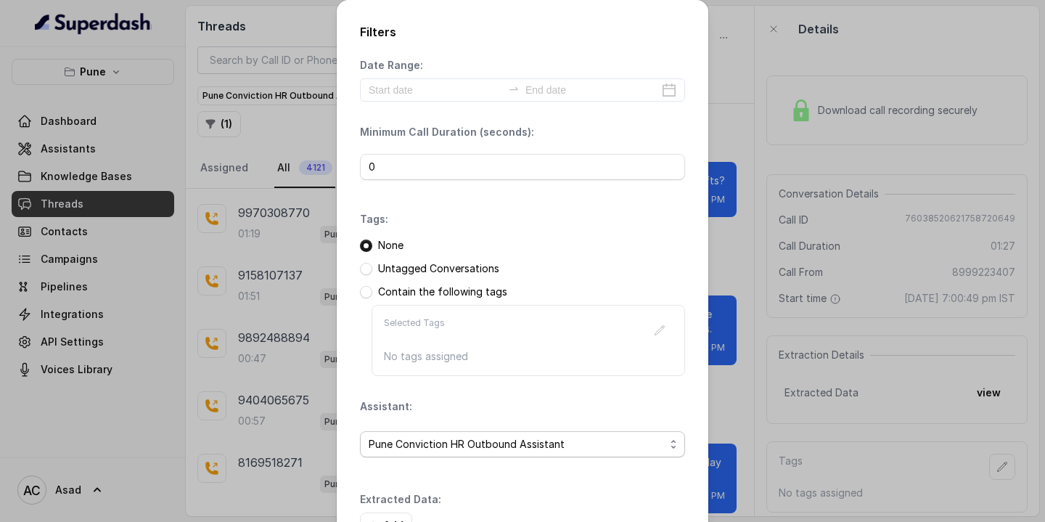
scroll to position [101, 0]
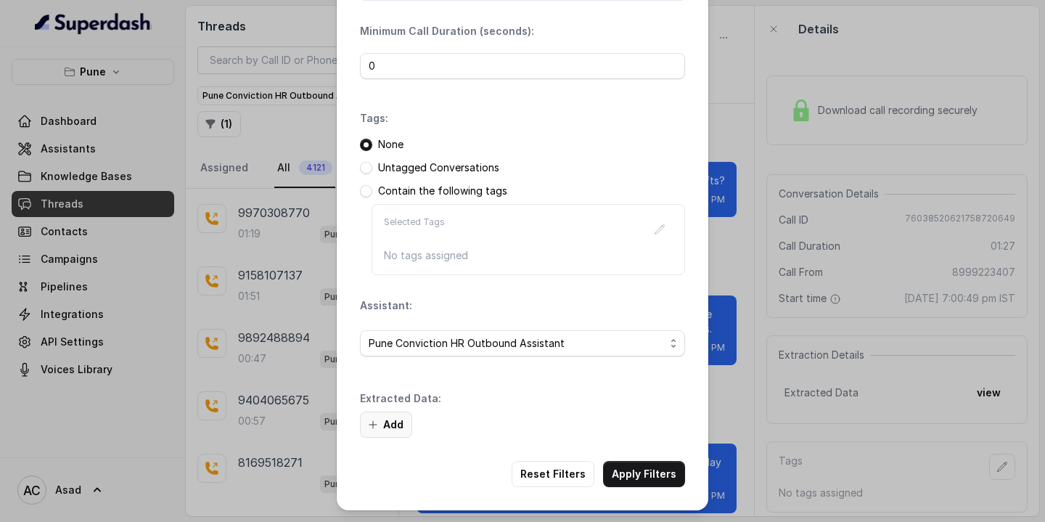
click at [397, 421] on button "Add" at bounding box center [386, 424] width 52 height 26
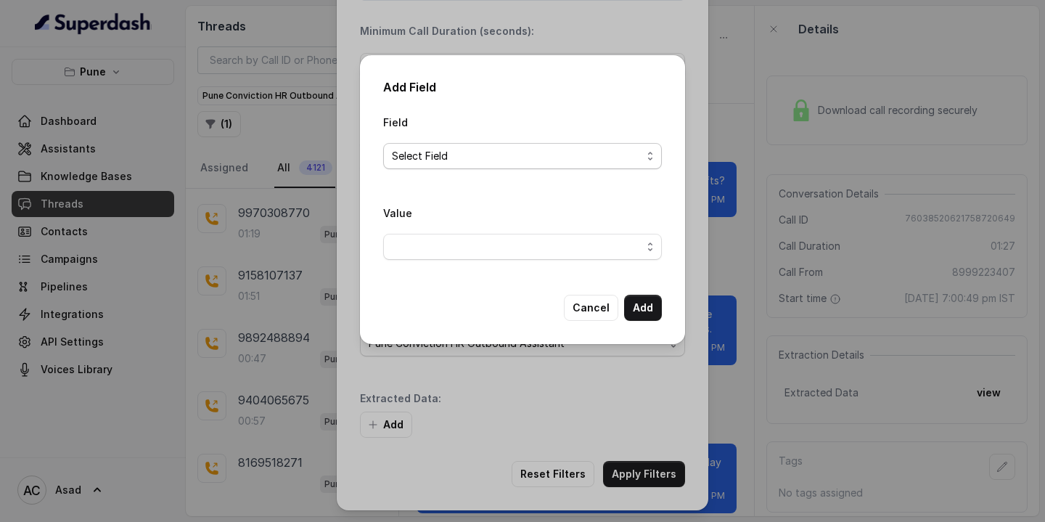
click at [457, 147] on span "Select Field" at bounding box center [522, 156] width 279 height 26
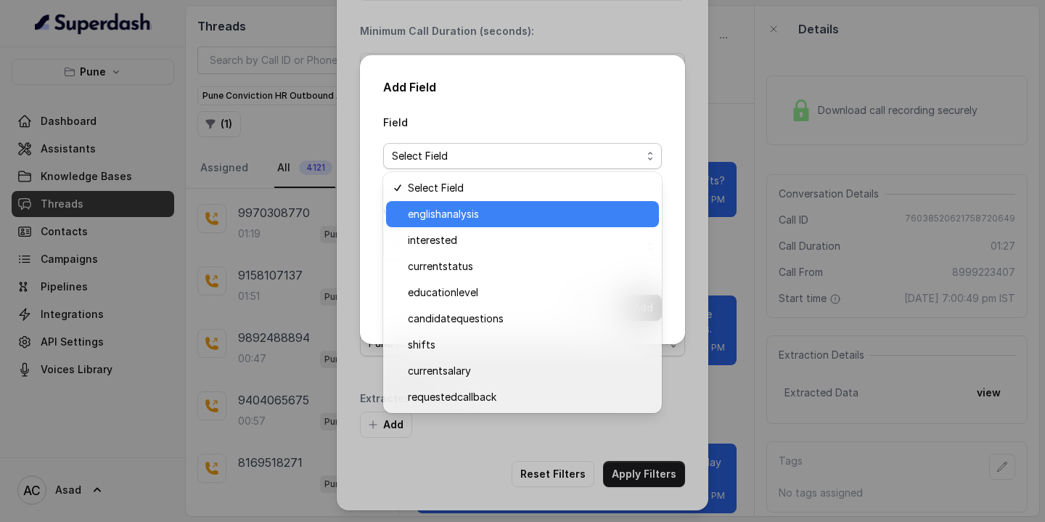
click at [438, 217] on span "englishanalysis" at bounding box center [529, 213] width 242 height 17
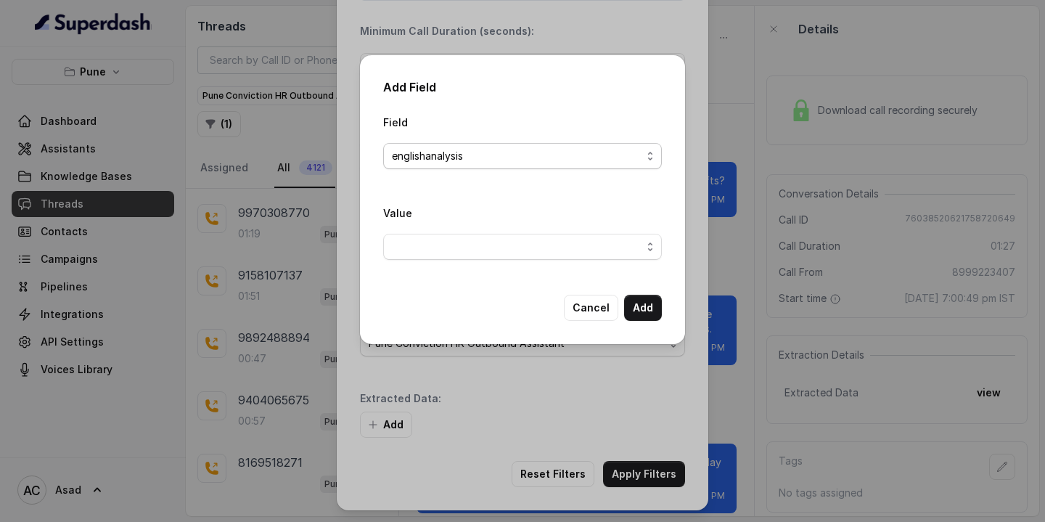
click at [440, 155] on span "englishanalysis" at bounding box center [517, 155] width 250 height 17
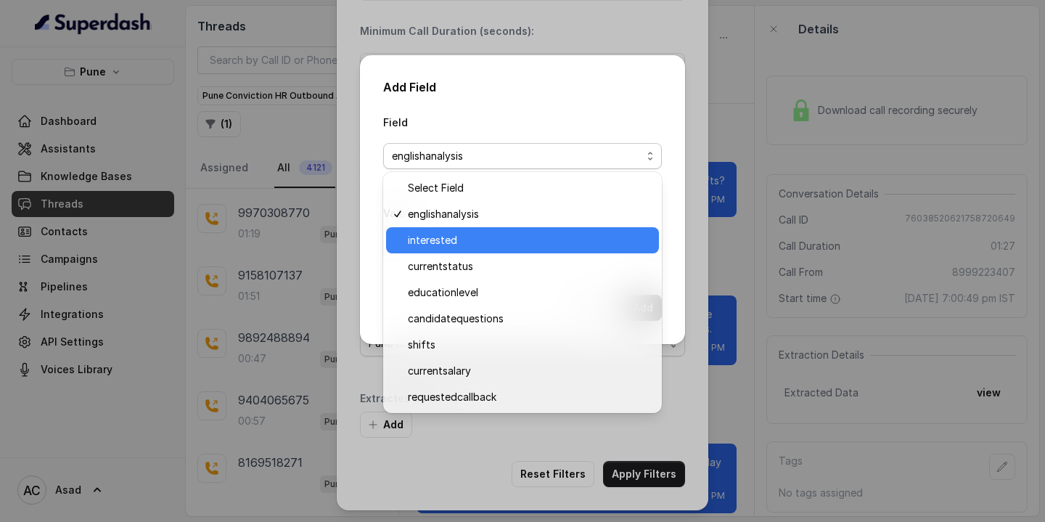
click at [437, 240] on span "interested" at bounding box center [529, 239] width 242 height 17
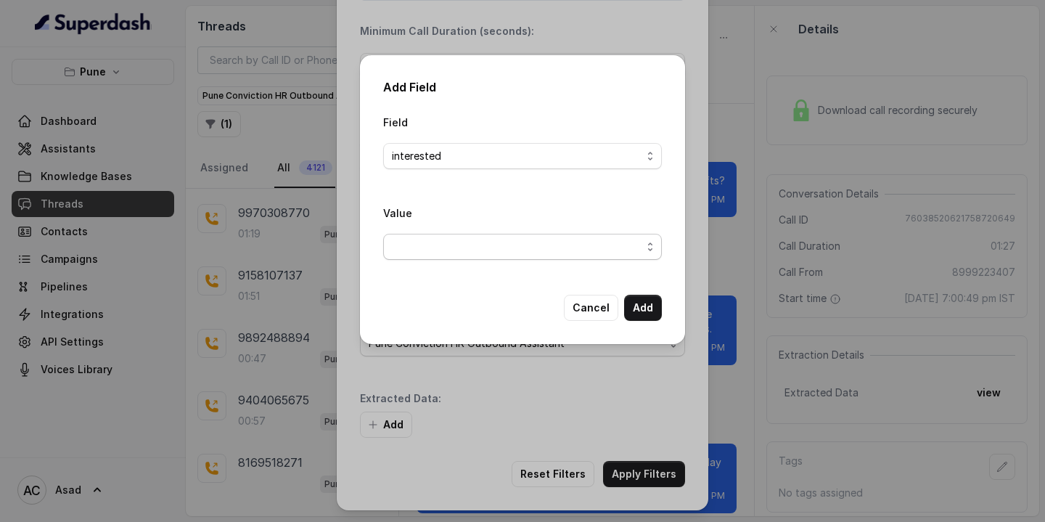
click at [434, 243] on span "button" at bounding box center [522, 247] width 279 height 26
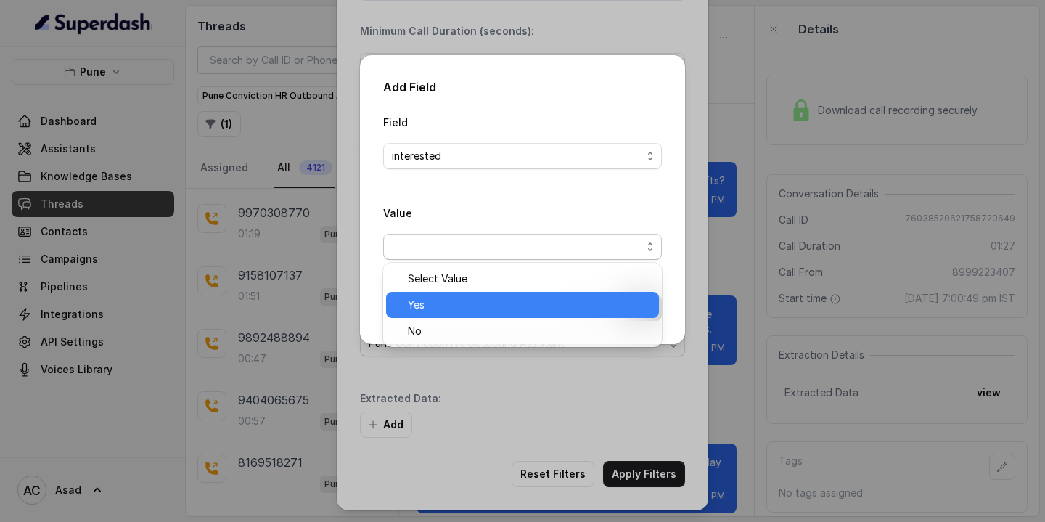
click at [428, 300] on span "Yes" at bounding box center [529, 304] width 242 height 17
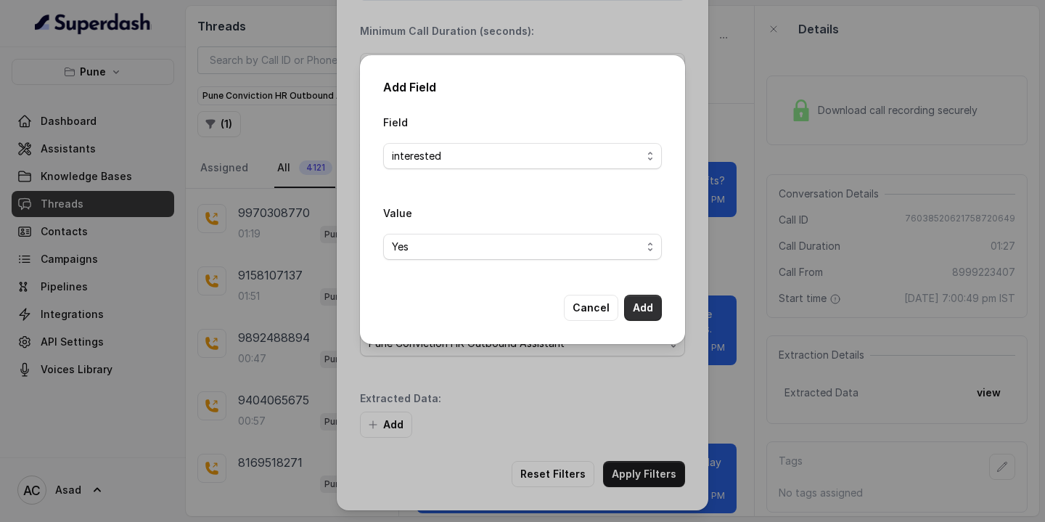
click at [651, 313] on button "Add" at bounding box center [643, 308] width 38 height 26
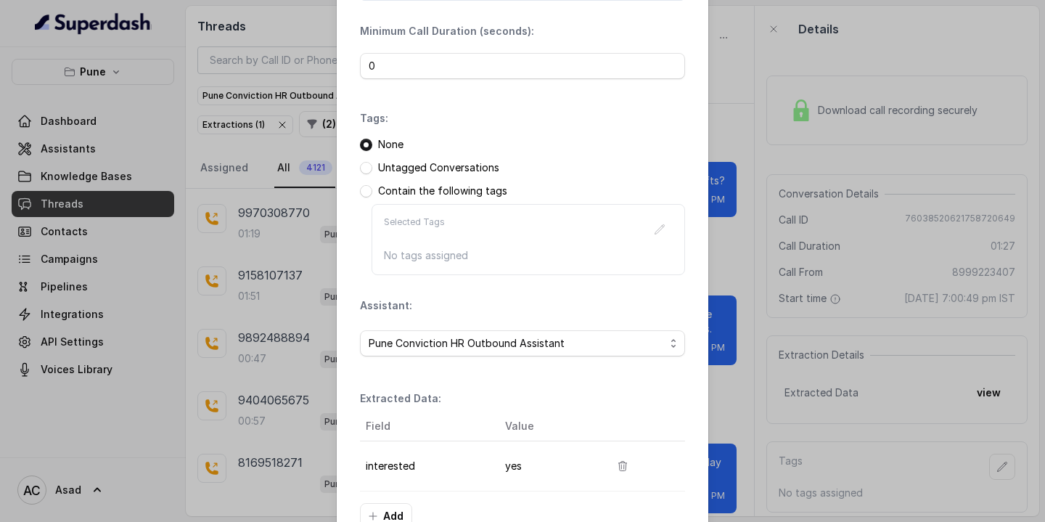
scroll to position [192, 0]
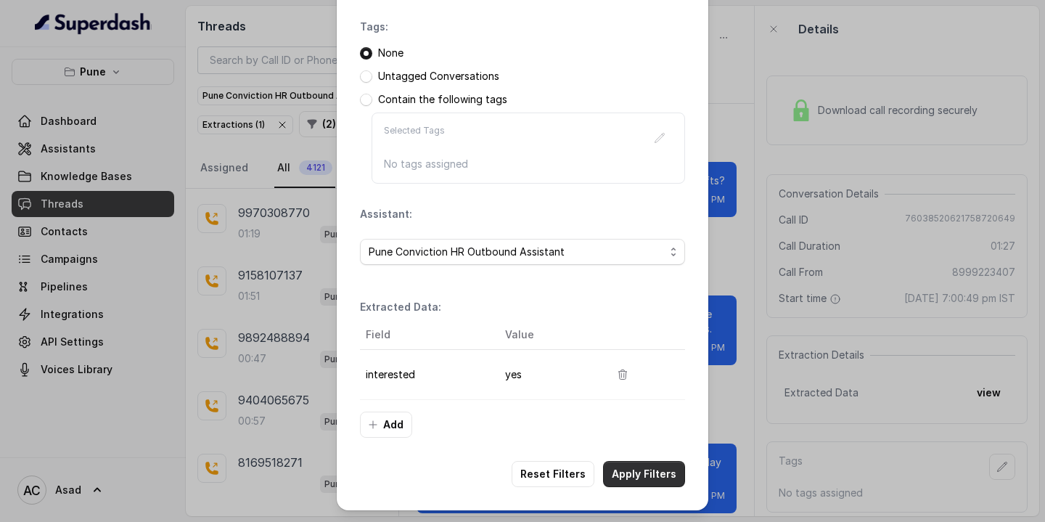
click at [651, 475] on button "Apply Filters" at bounding box center [644, 474] width 82 height 26
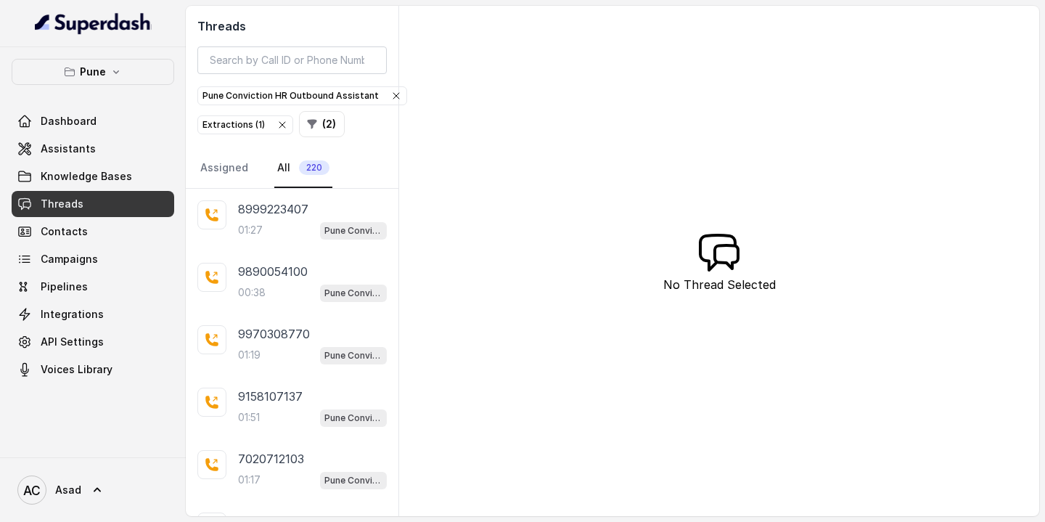
scroll to position [334, 0]
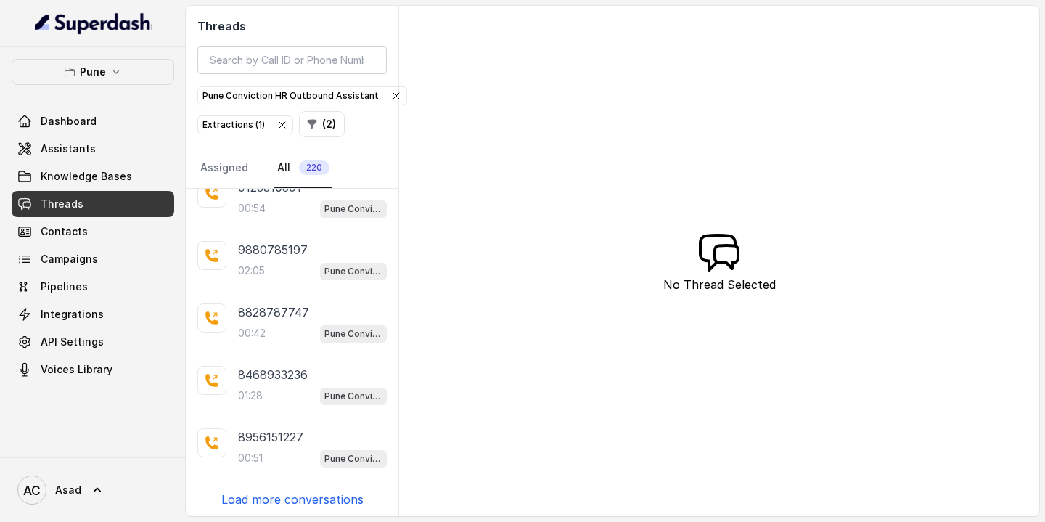
click at [274, 492] on p "Load more conversations" at bounding box center [292, 498] width 142 height 17
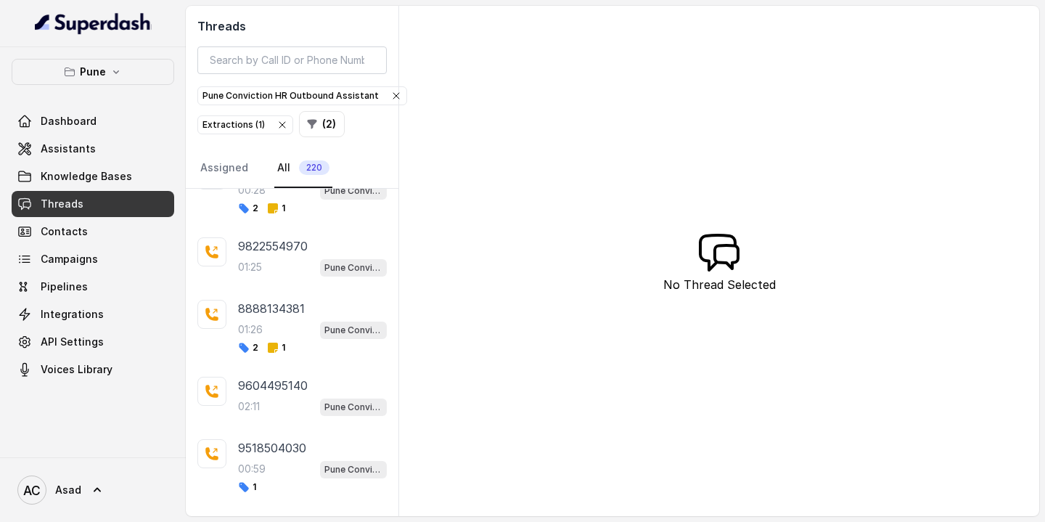
scroll to position [1027, 0]
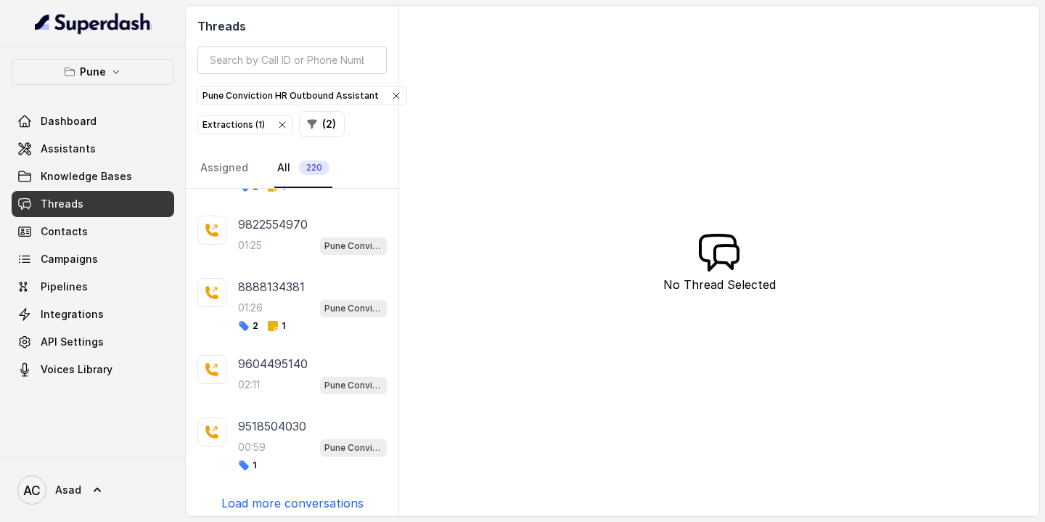
click at [274, 494] on p "Load more conversations" at bounding box center [292, 502] width 142 height 17
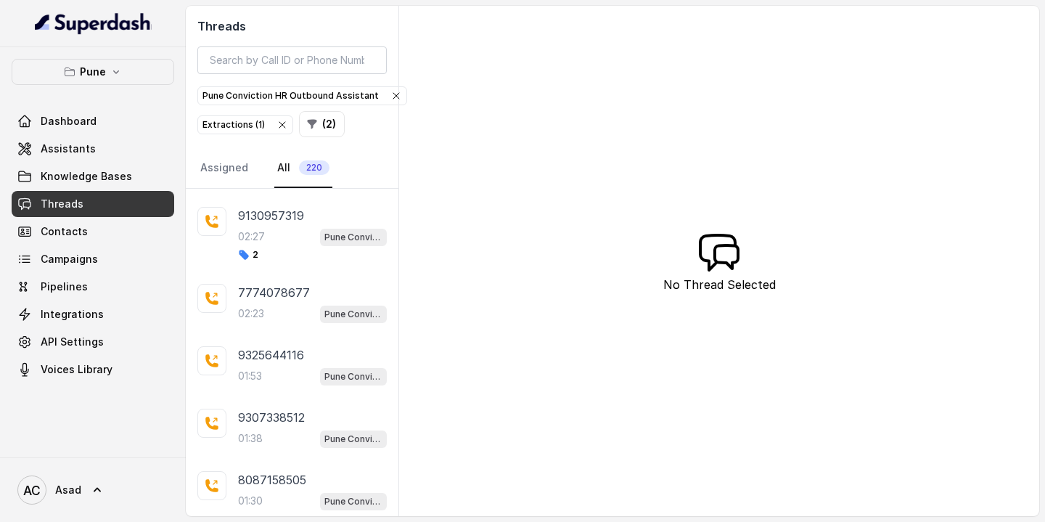
scroll to position [1705, 0]
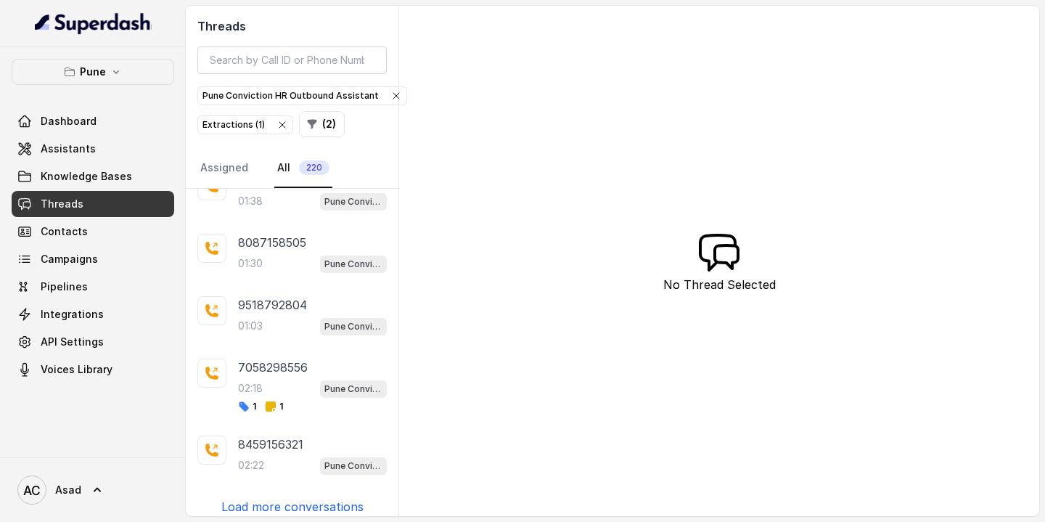
click at [274, 498] on p "Load more conversations" at bounding box center [292, 506] width 142 height 17
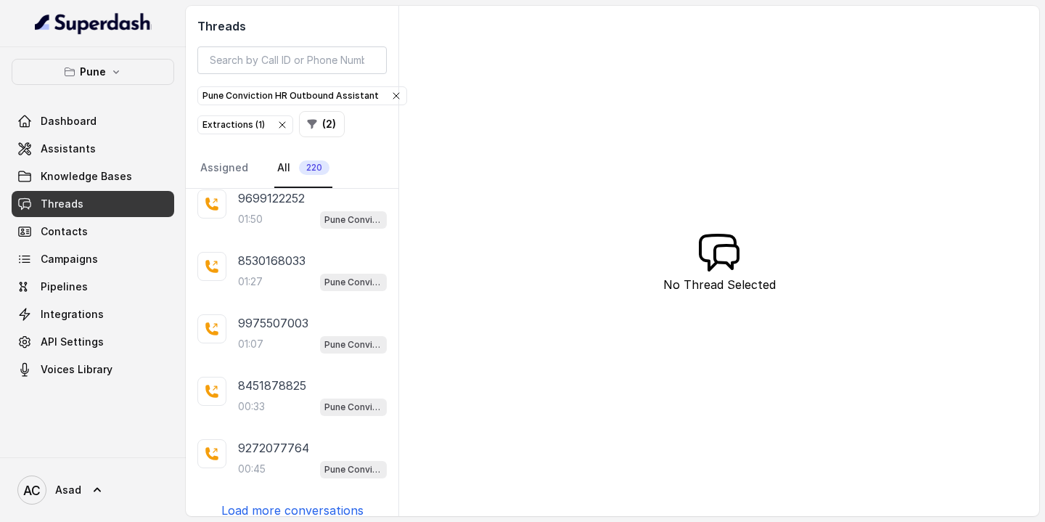
click at [274, 501] on p "Load more conversations" at bounding box center [292, 509] width 142 height 17
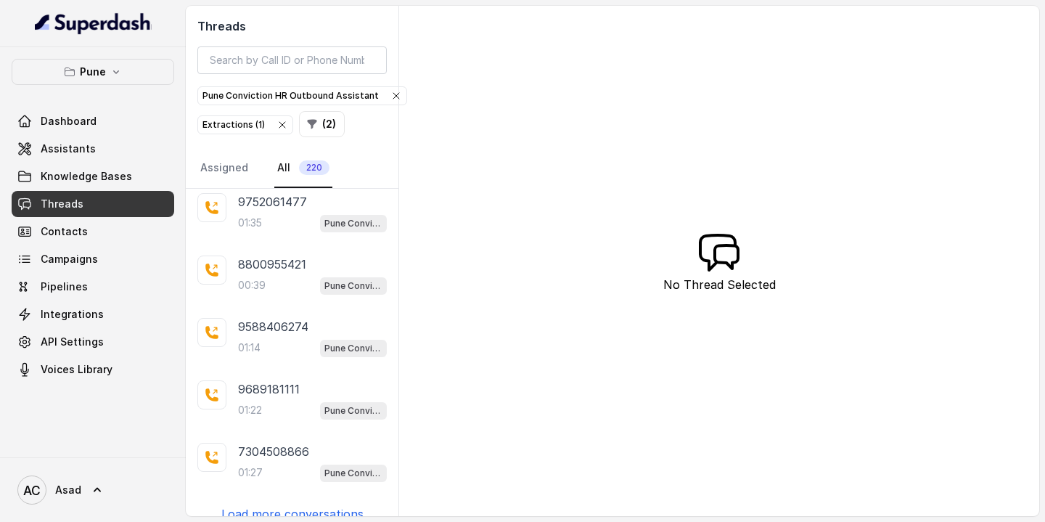
click at [290, 505] on p "Load more conversations" at bounding box center [292, 513] width 142 height 17
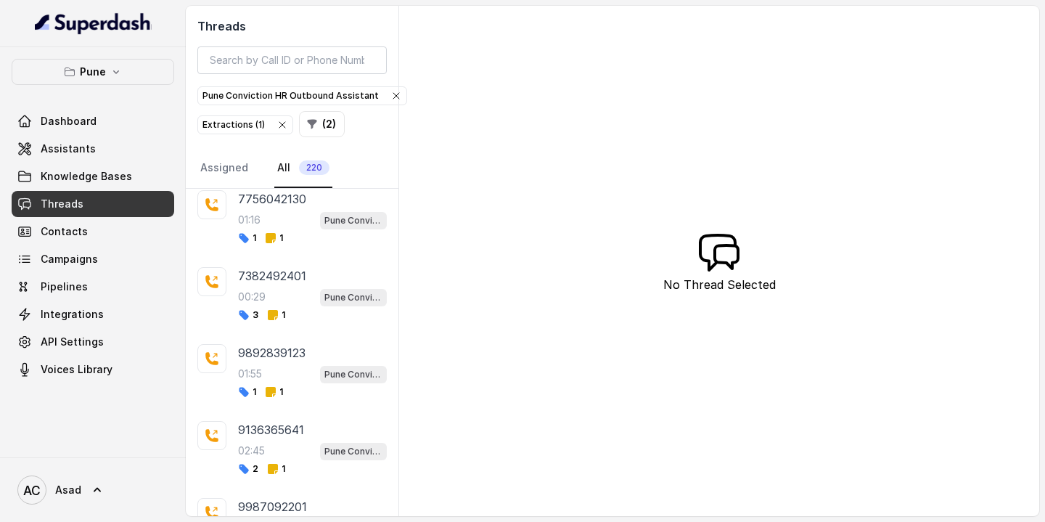
scroll to position [3696, 0]
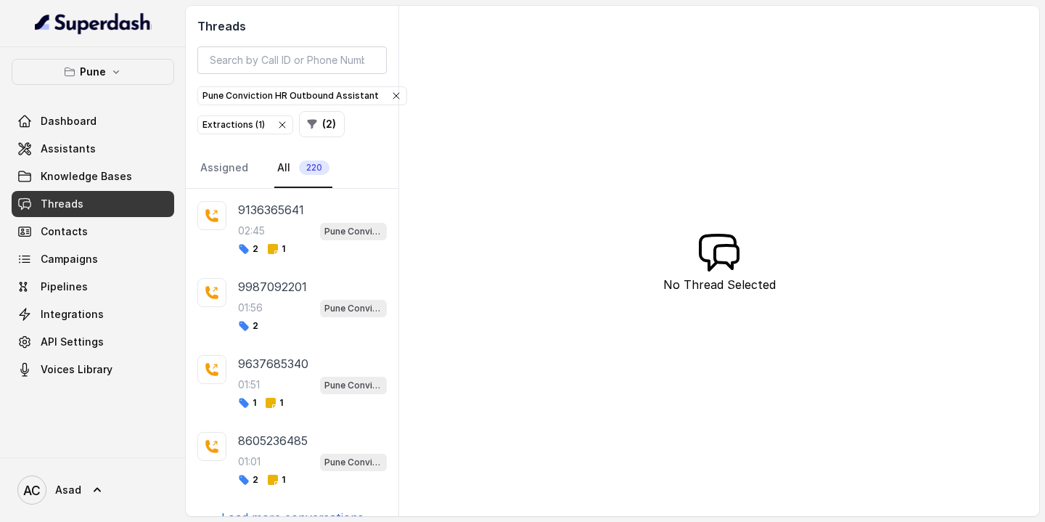
click at [300, 509] on p "Load more conversations" at bounding box center [292, 517] width 142 height 17
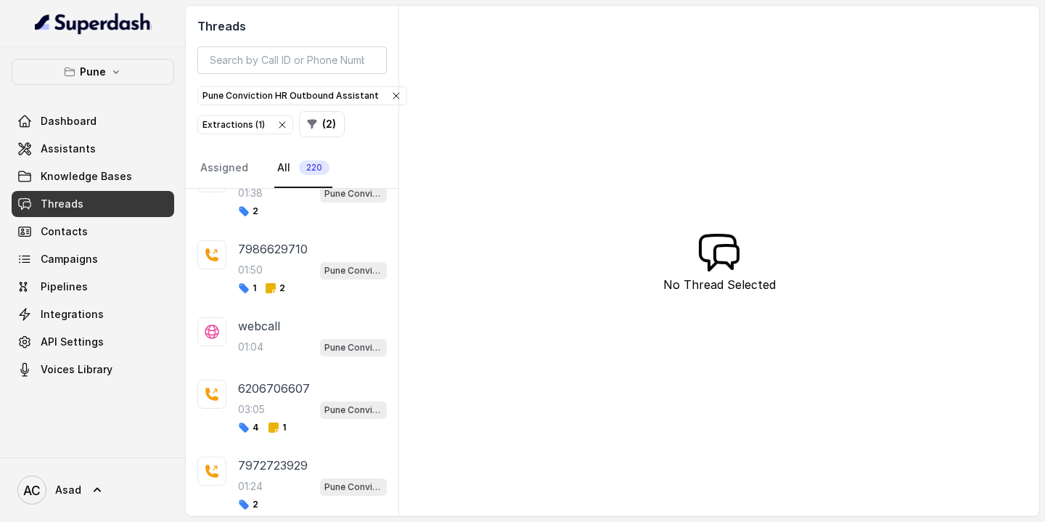
scroll to position [4447, 0]
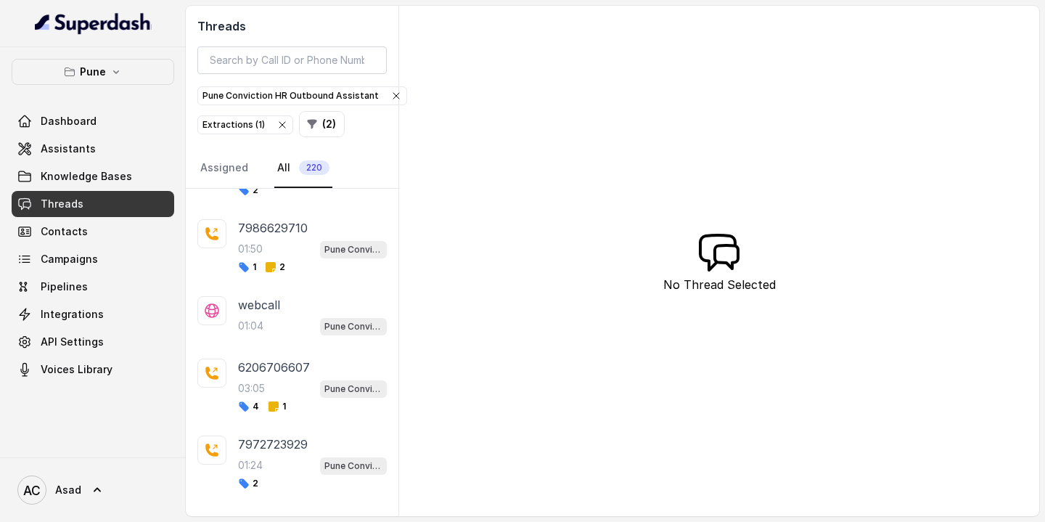
click at [300, 512] on p "Load more conversations" at bounding box center [292, 520] width 142 height 17
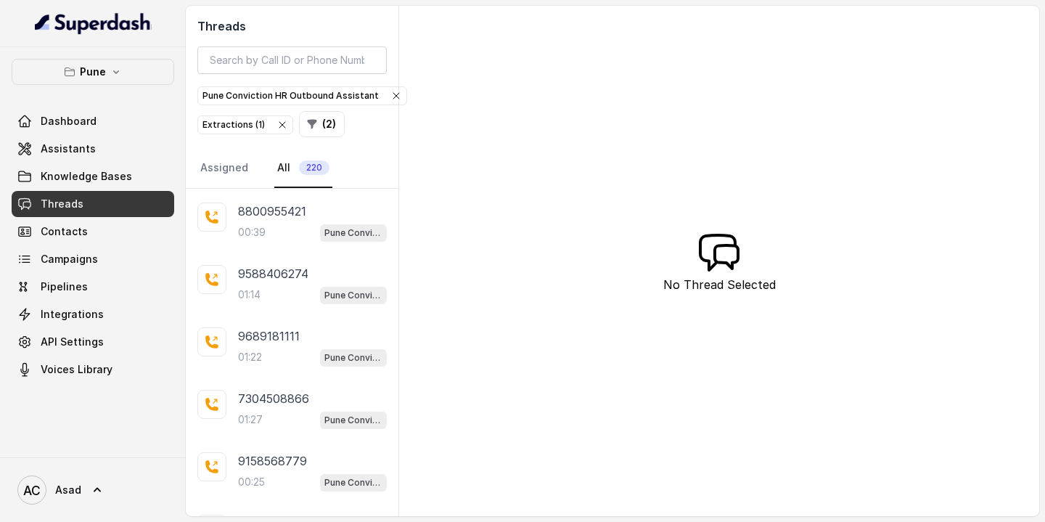
scroll to position [2998, 0]
click at [277, 473] on div "00:25 Pune Conviction HR Outbound Assistant" at bounding box center [312, 482] width 149 height 19
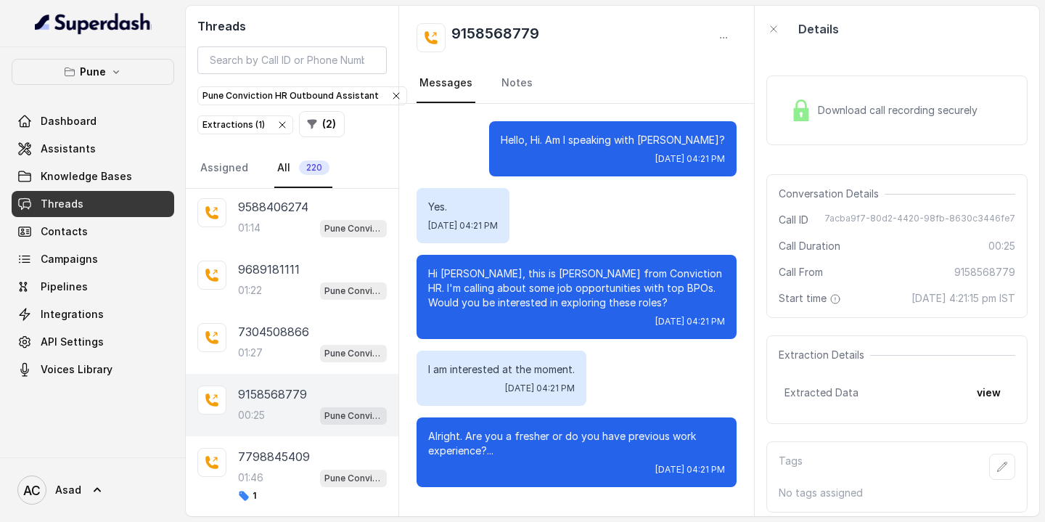
scroll to position [3066, 0]
click at [997, 462] on icon "button" at bounding box center [1002, 467] width 12 height 12
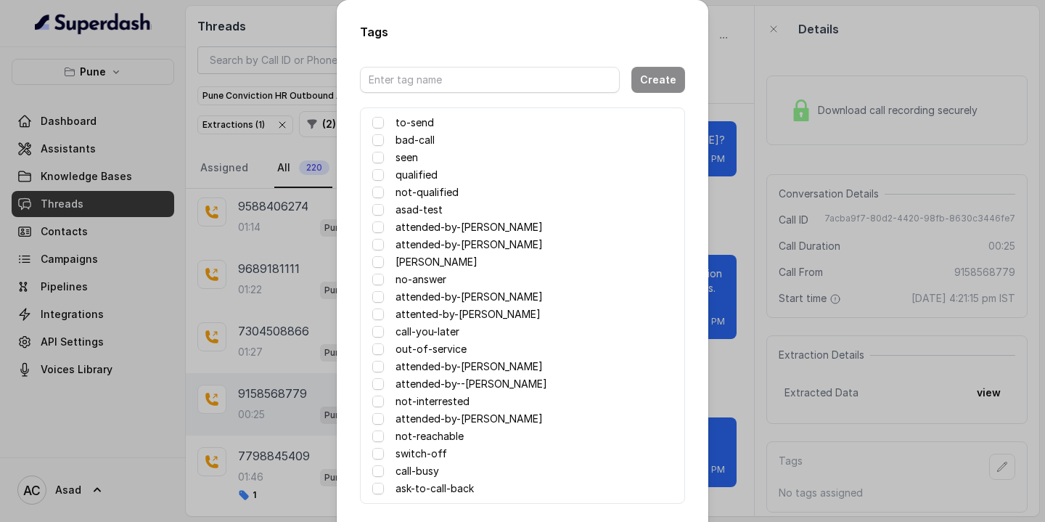
click at [428, 419] on label "attended-by-[PERSON_NAME]" at bounding box center [468, 418] width 147 height 17
click at [749, 369] on div "Tags Create to-send bad-call seen qualified not-qualified asad-test attended-by…" at bounding box center [522, 261] width 1045 height 522
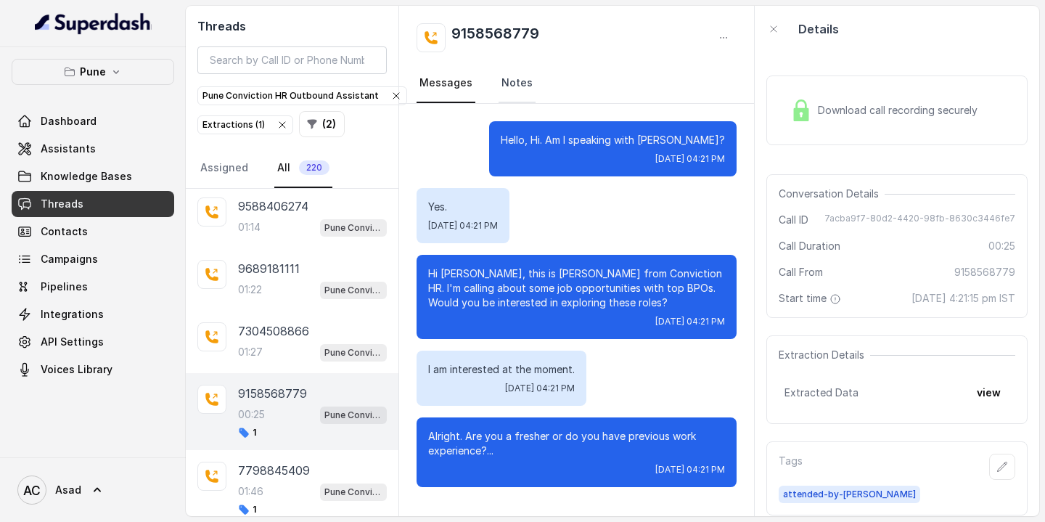
click at [517, 83] on link "Notes" at bounding box center [516, 83] width 37 height 39
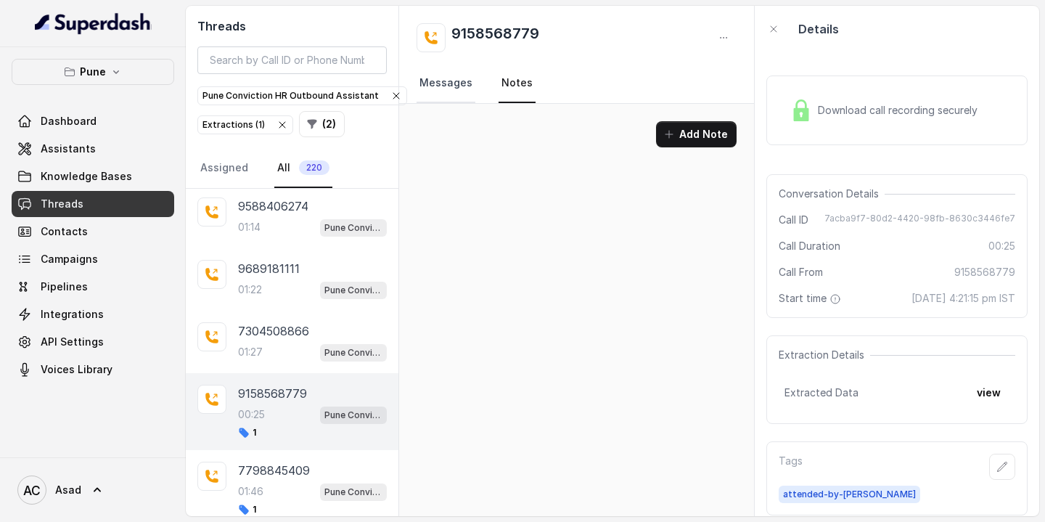
click at [454, 80] on link "Messages" at bounding box center [445, 83] width 59 height 39
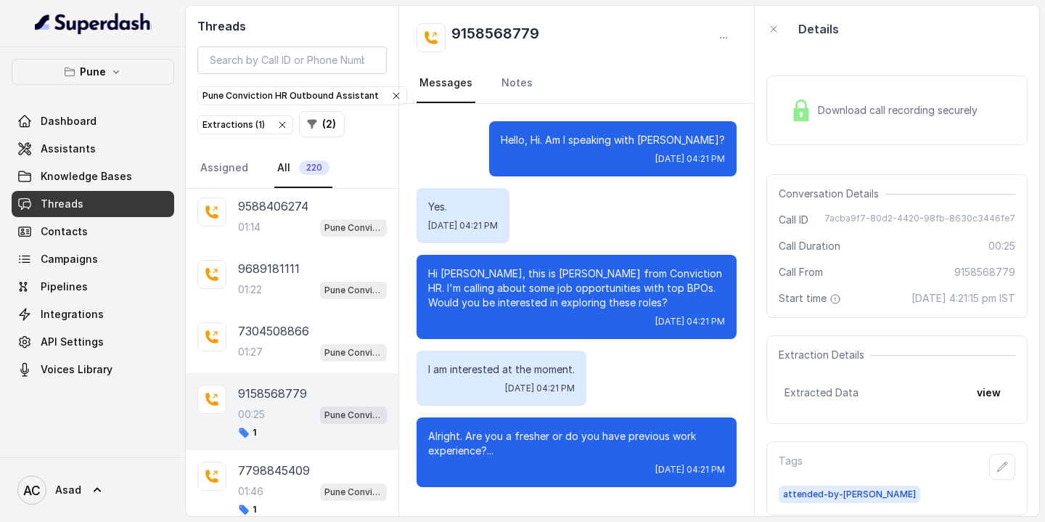
click at [835, 118] on div "Download call recording securely" at bounding box center [883, 110] width 199 height 33
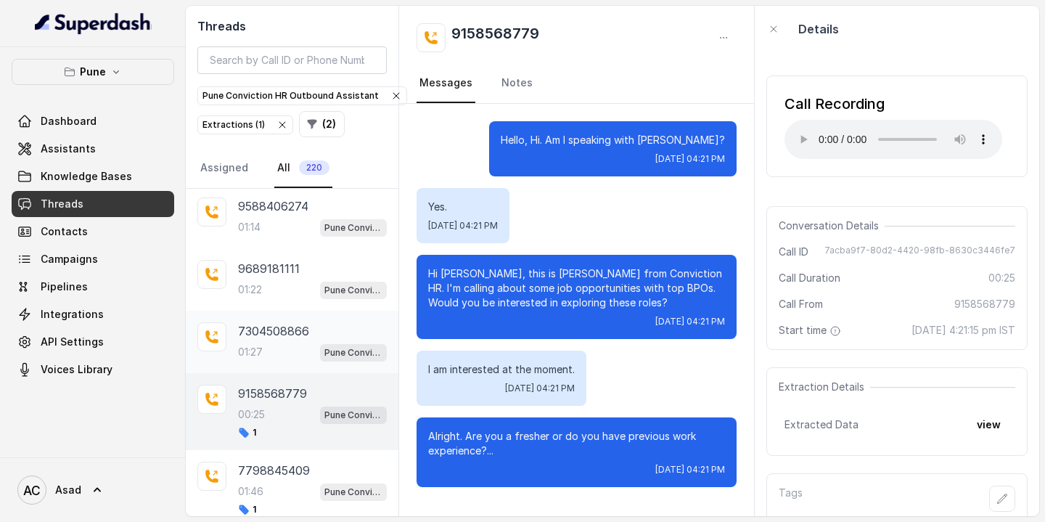
click at [260, 322] on div "7304508866 01:27 Pune Conviction HR Outbound Assistant" at bounding box center [312, 341] width 149 height 39
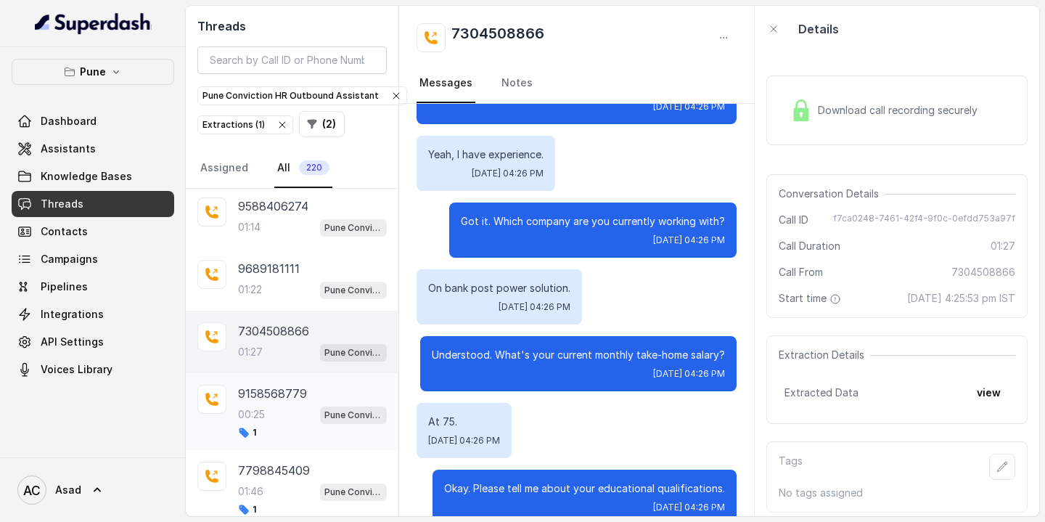
scroll to position [99, 0]
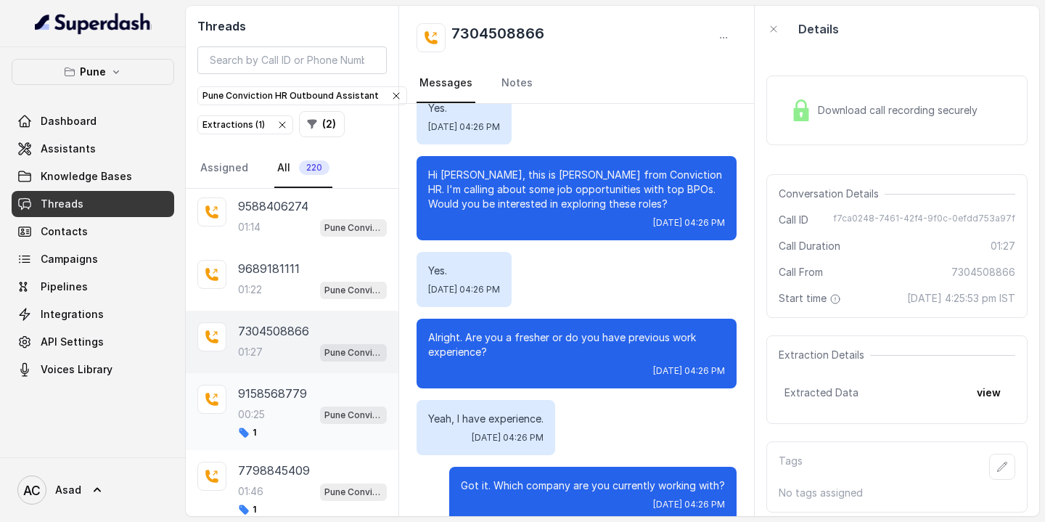
click at [284, 407] on div "9158568779 00:25 Pune Conviction HR Outbound Assistant 1" at bounding box center [312, 412] width 149 height 54
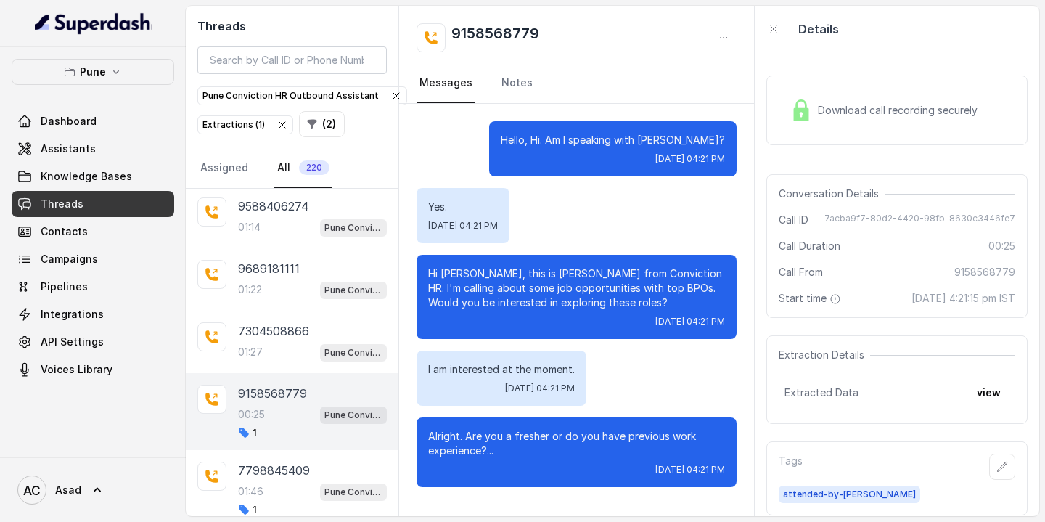
click at [852, 102] on div "Download call recording securely" at bounding box center [883, 110] width 199 height 33
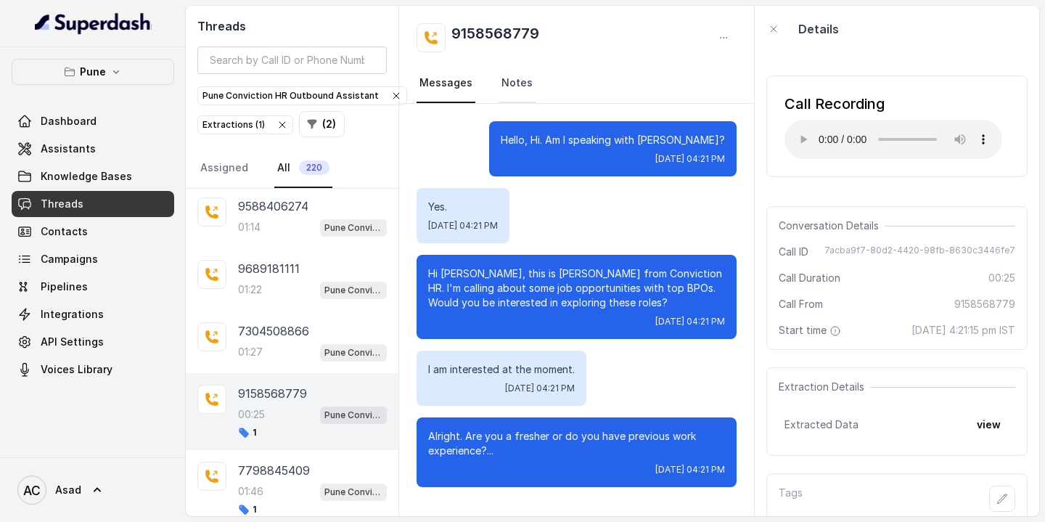
click at [529, 87] on link "Notes" at bounding box center [516, 83] width 37 height 39
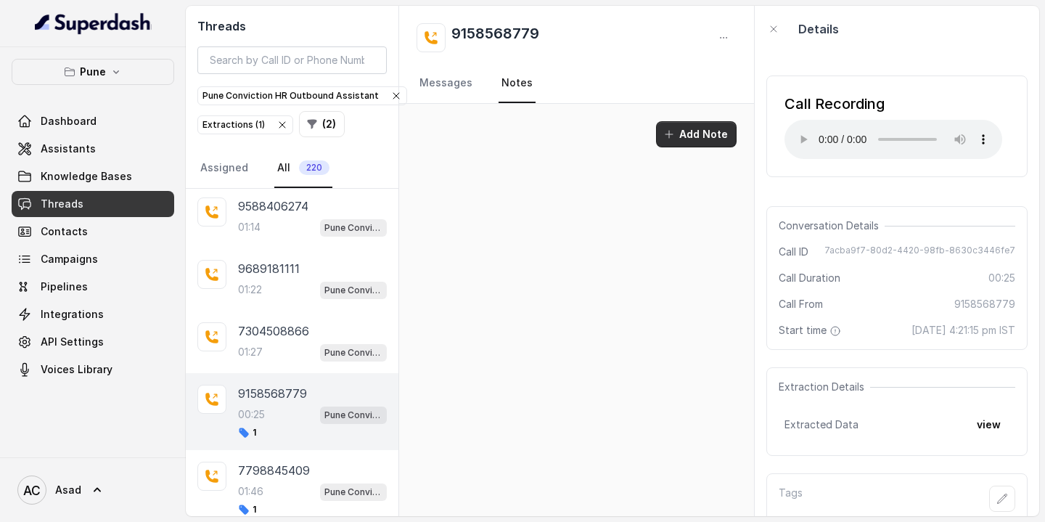
click at [684, 133] on button "Add Note" at bounding box center [696, 134] width 81 height 26
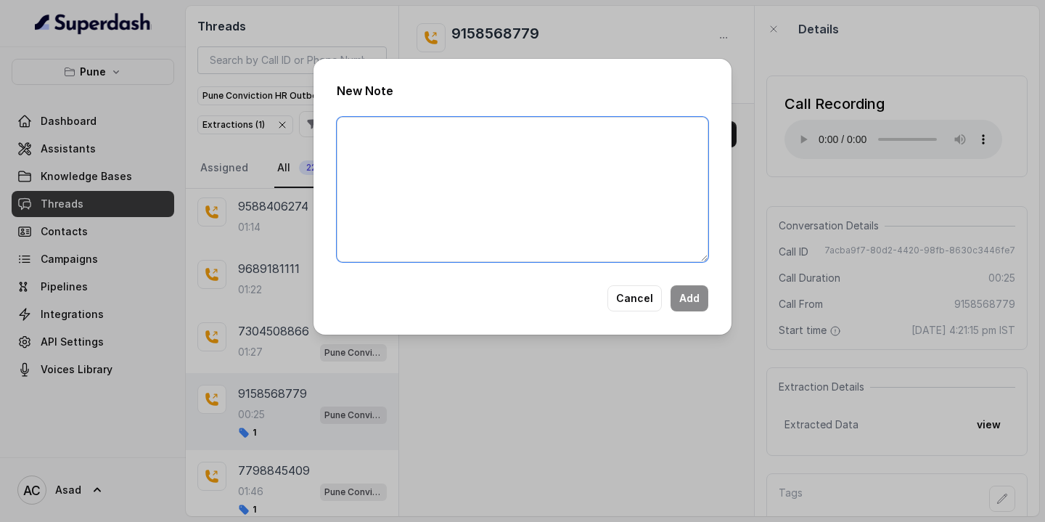
click at [472, 176] on textarea at bounding box center [522, 189] width 371 height 145
type textarea "GIVEN TO [PERSON_NAME] - VOICEMAIL"
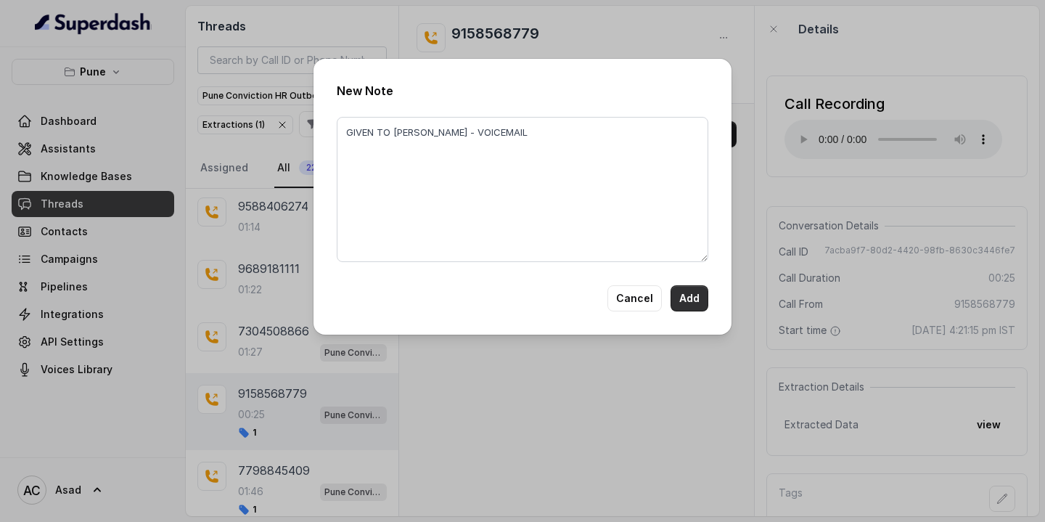
click at [682, 297] on button "Add" at bounding box center [689, 298] width 38 height 26
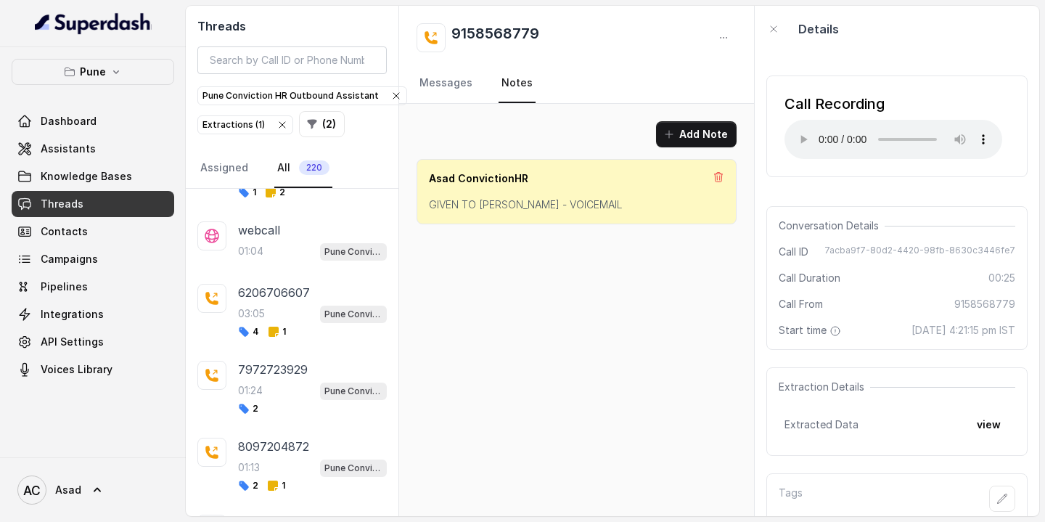
scroll to position [4535, 0]
click at [269, 382] on div "01:24 Pune Conviction HR Outbound Assistant" at bounding box center [312, 391] width 149 height 19
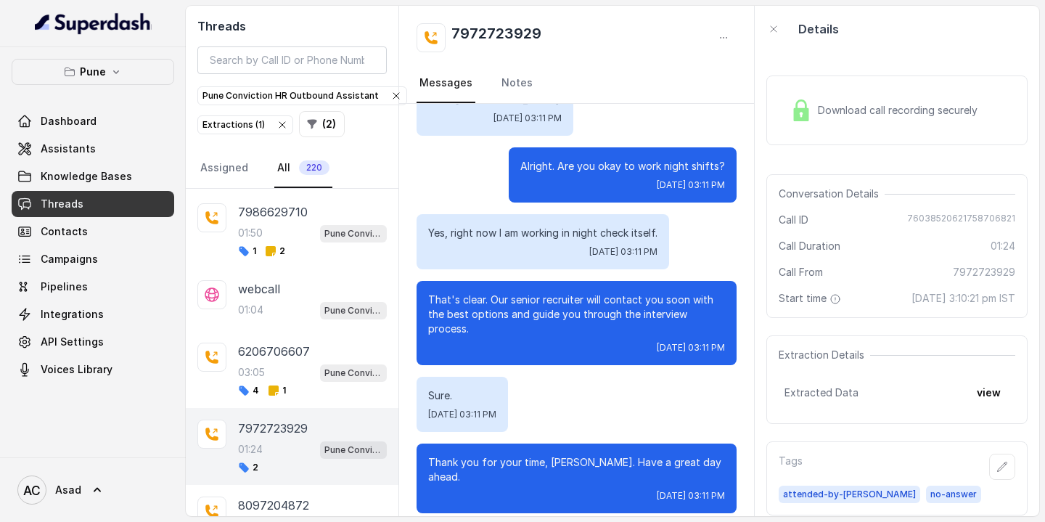
scroll to position [4462, 0]
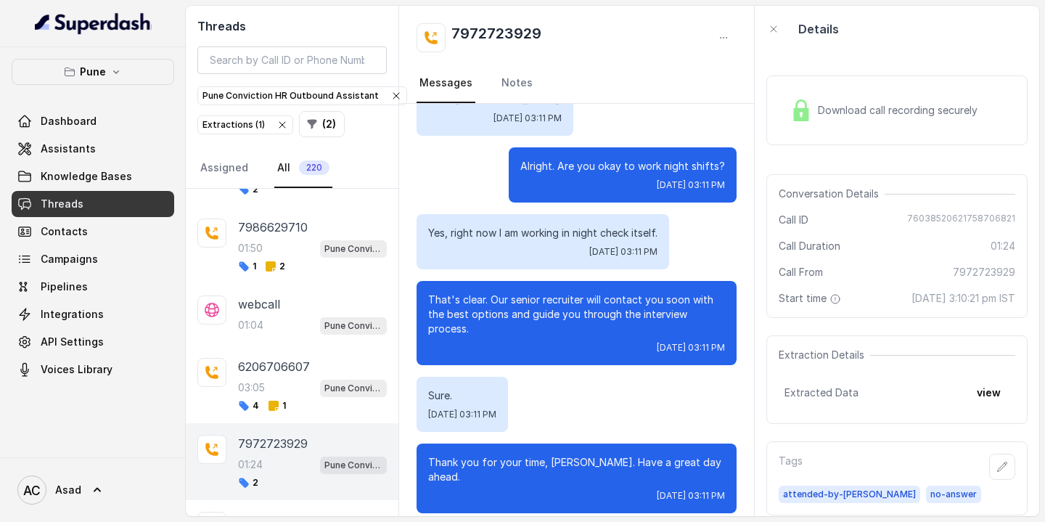
click at [269, 378] on div "03:05 Pune Conviction HR Outbound Assistant" at bounding box center [312, 387] width 149 height 19
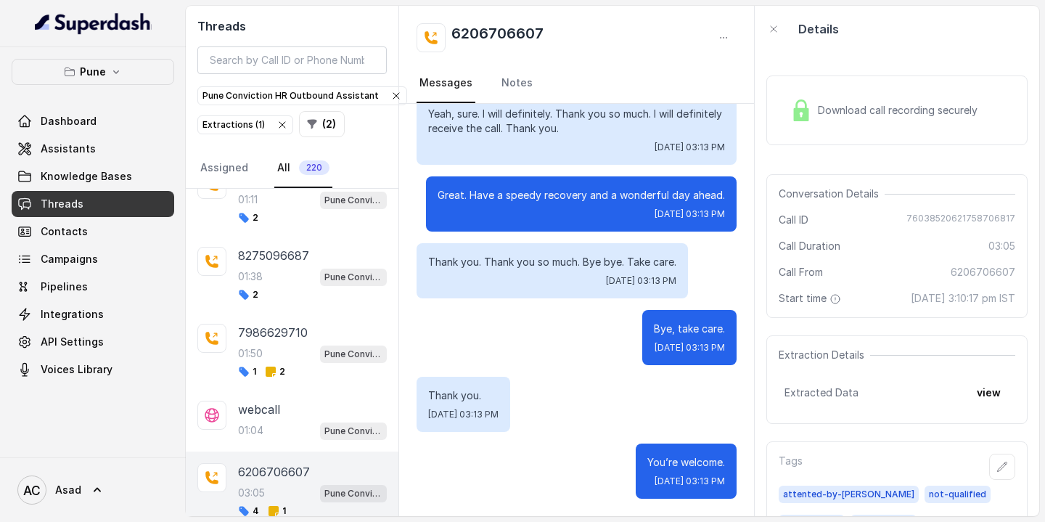
scroll to position [4329, 0]
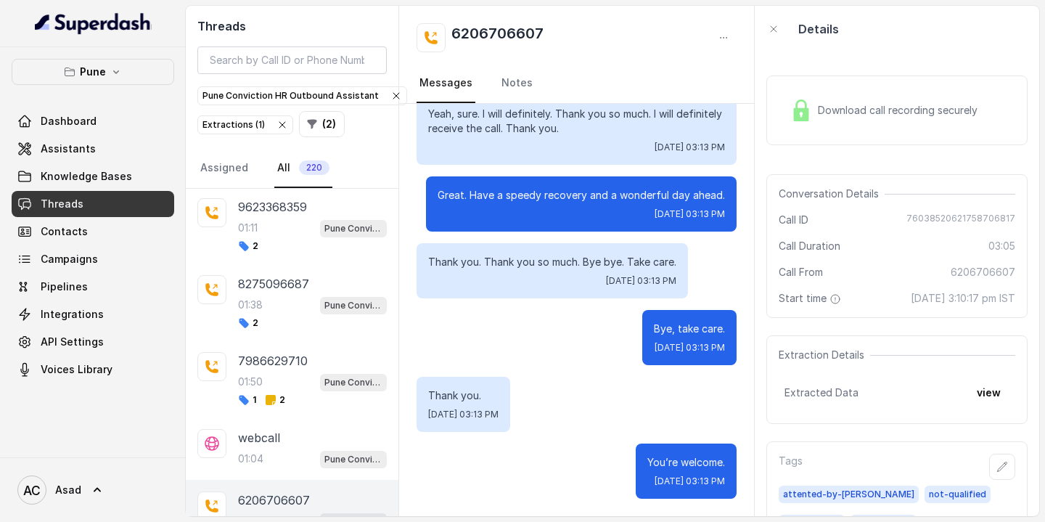
click at [269, 372] on div "01:50 Pune Conviction HR Outbound Assistant" at bounding box center [312, 381] width 149 height 19
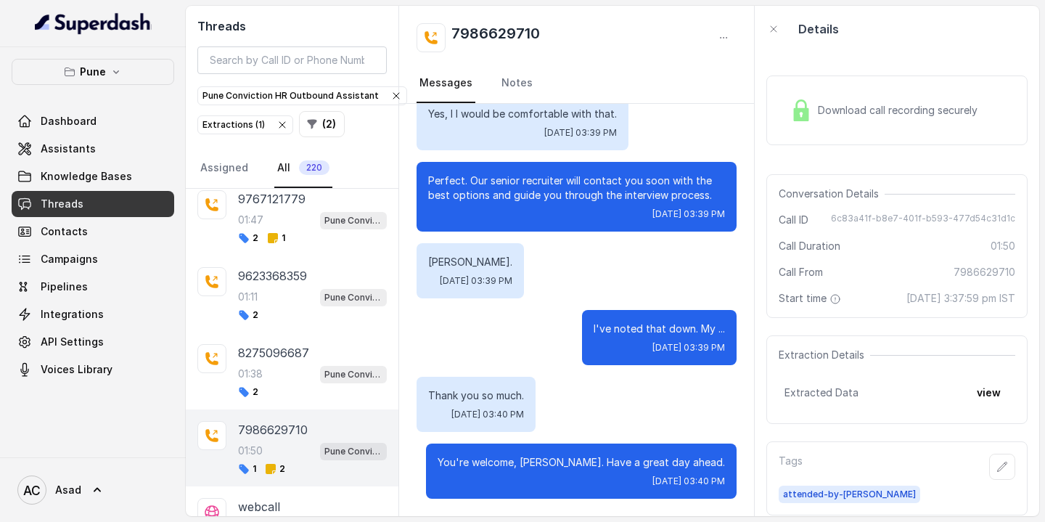
scroll to position [4237, 0]
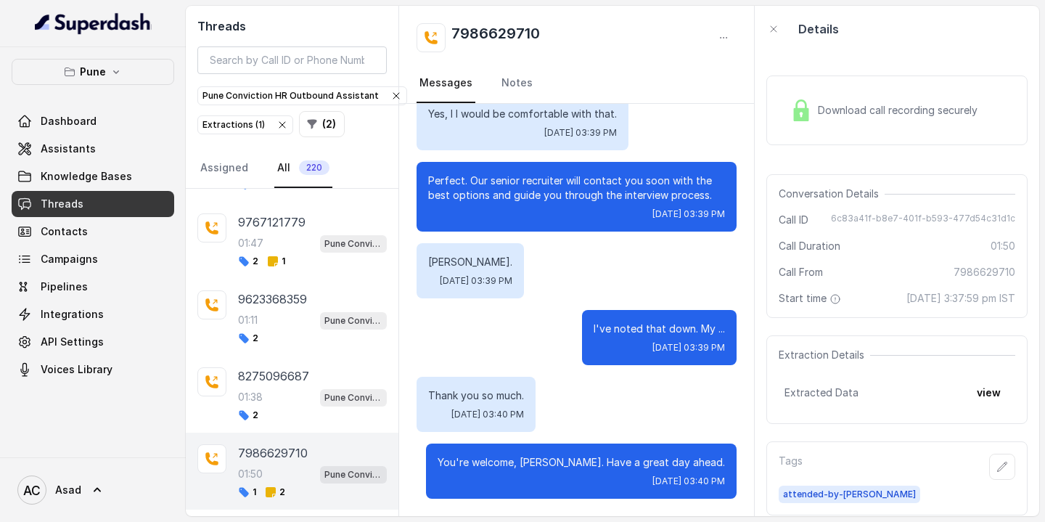
click at [269, 387] on div "01:38 Pune Conviction HR Outbound Assistant" at bounding box center [312, 396] width 149 height 19
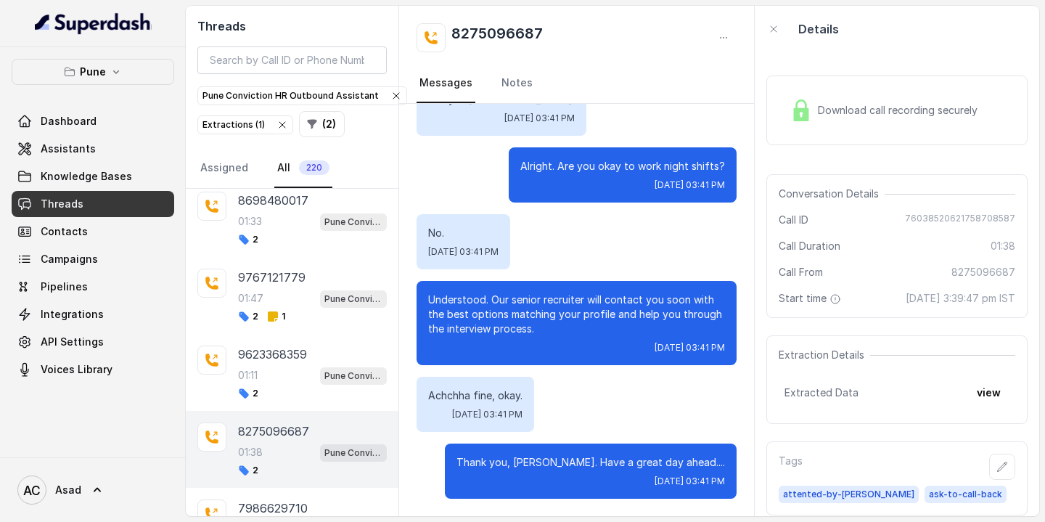
scroll to position [4164, 0]
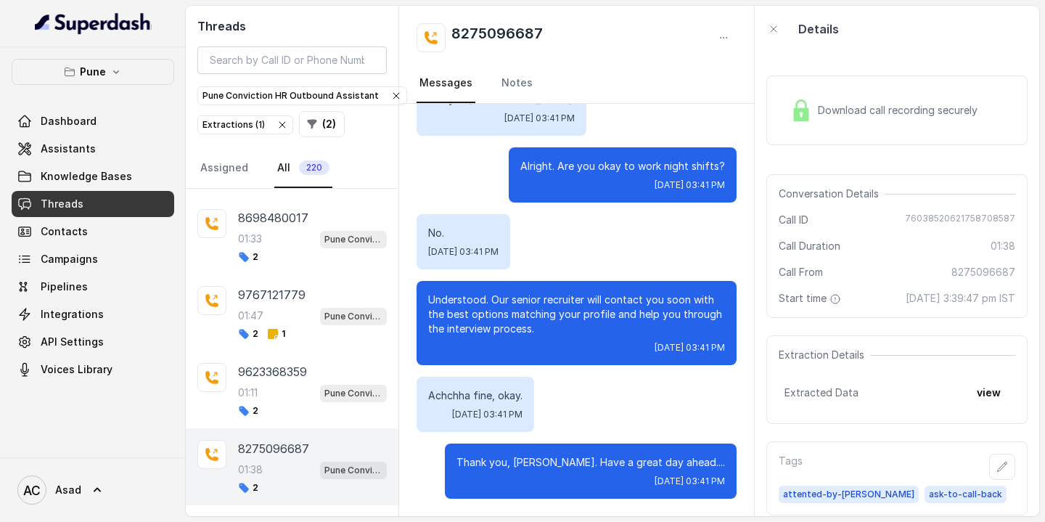
click at [269, 383] on div "01:11 Pune Conviction HR Outbound Assistant" at bounding box center [312, 392] width 149 height 19
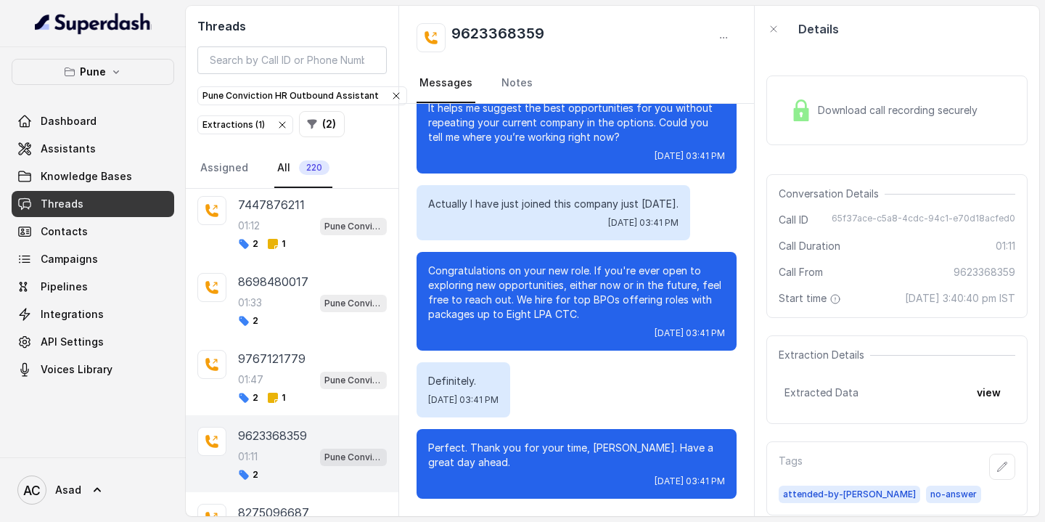
scroll to position [4095, 0]
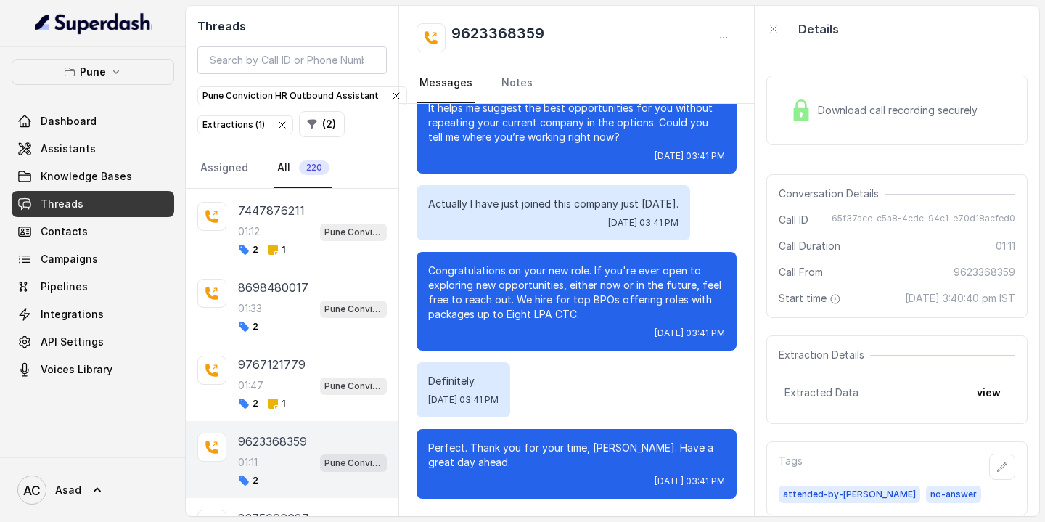
click at [269, 376] on div "01:47 Pune Conviction HR Outbound Assistant" at bounding box center [312, 385] width 149 height 19
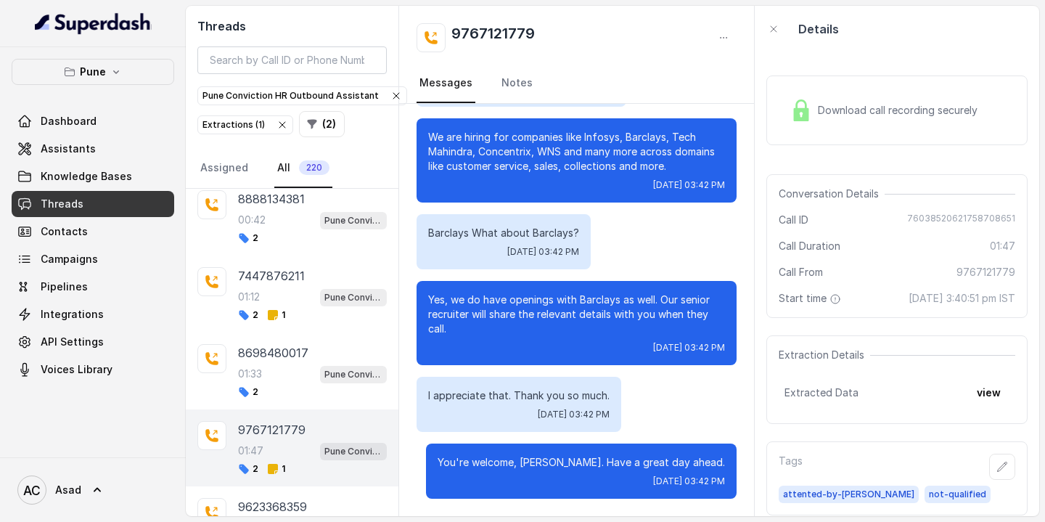
scroll to position [4002, 0]
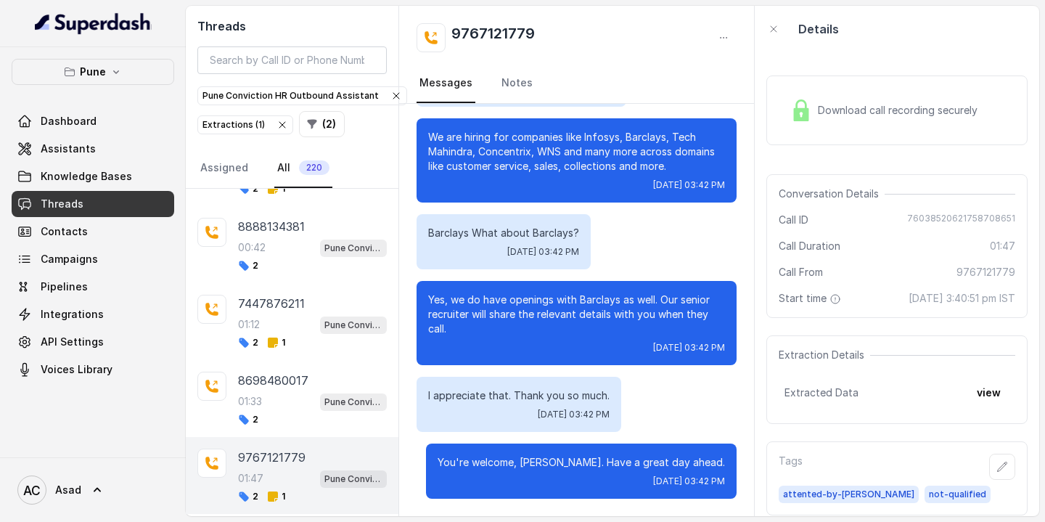
click at [269, 371] on p "8698480017" at bounding box center [273, 379] width 70 height 17
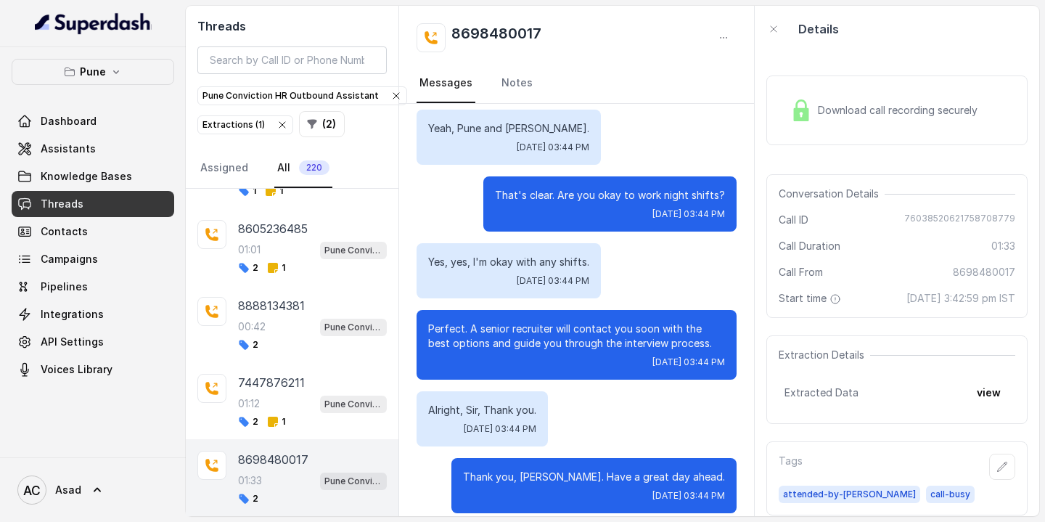
scroll to position [3922, 0]
click at [269, 374] on p "7447876211" at bounding box center [271, 382] width 67 height 17
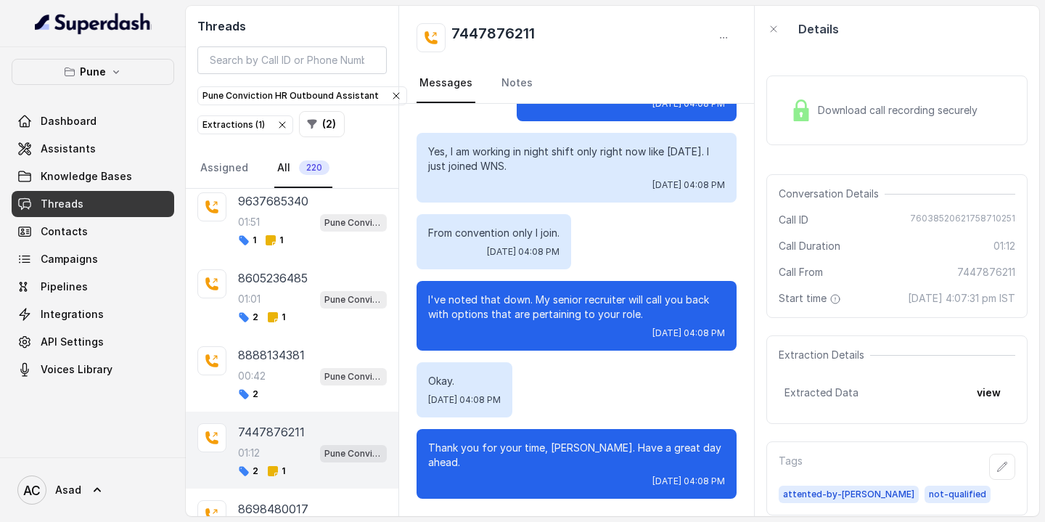
scroll to position [3865, 0]
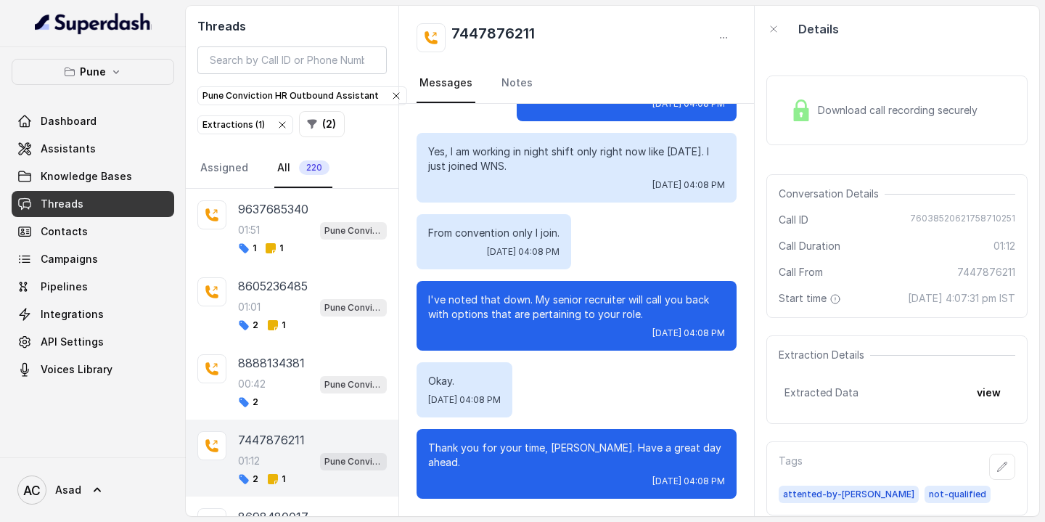
click at [269, 374] on div "00:42 Pune Conviction HR Outbound Assistant" at bounding box center [312, 383] width 149 height 19
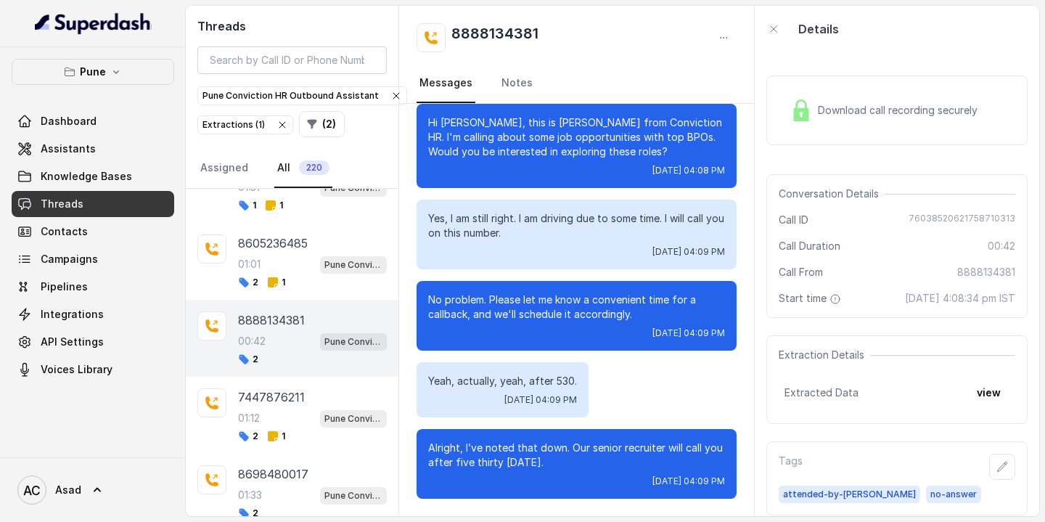
scroll to position [3914, 0]
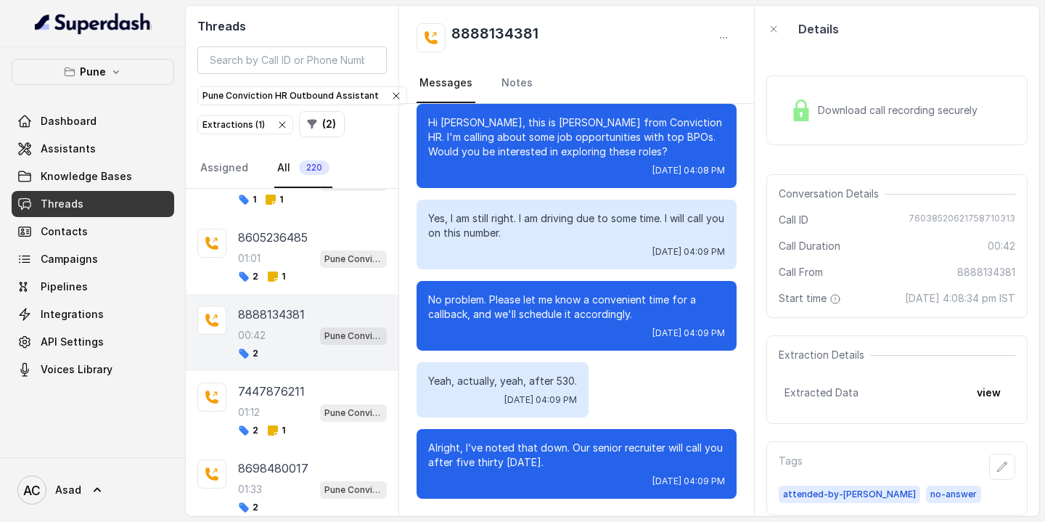
click at [269, 382] on p "7447876211" at bounding box center [271, 390] width 67 height 17
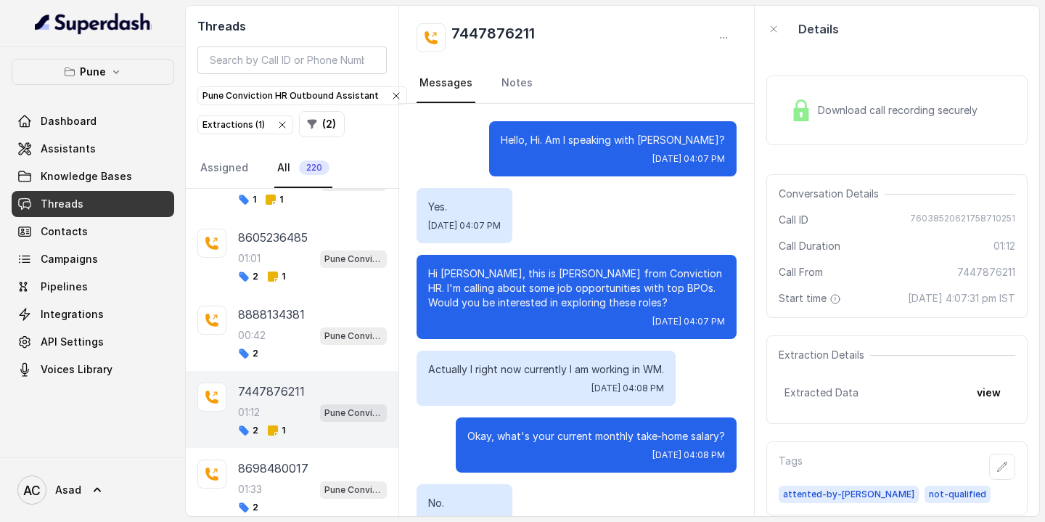
scroll to position [885, 0]
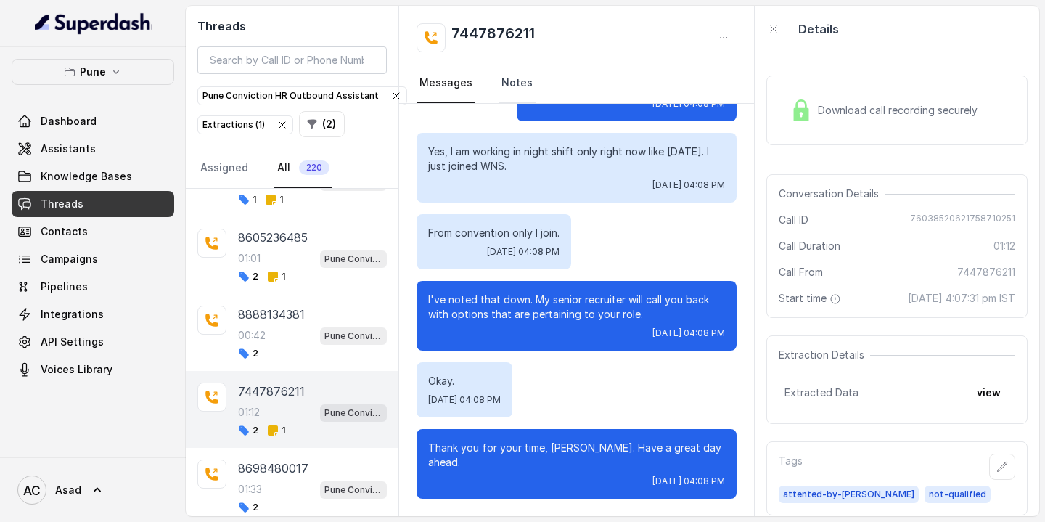
click at [506, 78] on link "Notes" at bounding box center [516, 83] width 37 height 39
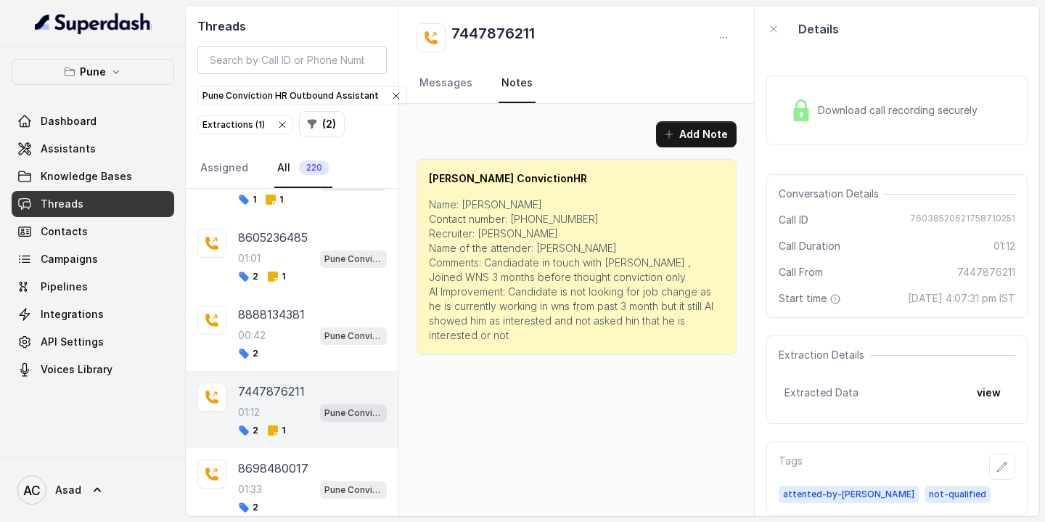
click at [275, 403] on div "01:12 Pune Conviction HR Outbound Assistant" at bounding box center [312, 412] width 149 height 19
click at [275, 323] on div "8888134381 00:42 Pune Conviction HR Outbound Assistant 2" at bounding box center [312, 332] width 149 height 54
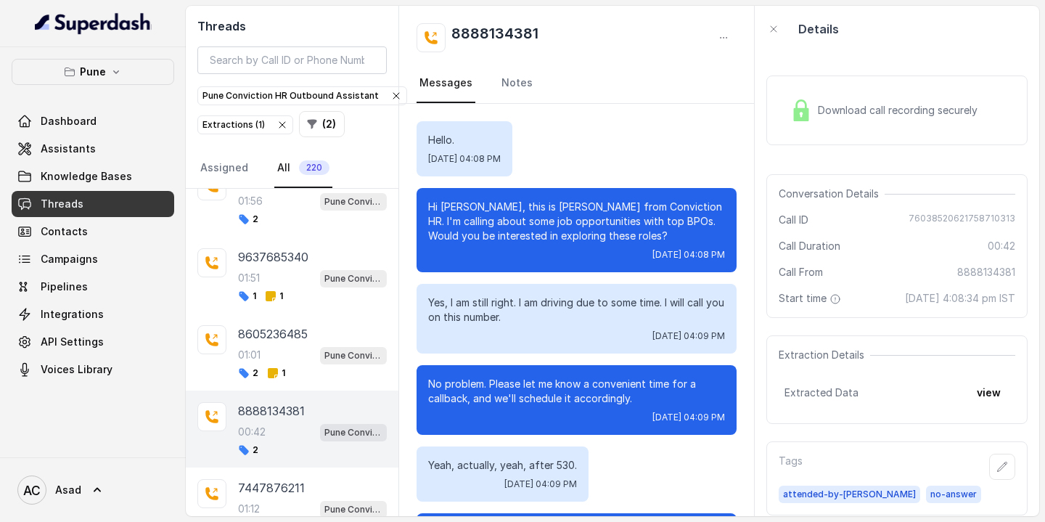
scroll to position [3815, 0]
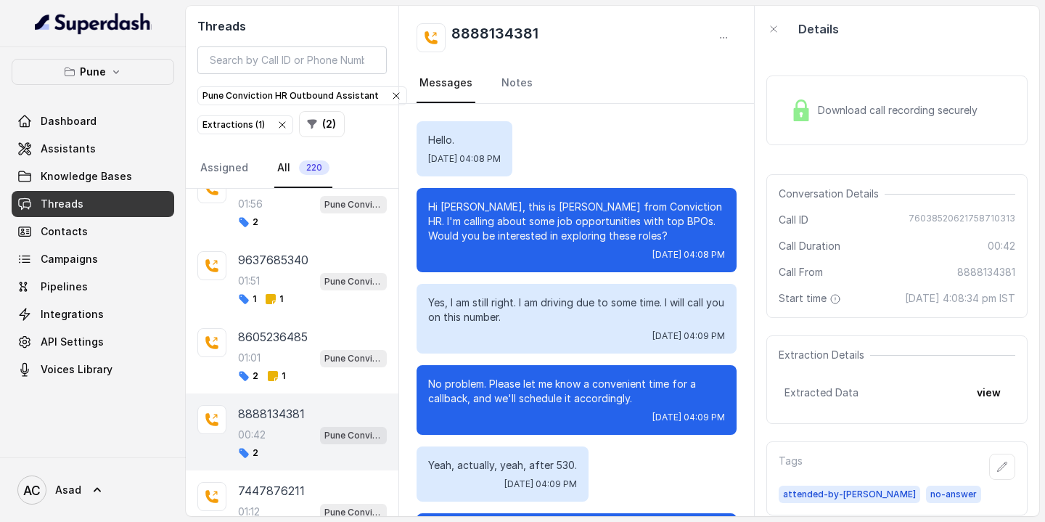
click at [274, 316] on div "8605236485 01:01 Pune Conviction HR Outbound Assistant 2 1" at bounding box center [292, 354] width 213 height 77
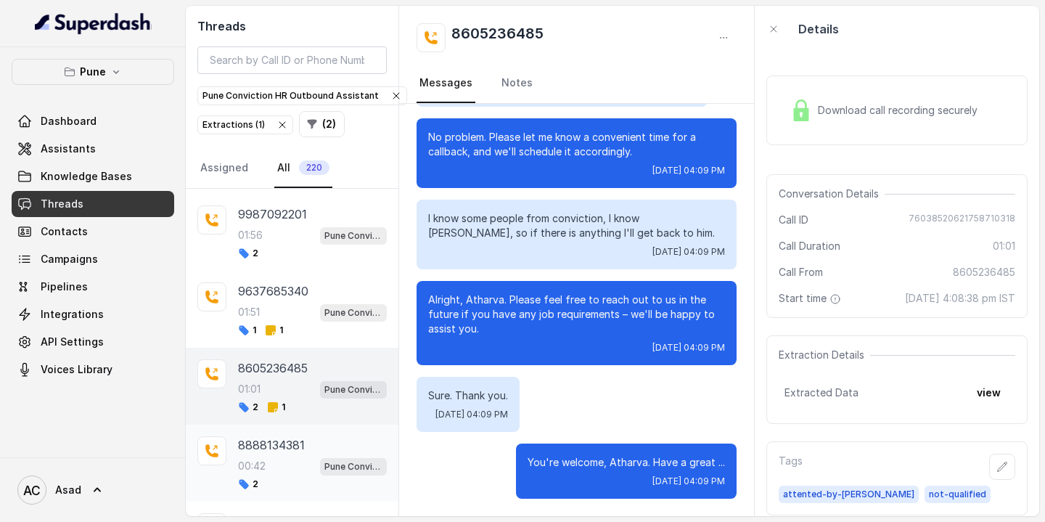
scroll to position [3764, 0]
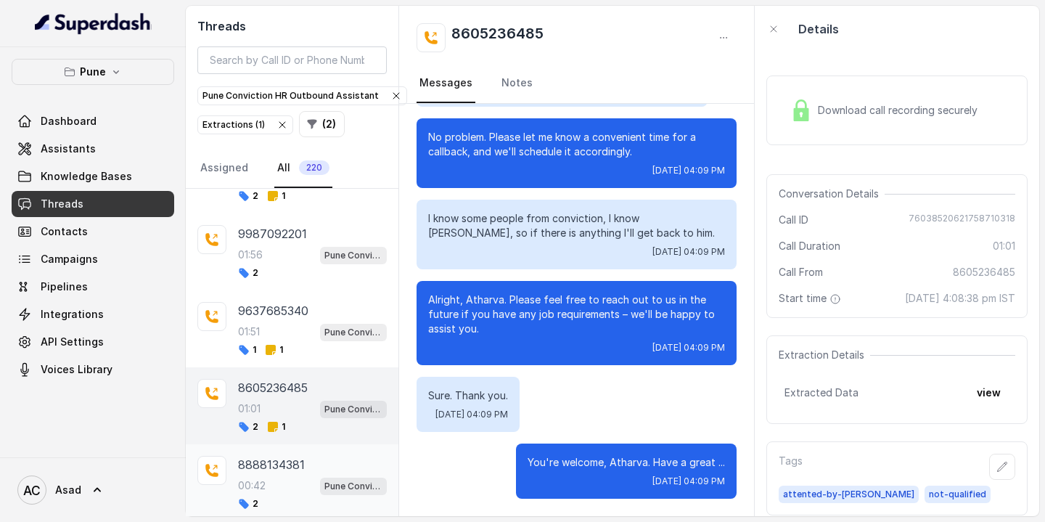
click at [274, 322] on div "01:51 Pune Conviction HR Outbound Assistant" at bounding box center [312, 331] width 149 height 19
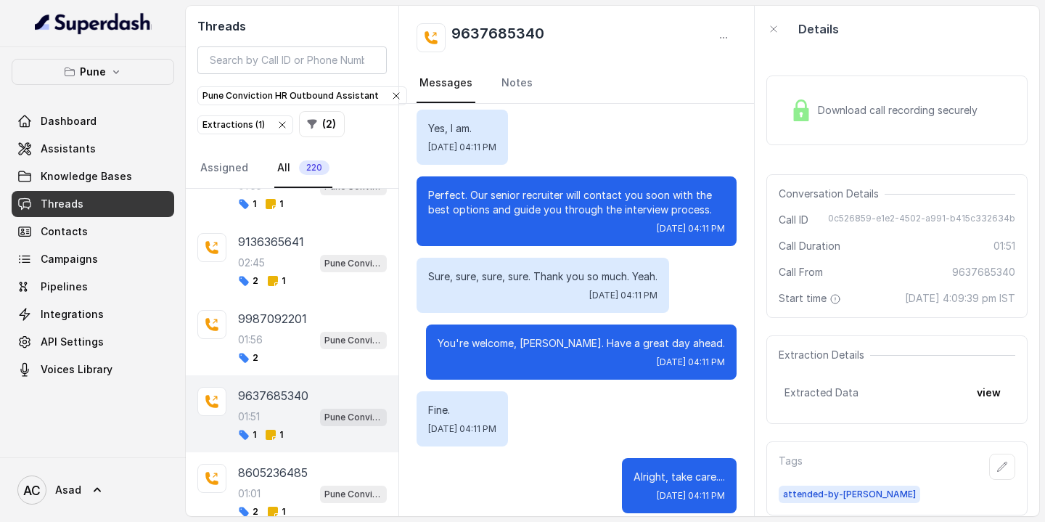
click at [274, 310] on p "9987092201" at bounding box center [272, 318] width 69 height 17
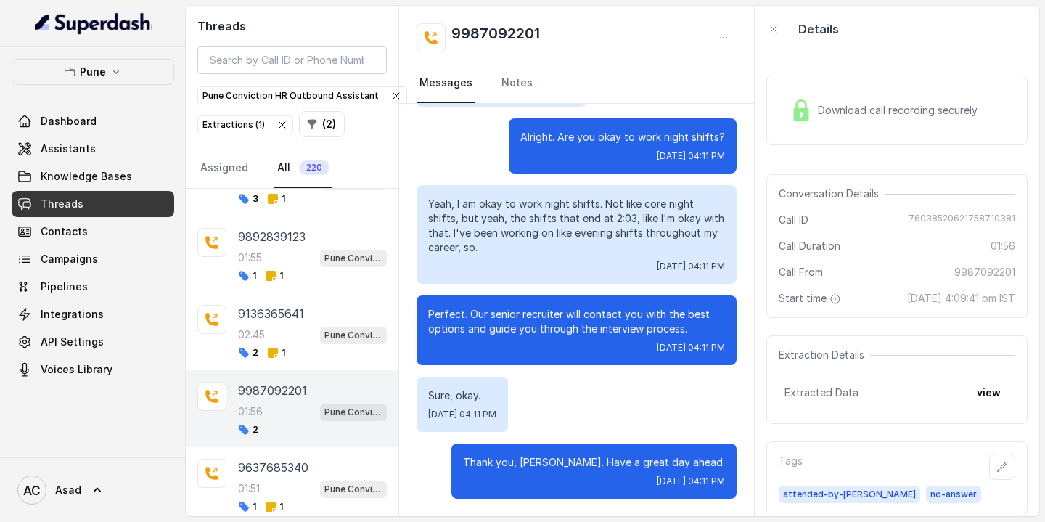
click at [274, 305] on p "9136365641" at bounding box center [271, 313] width 66 height 17
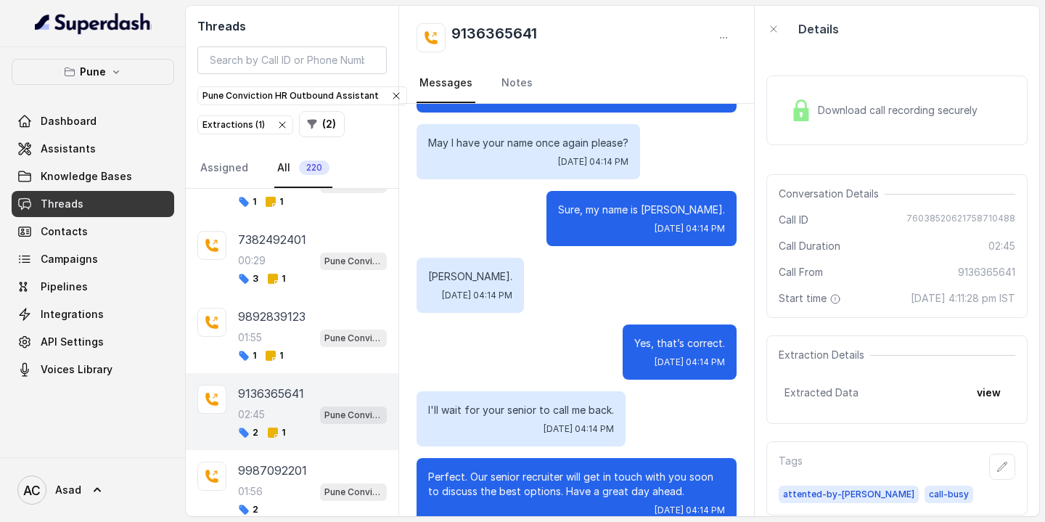
click at [274, 308] on p "9892839123" at bounding box center [271, 316] width 67 height 17
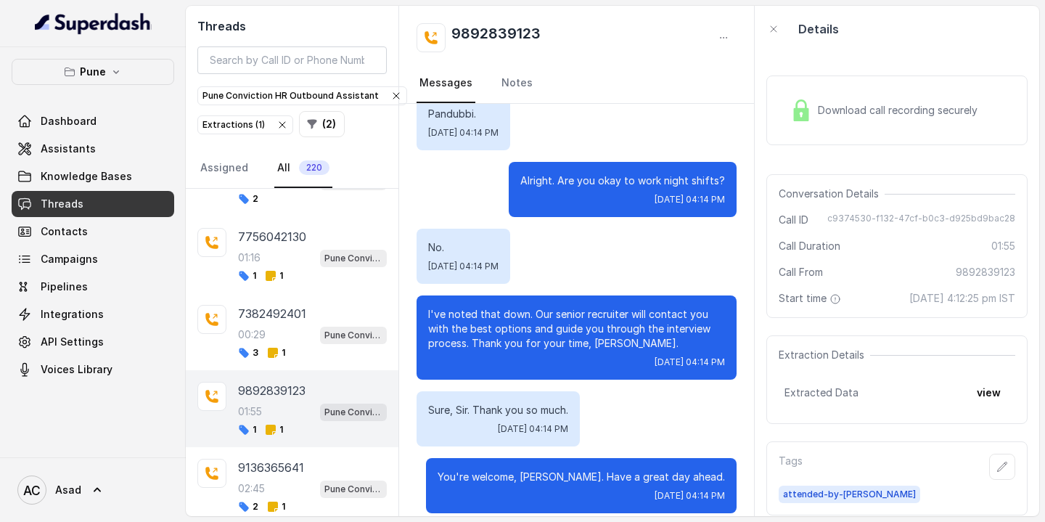
click at [274, 305] on p "7382492401" at bounding box center [272, 313] width 68 height 17
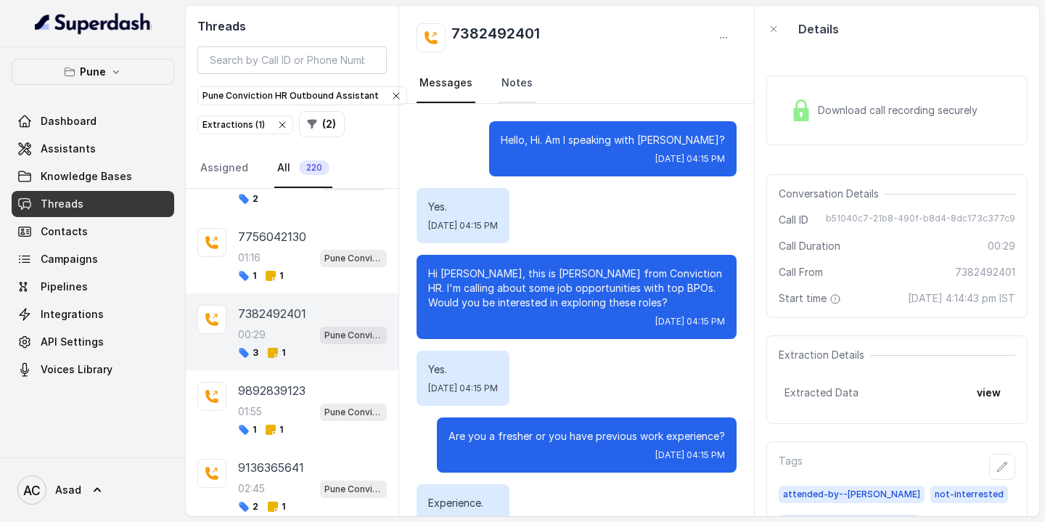
click at [513, 85] on link "Notes" at bounding box center [516, 83] width 37 height 39
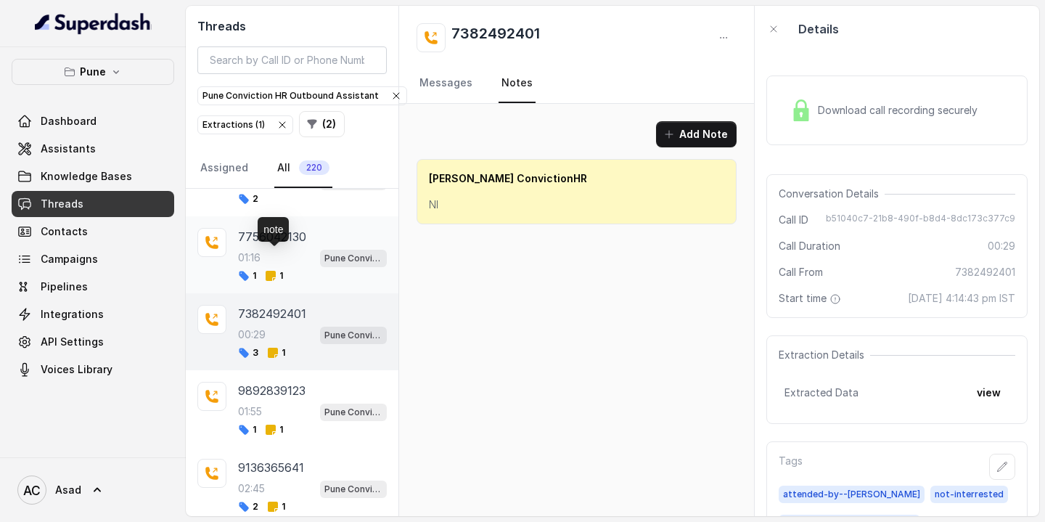
click at [274, 271] on icon at bounding box center [271, 276] width 10 height 10
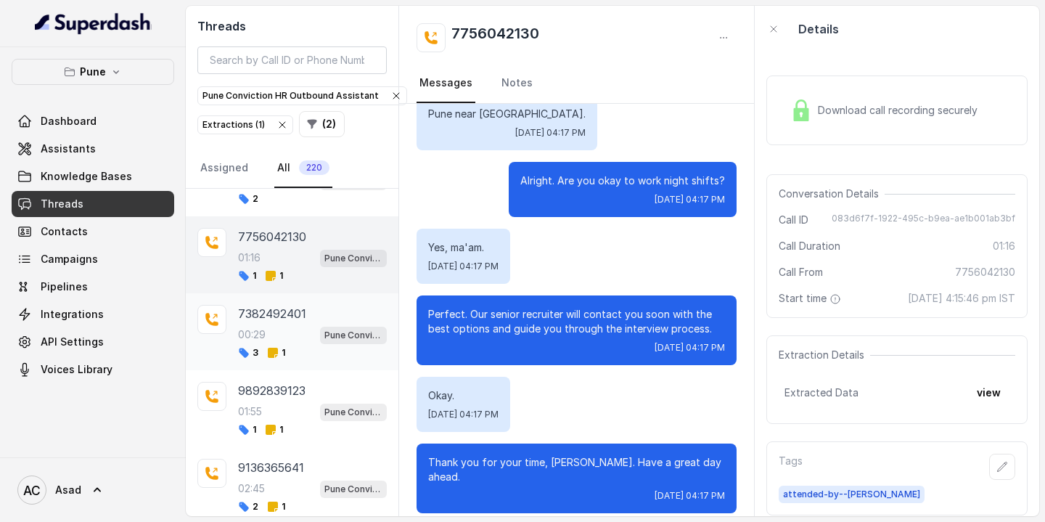
click at [267, 305] on p "7382492401" at bounding box center [272, 313] width 68 height 17
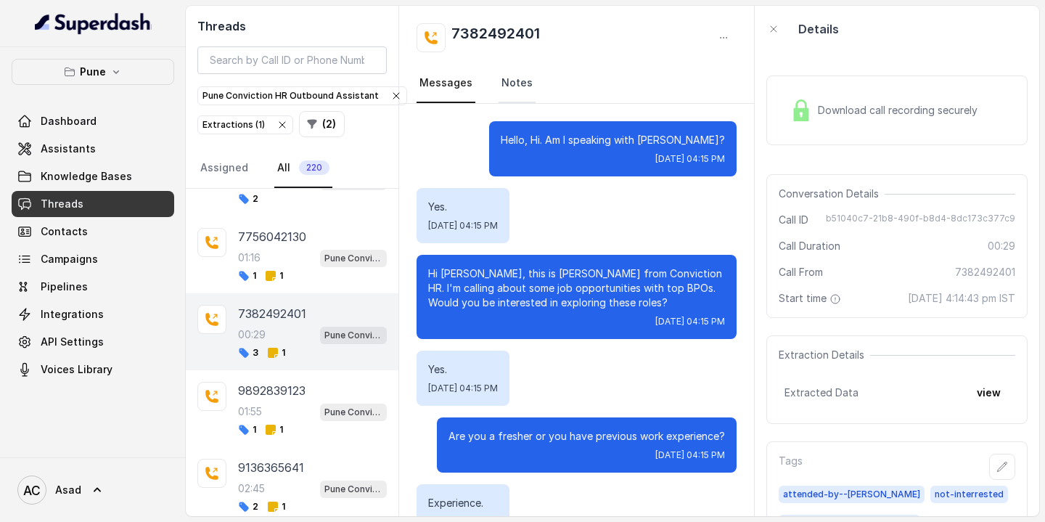
click at [509, 79] on link "Notes" at bounding box center [516, 83] width 37 height 39
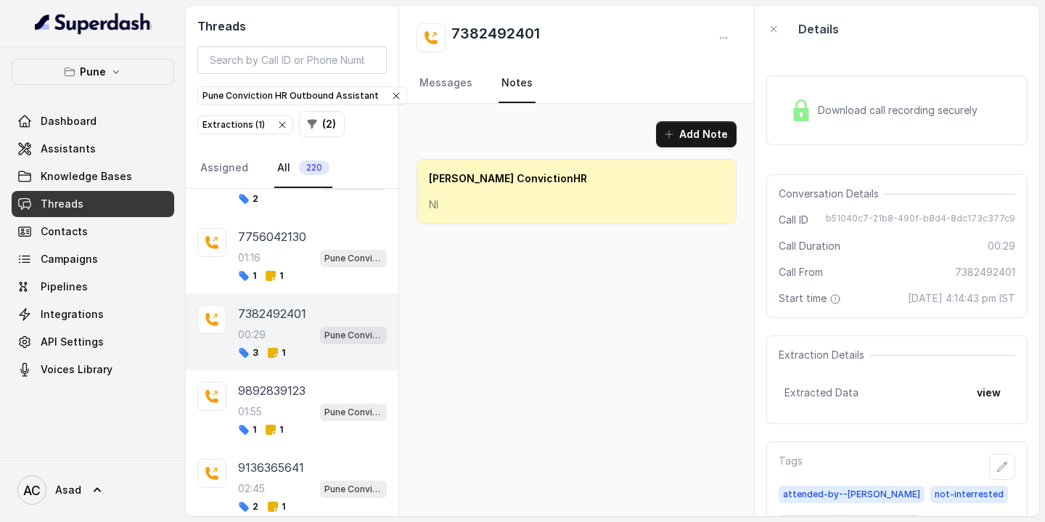
click at [282, 305] on p "7382492401" at bounding box center [272, 313] width 68 height 17
click at [435, 93] on link "Messages" at bounding box center [445, 83] width 59 height 39
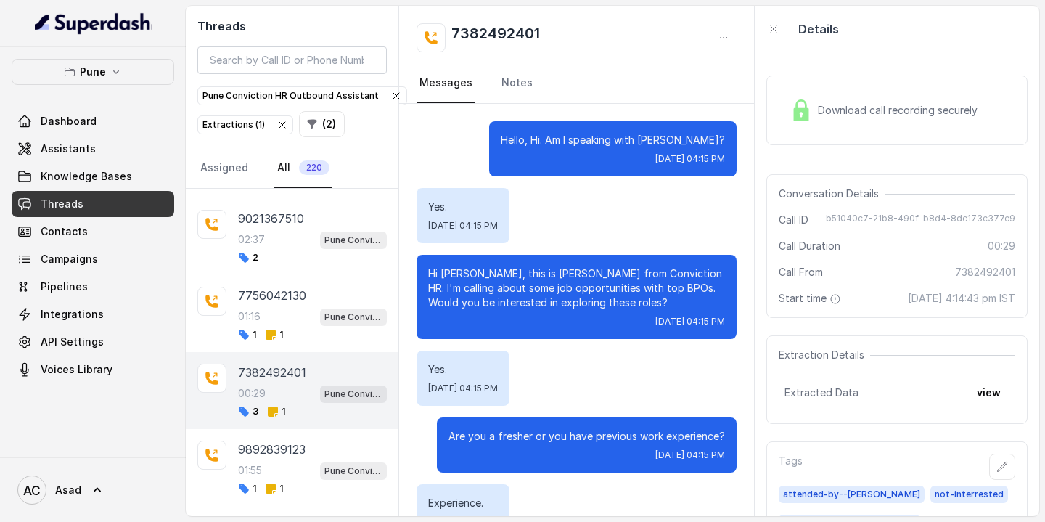
scroll to position [3384, 0]
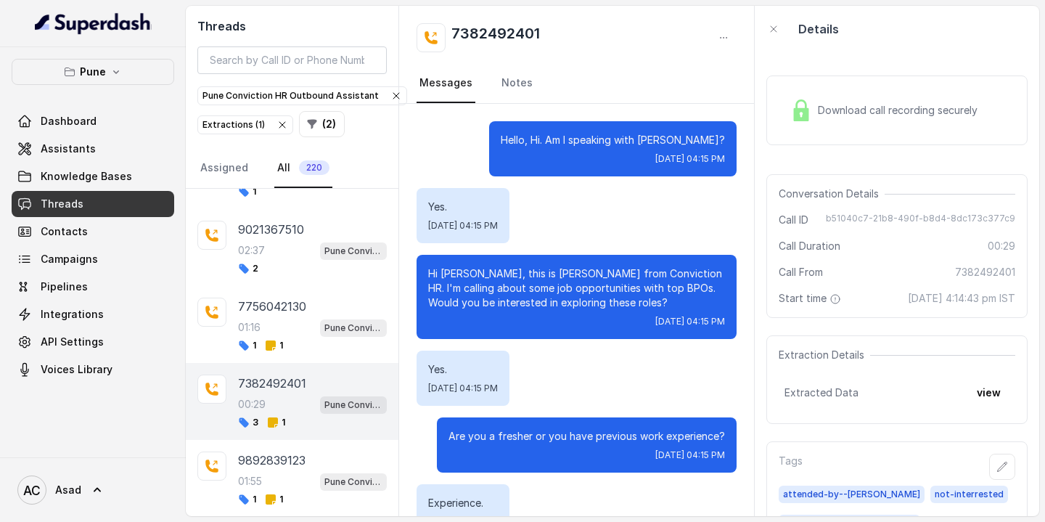
click at [263, 286] on div "7756042130 01:16 Pune Conviction HR Outbound Assistant 1 1" at bounding box center [292, 324] width 213 height 77
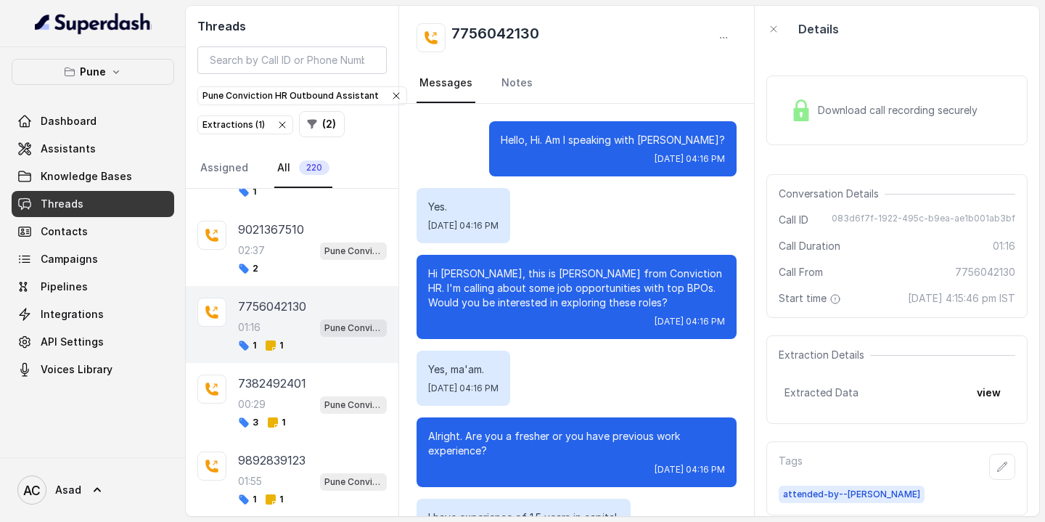
click at [276, 318] on div "01:16 Pune Conviction HR Outbound Assistant" at bounding box center [312, 327] width 149 height 19
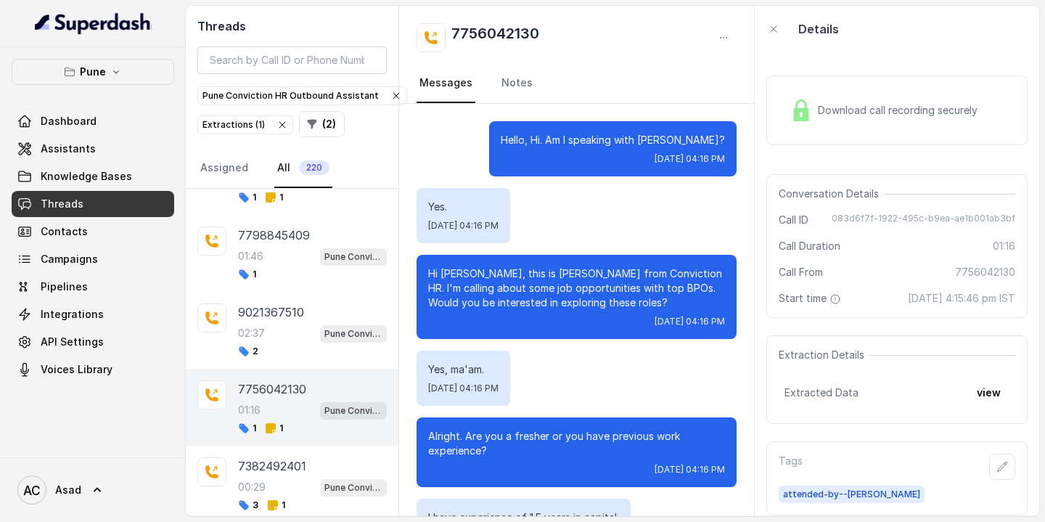
scroll to position [3299, 0]
click at [276, 325] on div "02:37 Pune Conviction HR Outbound Assistant" at bounding box center [312, 334] width 149 height 19
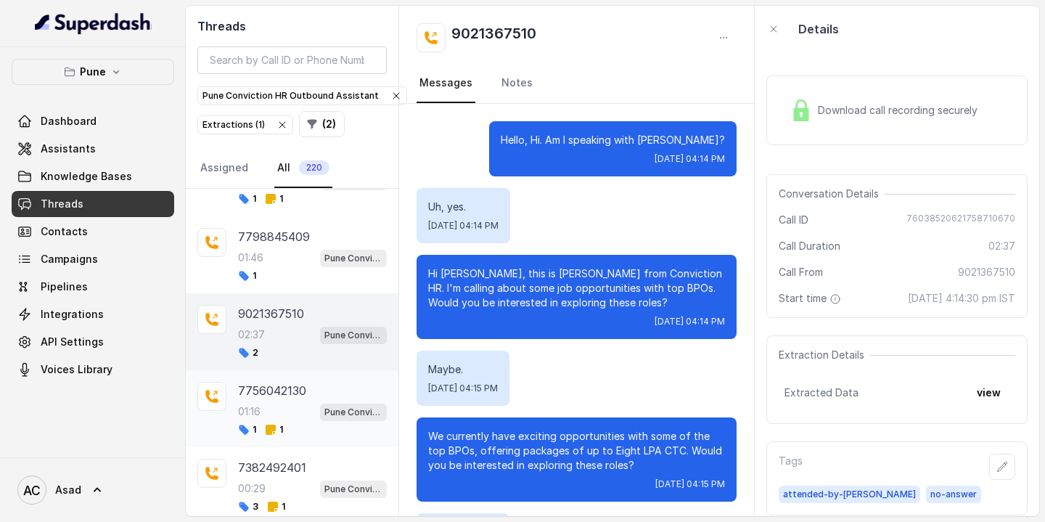
scroll to position [1689, 0]
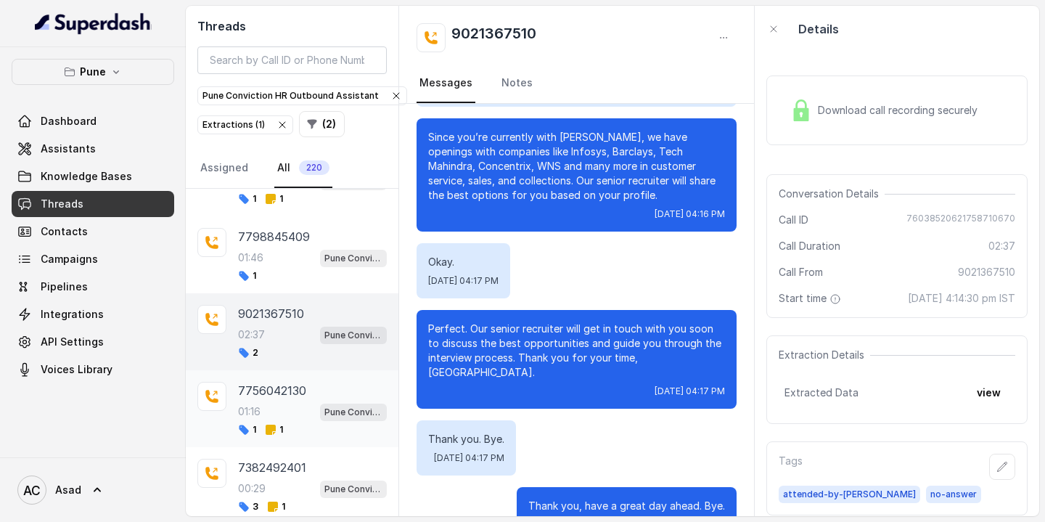
click at [278, 402] on div "7756042130 01:16 Pune Conviction HR Outbound Assistant 1 1" at bounding box center [312, 409] width 149 height 54
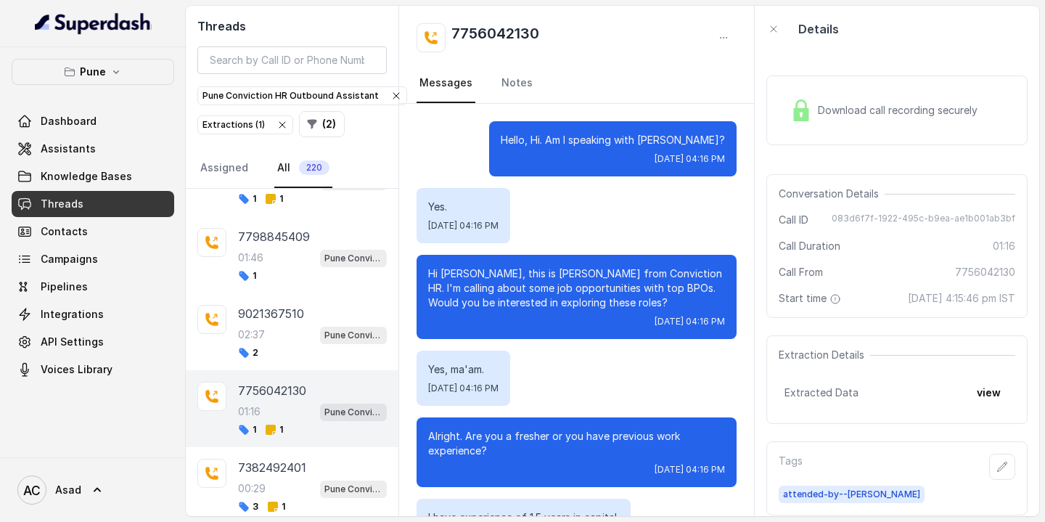
scroll to position [1114, 0]
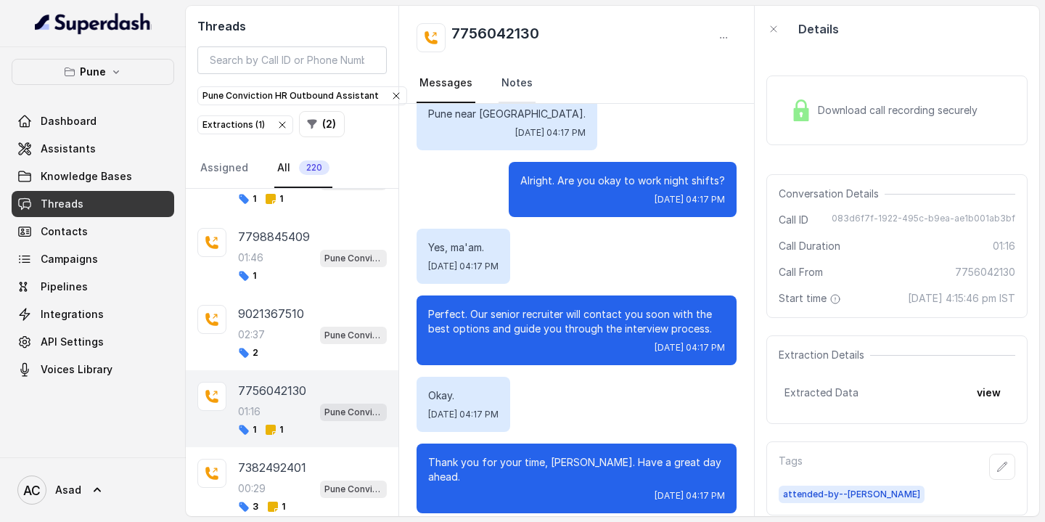
click at [517, 85] on link "Notes" at bounding box center [516, 83] width 37 height 39
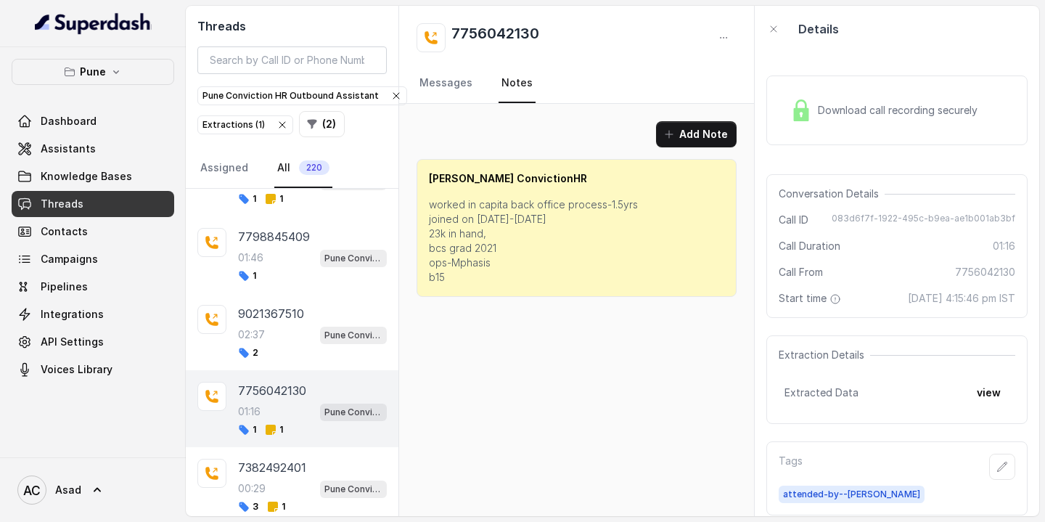
click at [433, 282] on p "worked in capita back office process-1.5yrs joined on [DATE]-[DATE] 23k in hand…" at bounding box center [576, 240] width 295 height 87
click at [258, 404] on p "01:16" at bounding box center [249, 411] width 22 height 15
click at [275, 325] on div "02:37 Pune Conviction HR Outbound Assistant" at bounding box center [312, 334] width 149 height 19
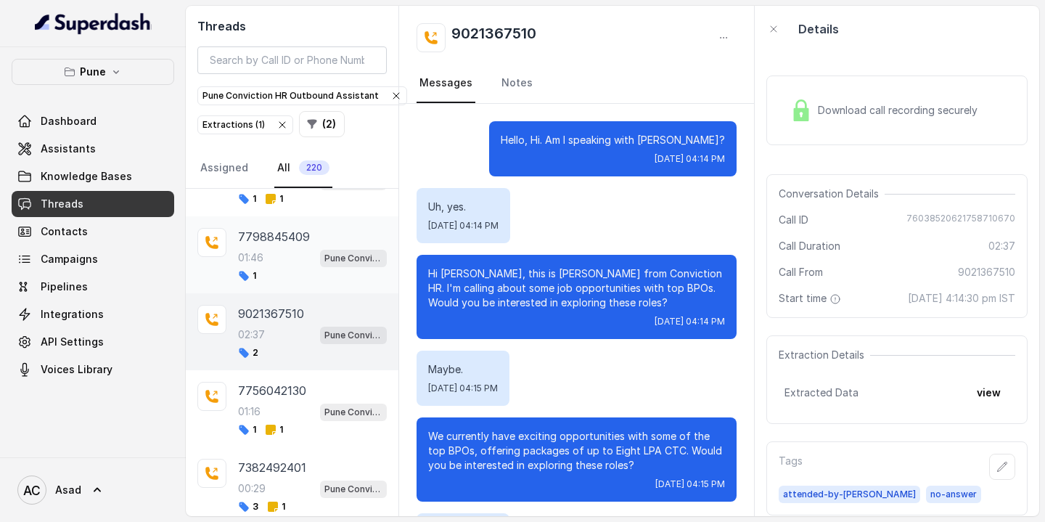
click at [266, 228] on div "7798845409 01:46 Pune Conviction HR Outbound Assistant 1" at bounding box center [312, 255] width 149 height 54
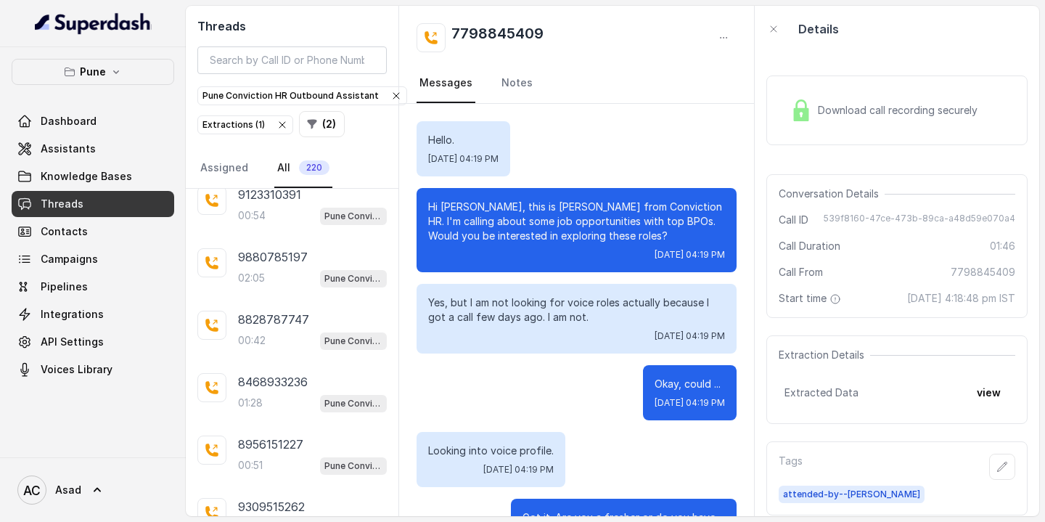
scroll to position [327, 0]
click at [231, 166] on link "Assigned" at bounding box center [224, 168] width 54 height 39
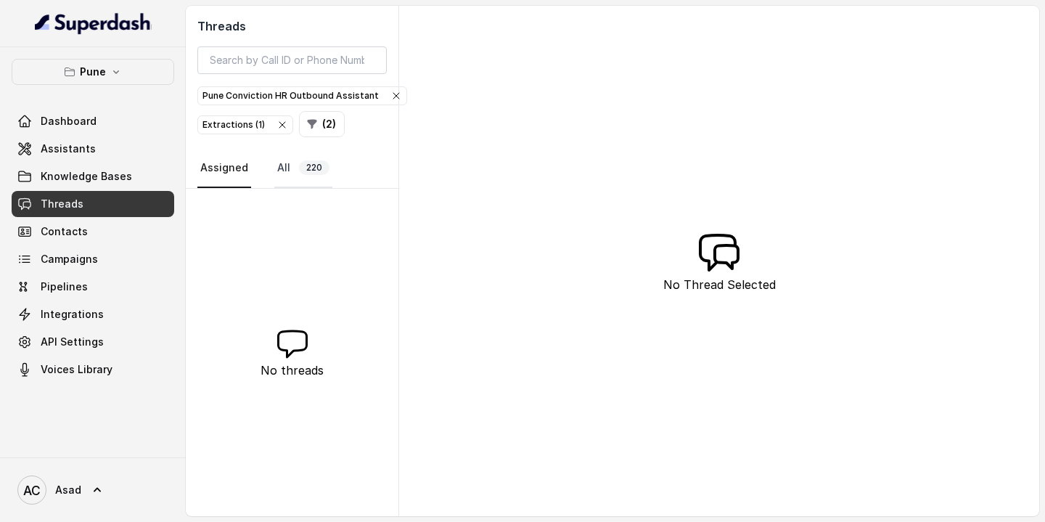
click at [310, 168] on span "220" at bounding box center [314, 167] width 30 height 15
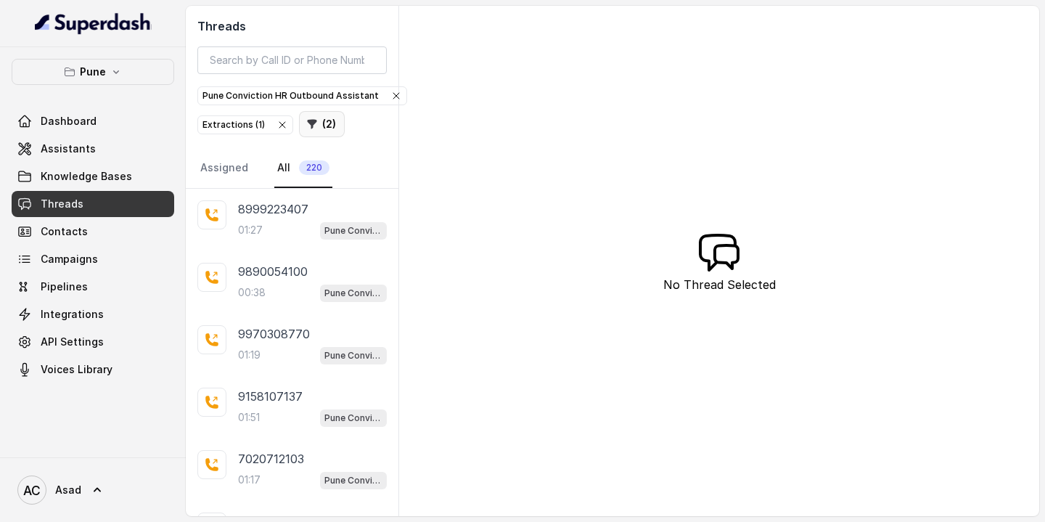
click at [329, 120] on button "( 2 )" at bounding box center [322, 124] width 46 height 26
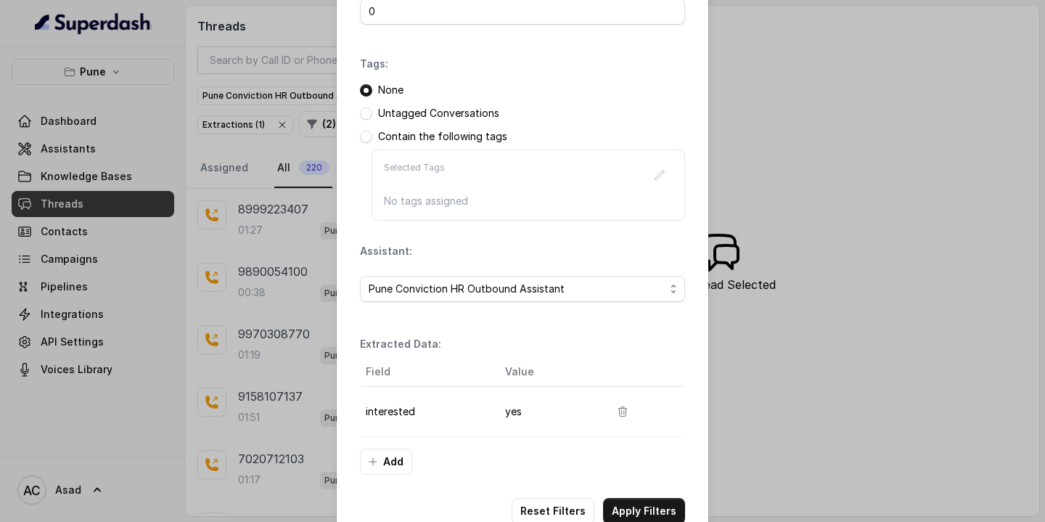
scroll to position [192, 0]
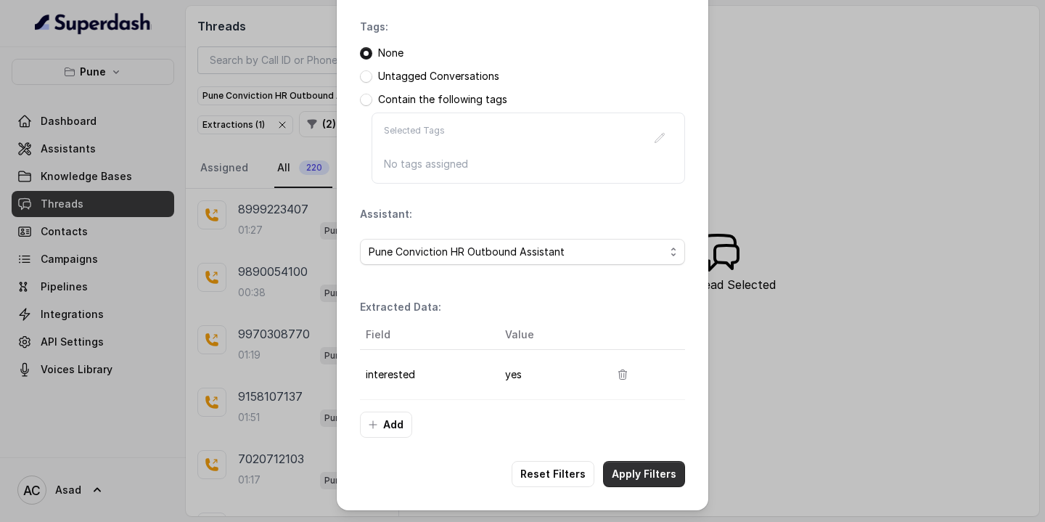
click at [638, 479] on button "Apply Filters" at bounding box center [644, 474] width 82 height 26
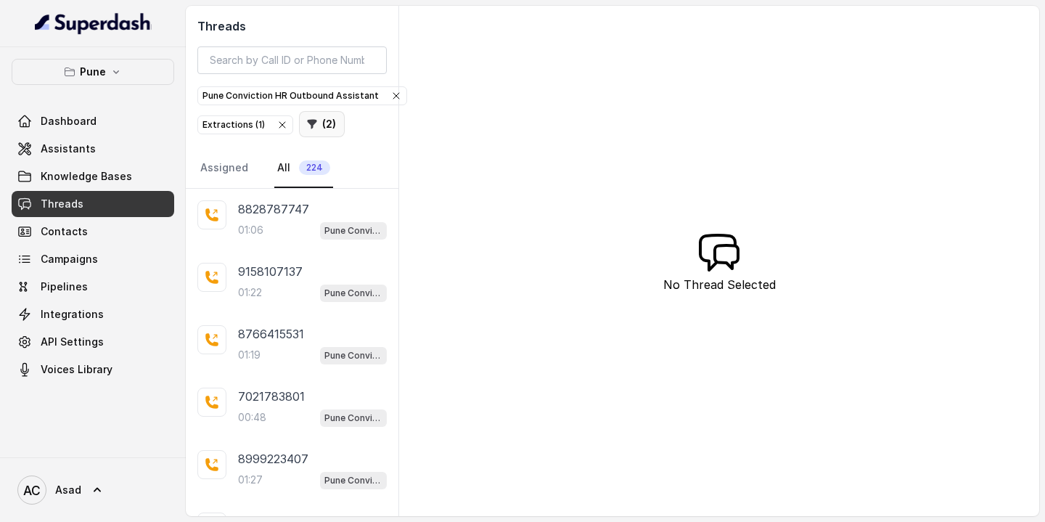
click at [329, 125] on button "( 2 )" at bounding box center [322, 124] width 46 height 26
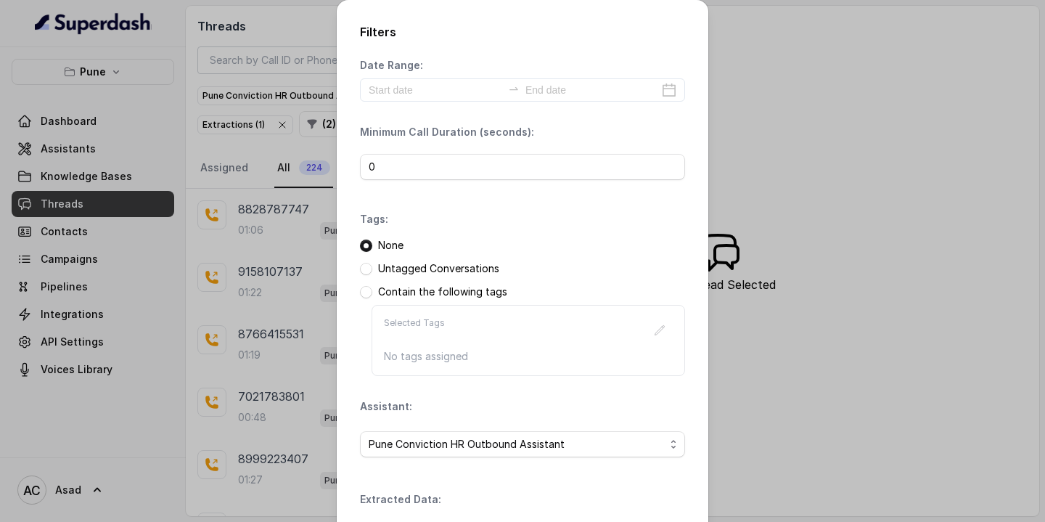
scroll to position [192, 0]
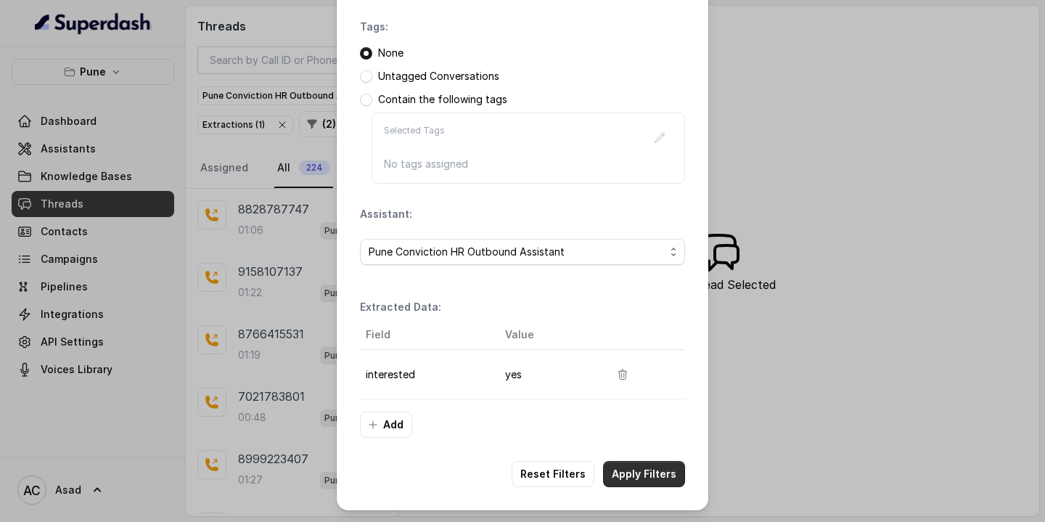
click at [635, 469] on button "Apply Filters" at bounding box center [644, 474] width 82 height 26
